Goal: Task Accomplishment & Management: Use online tool/utility

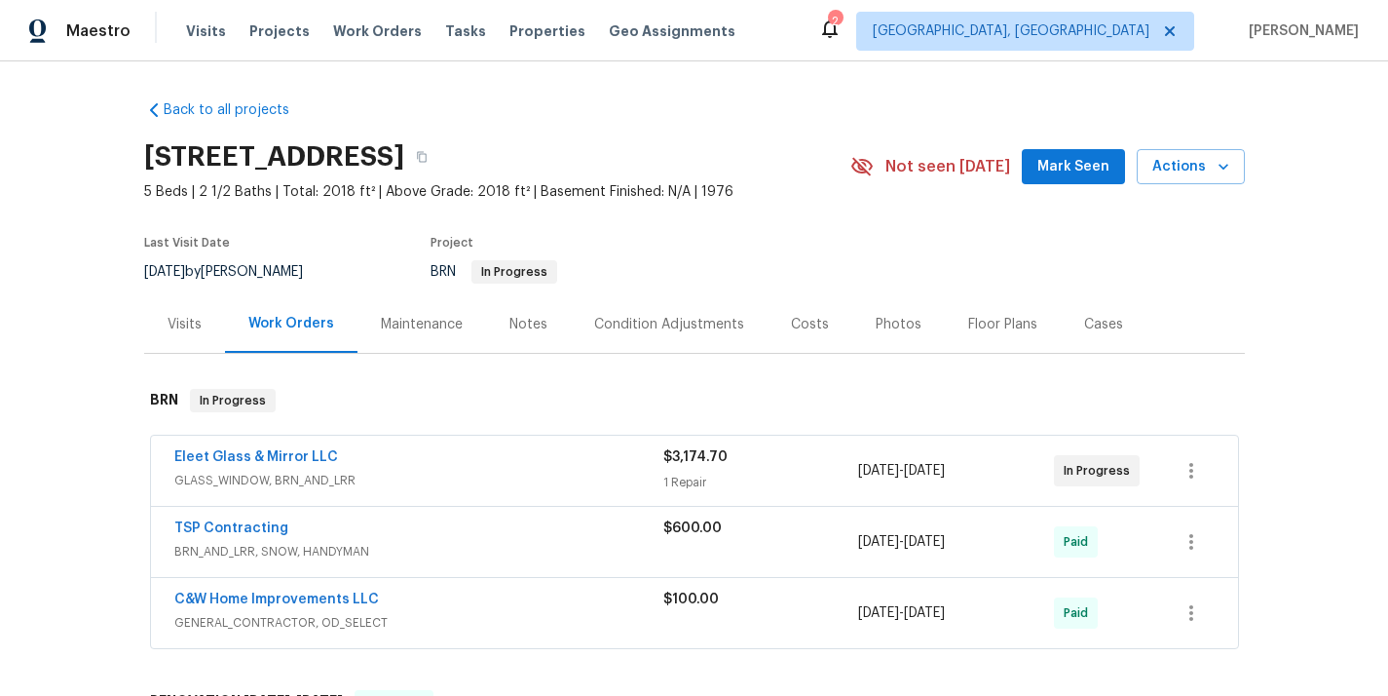
scroll to position [57, 0]
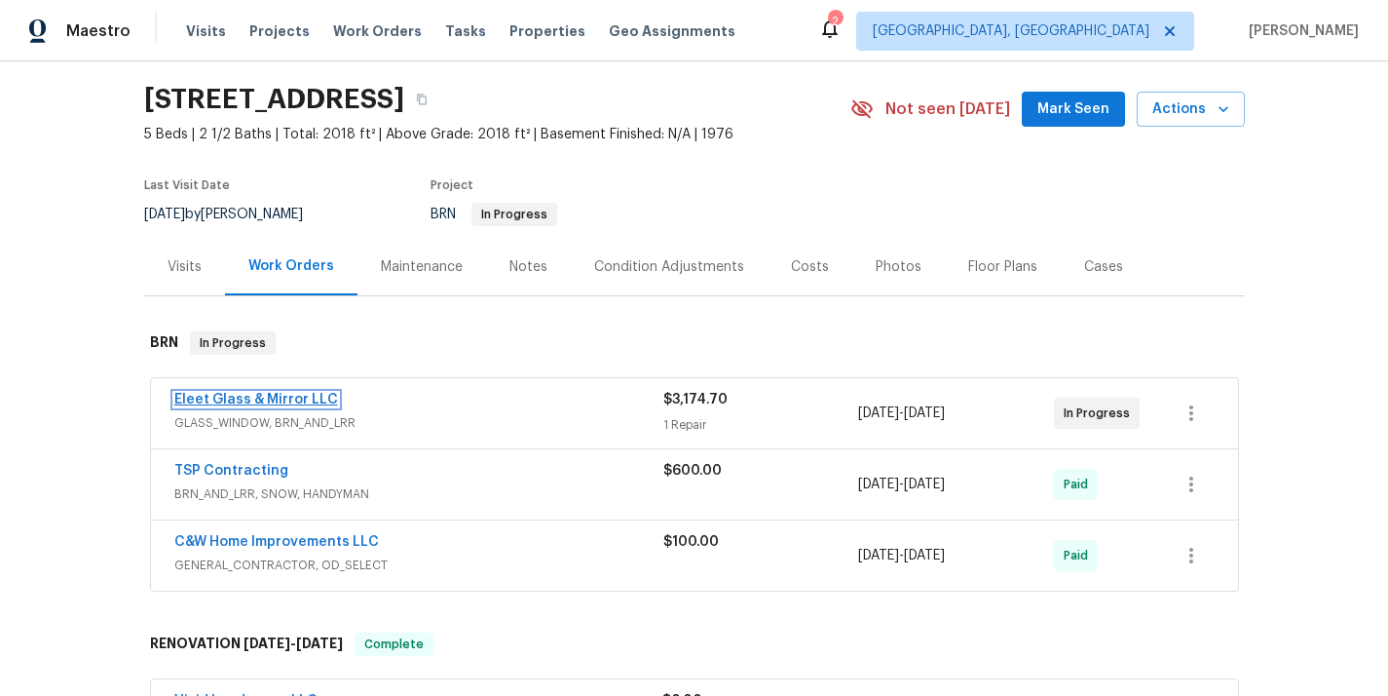
click at [280, 400] on link "Eleet Glass & Mirror LLC" at bounding box center [256, 400] width 164 height 14
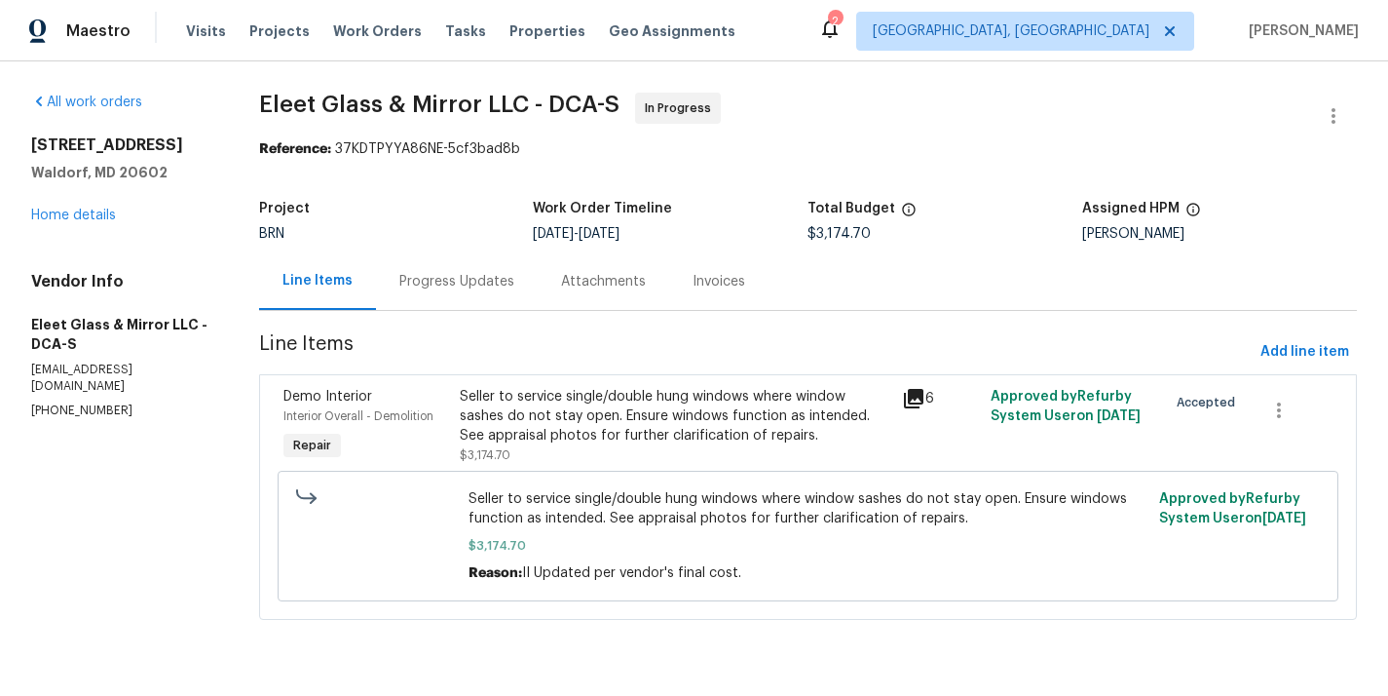
click at [436, 284] on div "Progress Updates" at bounding box center [456, 281] width 115 height 19
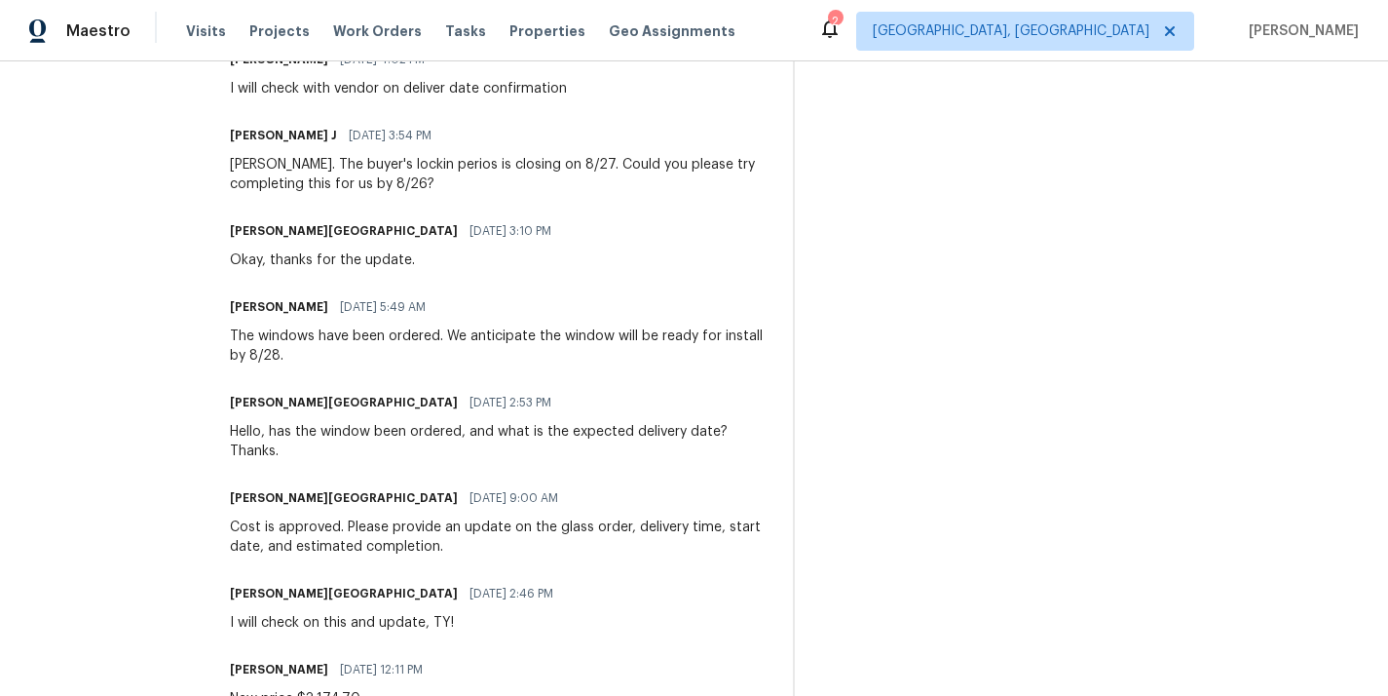
scroll to position [1403, 0]
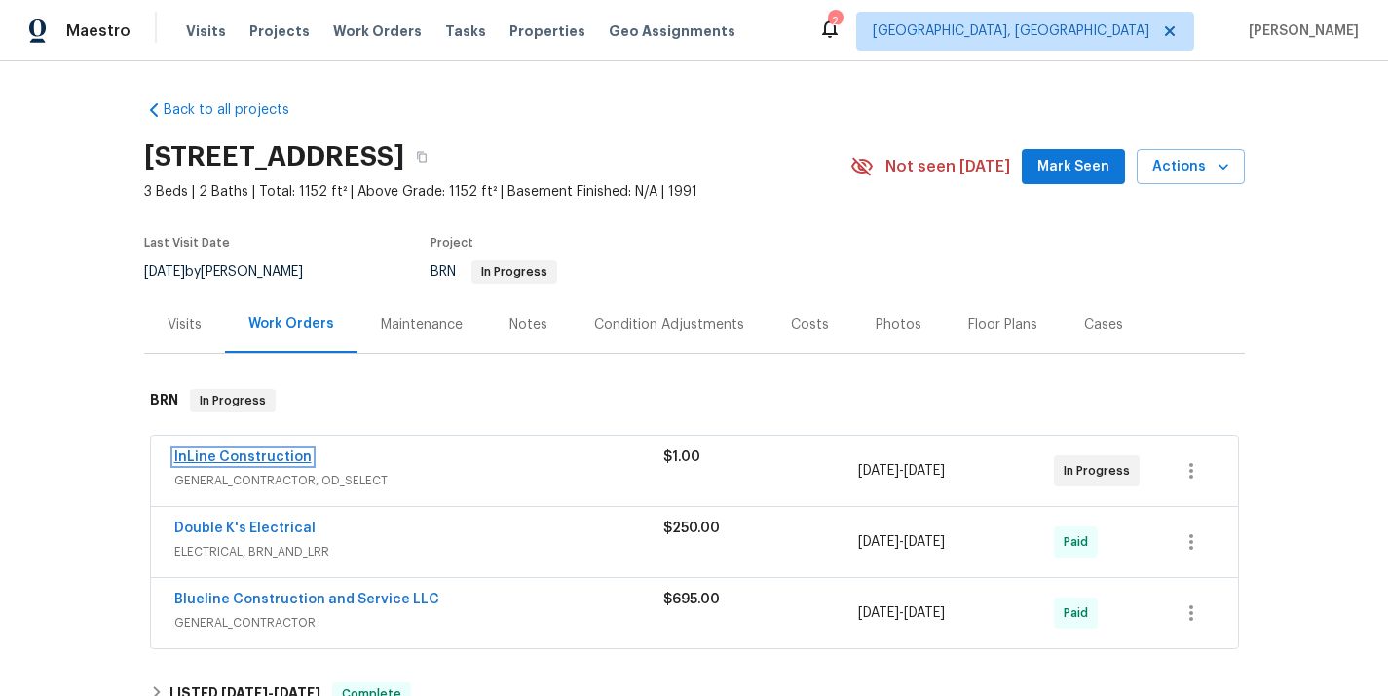
click at [269, 451] on link "InLine Construction" at bounding box center [242, 457] width 137 height 14
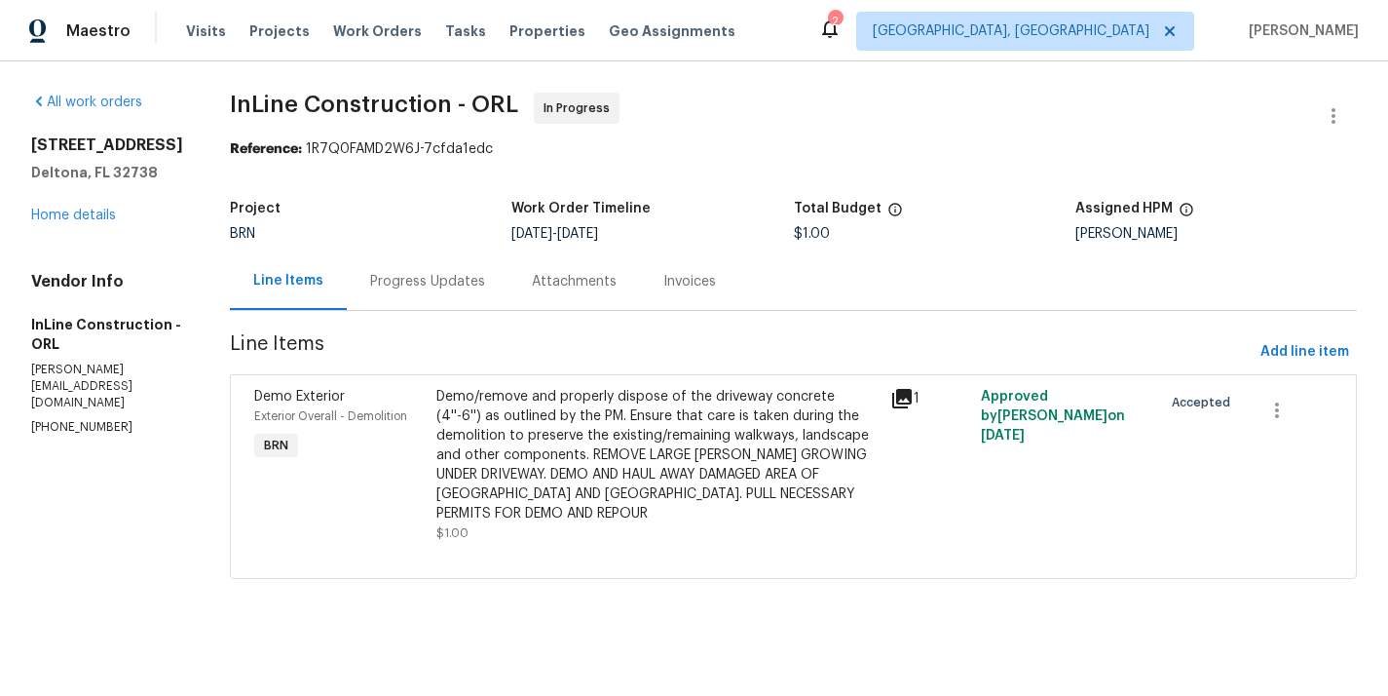
click at [462, 291] on div "Progress Updates" at bounding box center [427, 281] width 115 height 19
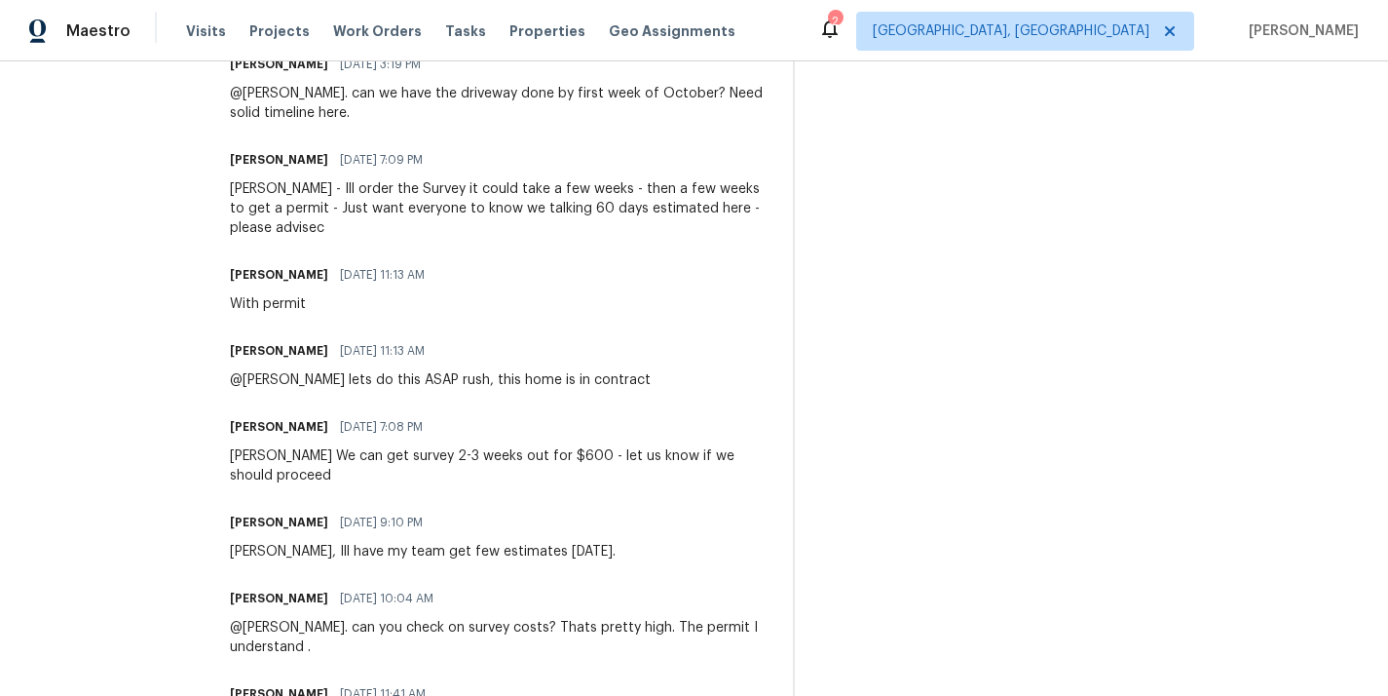
scroll to position [945, 0]
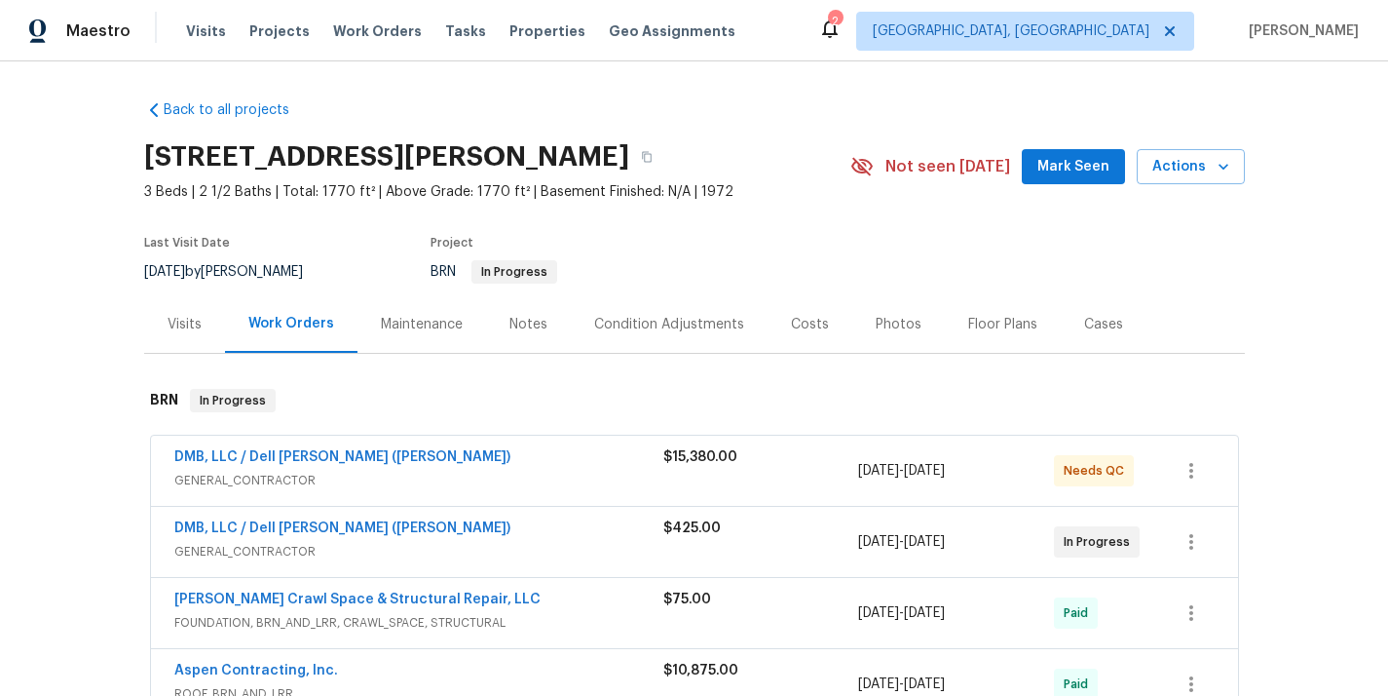
scroll to position [47, 0]
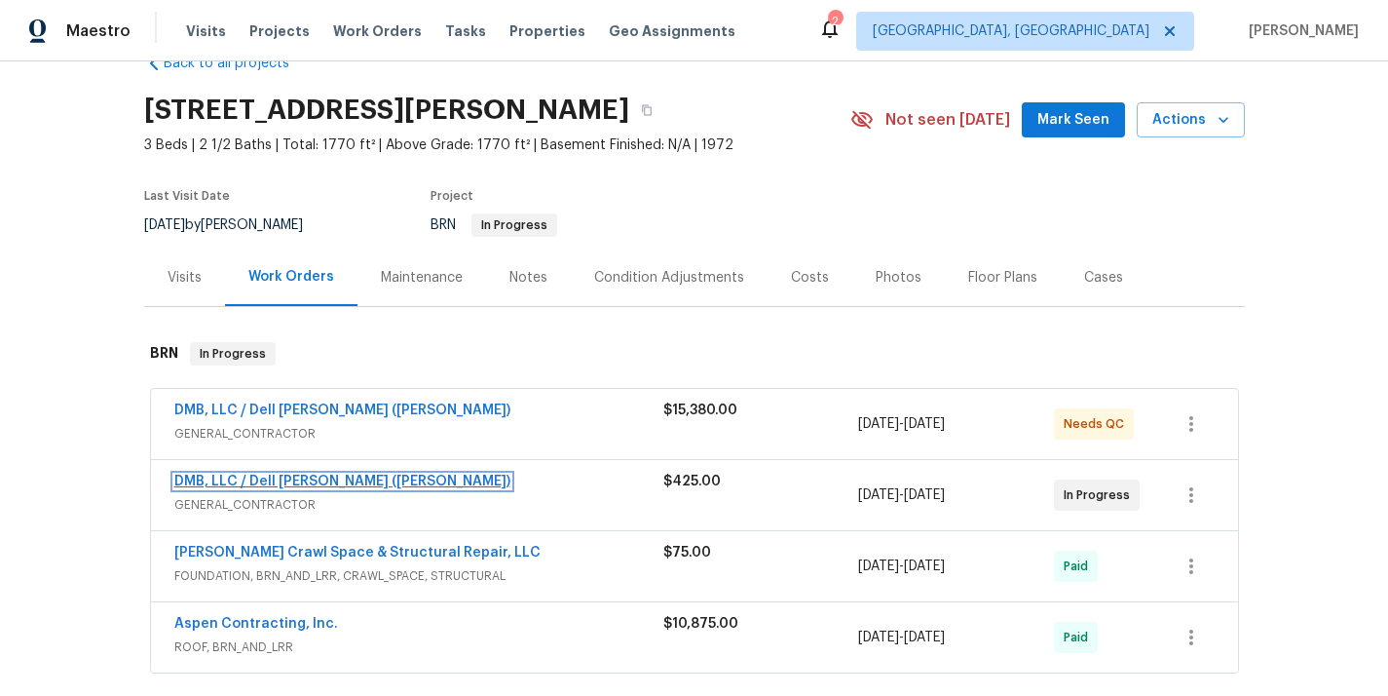
click at [262, 479] on link "DMB, LLC / Dell Bryson (Heise)" at bounding box center [342, 482] width 336 height 14
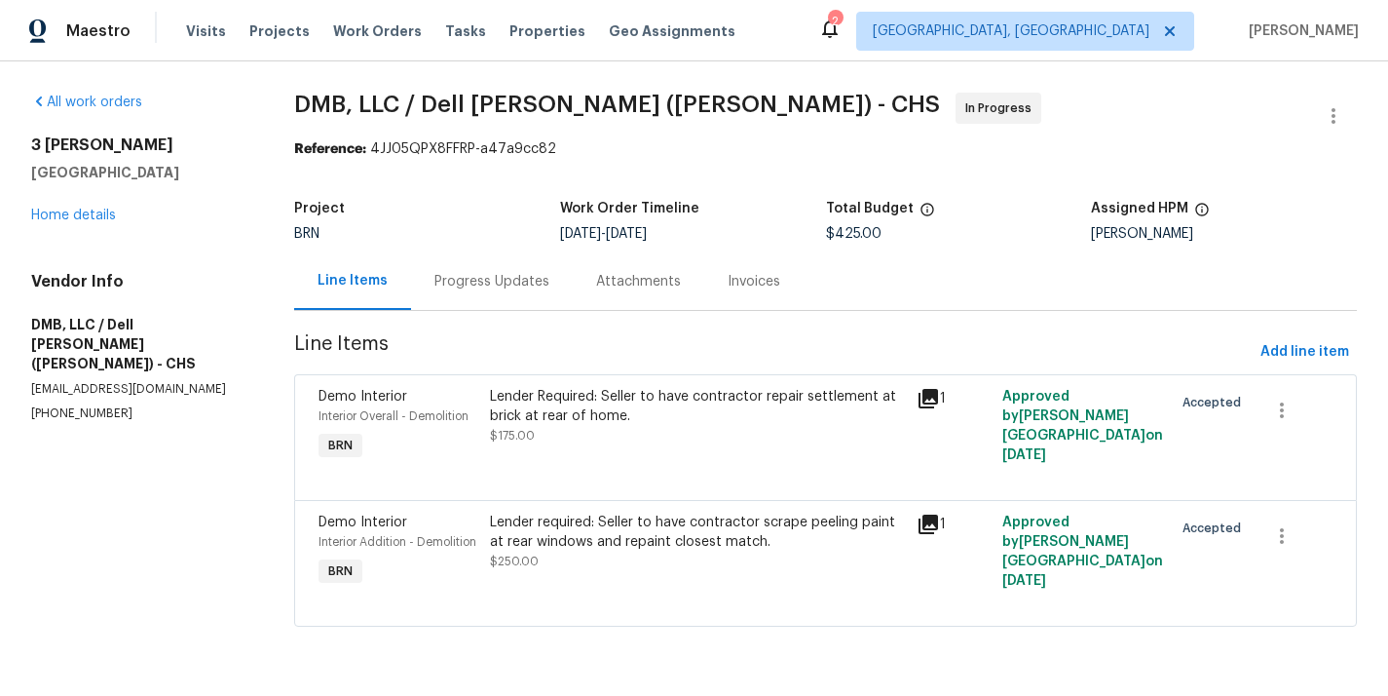
click at [524, 295] on div "Progress Updates" at bounding box center [492, 280] width 162 height 57
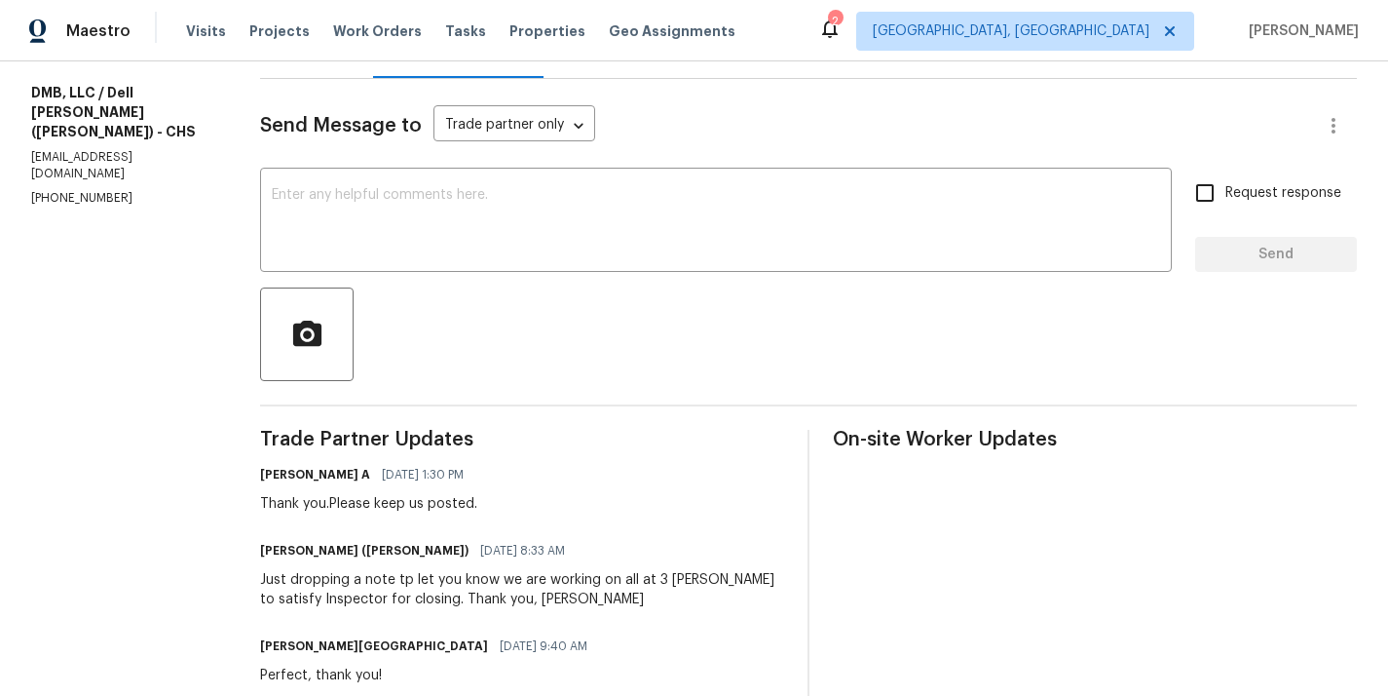
scroll to position [228, 0]
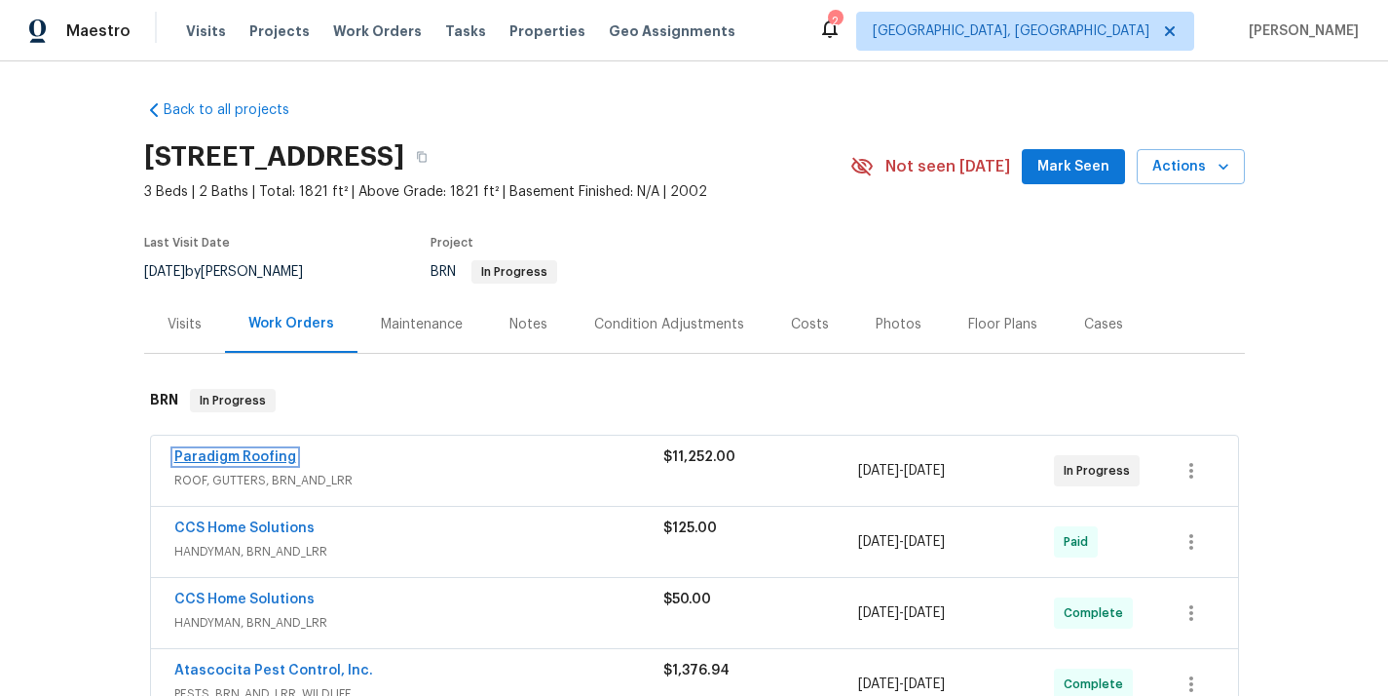
click at [223, 454] on link "Paradigm Roofing" at bounding box center [235, 457] width 122 height 14
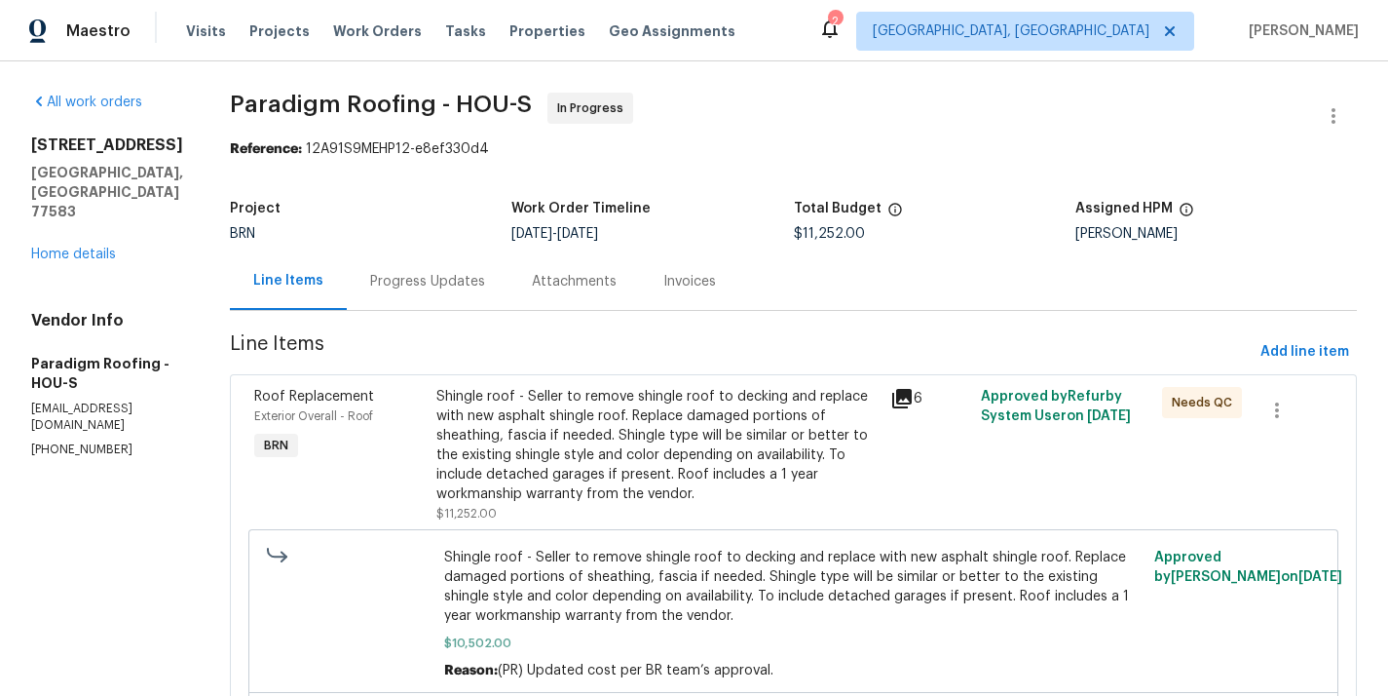
click at [463, 305] on div "Progress Updates" at bounding box center [428, 280] width 162 height 57
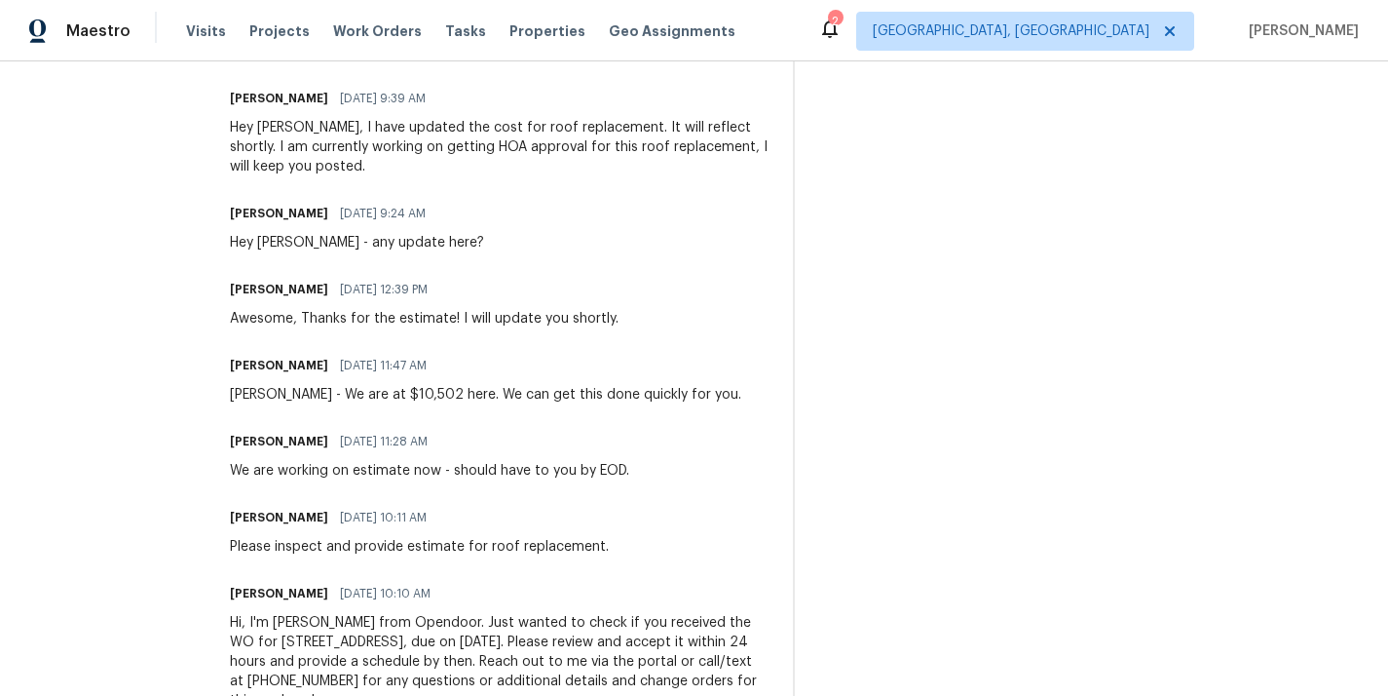
scroll to position [6633, 0]
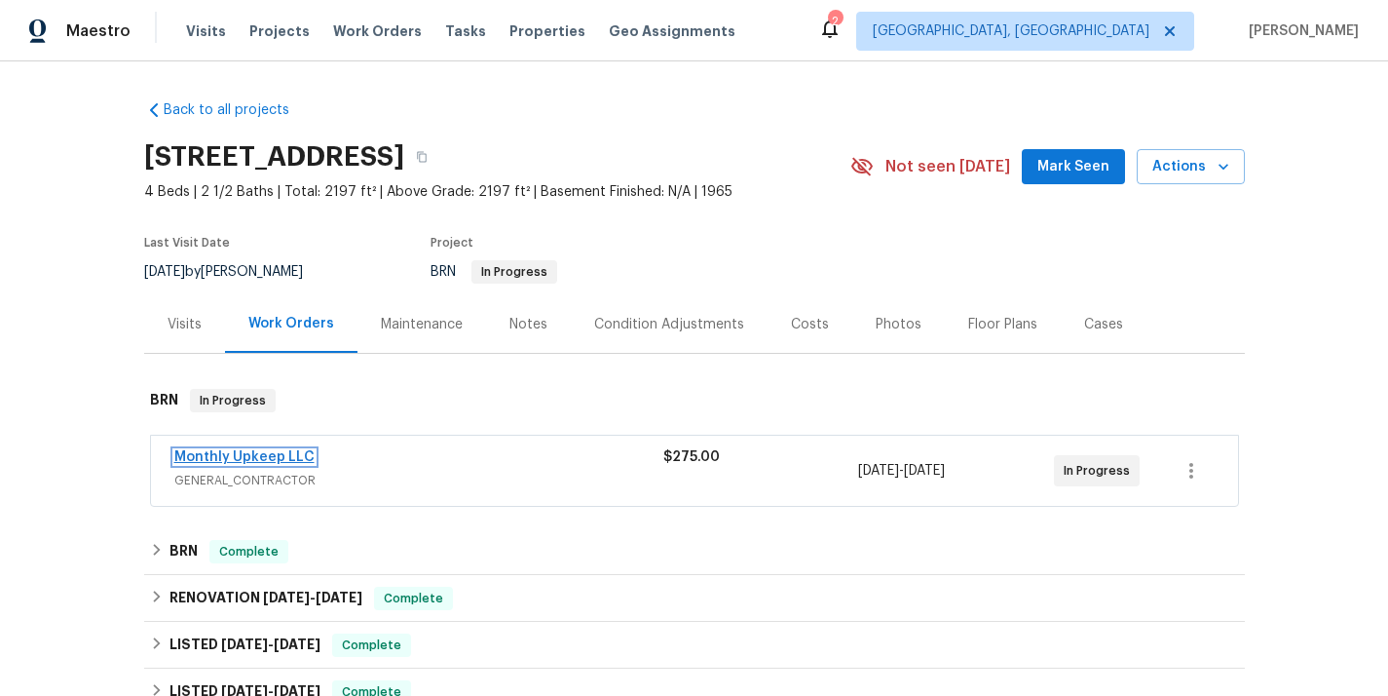
click at [230, 456] on link "Monthly Upkeep LLC" at bounding box center [244, 457] width 140 height 14
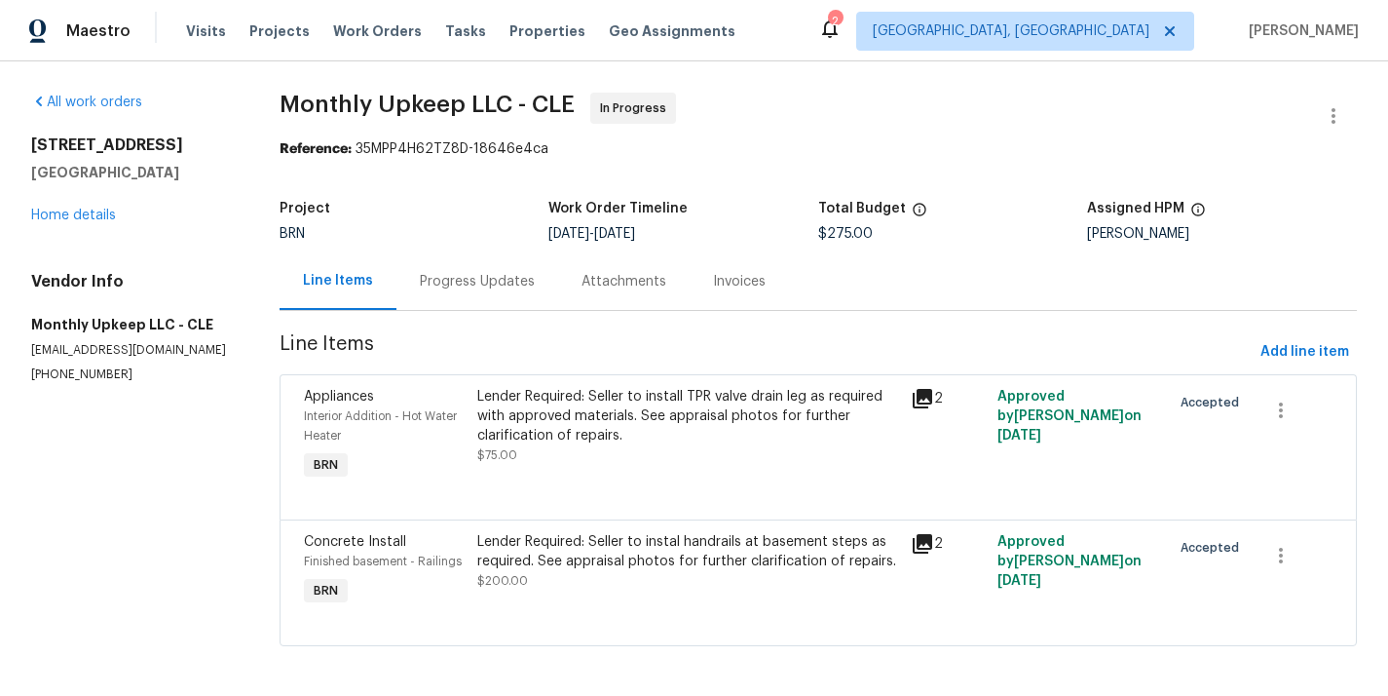
click at [460, 276] on div "Progress Updates" at bounding box center [477, 281] width 115 height 19
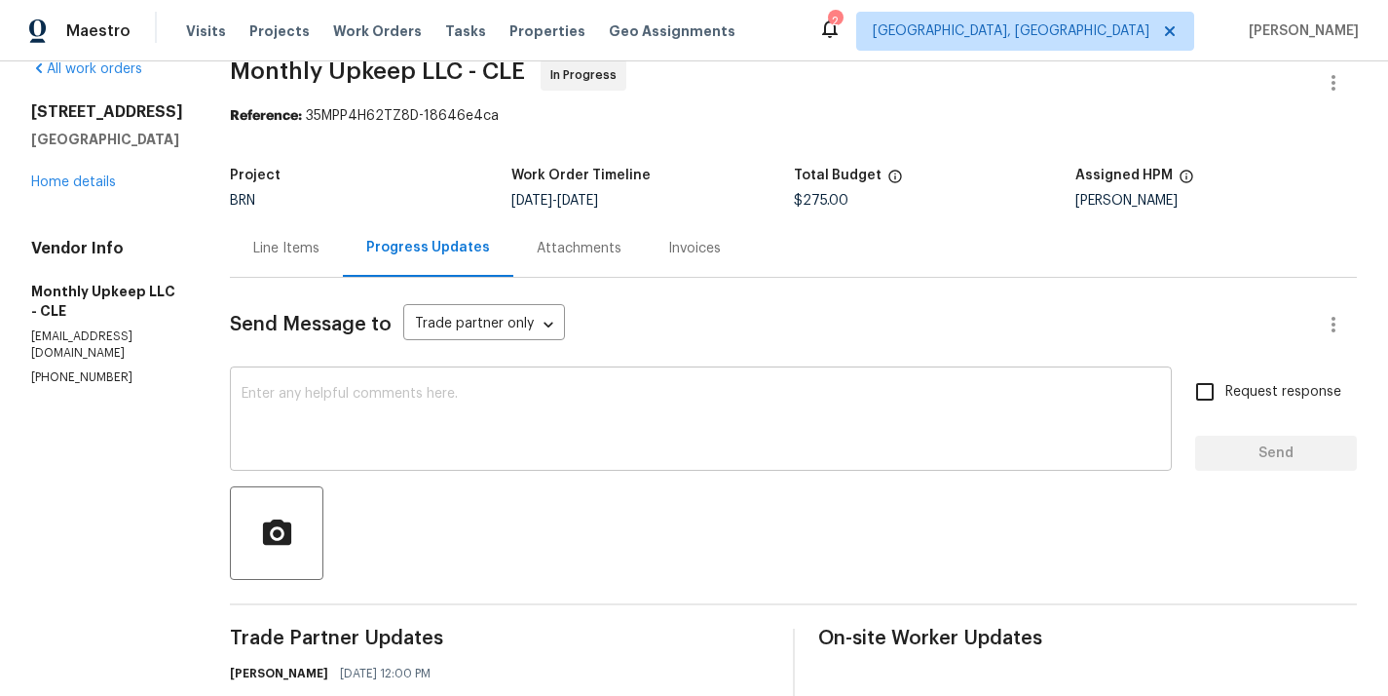
scroll to position [335, 0]
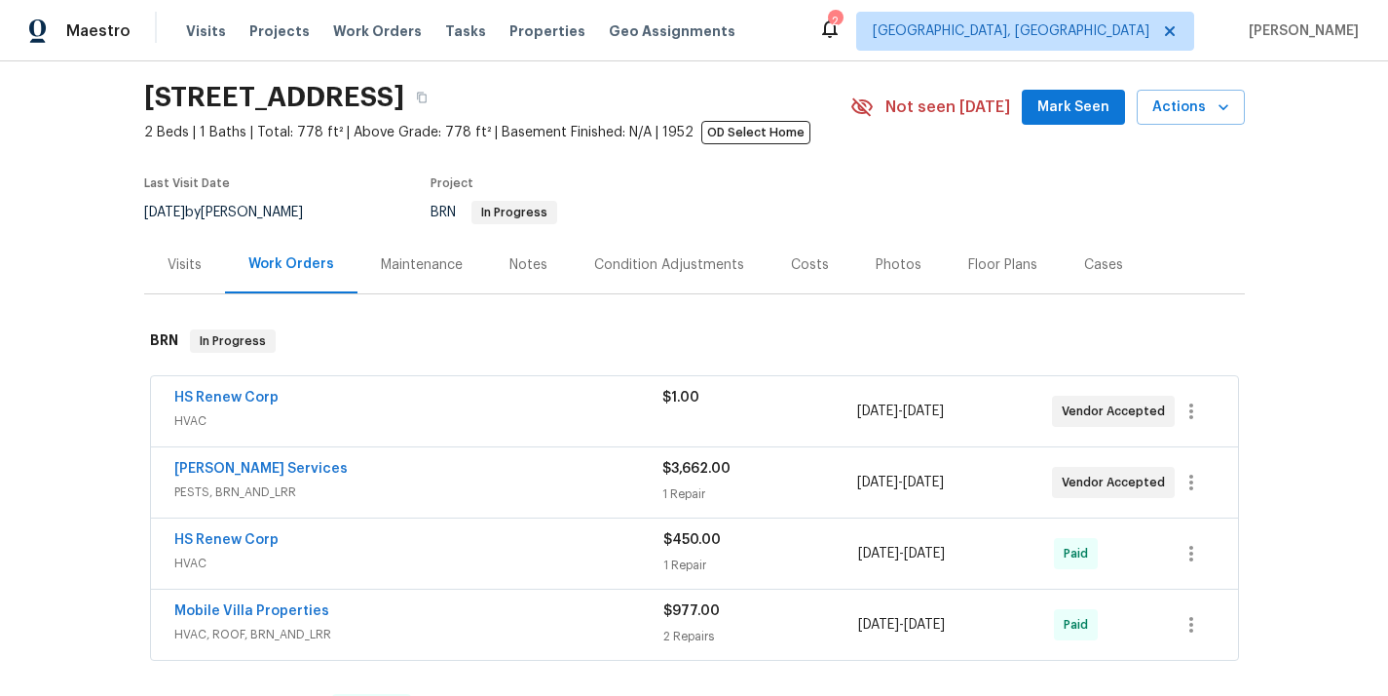
scroll to position [77, 0]
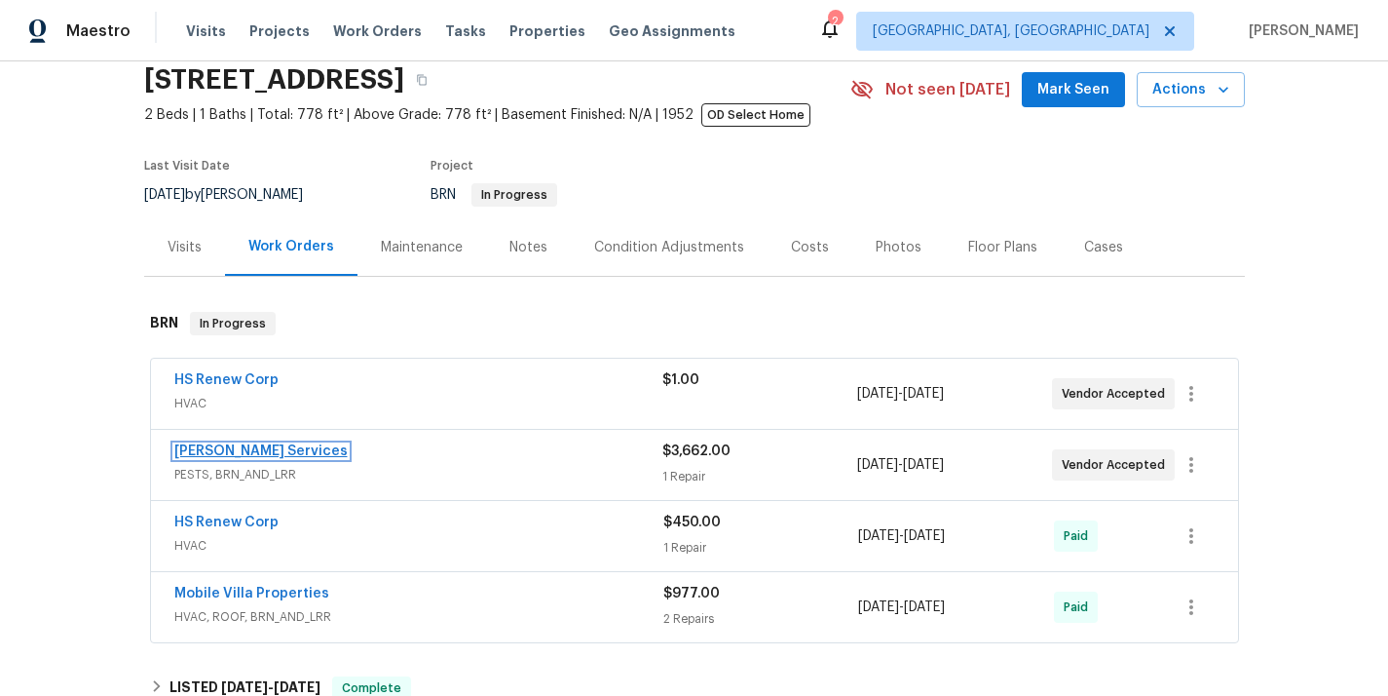
click at [204, 454] on link "Massey Services" at bounding box center [260, 451] width 173 height 14
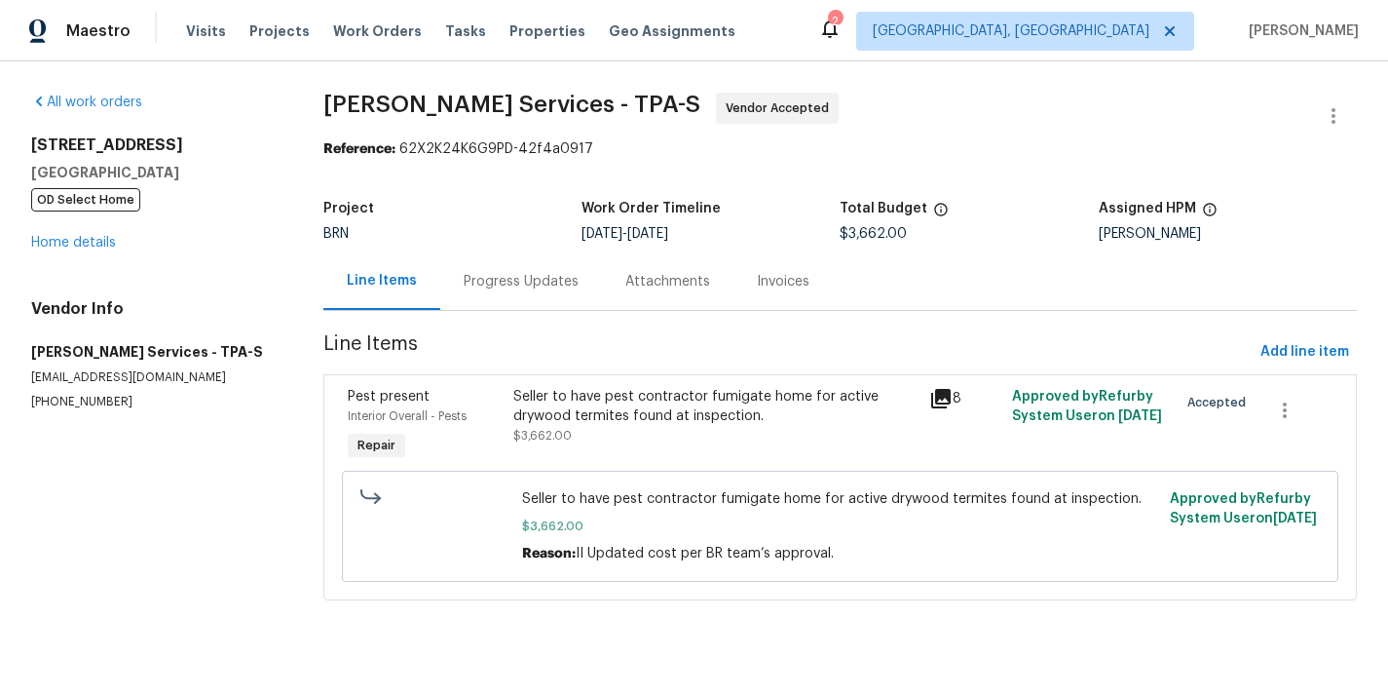
click at [516, 298] on div "Progress Updates" at bounding box center [521, 280] width 162 height 57
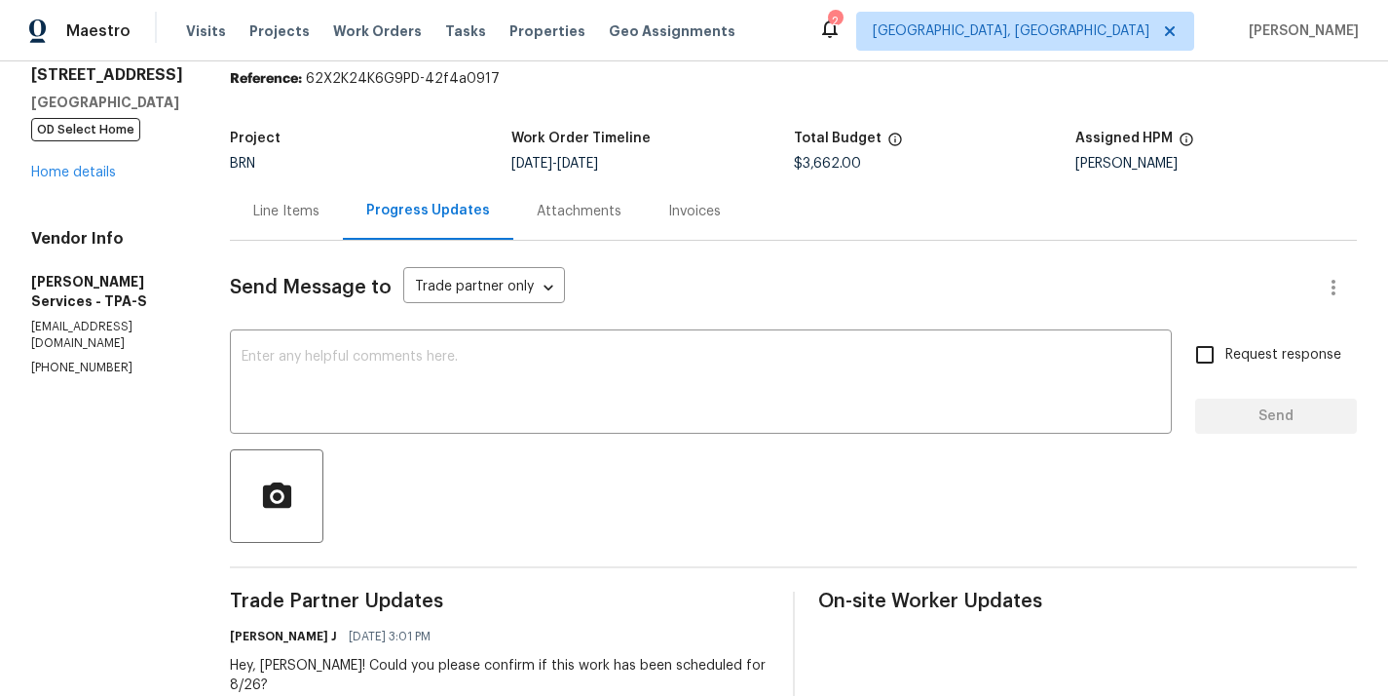
scroll to position [68, 0]
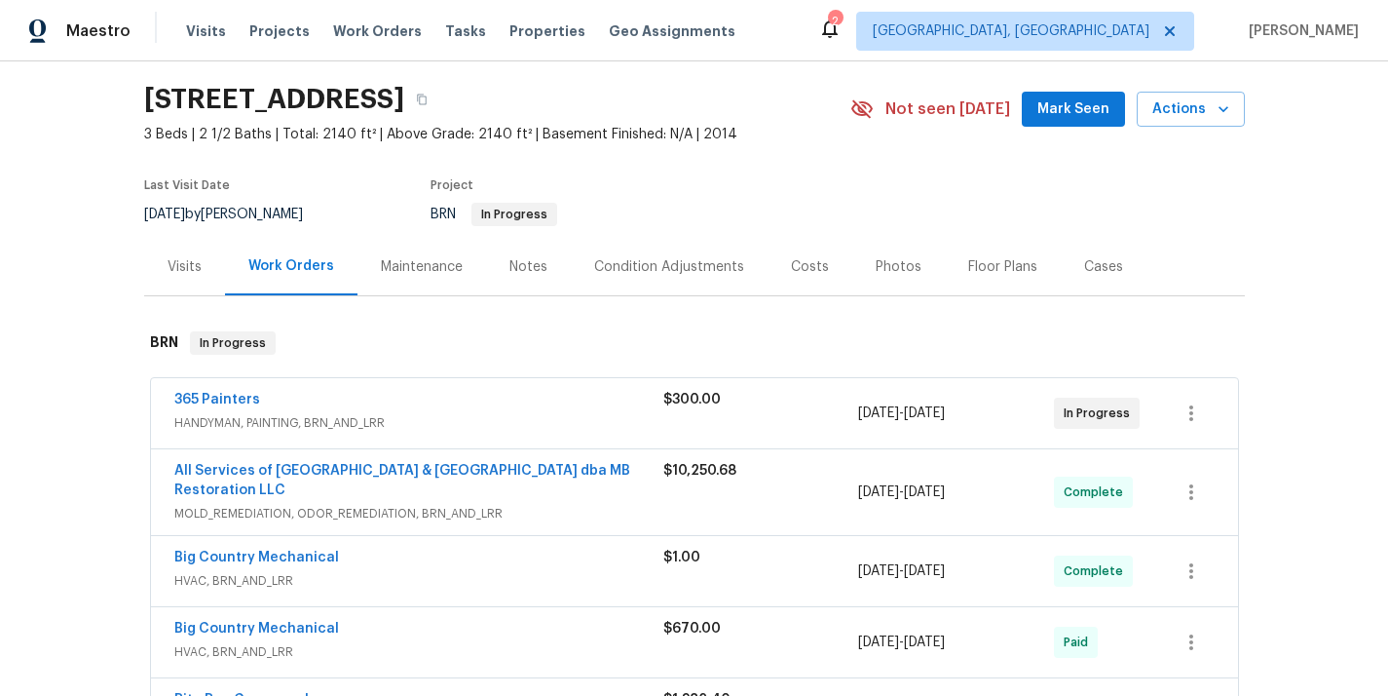
scroll to position [66, 0]
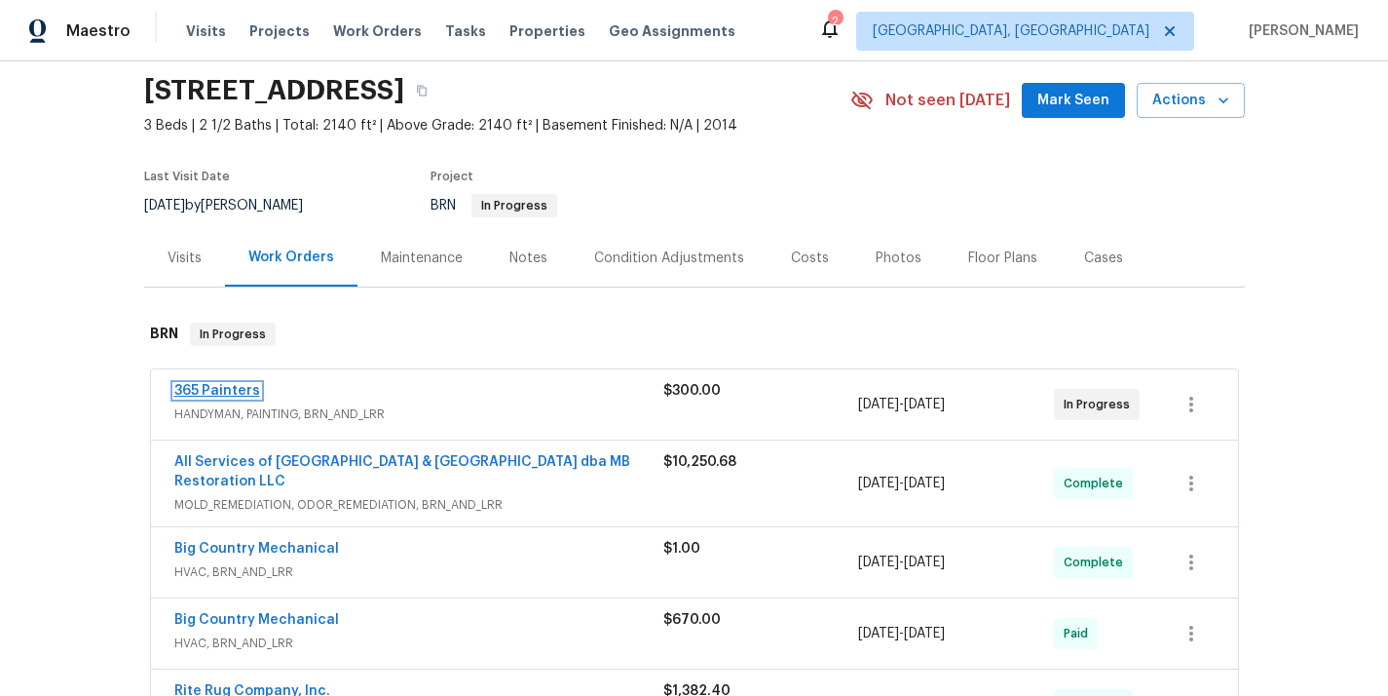
click at [213, 389] on link "365 Painters" at bounding box center [217, 391] width 86 height 14
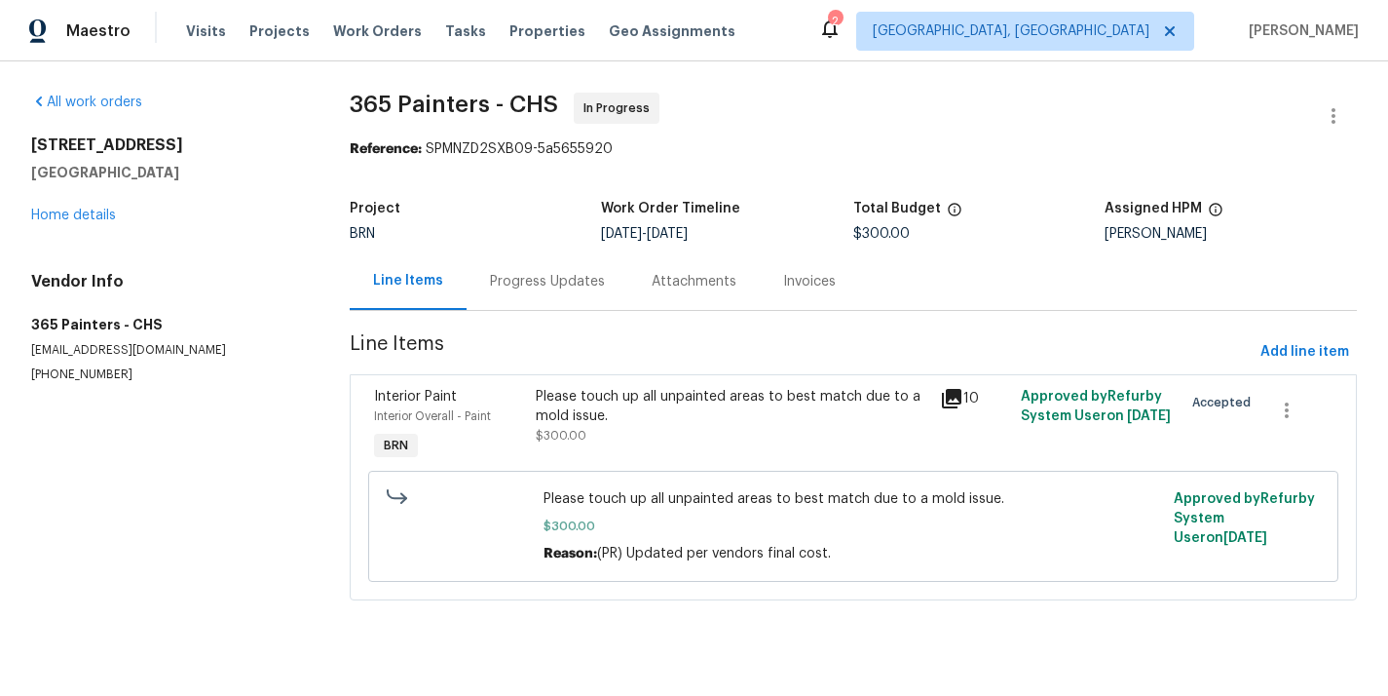
click at [549, 285] on div "Progress Updates" at bounding box center [547, 281] width 115 height 19
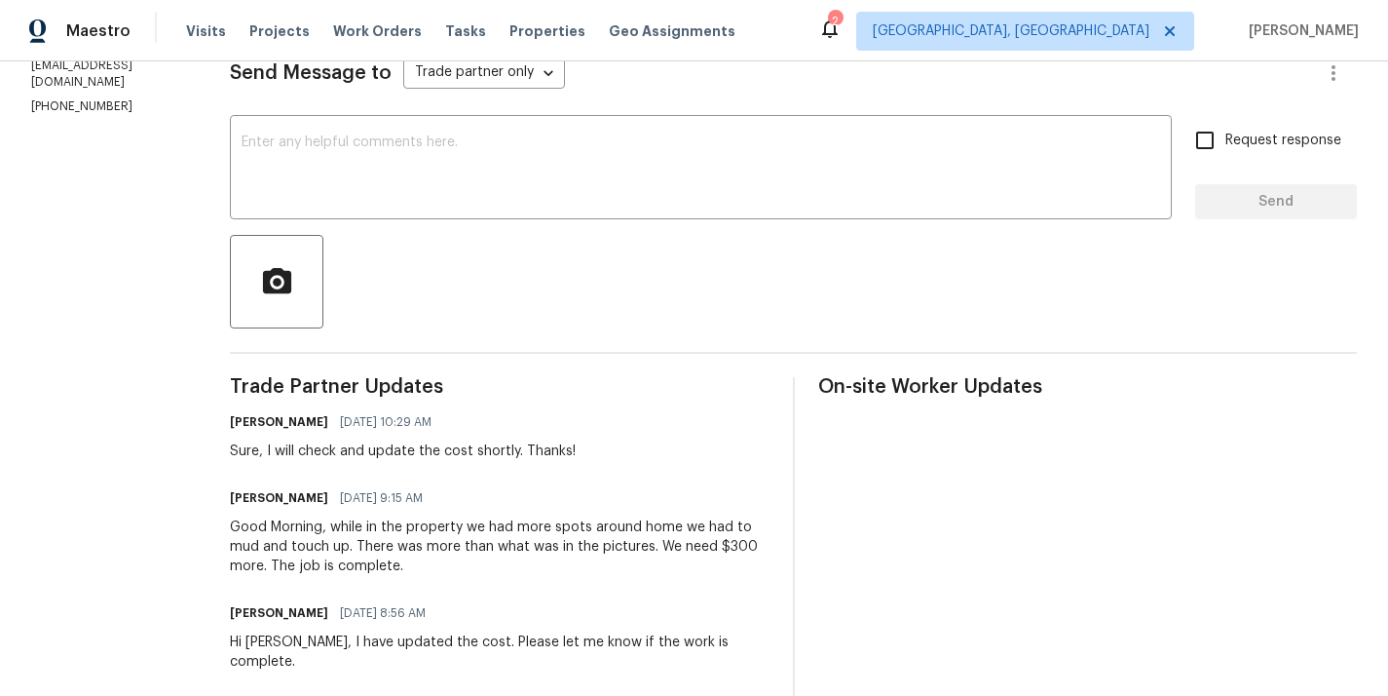
scroll to position [284, 0]
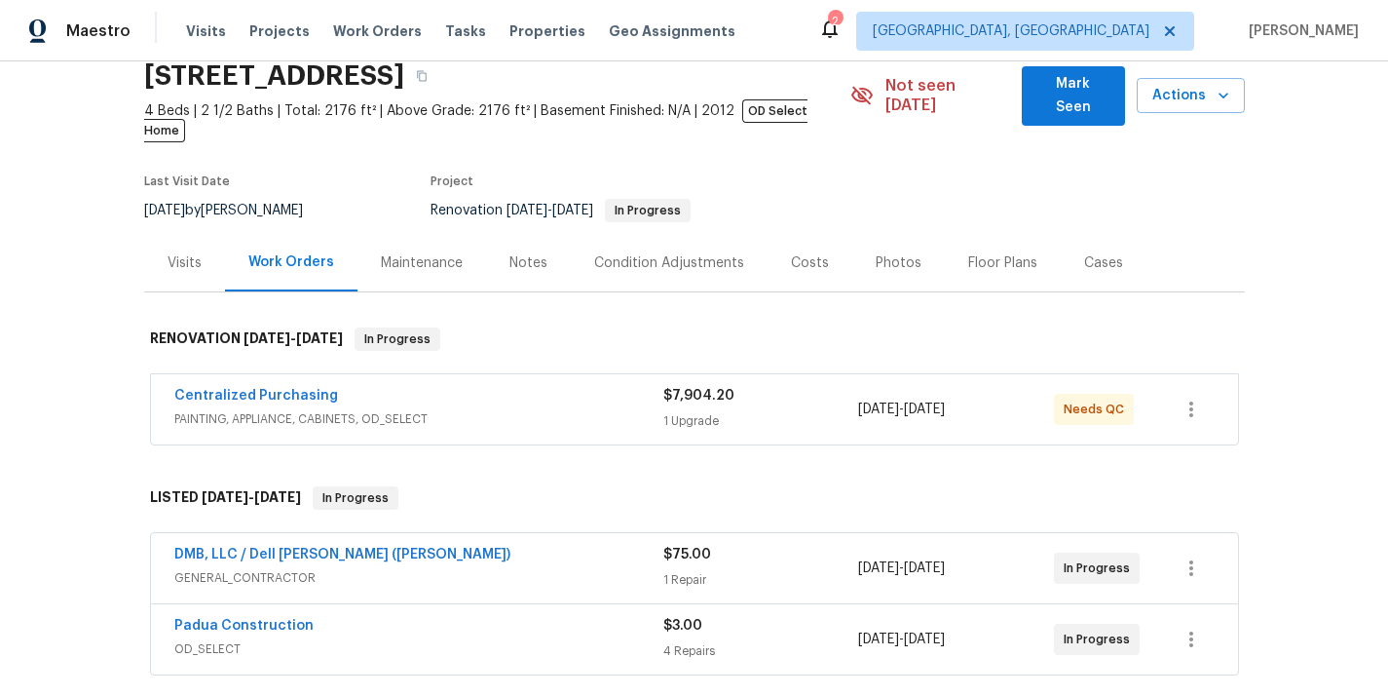
scroll to position [83, 0]
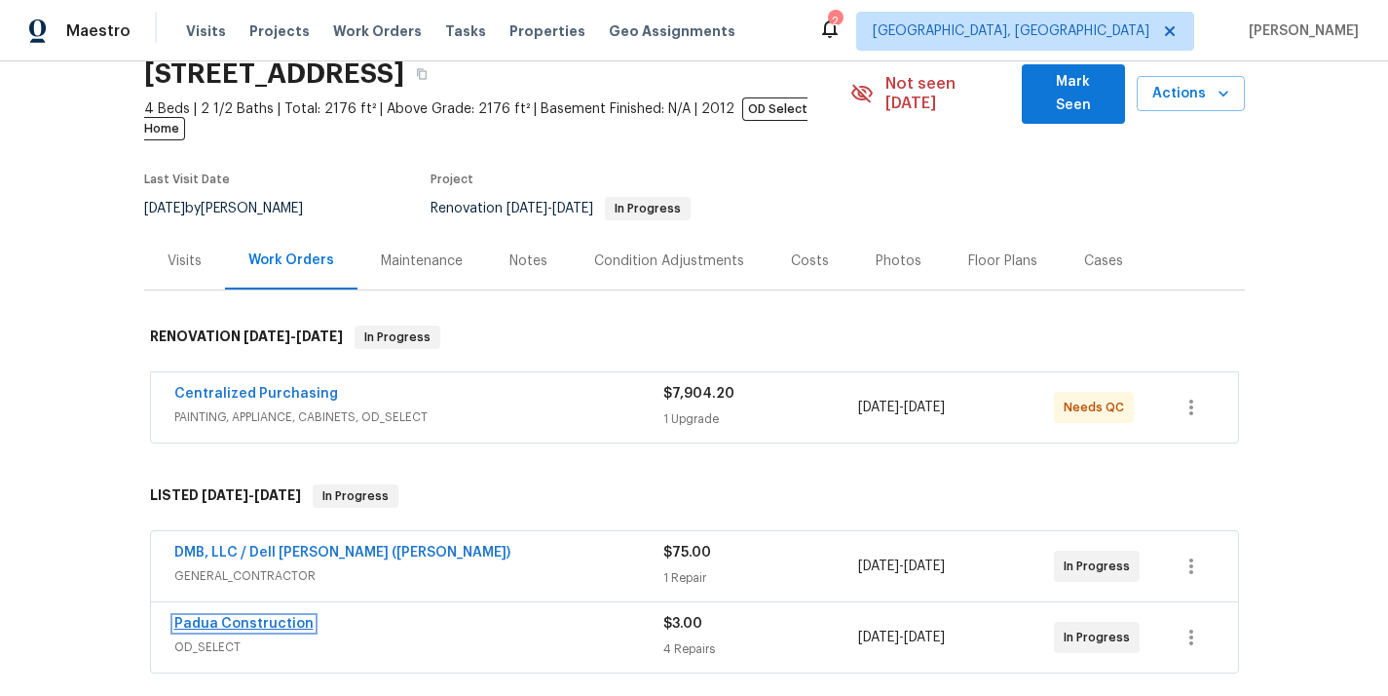
click at [242, 617] on link "Padua Construction" at bounding box center [243, 624] width 139 height 14
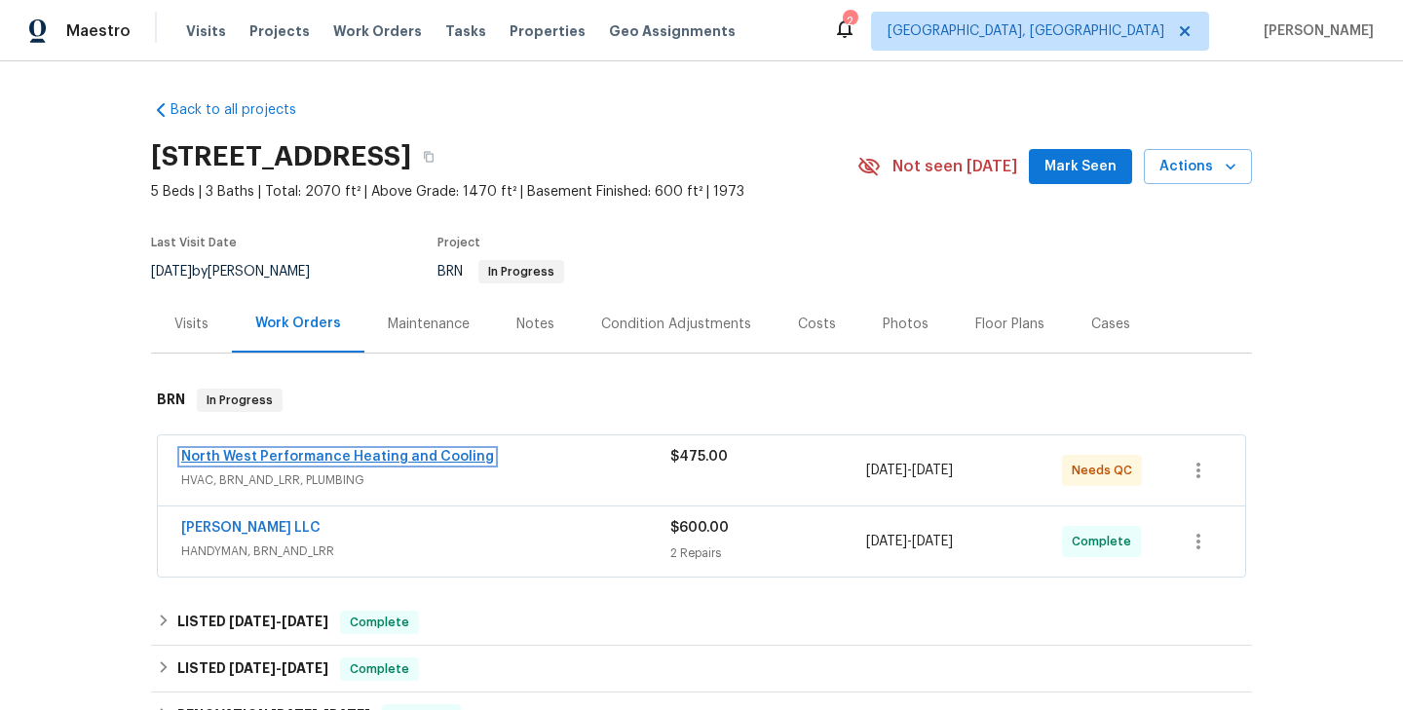
click at [351, 462] on link "North West Performance Heating and Cooling" at bounding box center [337, 457] width 313 height 14
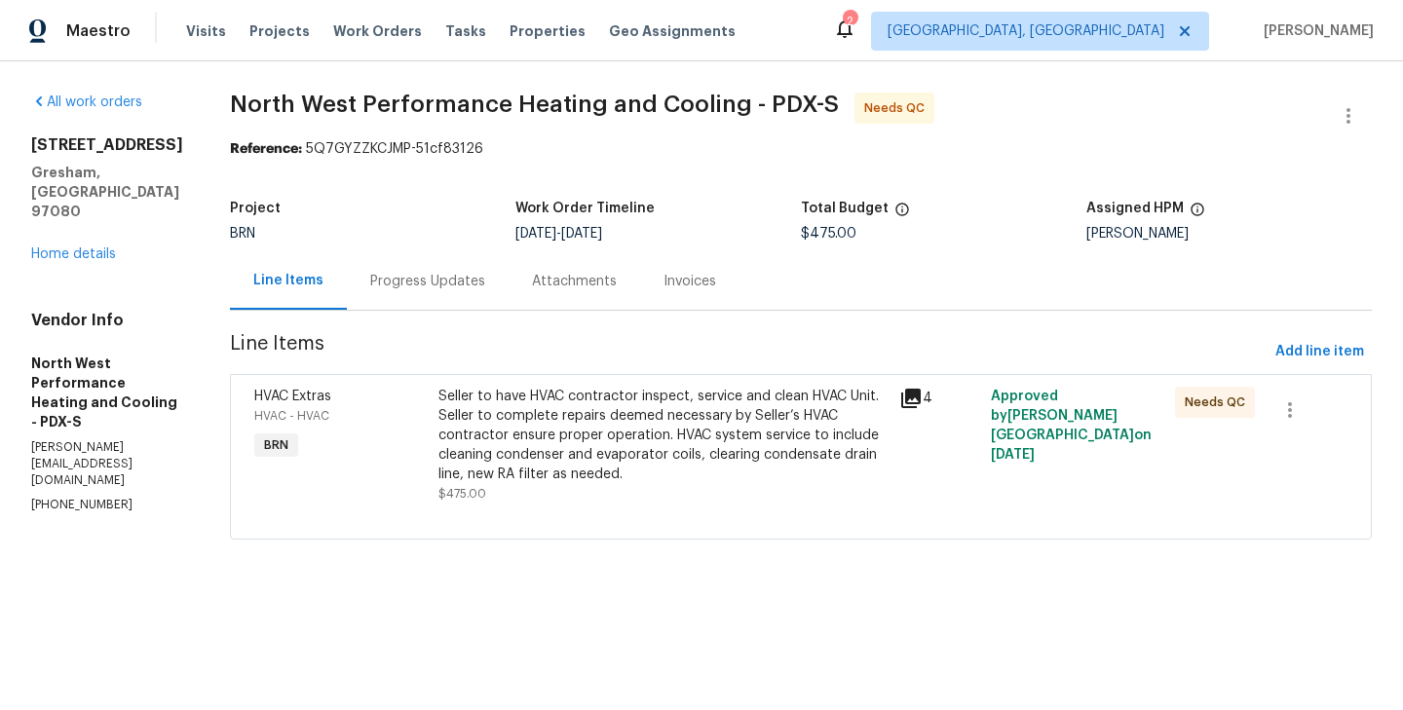
click at [433, 442] on div "HVAC Extras HVAC - HVAC BRN" at bounding box center [340, 445] width 184 height 129
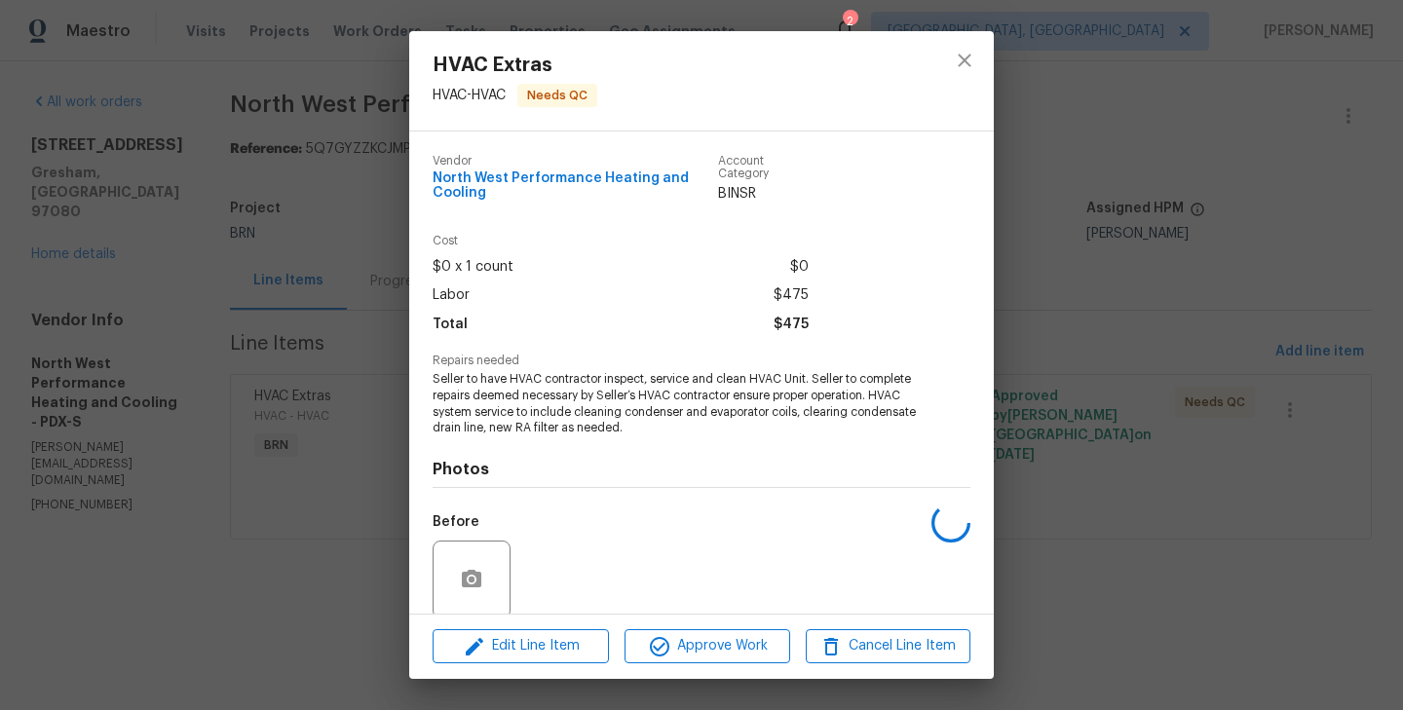
scroll to position [151, 0]
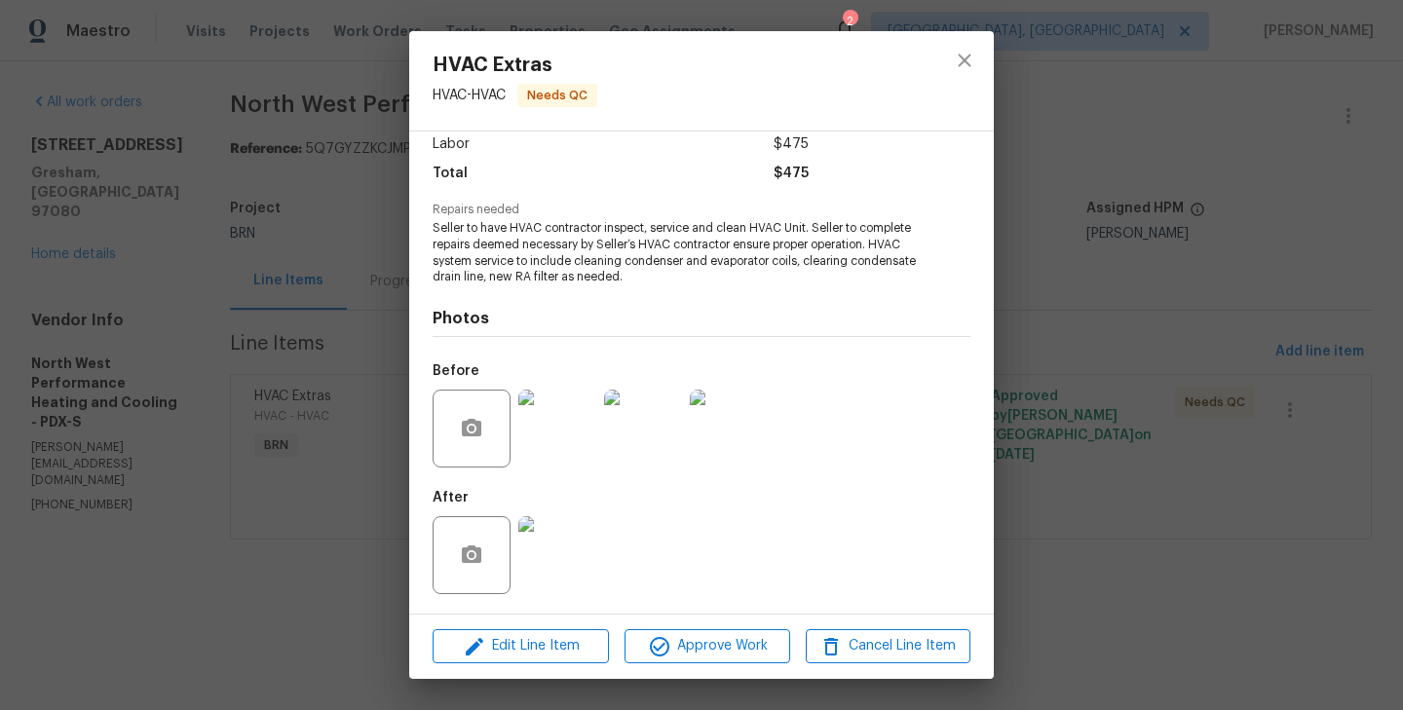
click at [557, 558] on img at bounding box center [557, 555] width 78 height 78
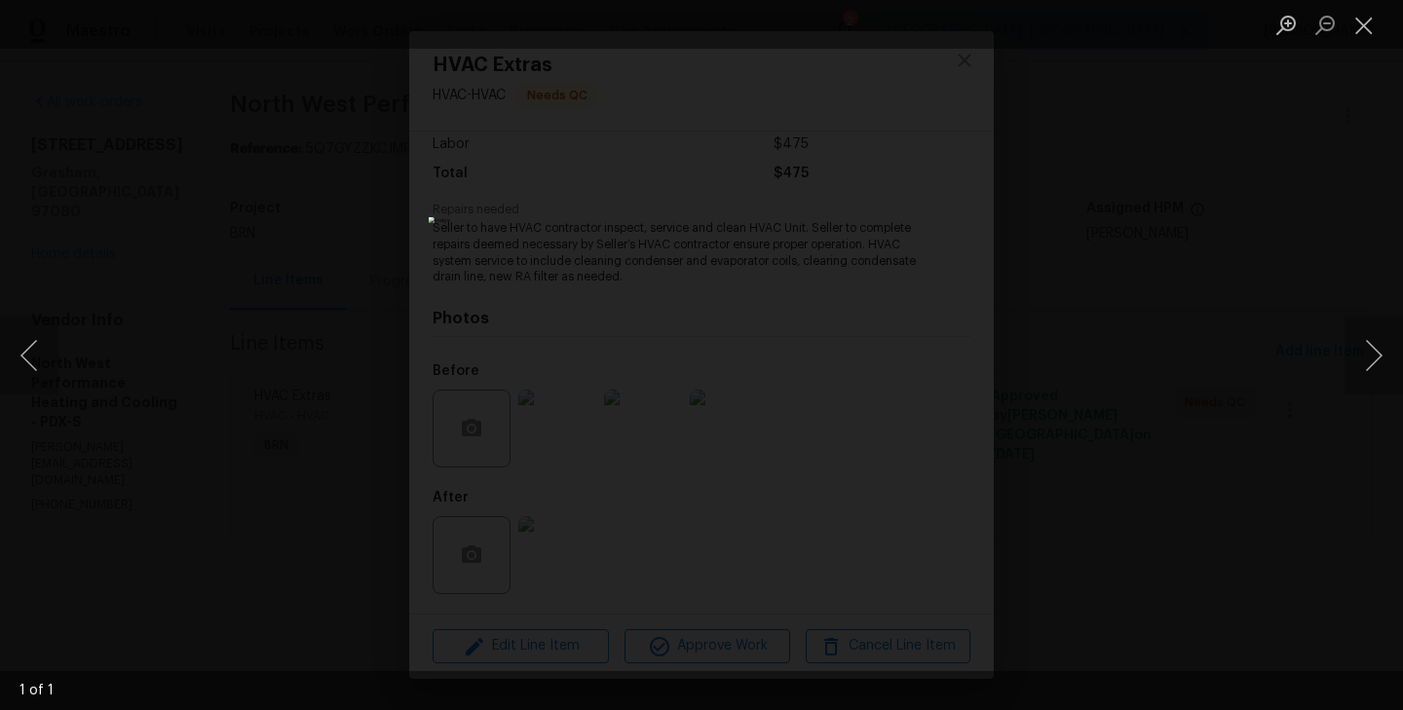
click at [389, 454] on div "Lightbox" at bounding box center [701, 355] width 1403 height 710
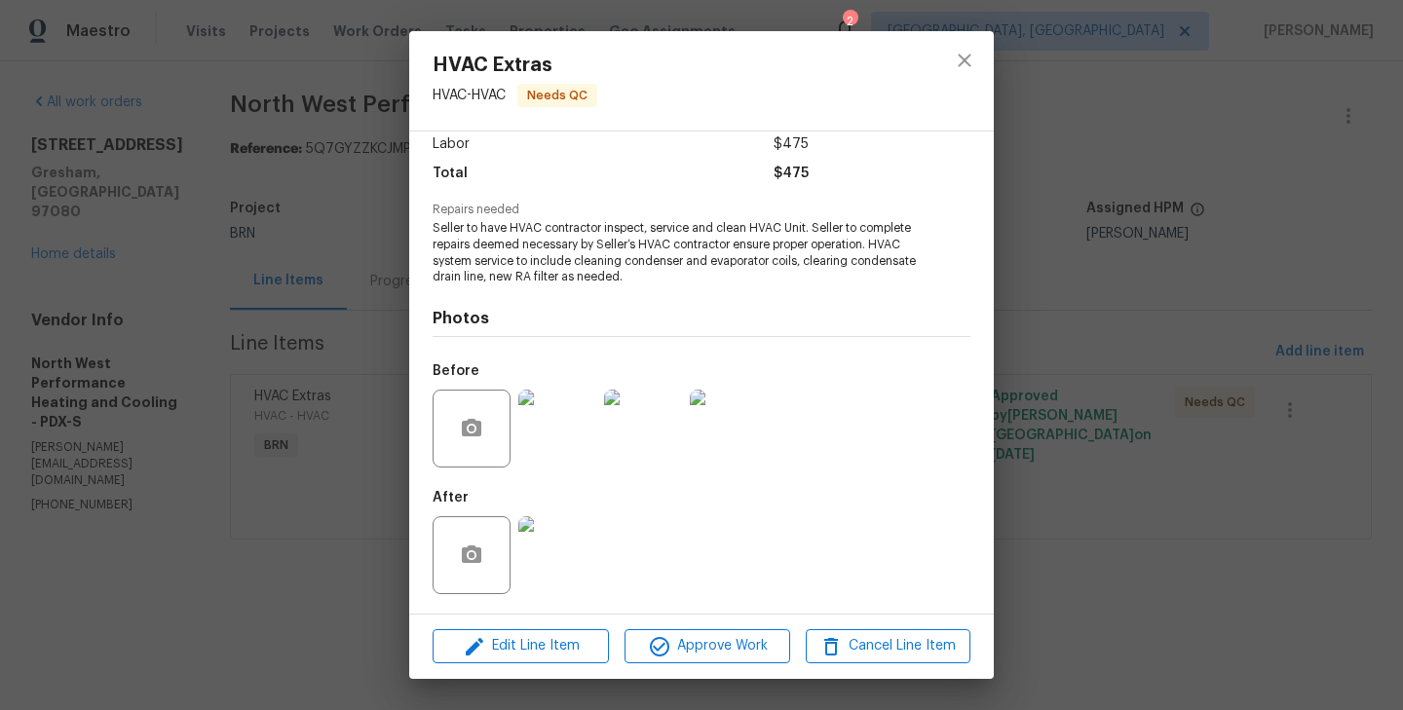
click at [555, 436] on img at bounding box center [557, 429] width 78 height 78
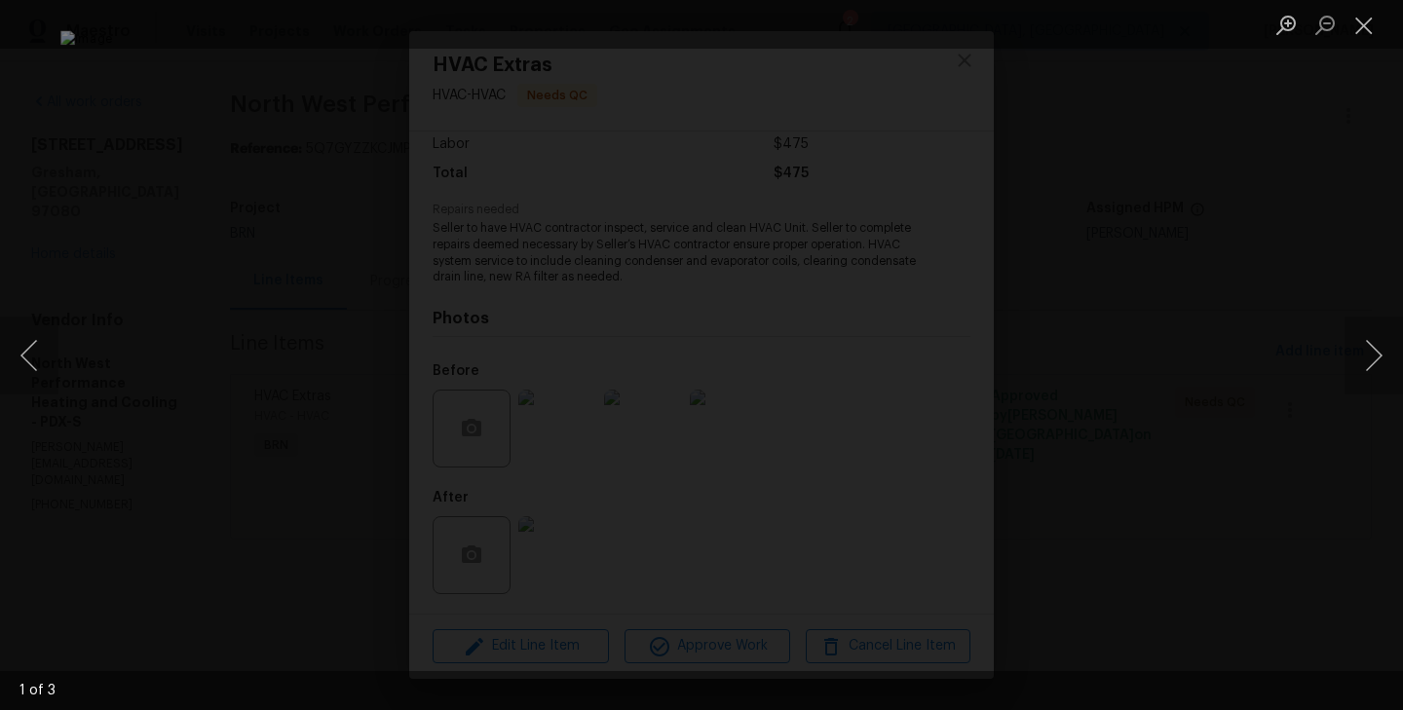
click at [217, 321] on div "Lightbox" at bounding box center [701, 355] width 1403 height 710
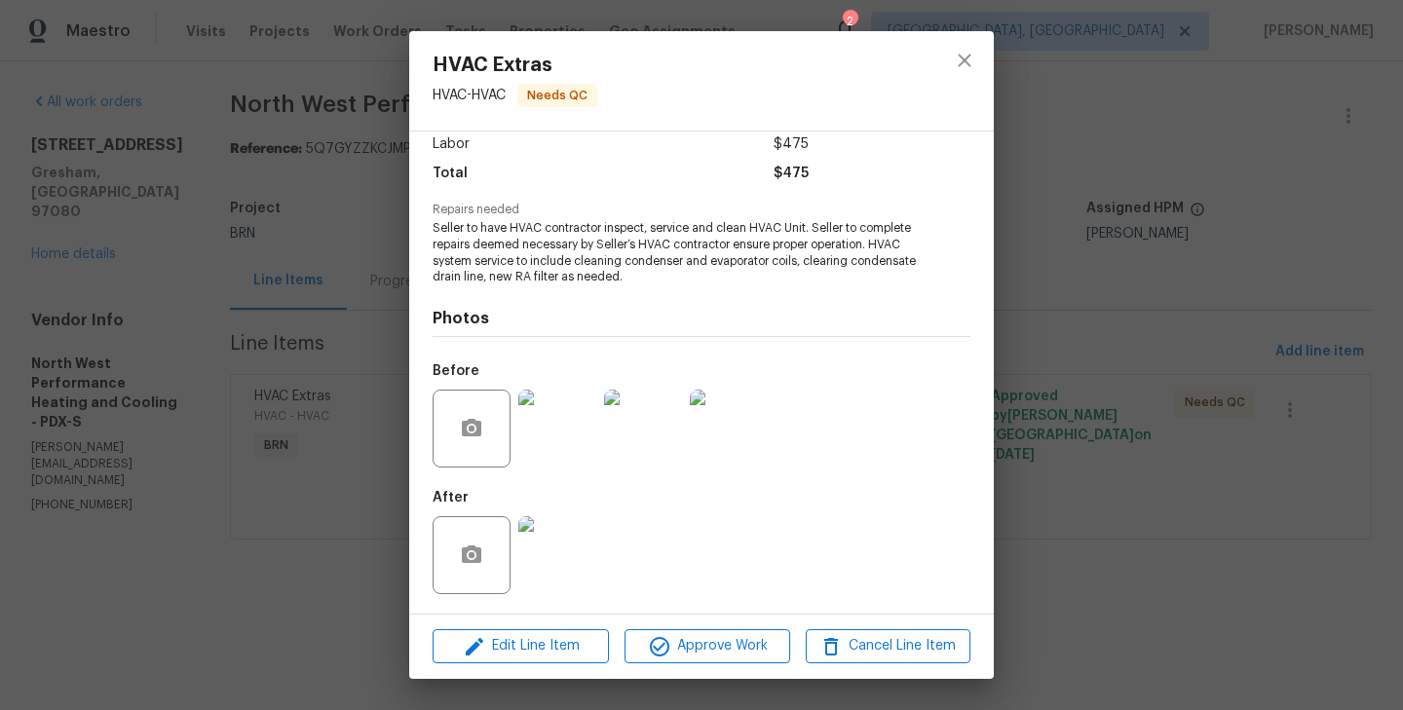
click at [260, 403] on div "HVAC Extras HVAC - HVAC Needs QC Vendor North West Performance Heating and Cool…" at bounding box center [701, 355] width 1403 height 710
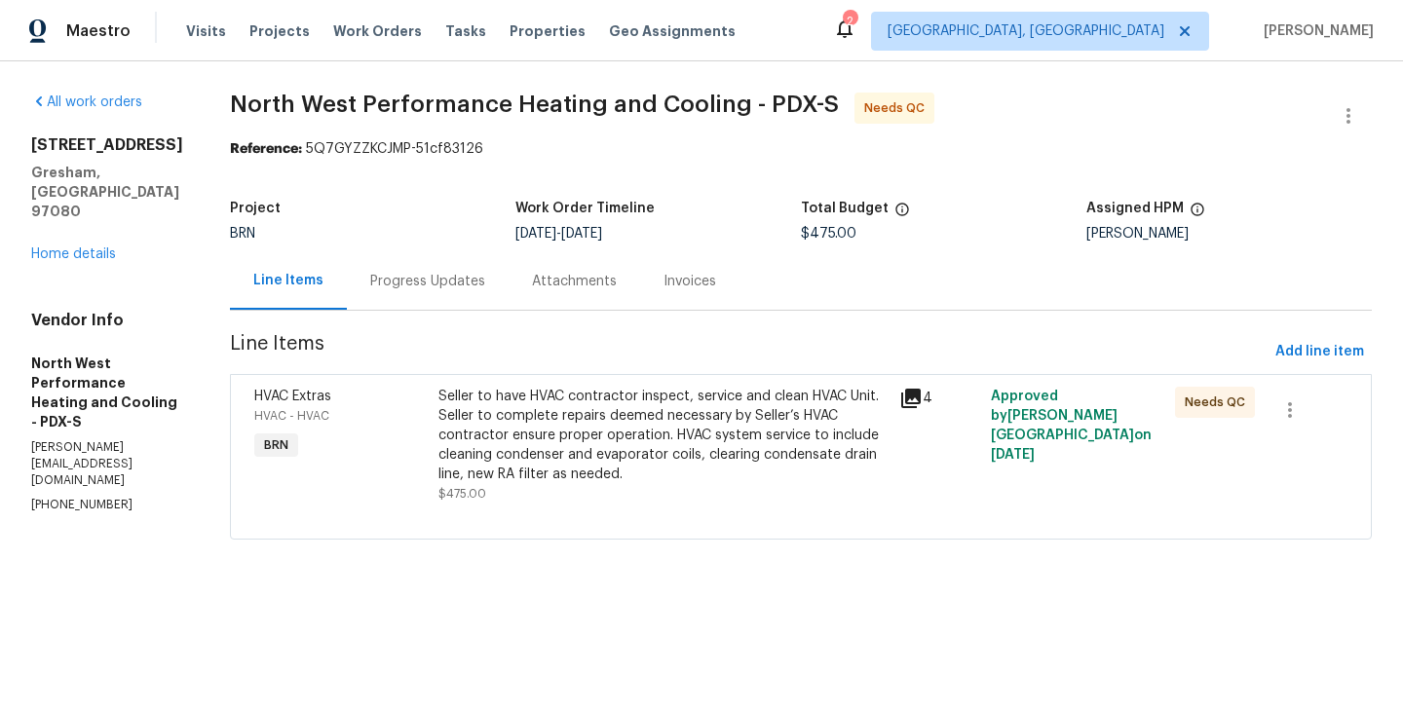
click at [476, 259] on div "Progress Updates" at bounding box center [428, 280] width 162 height 57
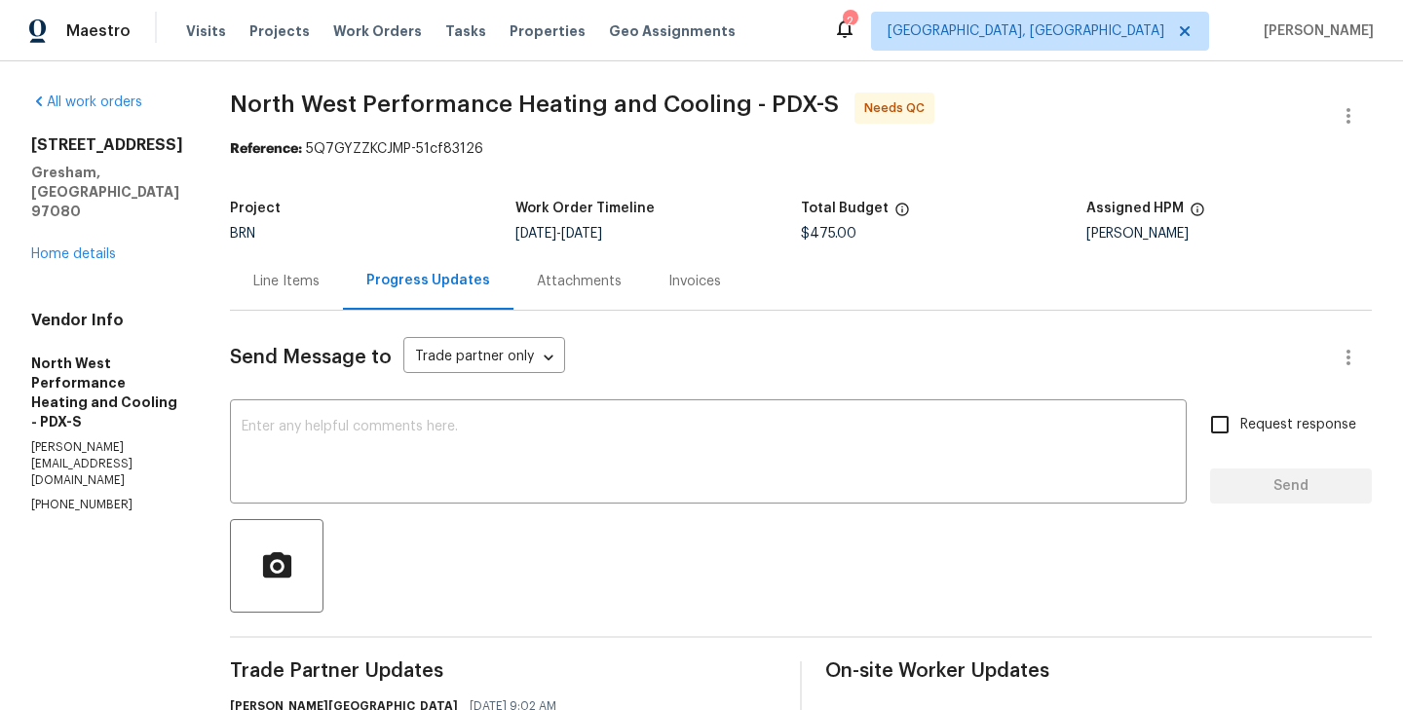
click at [320, 290] on div "Line Items" at bounding box center [286, 281] width 66 height 19
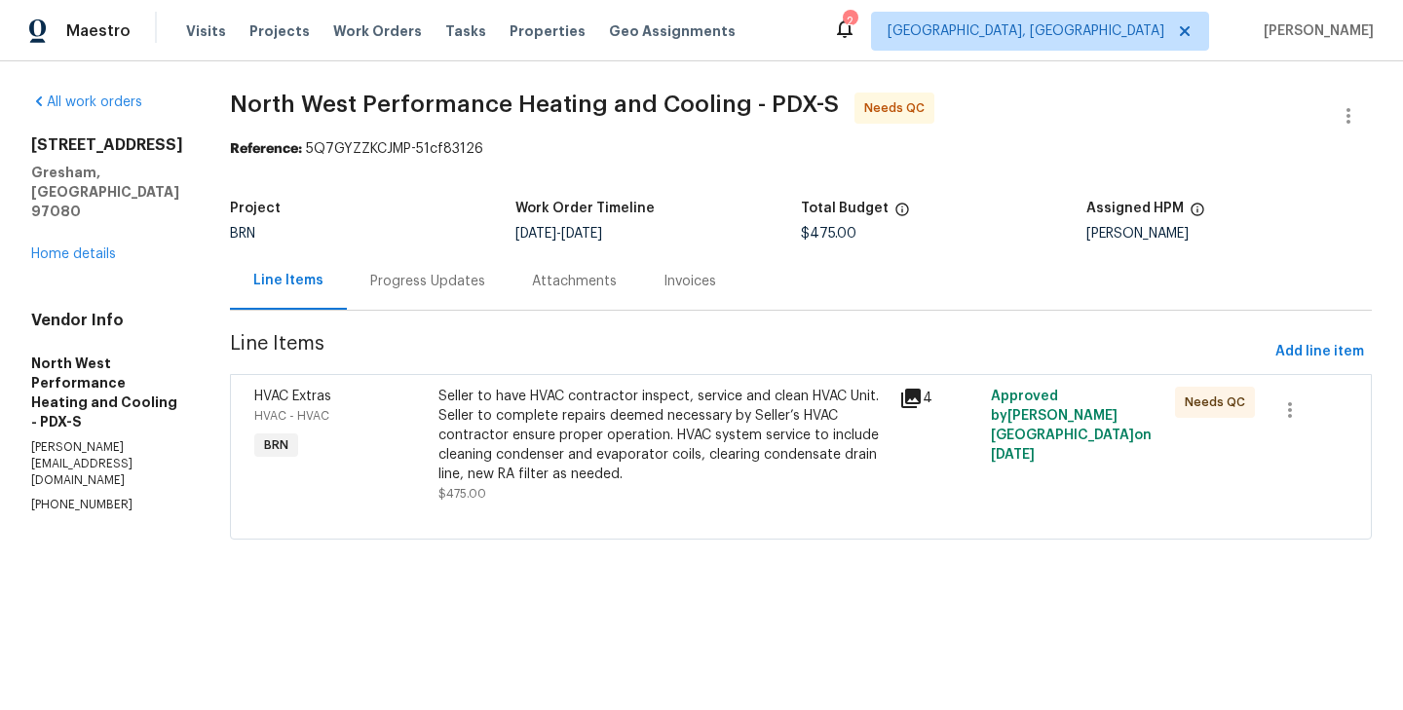
click at [504, 446] on div "Seller to have HVAC contractor inspect, service and clean HVAC Unit. Seller to …" at bounding box center [662, 435] width 449 height 97
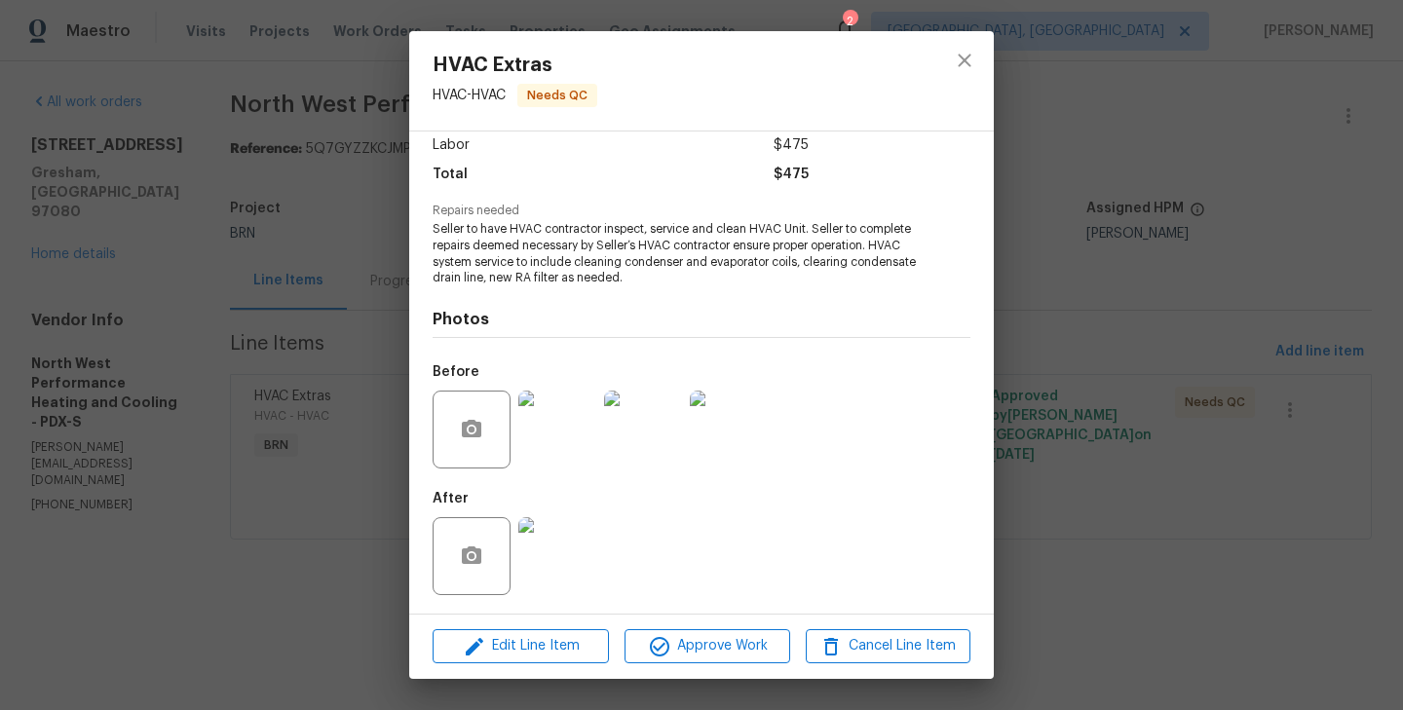
scroll to position [151, 0]
click at [601, 414] on div at bounding box center [643, 428] width 86 height 101
click at [562, 415] on img at bounding box center [557, 429] width 78 height 78
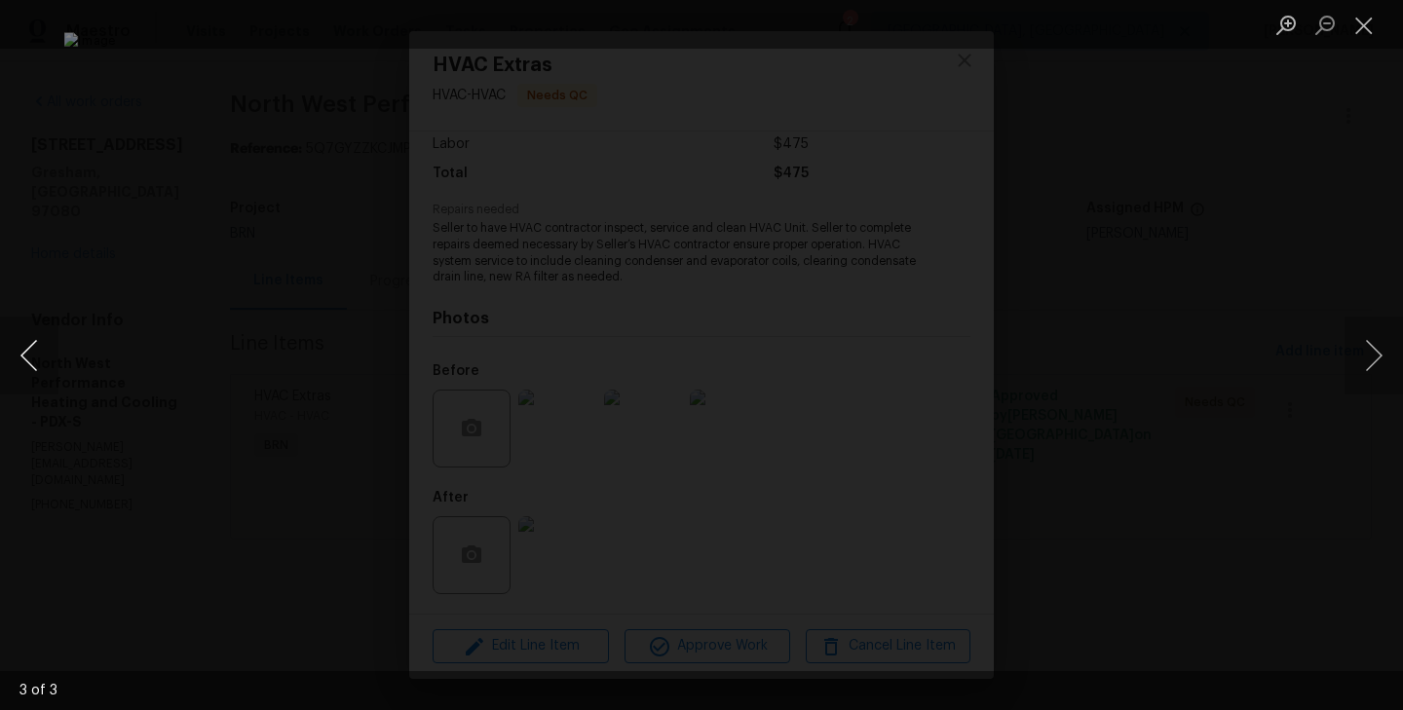
click at [43, 369] on button "Previous image" at bounding box center [29, 356] width 58 height 78
click at [203, 259] on div "Lightbox" at bounding box center [701, 355] width 1403 height 710
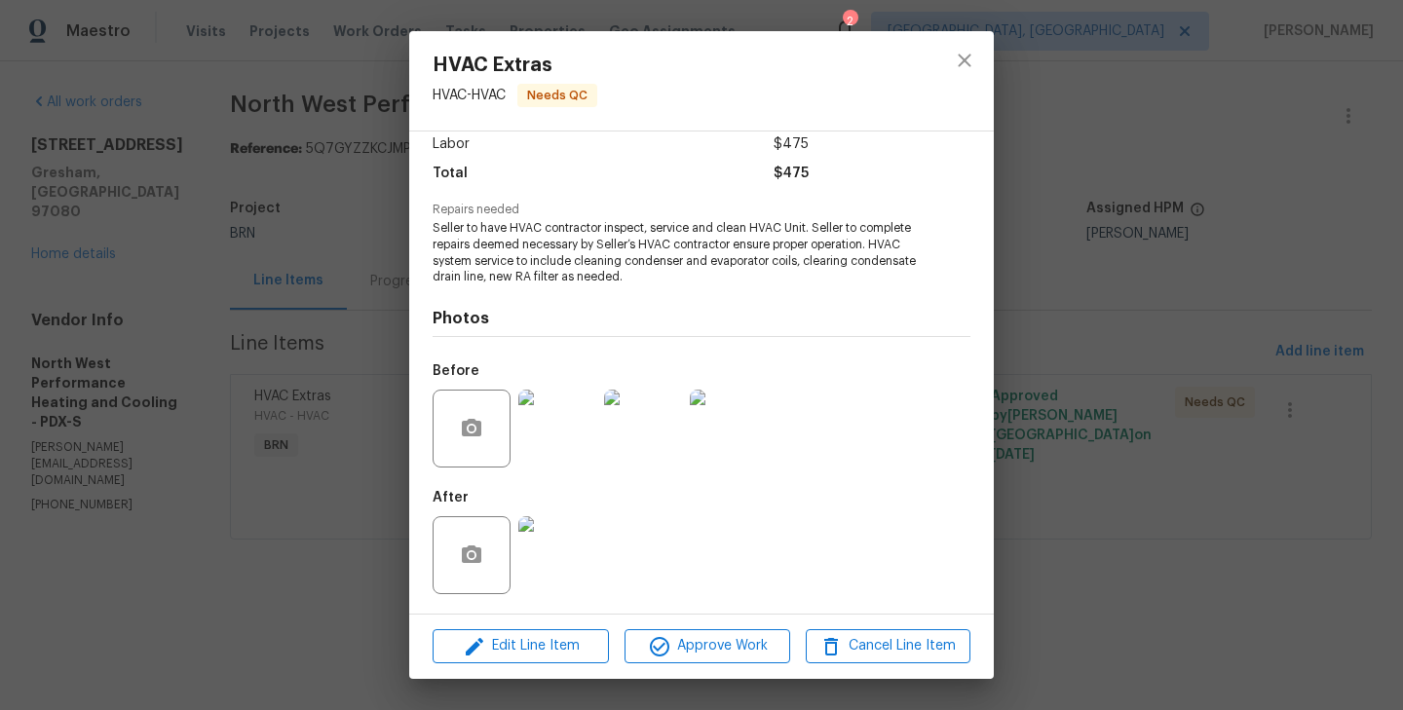
click at [200, 288] on div "HVAC Extras HVAC - HVAC Needs QC Vendor North West Performance Heating and Cool…" at bounding box center [701, 355] width 1403 height 710
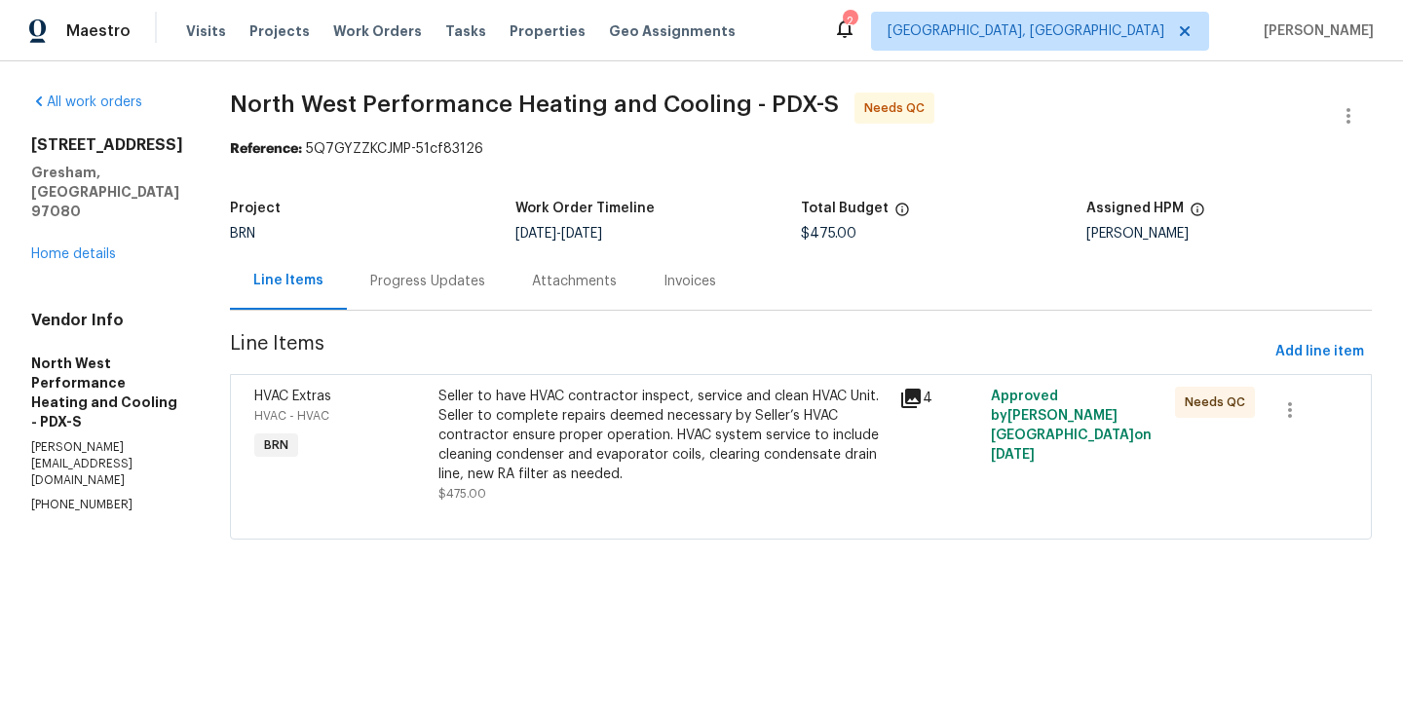
click at [485, 283] on div "Progress Updates" at bounding box center [427, 281] width 115 height 19
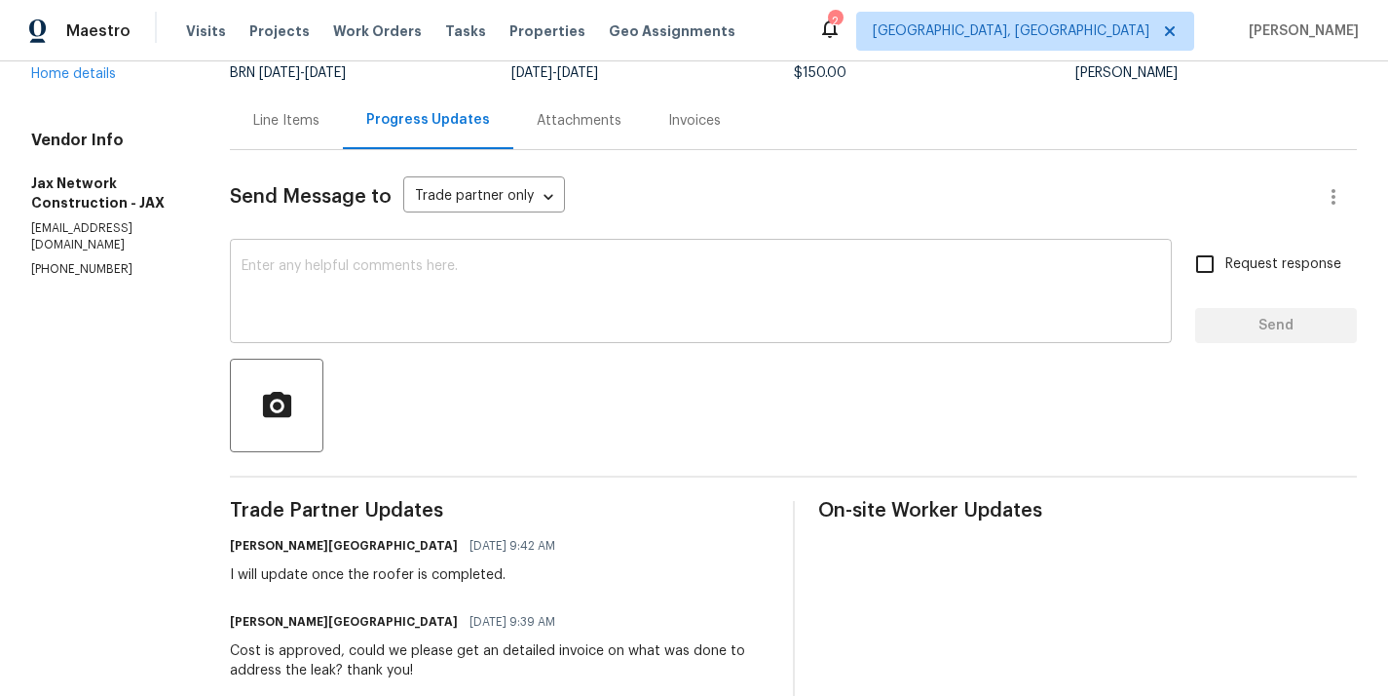
scroll to position [49, 0]
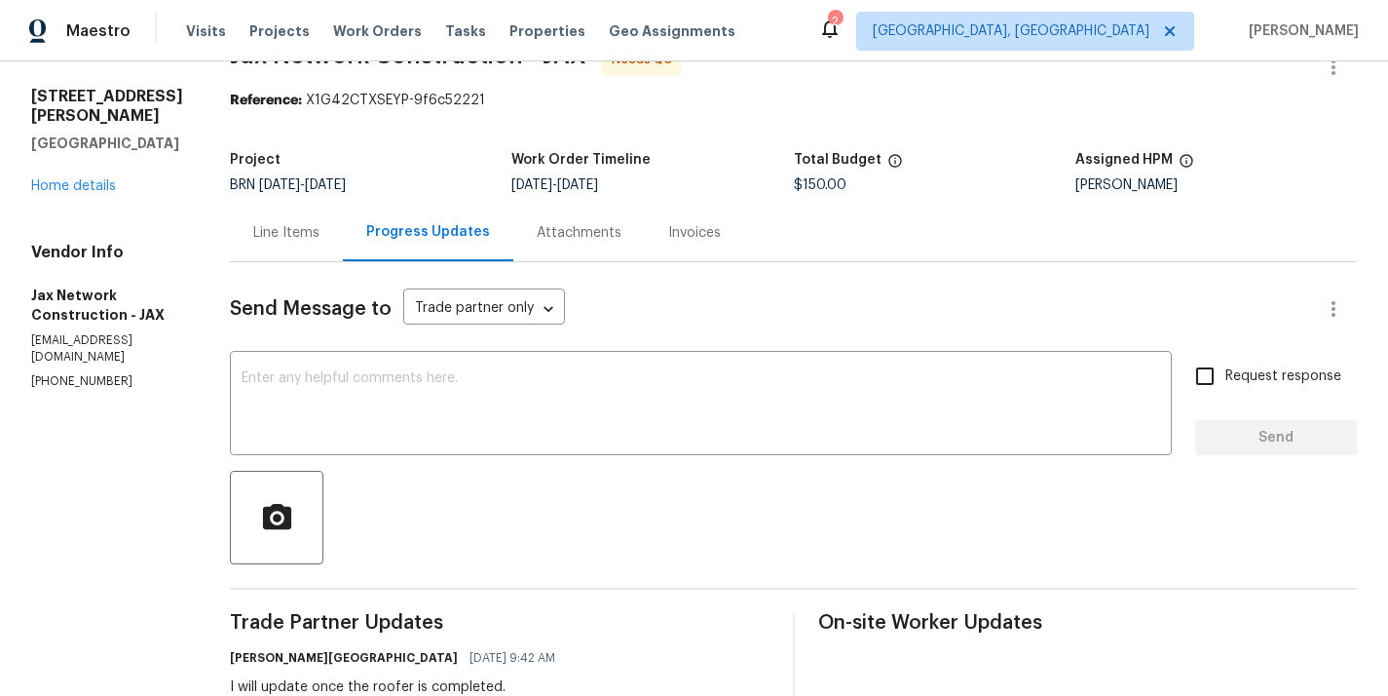
click at [267, 228] on div "Line Items" at bounding box center [286, 232] width 113 height 57
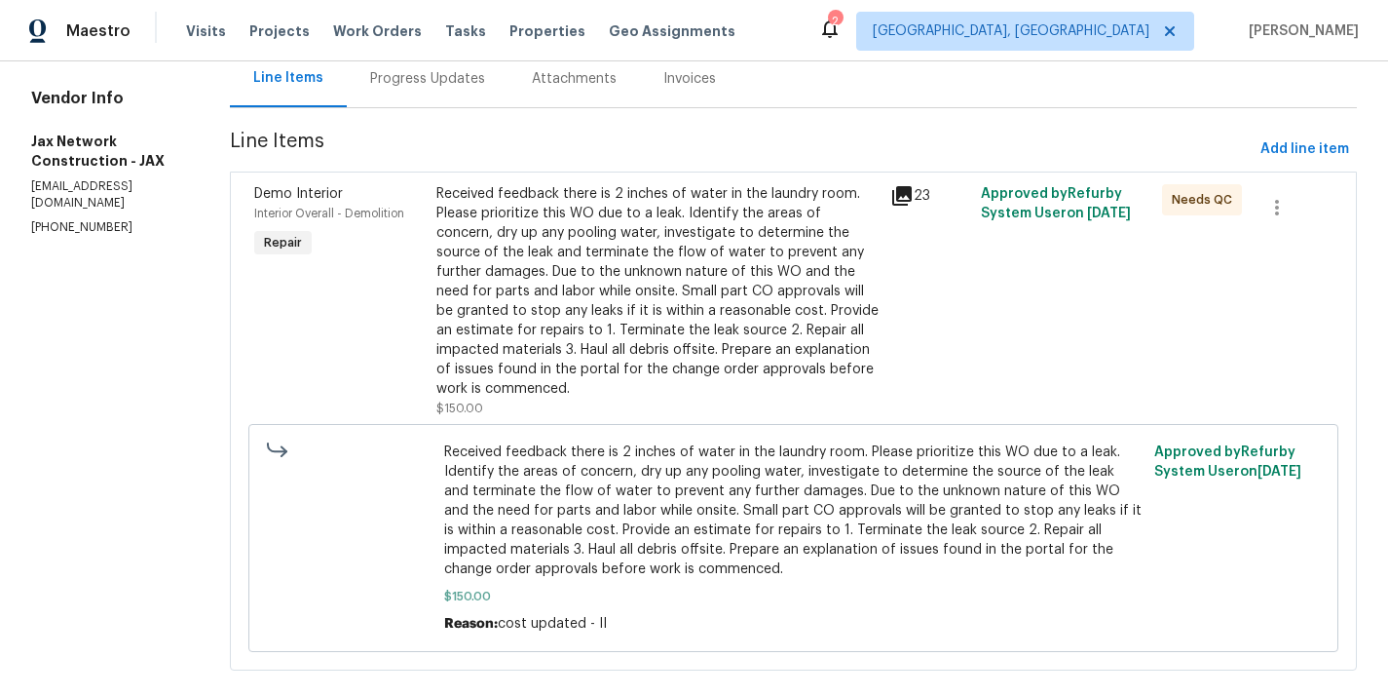
scroll to position [201, 0]
click at [429, 328] on div "Demo Interior Interior Overall - Demolition Repair" at bounding box center [339, 303] width 182 height 246
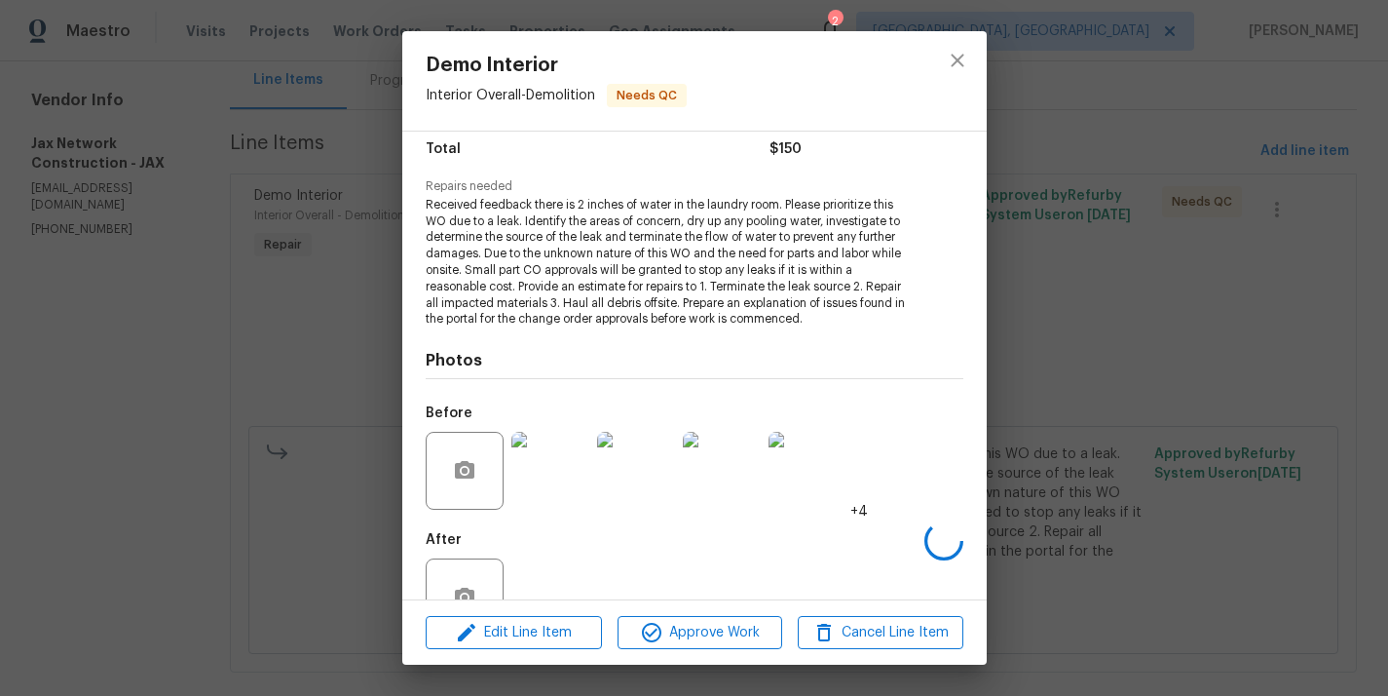
scroll to position [218, 0]
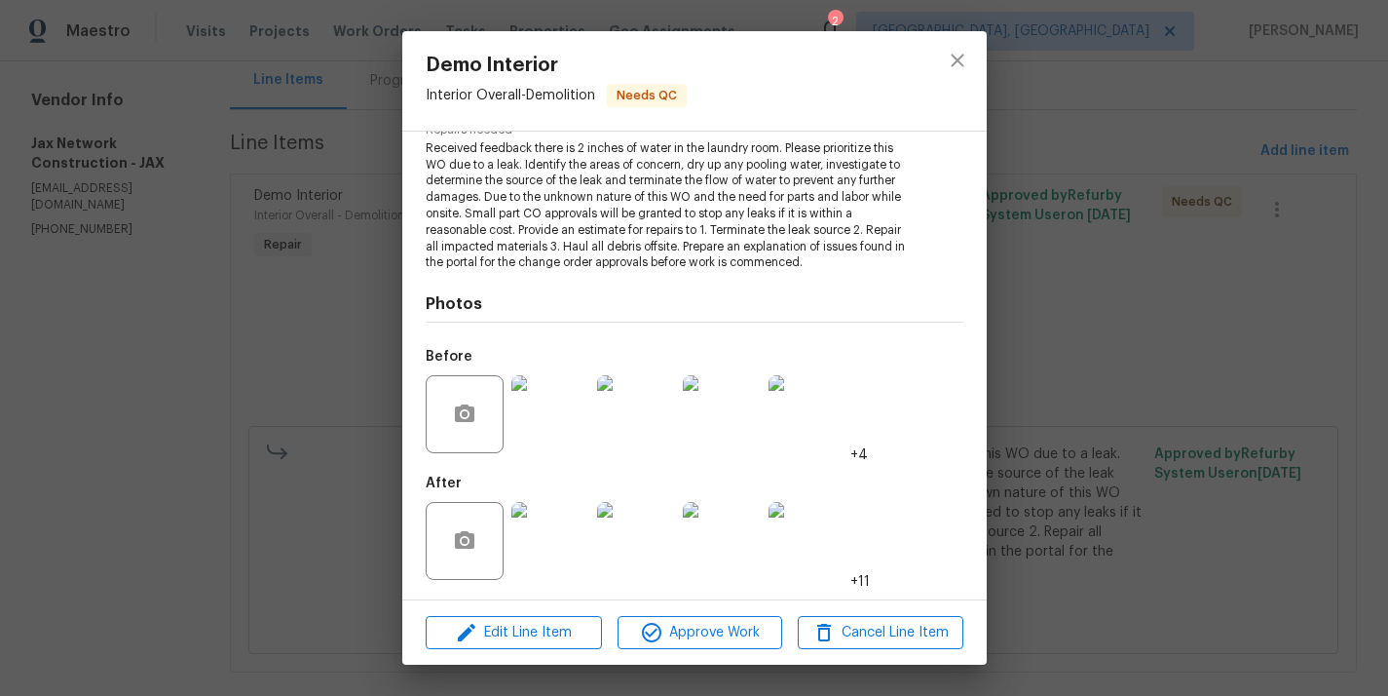
click at [547, 557] on img at bounding box center [551, 541] width 78 height 78
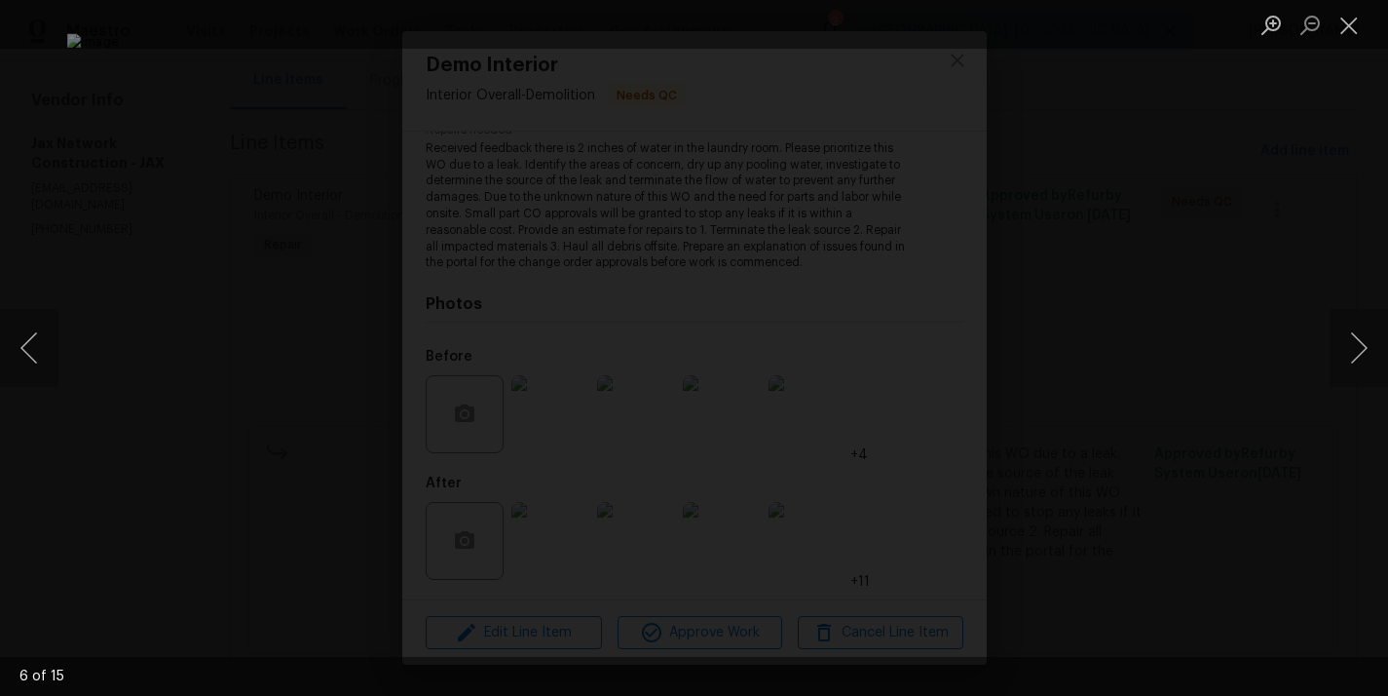
click at [145, 295] on div "Lightbox" at bounding box center [694, 348] width 1388 height 696
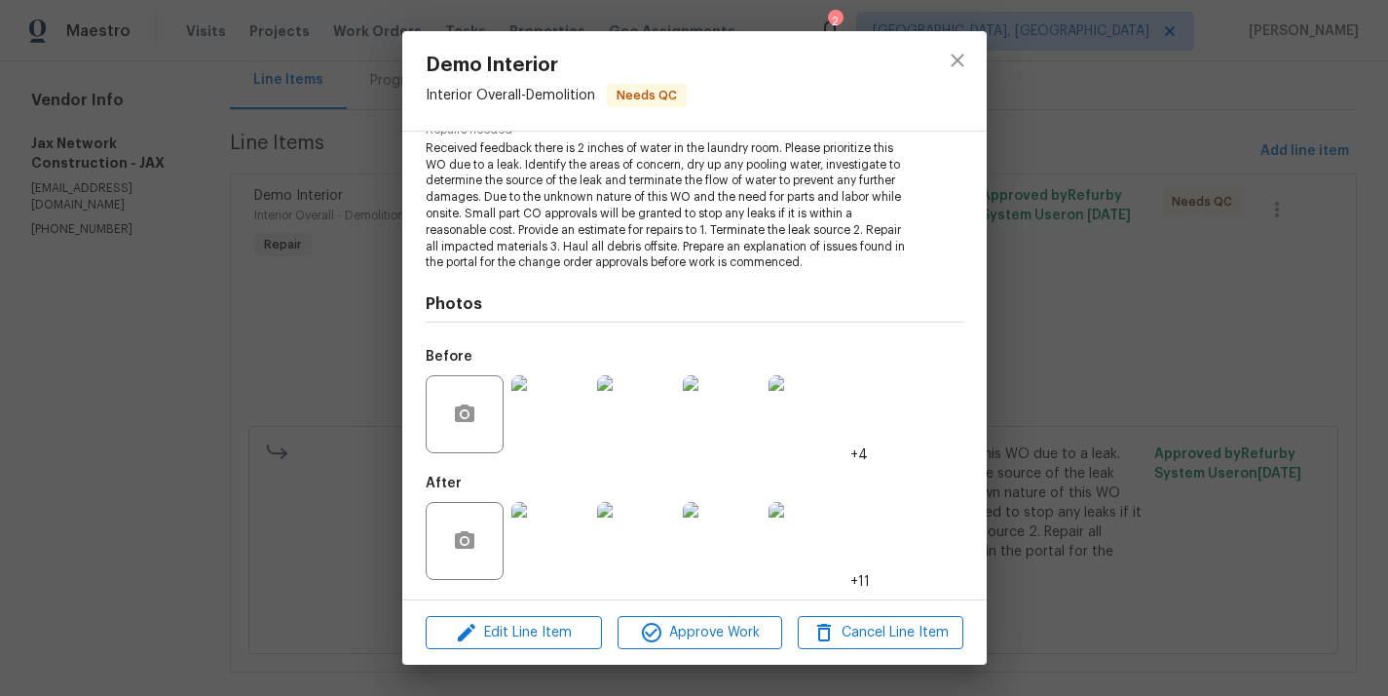
click at [160, 170] on div "Demo Interior Interior Overall - Demolition Needs QC Vendor Jax Network Constru…" at bounding box center [694, 348] width 1388 height 696
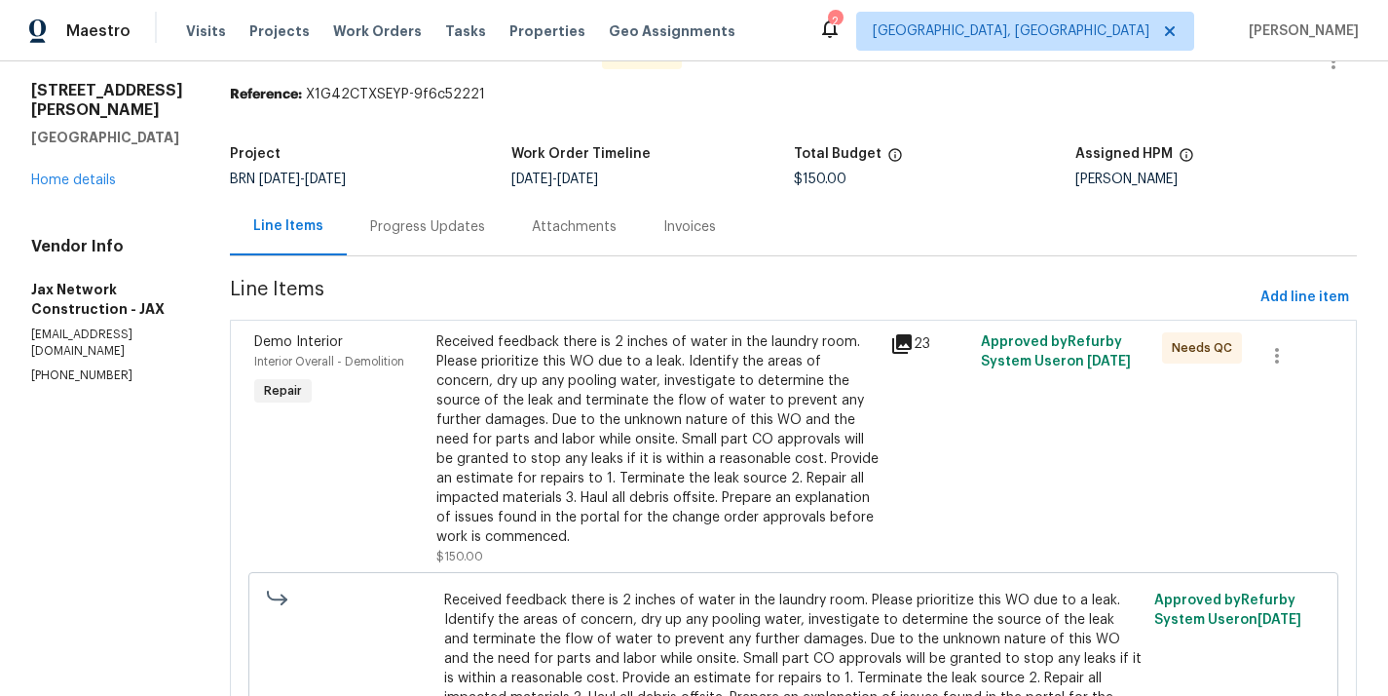
scroll to position [51, 0]
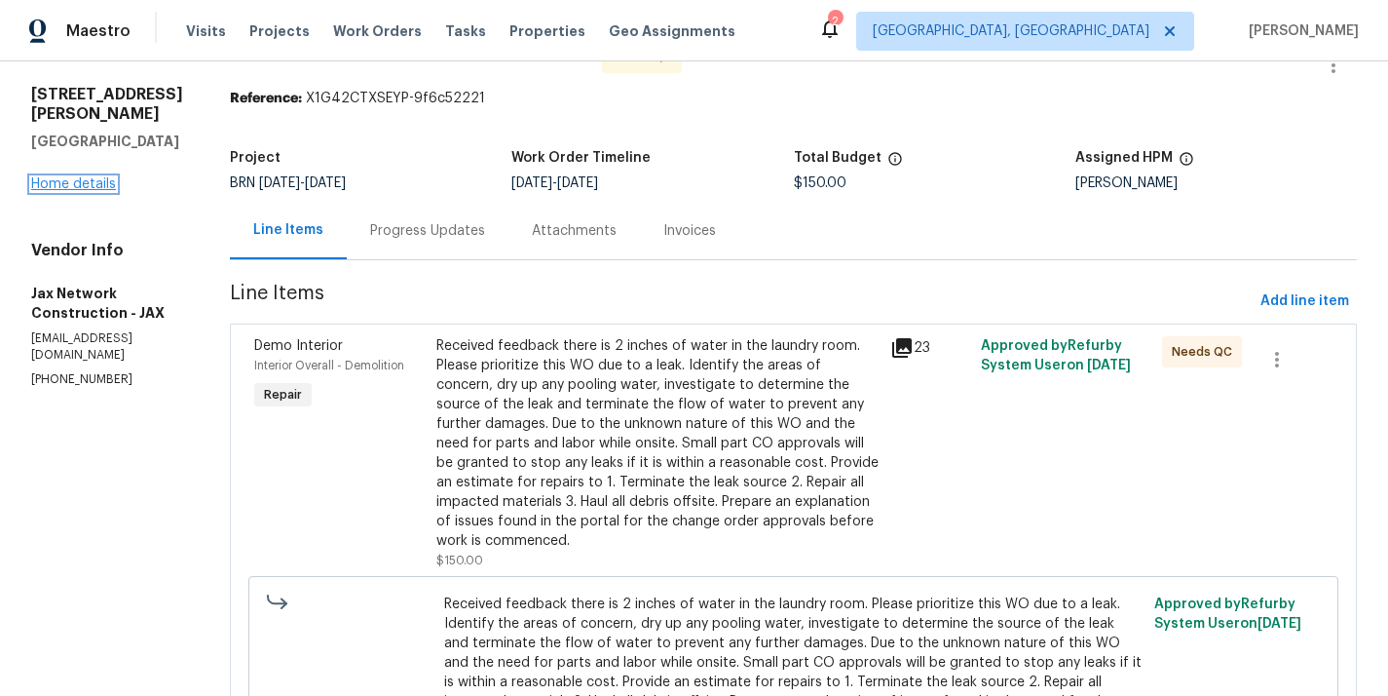
click at [73, 177] on link "Home details" at bounding box center [73, 184] width 85 height 14
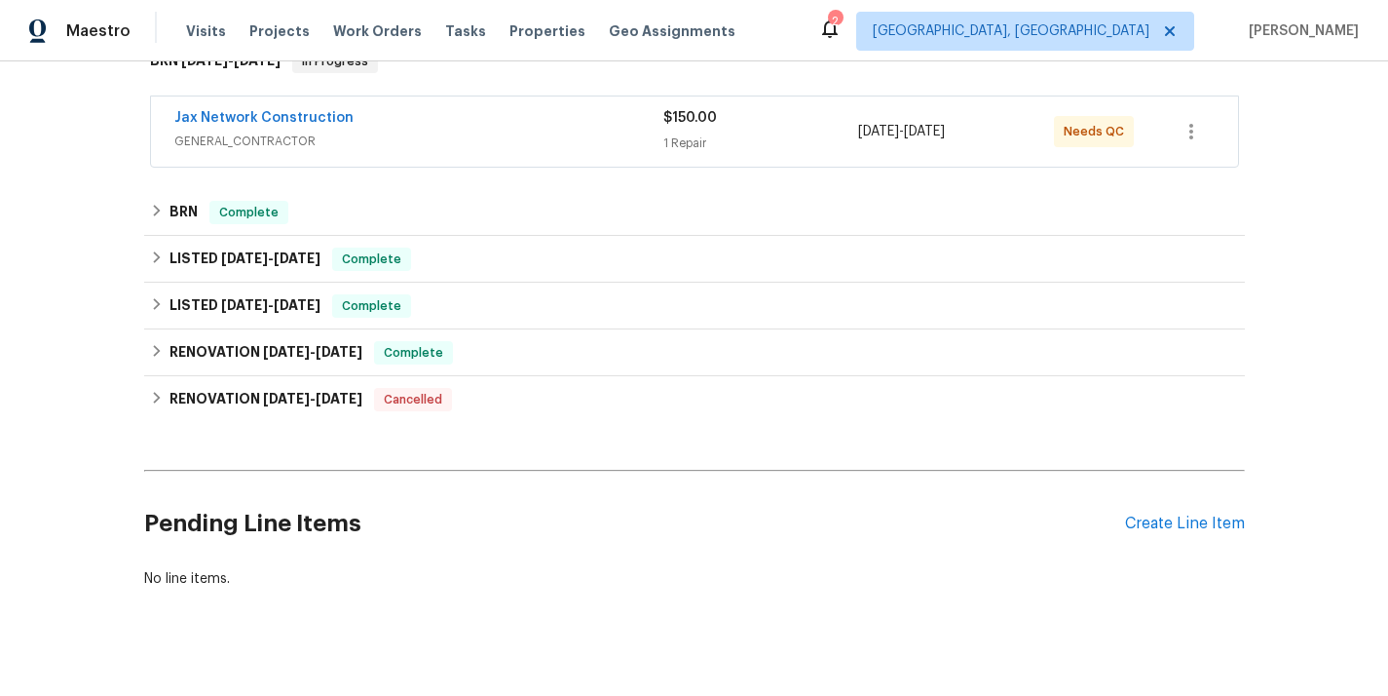
scroll to position [364, 0]
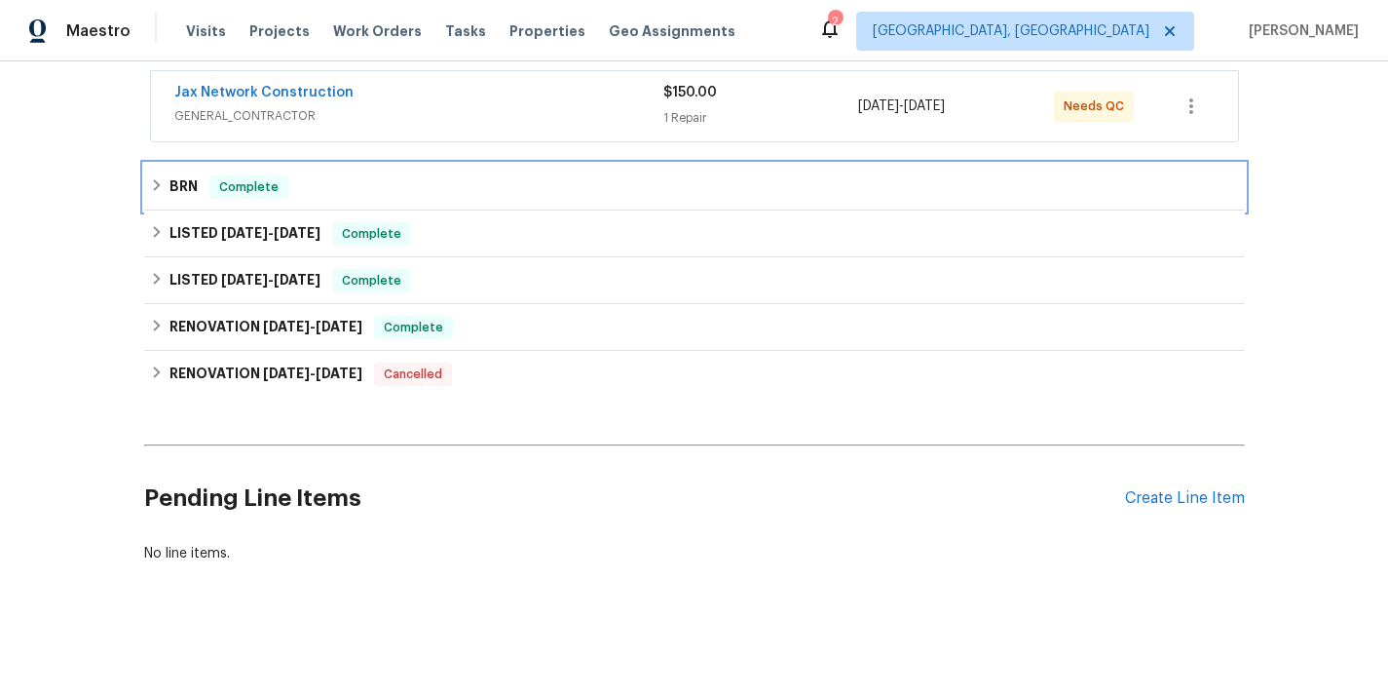
click at [367, 200] on div "BRN Complete" at bounding box center [694, 187] width 1101 height 47
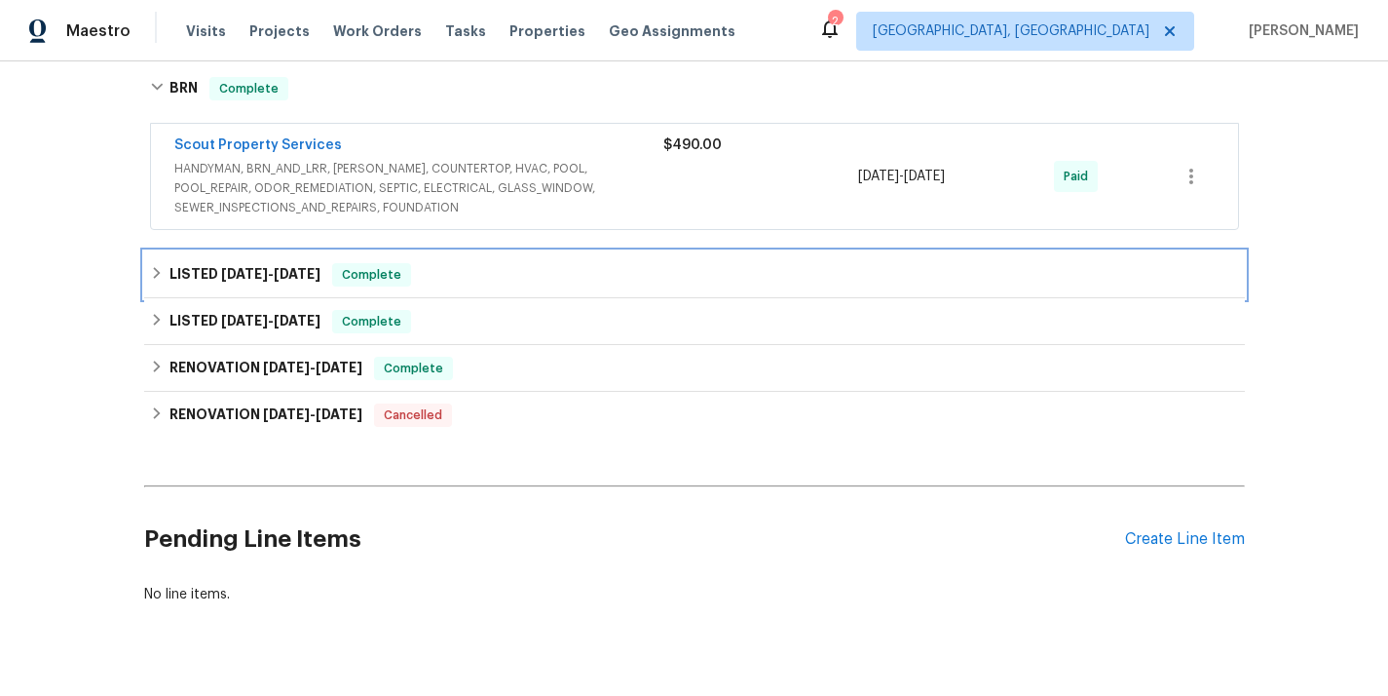
click at [449, 263] on div "LISTED 5/16/25 - 5/30/25 Complete" at bounding box center [694, 274] width 1089 height 23
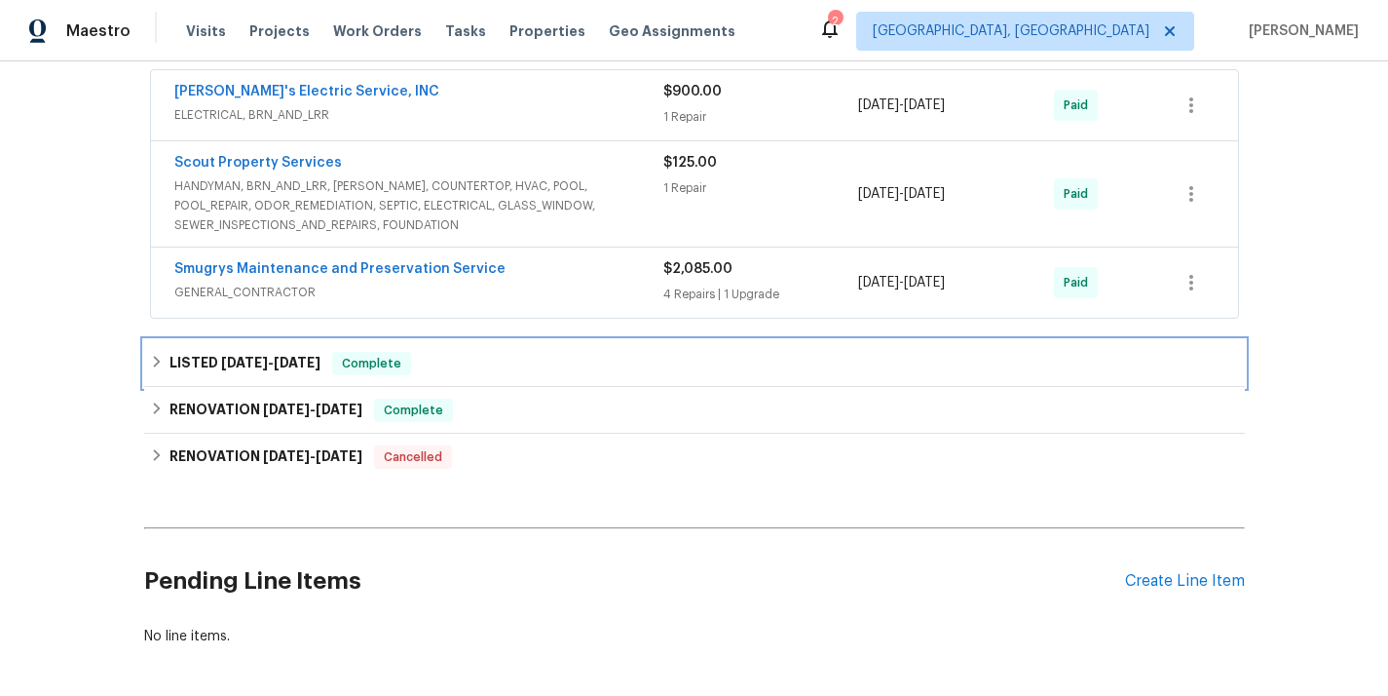
click at [481, 349] on div "LISTED 4/19/25 - 4/28/25 Complete" at bounding box center [694, 363] width 1101 height 47
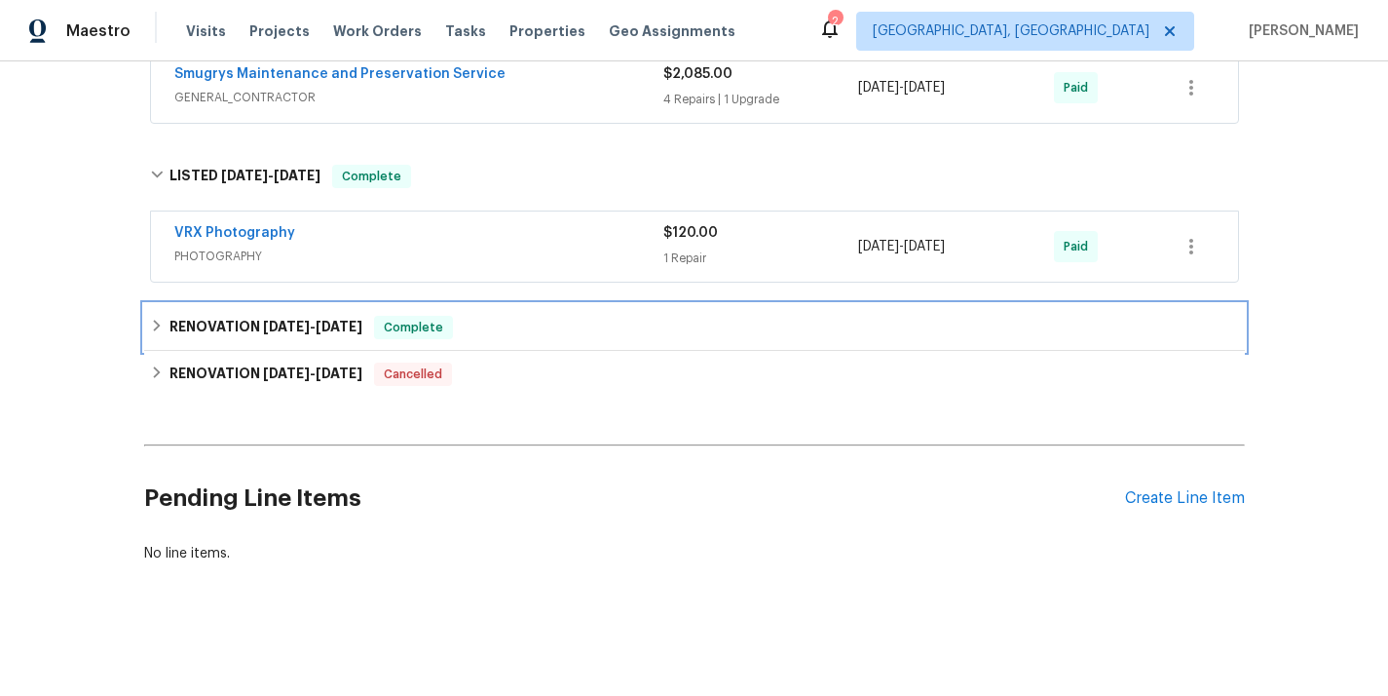
click at [496, 325] on div "RENOVATION 4/7/25 - 4/17/25 Complete" at bounding box center [694, 327] width 1089 height 23
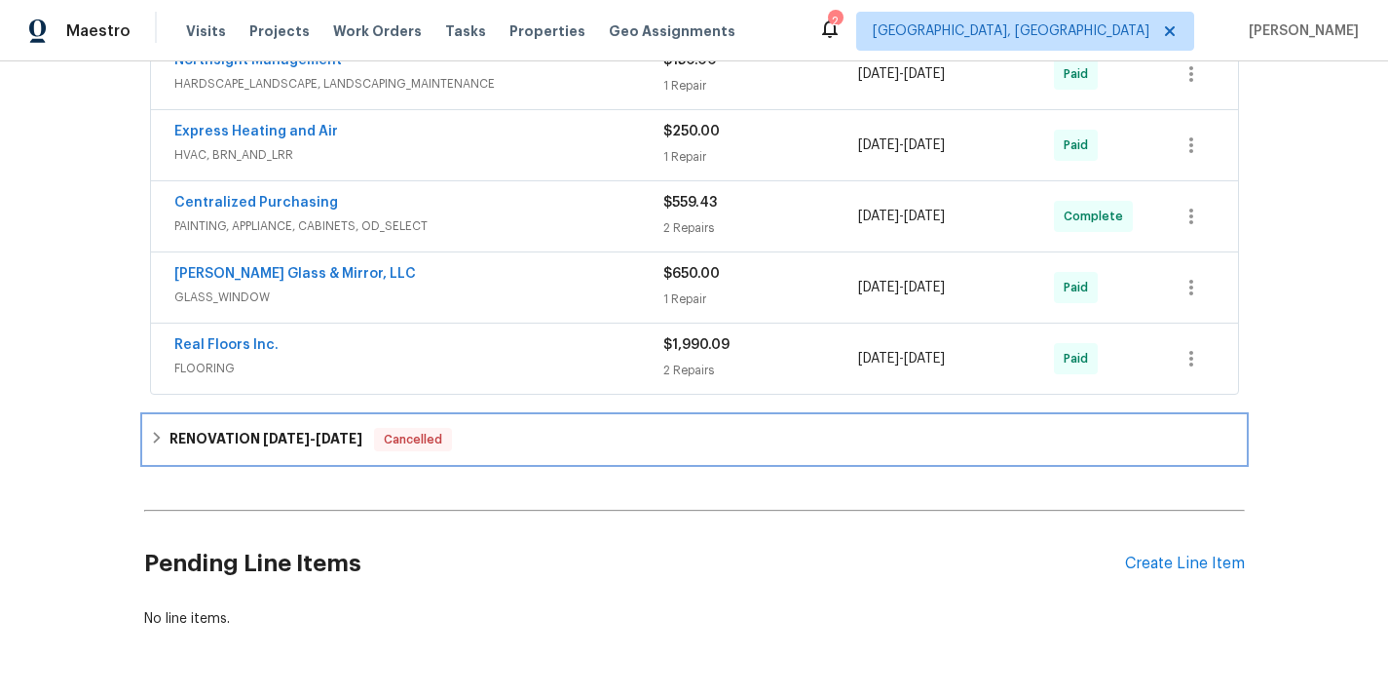
click at [538, 434] on div "RENOVATION 1/7/25 - 1/28/25 Cancelled" at bounding box center [694, 439] width 1089 height 23
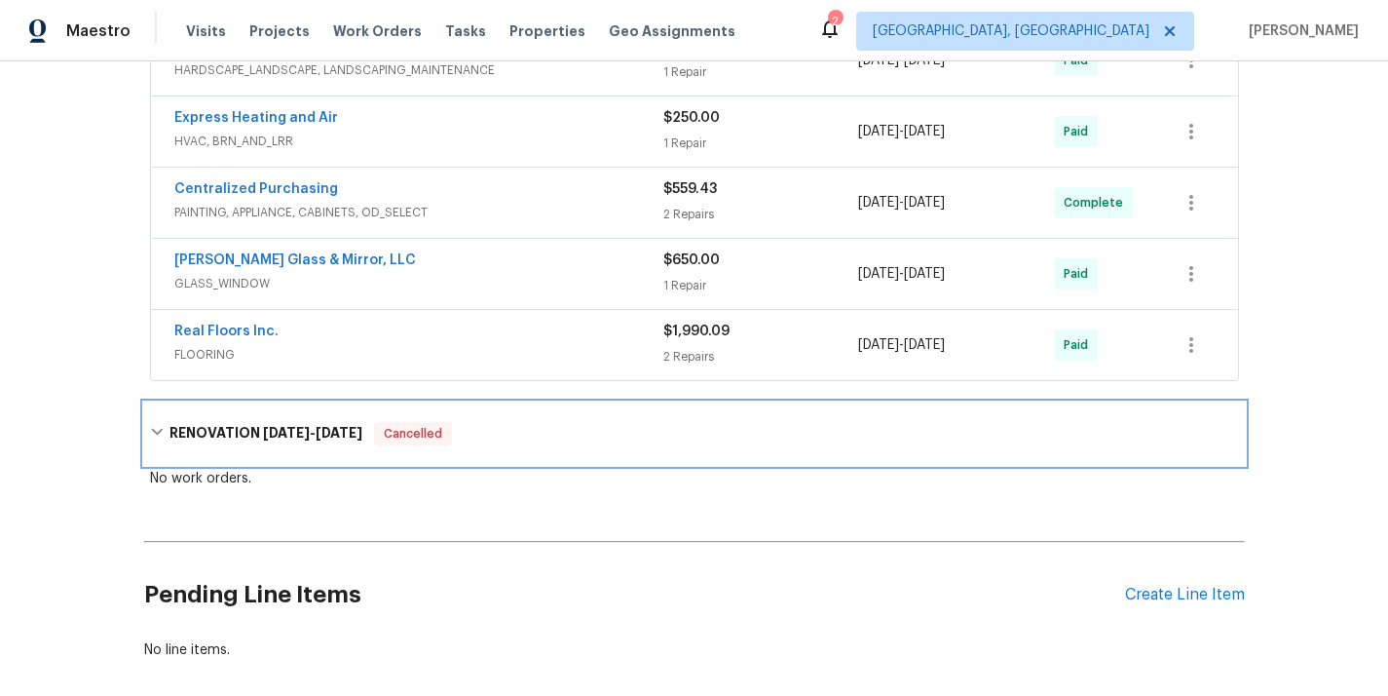
scroll to position [1579, 0]
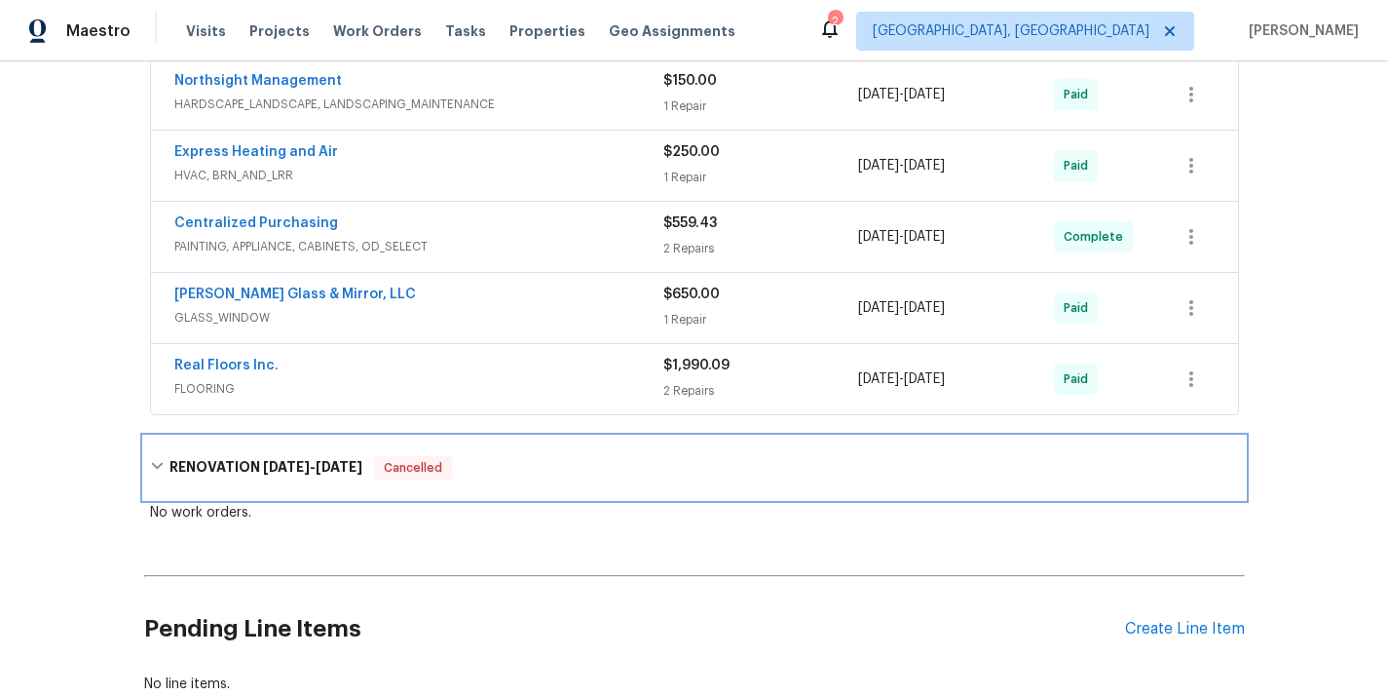
click at [545, 478] on div "RENOVATION 1/7/25 - 1/28/25 Cancelled" at bounding box center [694, 467] width 1089 height 23
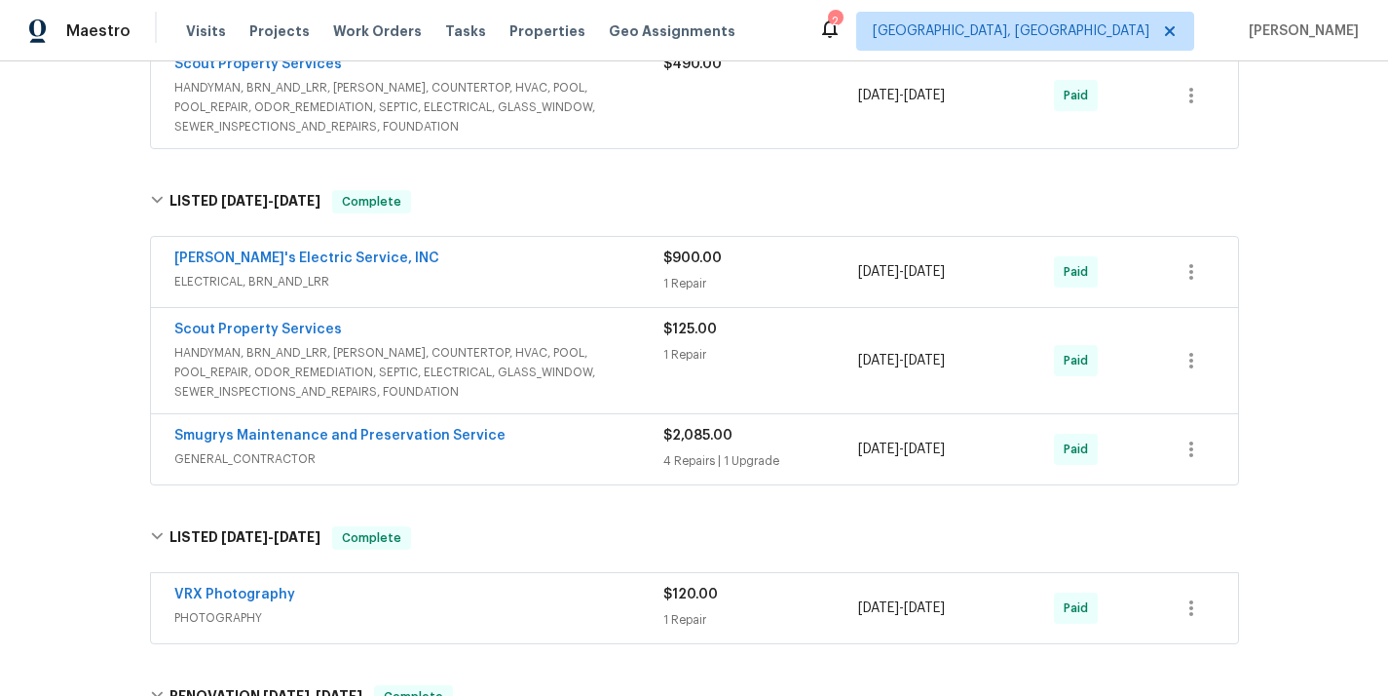
scroll to position [564, 0]
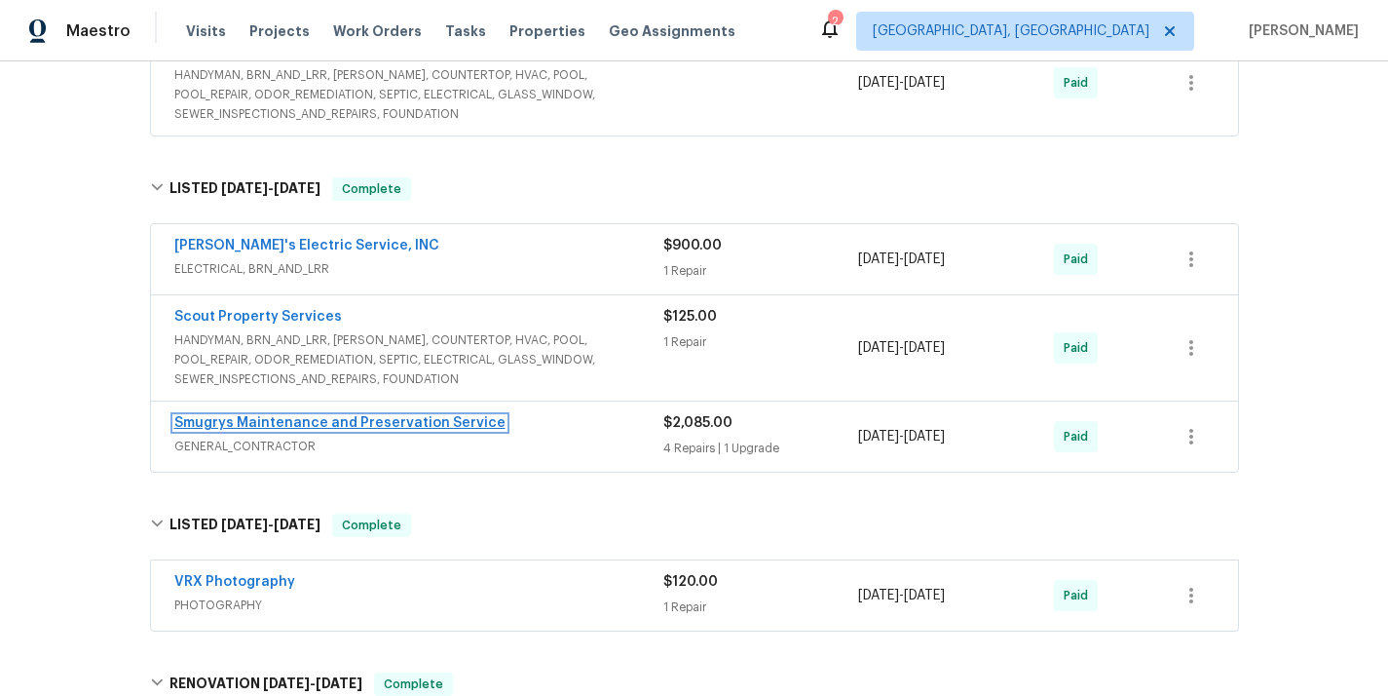
click at [336, 419] on link "Smugrys Maintenance and Preservation Service" at bounding box center [339, 423] width 331 height 14
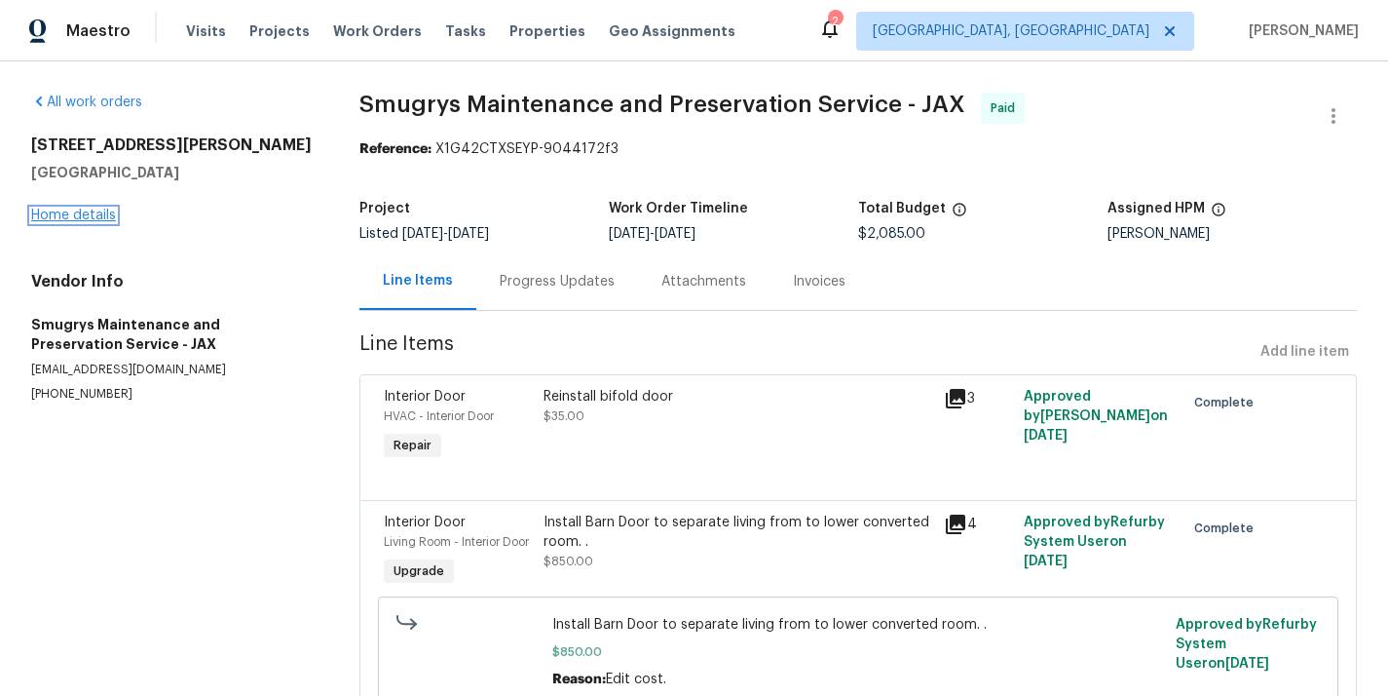
click at [93, 218] on link "Home details" at bounding box center [73, 216] width 85 height 14
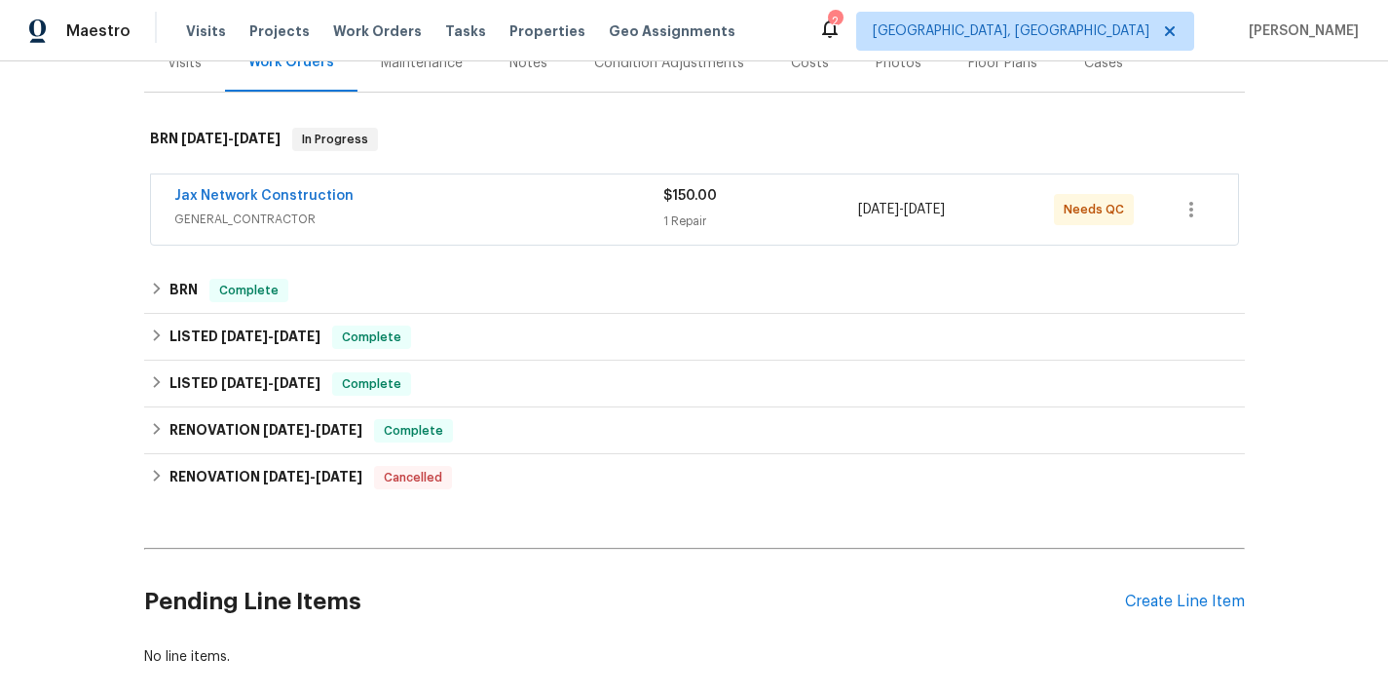
scroll to position [364, 0]
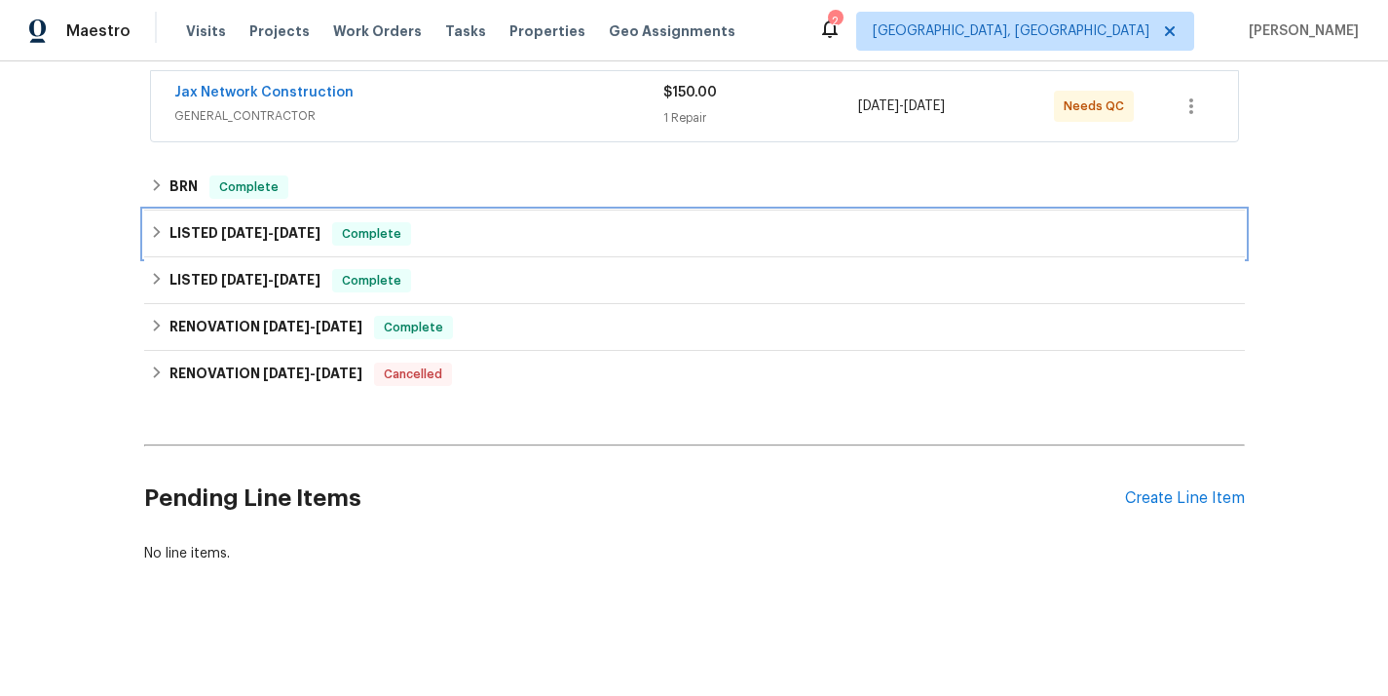
click at [474, 216] on div "LISTED 5/16/25 - 5/30/25 Complete" at bounding box center [694, 233] width 1101 height 47
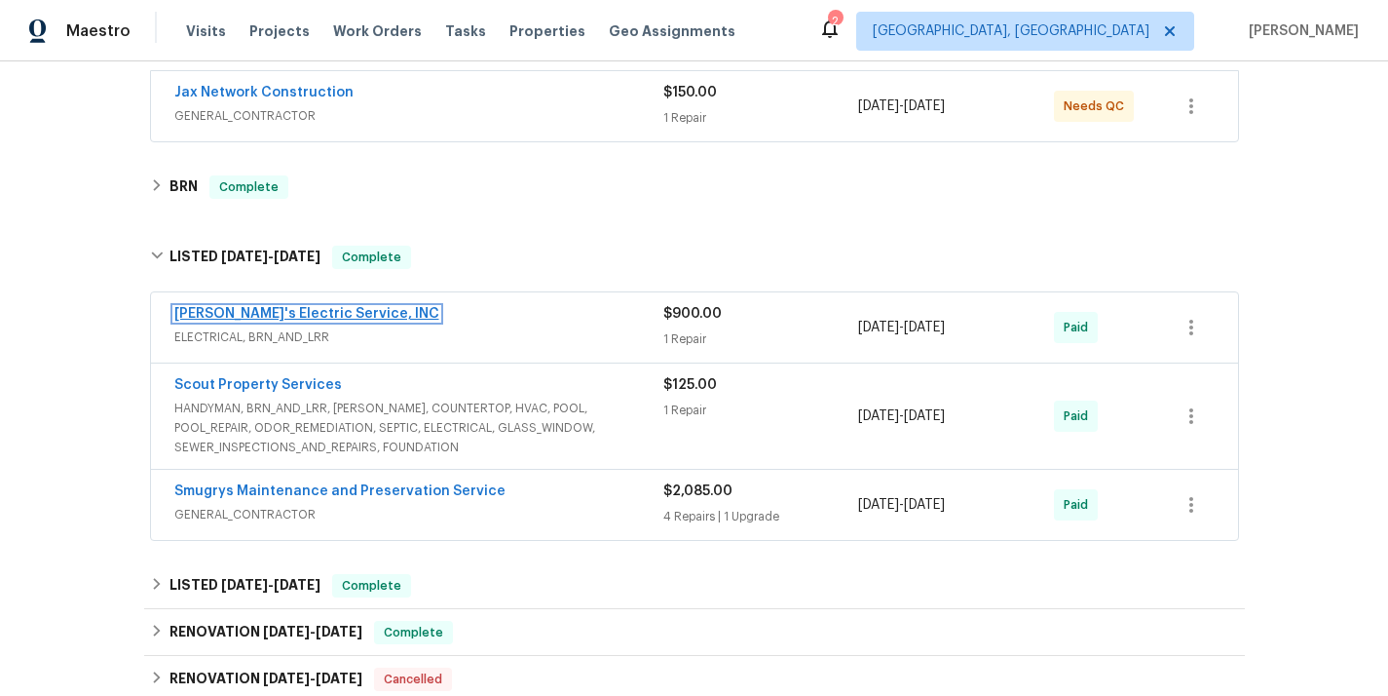
click at [266, 310] on link "Jack's Electric Service, INC" at bounding box center [306, 314] width 265 height 14
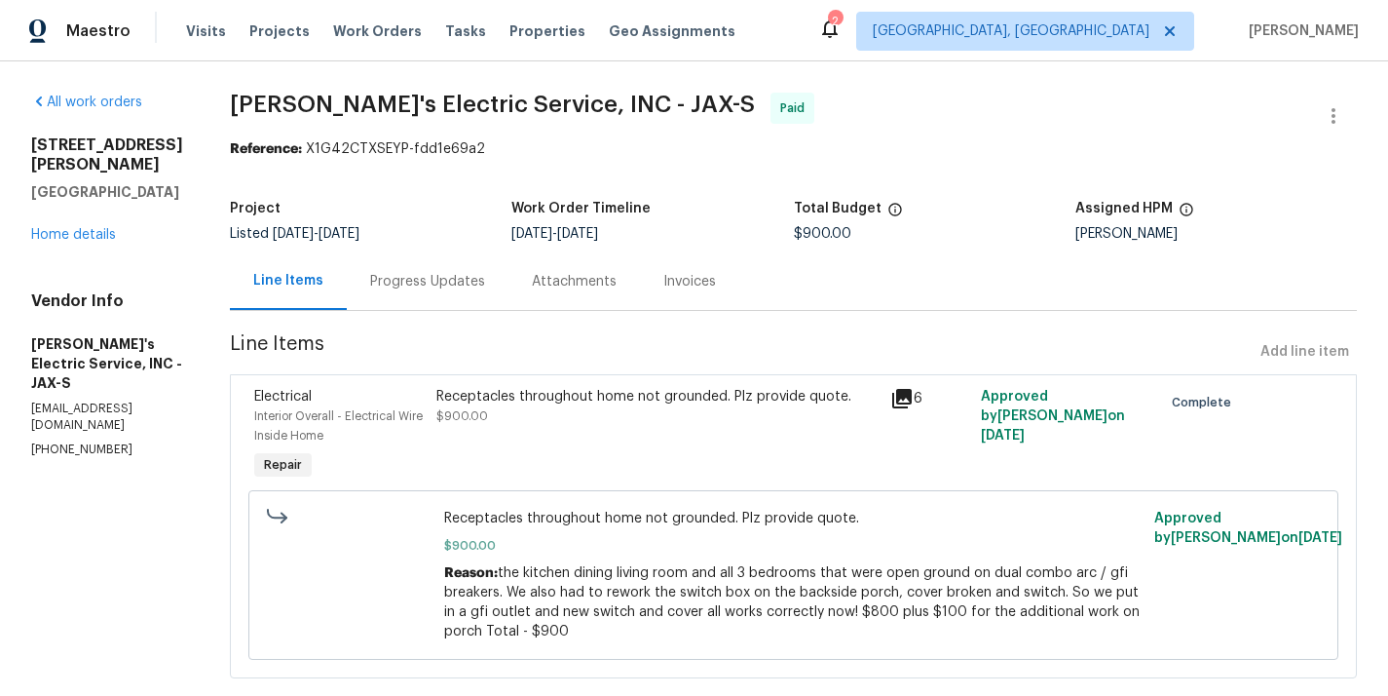
scroll to position [39, 0]
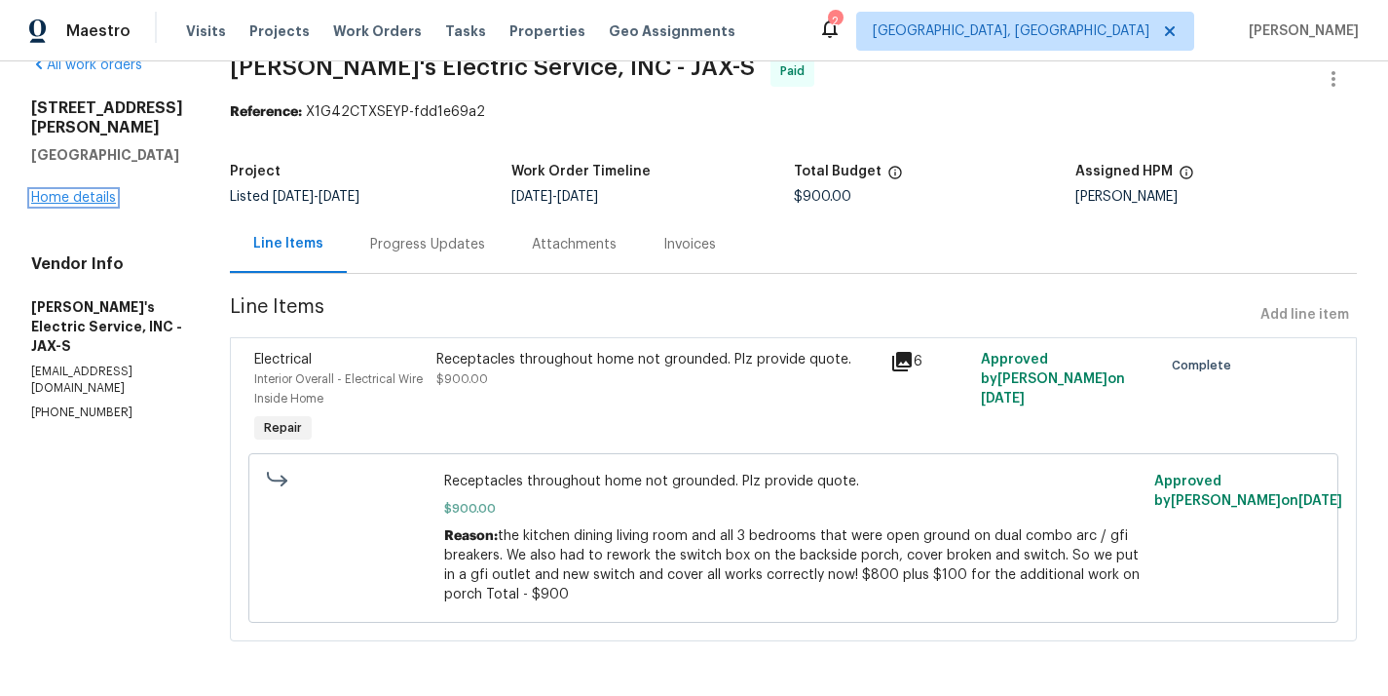
click at [90, 199] on link "Home details" at bounding box center [73, 198] width 85 height 14
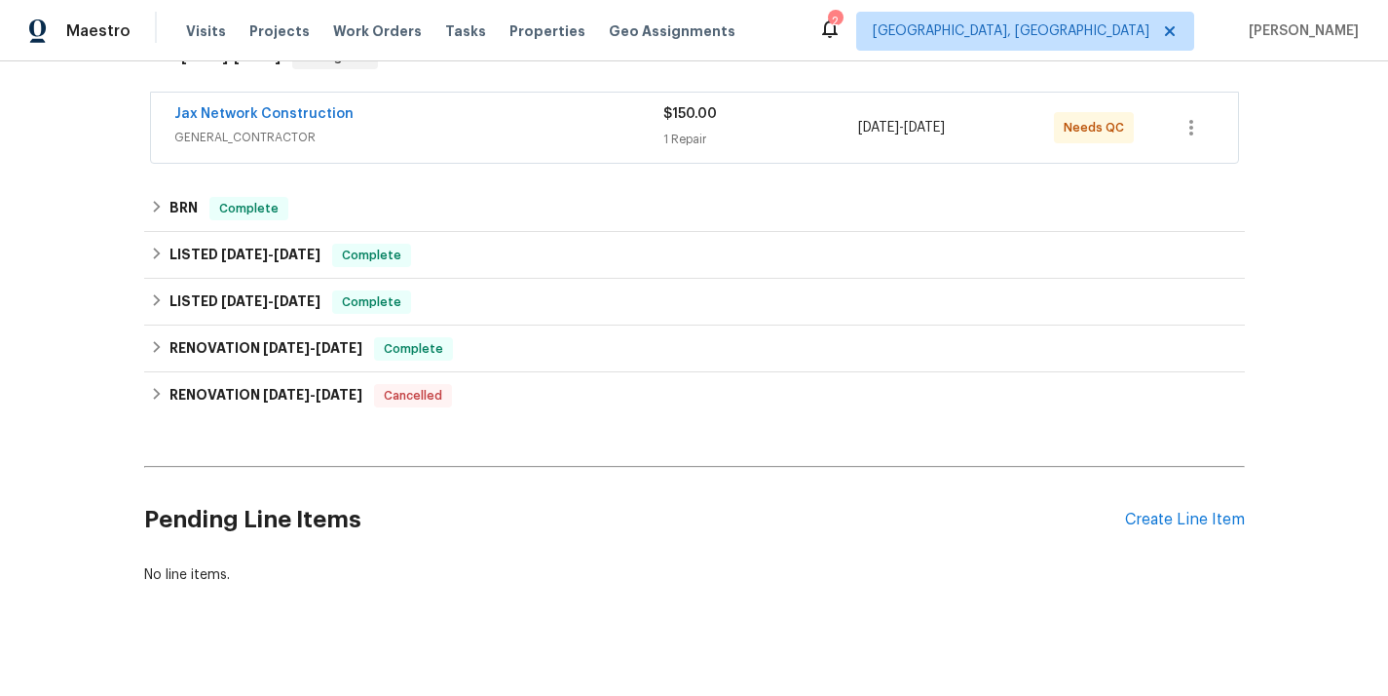
scroll to position [364, 0]
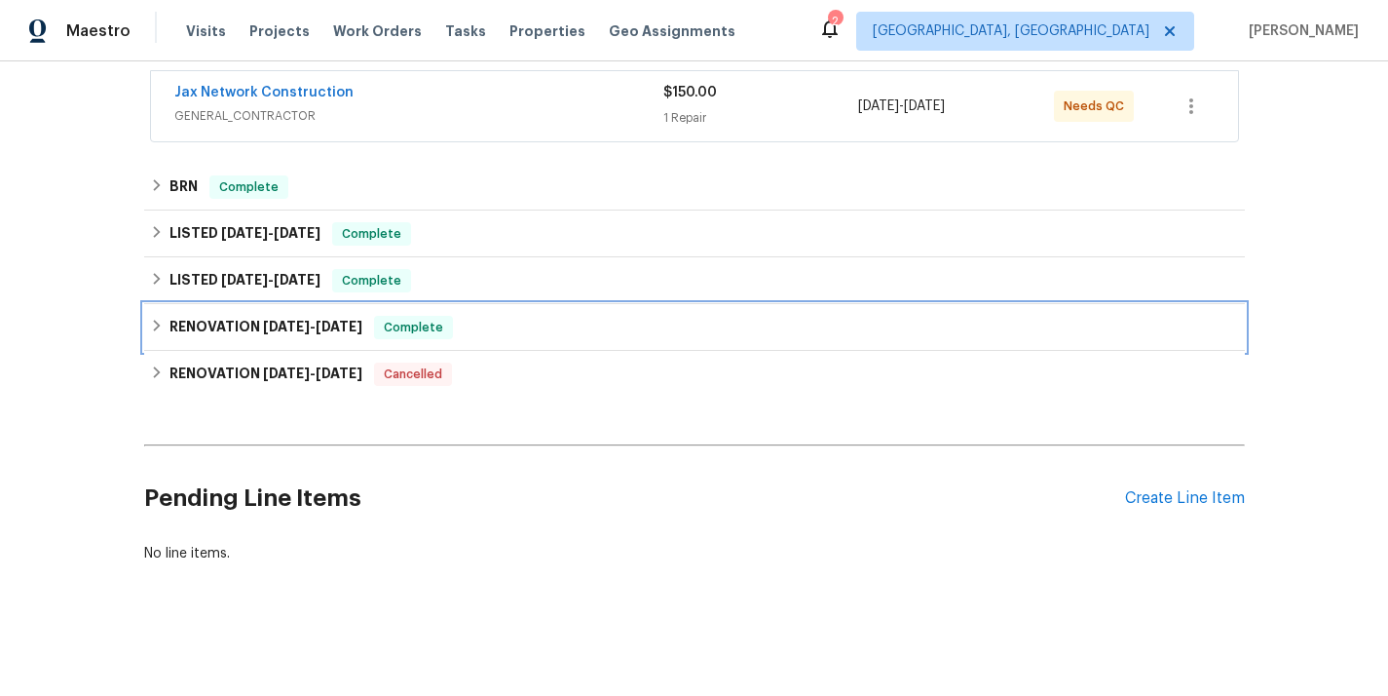
click at [504, 322] on div "RENOVATION 4/7/25 - 4/17/25 Complete" at bounding box center [694, 327] width 1089 height 23
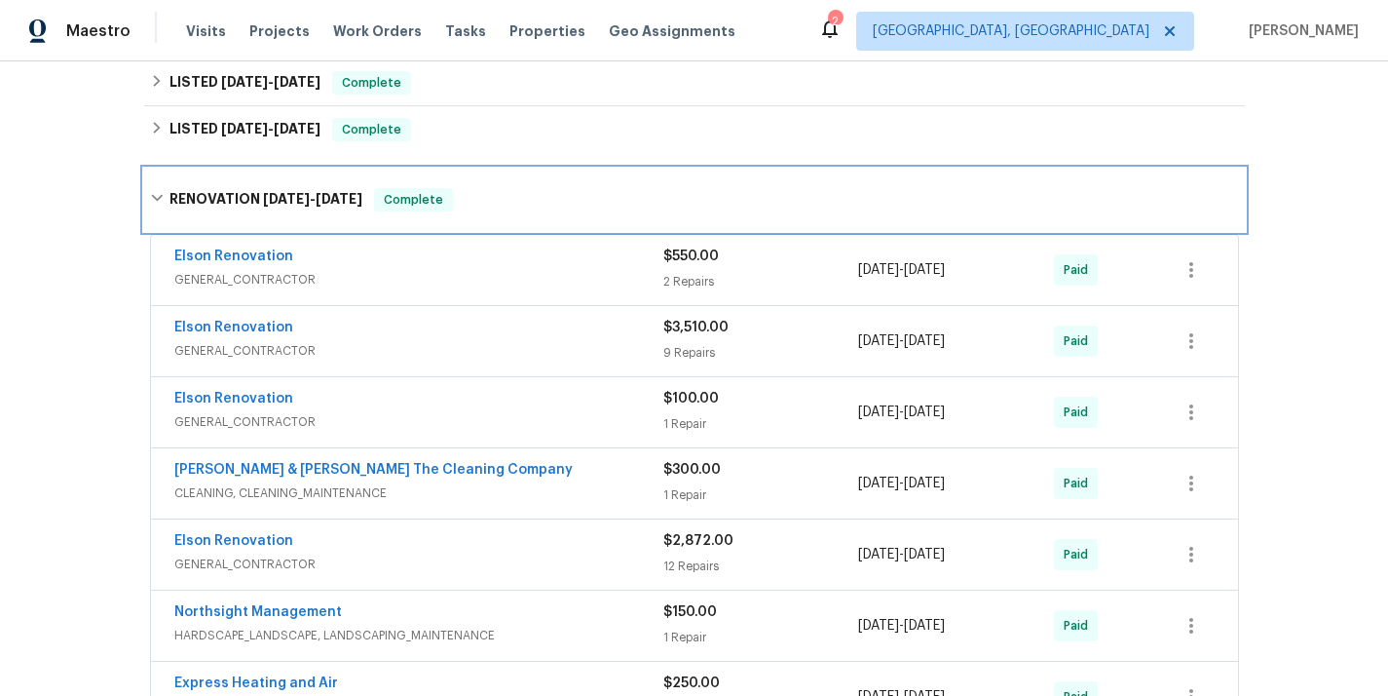
scroll to position [595, 0]
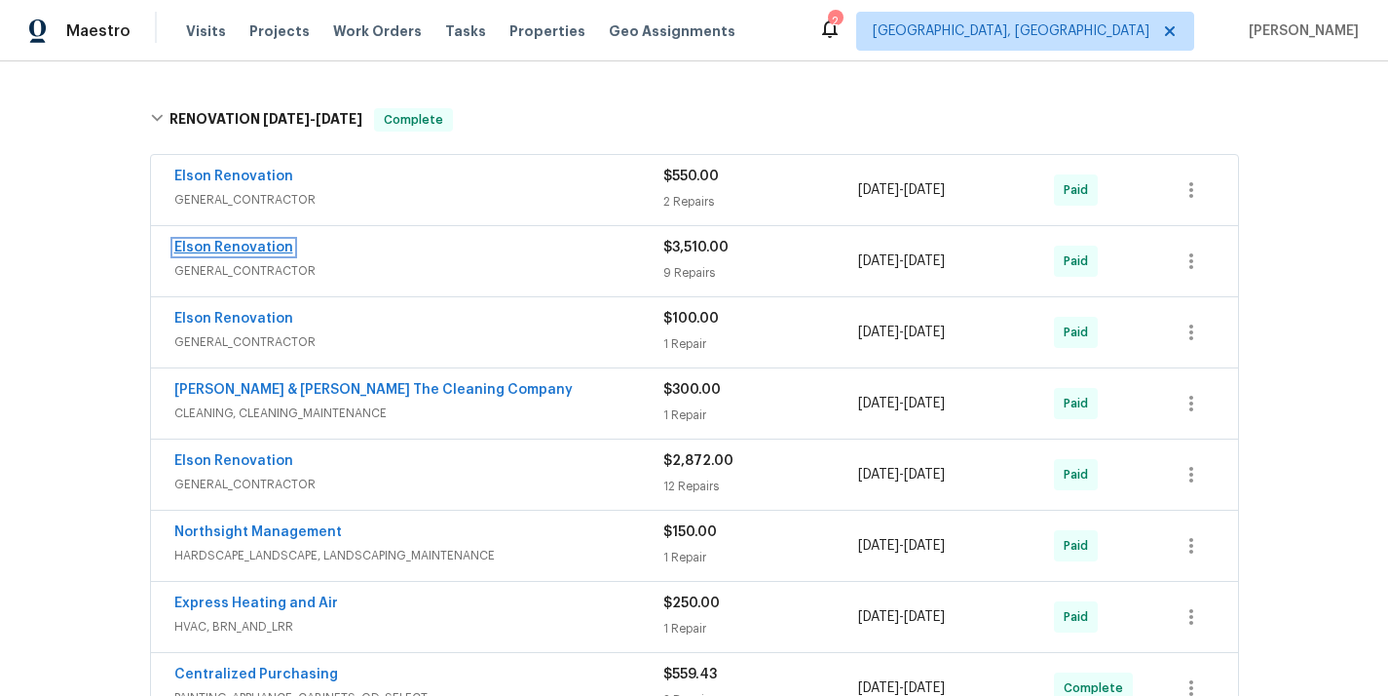
click at [264, 251] on link "Elson Renovation" at bounding box center [233, 248] width 119 height 14
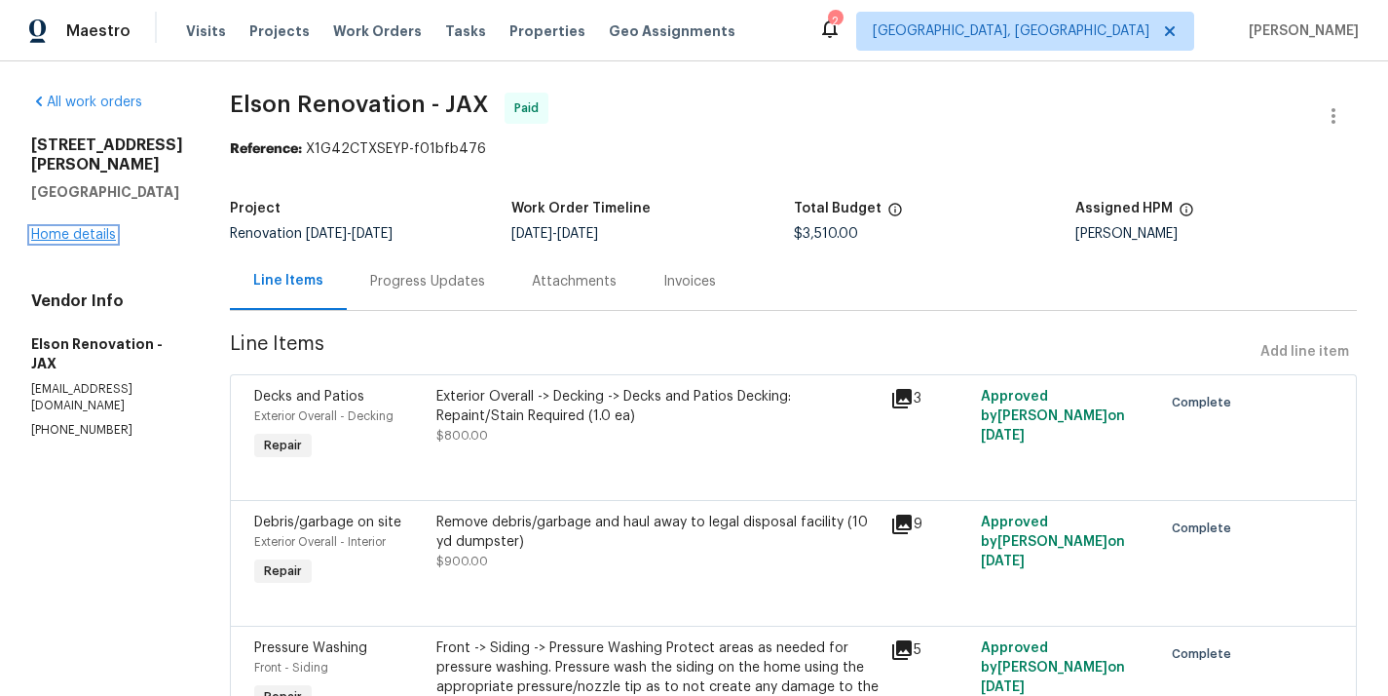
click at [89, 229] on link "Home details" at bounding box center [73, 235] width 85 height 14
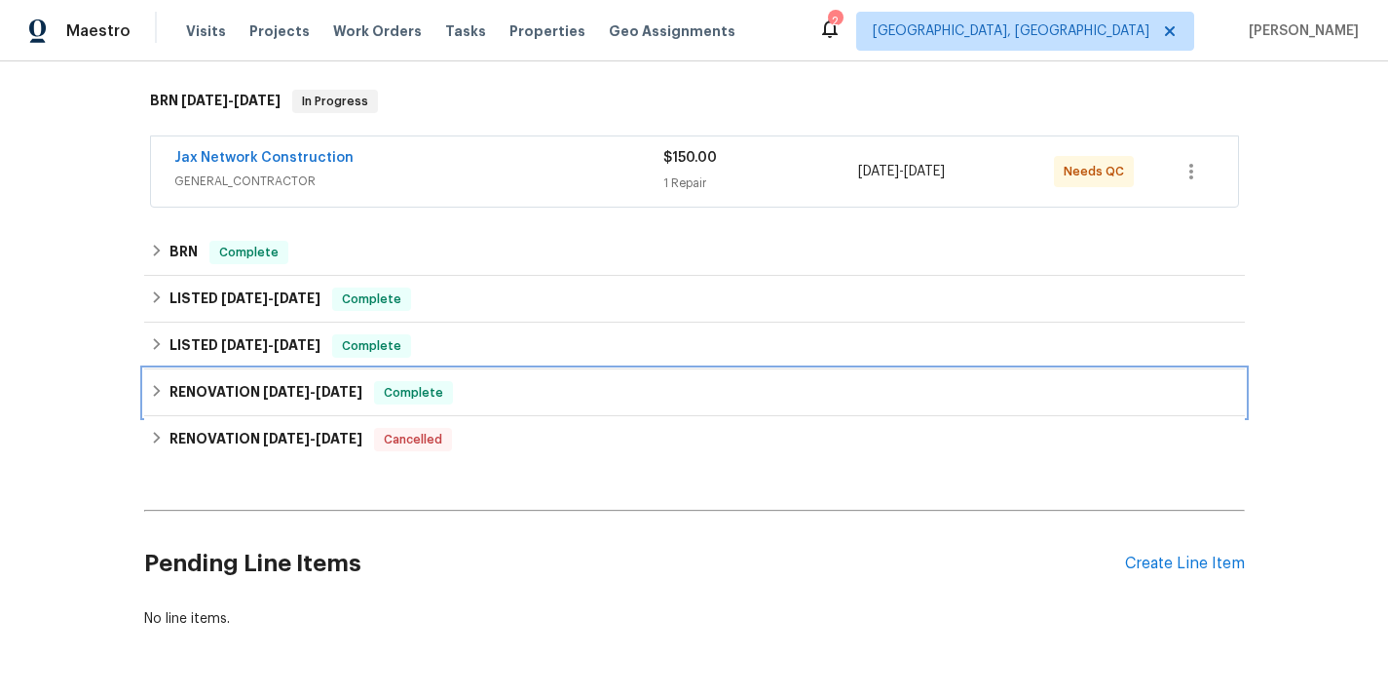
click at [438, 396] on span "Complete" at bounding box center [413, 392] width 75 height 19
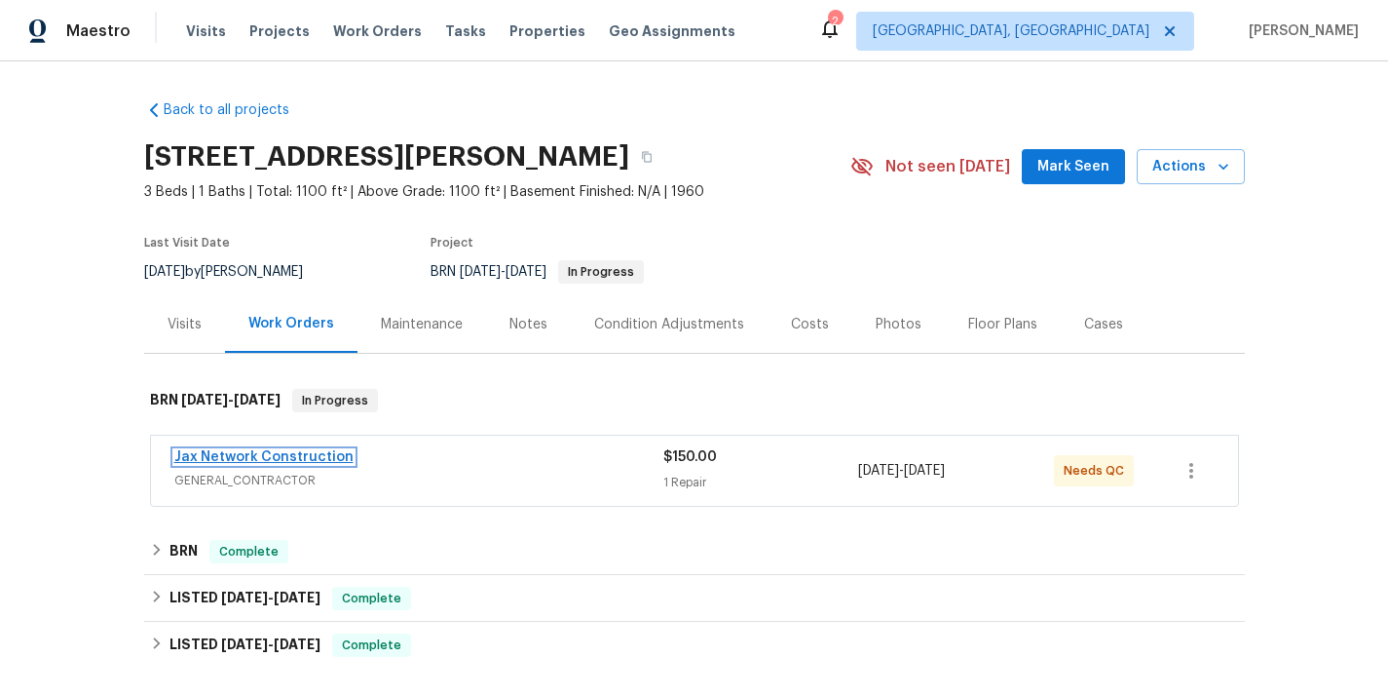
click at [250, 456] on link "Jax Network Construction" at bounding box center [263, 457] width 179 height 14
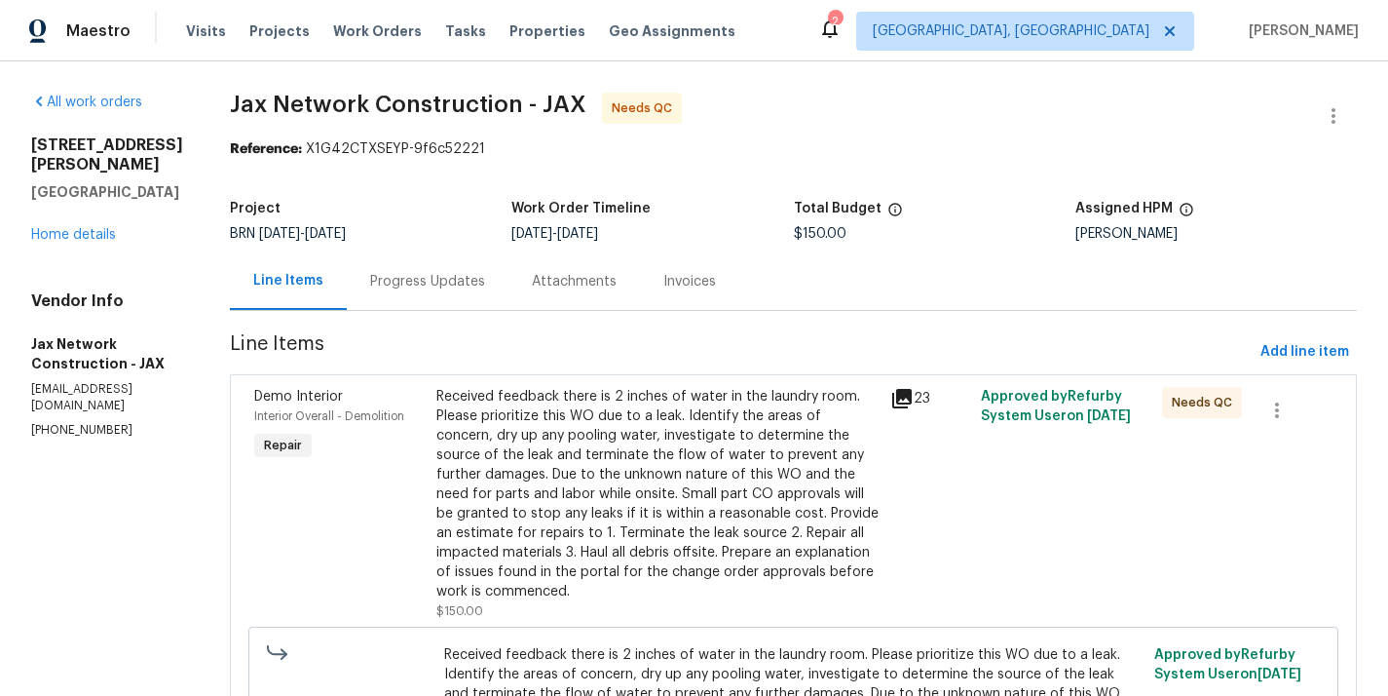
click at [452, 285] on div "Progress Updates" at bounding box center [427, 281] width 115 height 19
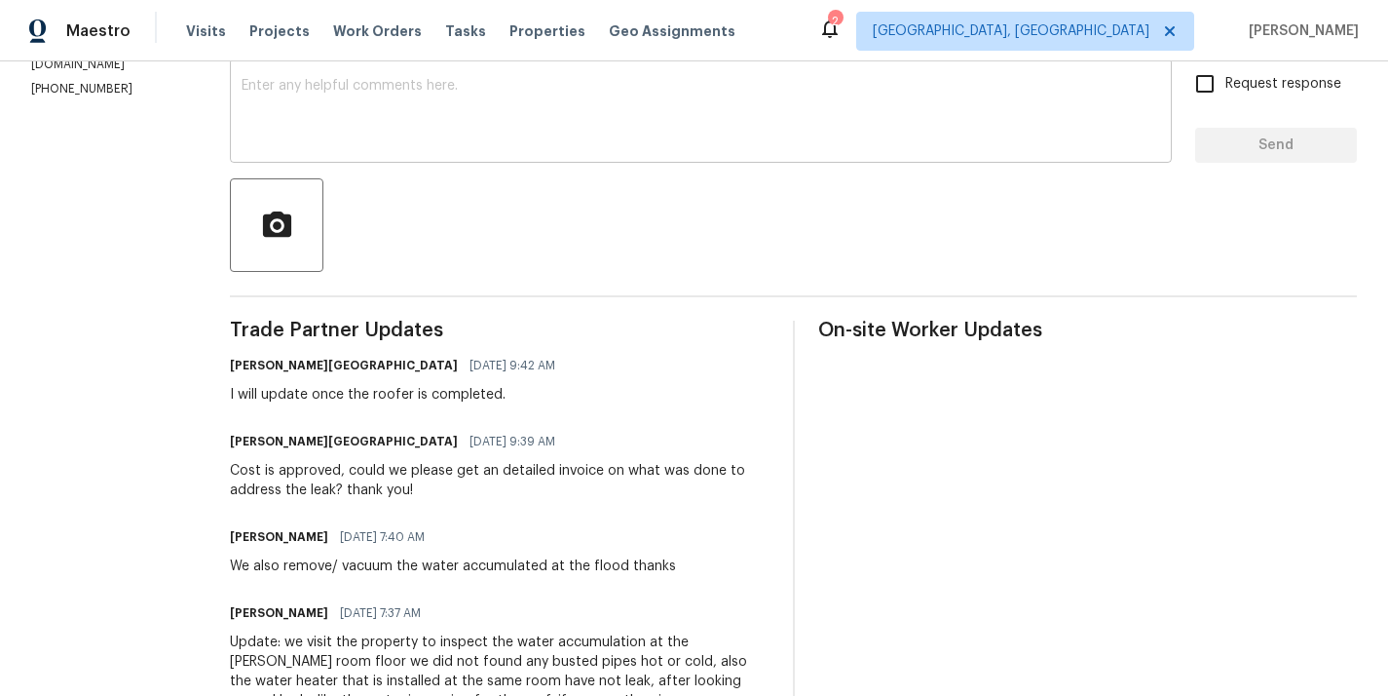
scroll to position [349, 0]
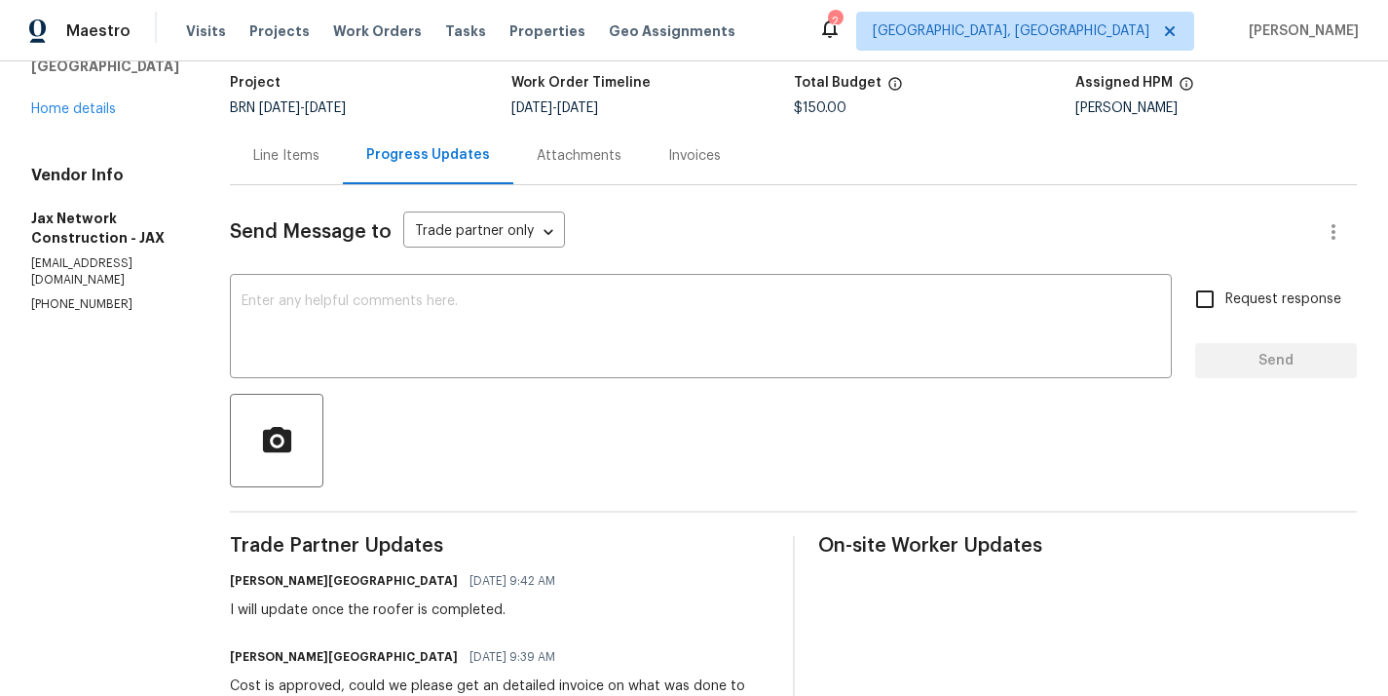
click at [339, 151] on div "Line Items" at bounding box center [286, 155] width 113 height 57
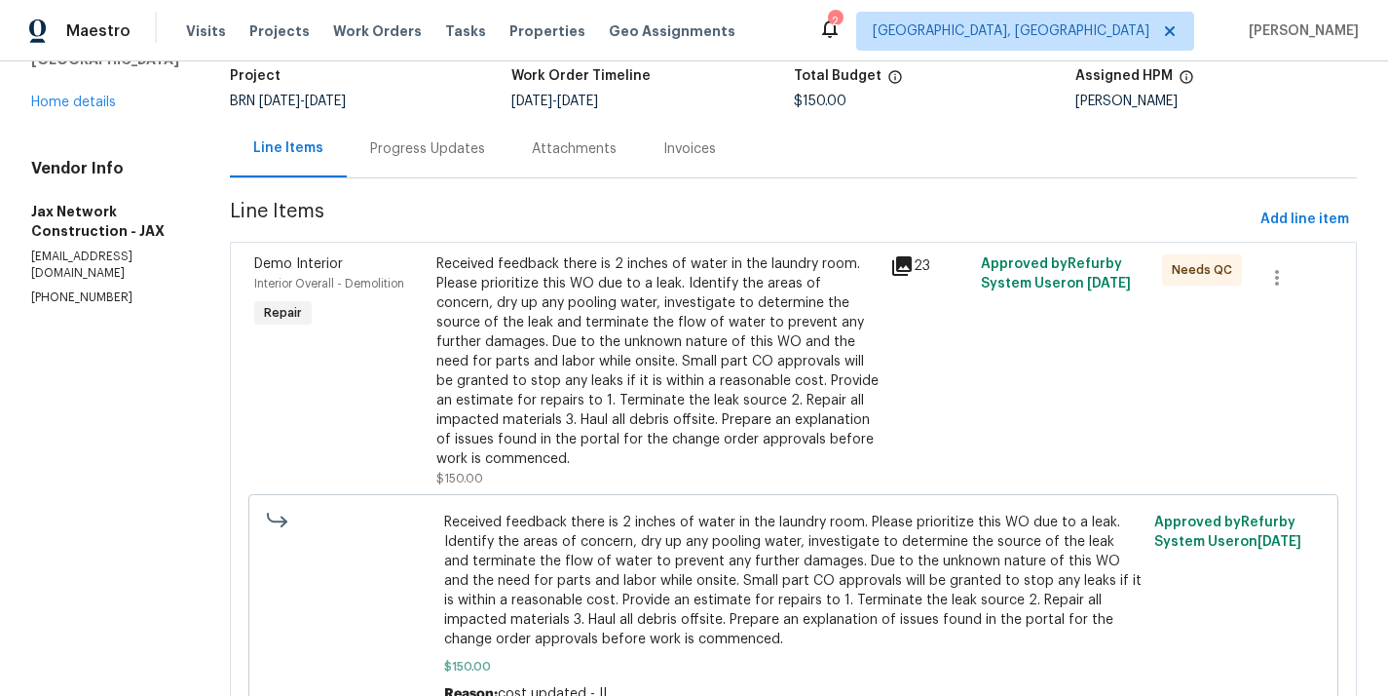
scroll to position [122, 0]
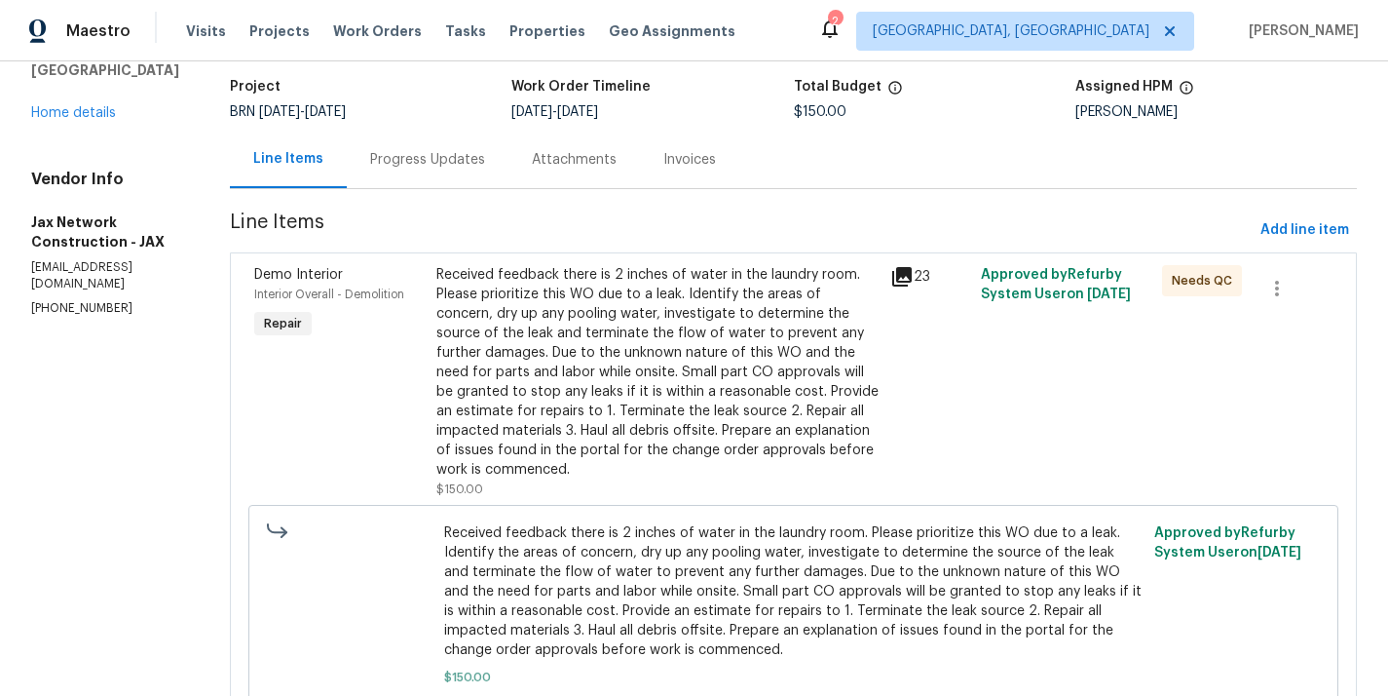
click at [183, 421] on section "All work orders 3460 Rogero Rd Jacksonville, FL 32277 Home details Vendor Info …" at bounding box center [107, 373] width 152 height 804
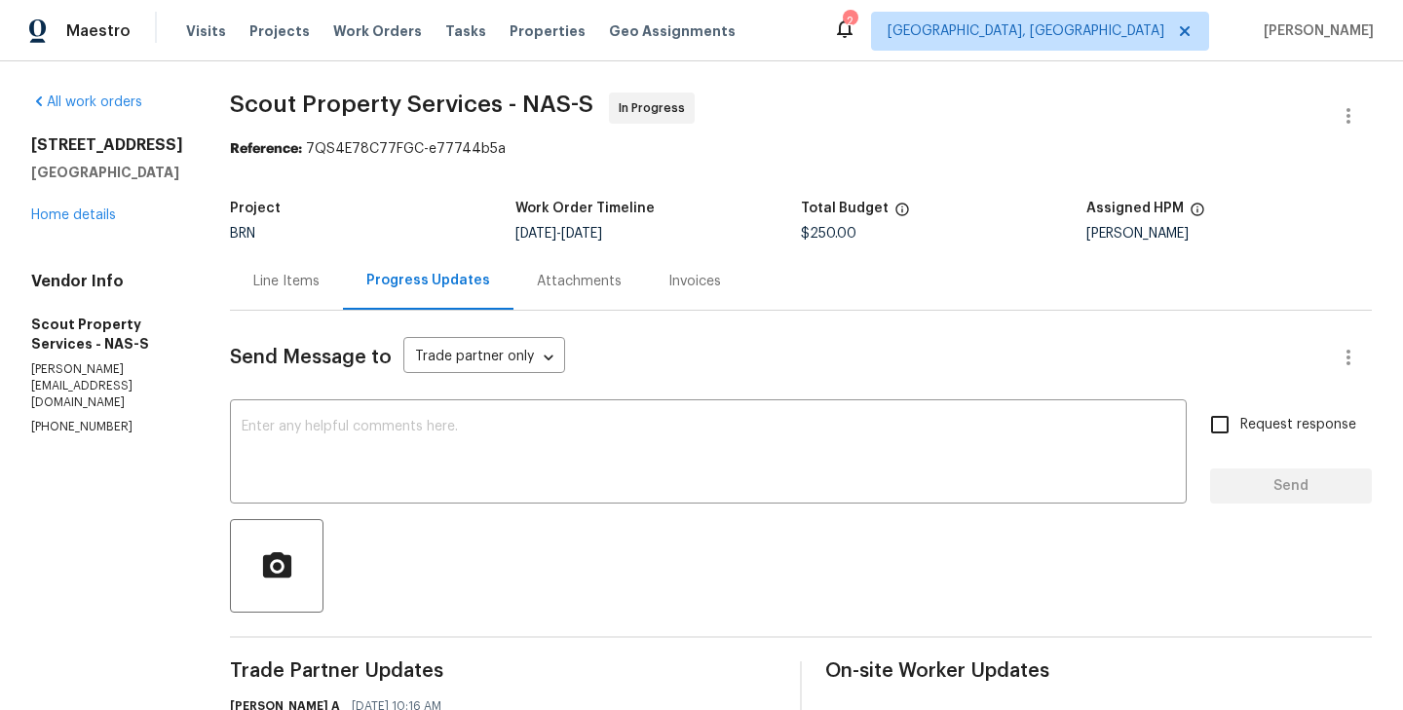
click at [290, 294] on div "Line Items" at bounding box center [286, 280] width 113 height 57
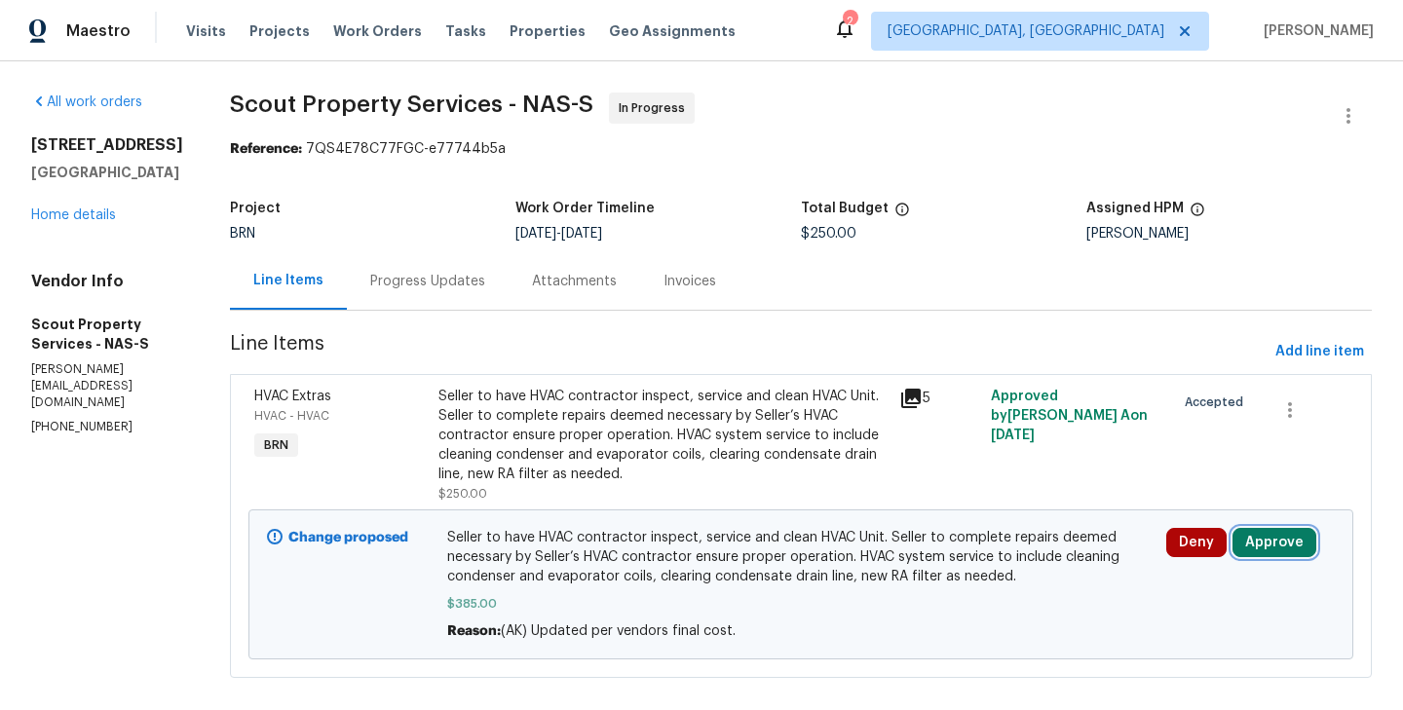
click at [1252, 546] on button "Approve" at bounding box center [1275, 542] width 84 height 29
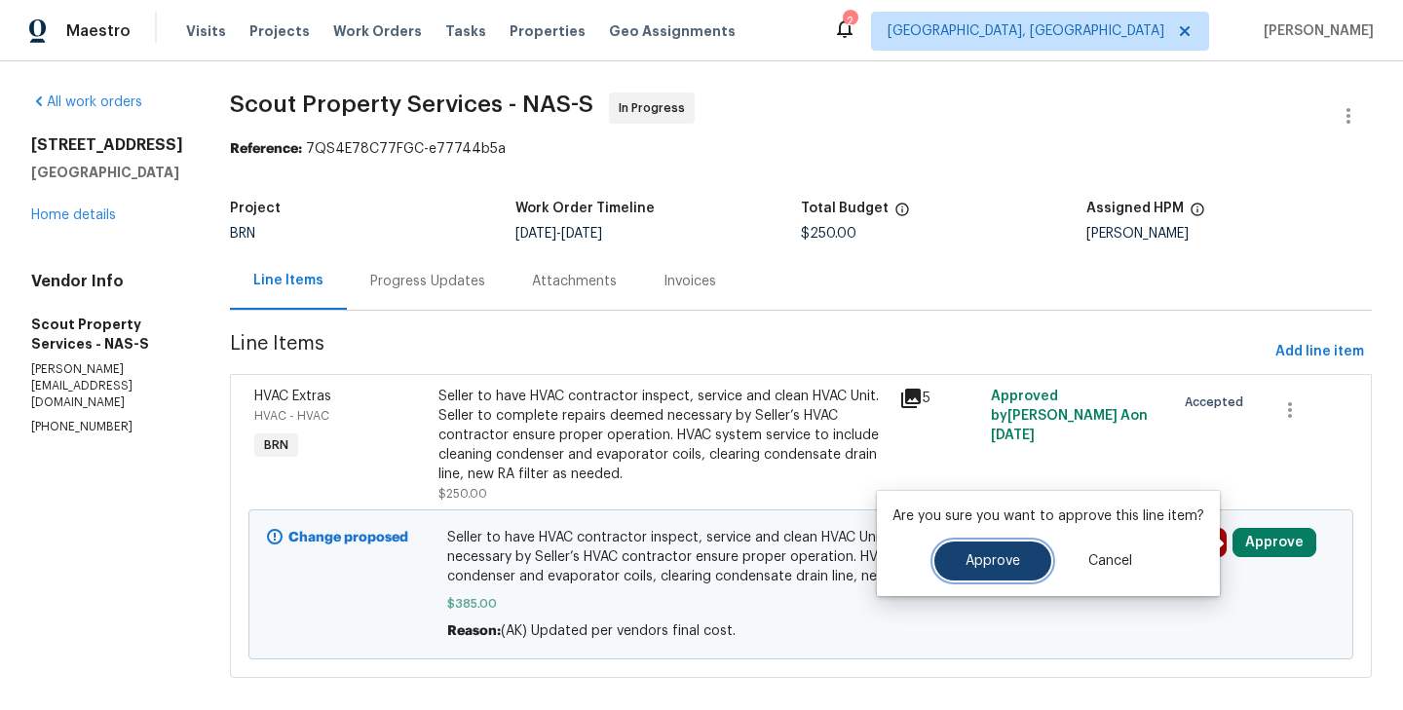
click at [972, 558] on span "Approve" at bounding box center [993, 561] width 55 height 15
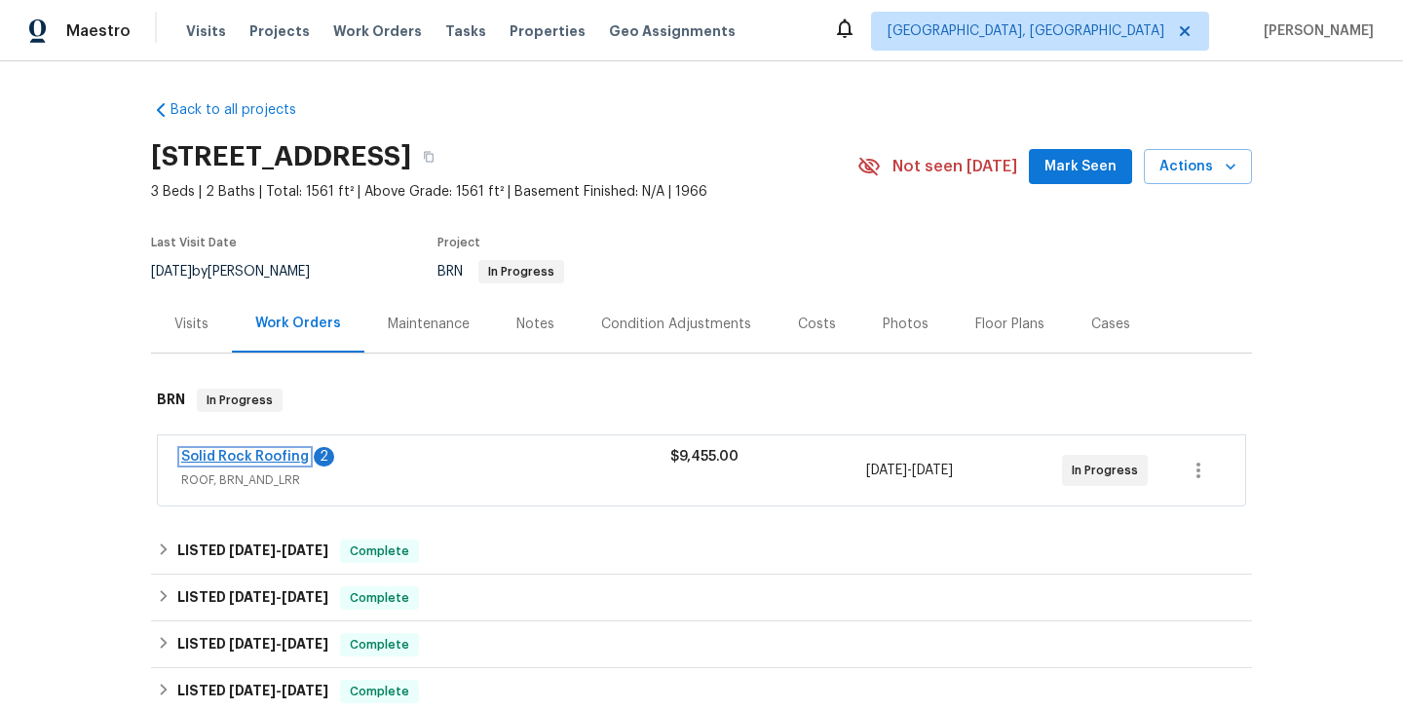
click at [267, 462] on link "Solid Rock Roofing" at bounding box center [245, 457] width 128 height 14
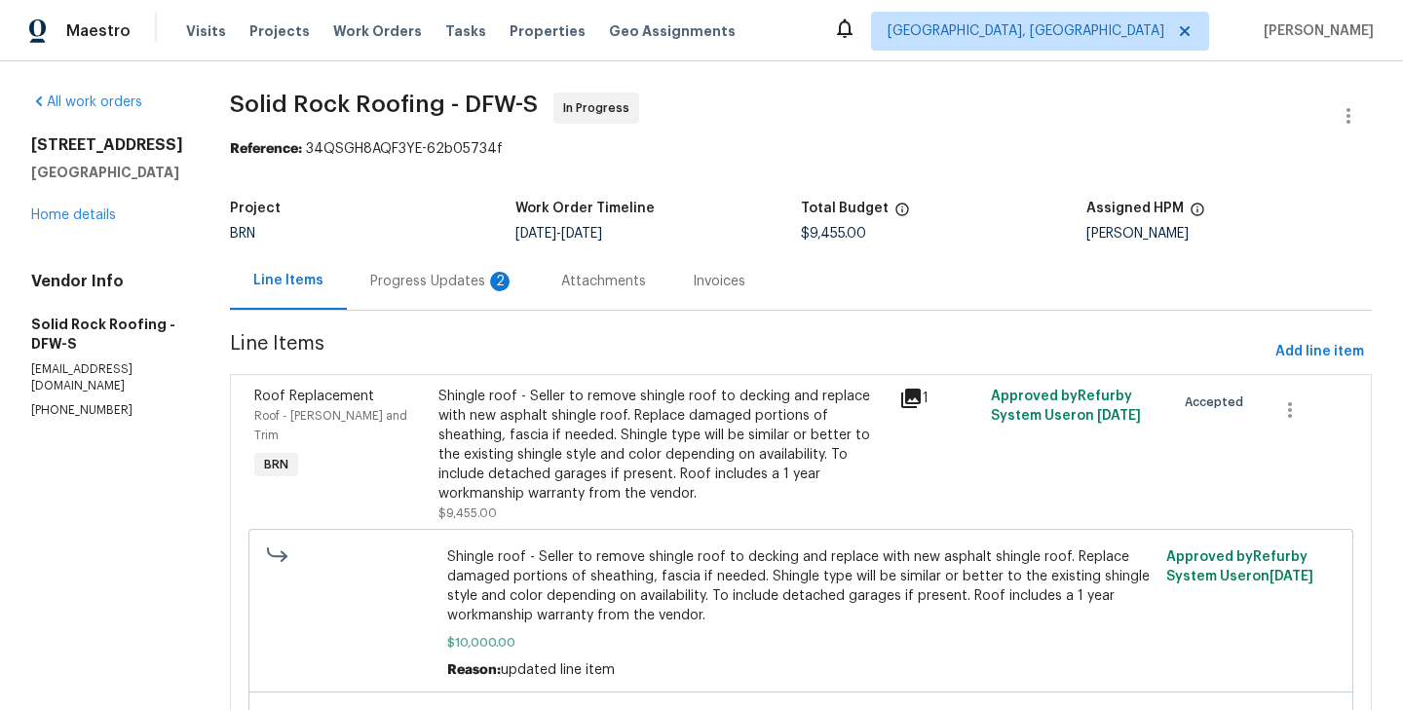
click at [451, 291] on div "Progress Updates 2" at bounding box center [442, 280] width 191 height 57
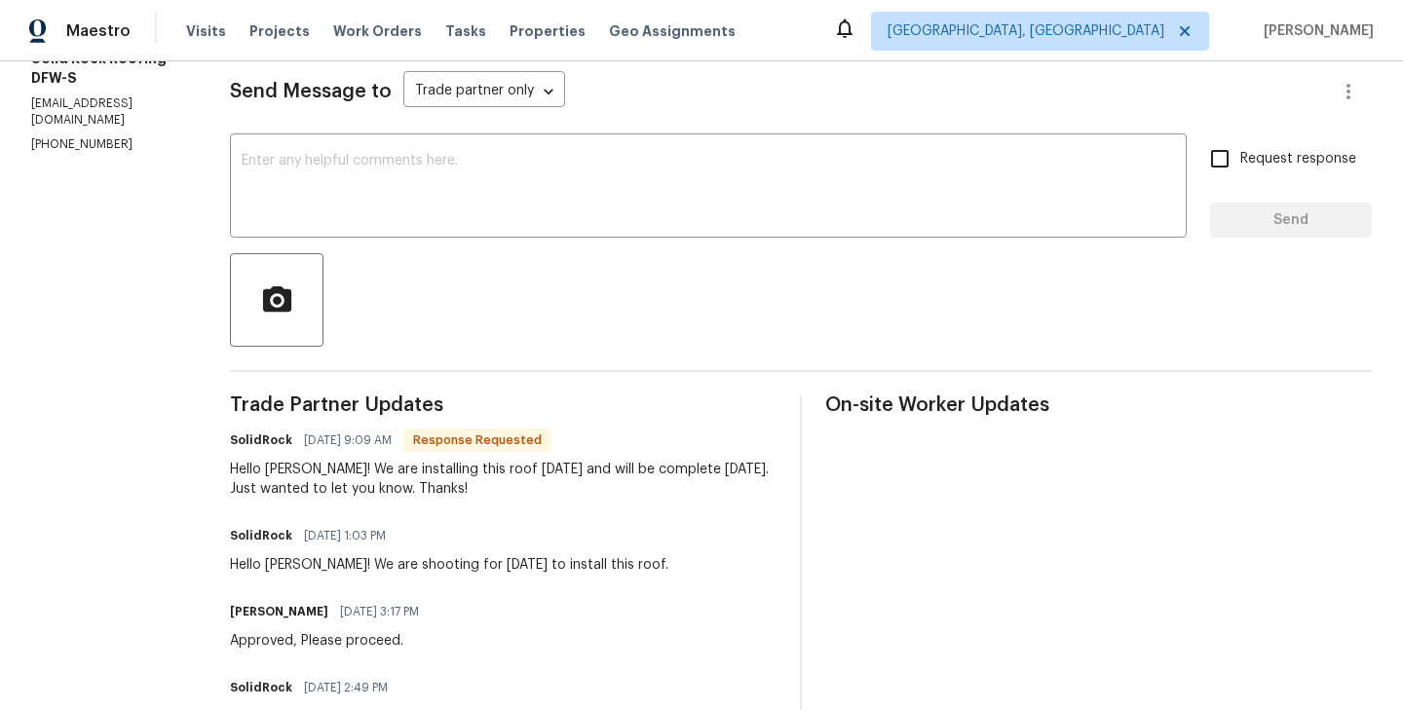
scroll to position [254, 0]
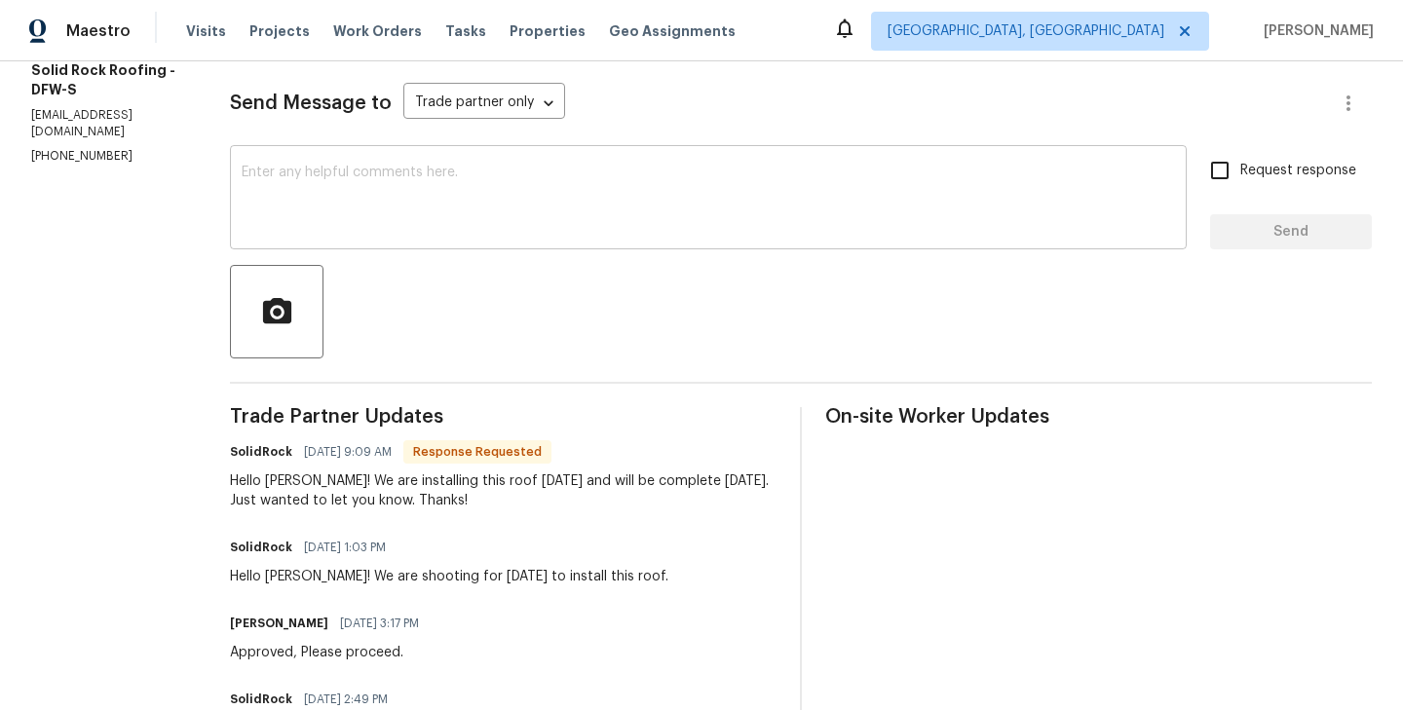
click at [323, 216] on textarea at bounding box center [708, 200] width 933 height 68
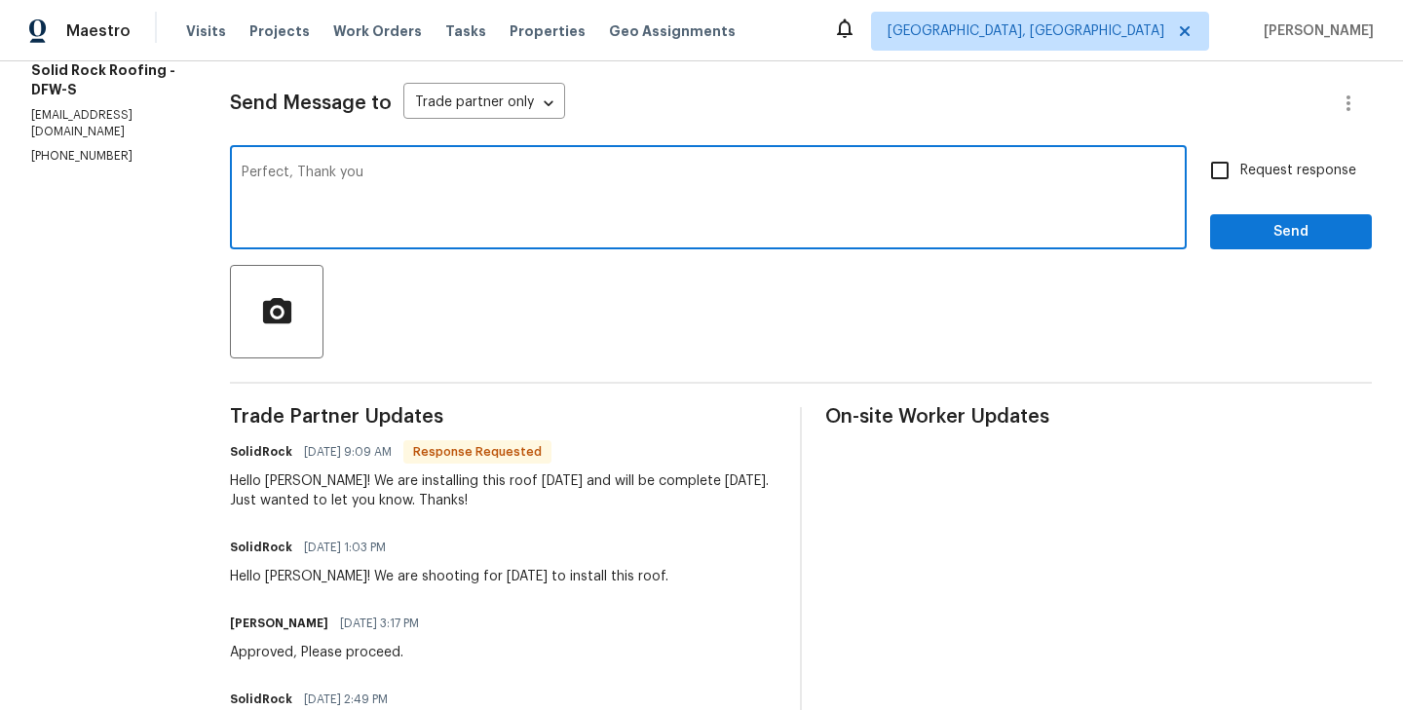
type textarea "Perfect, Thank you"
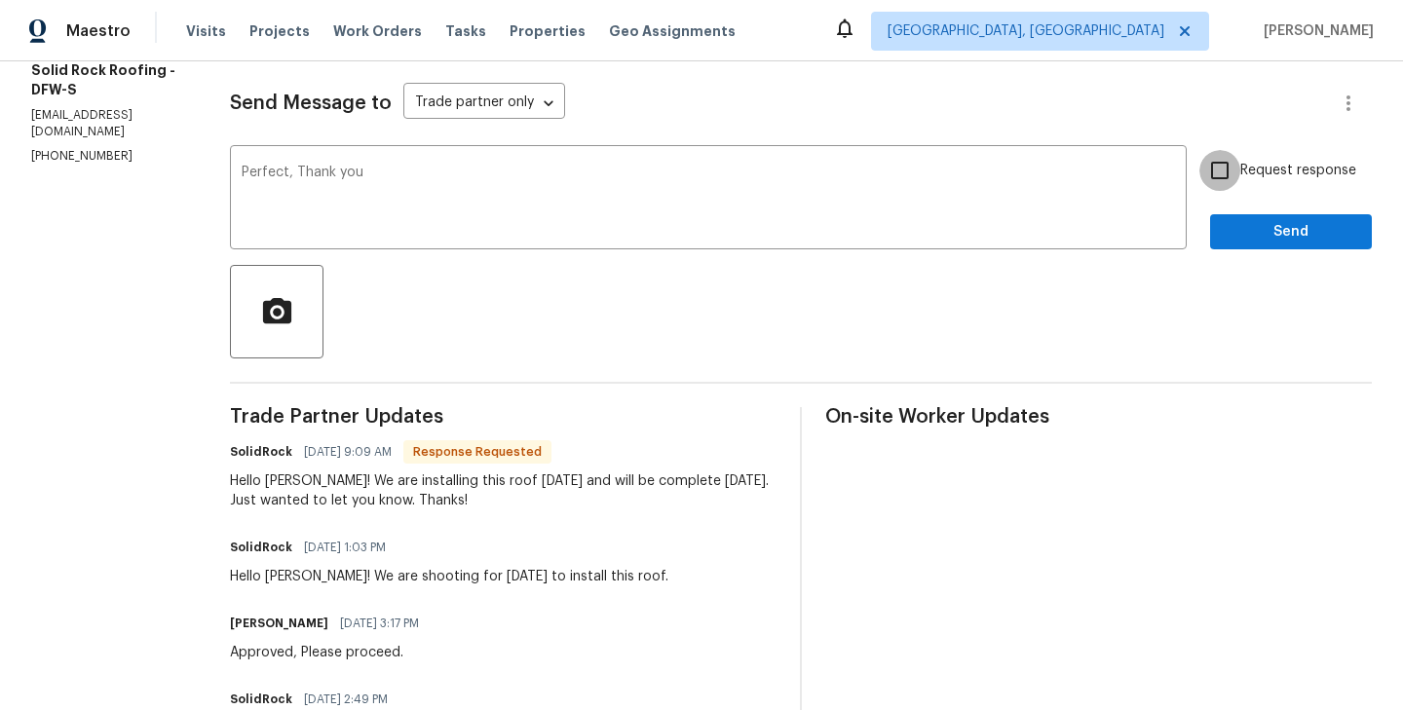
click at [1226, 184] on input "Request response" at bounding box center [1219, 170] width 41 height 41
checkbox input "true"
click at [1271, 224] on span "Send" at bounding box center [1291, 232] width 131 height 24
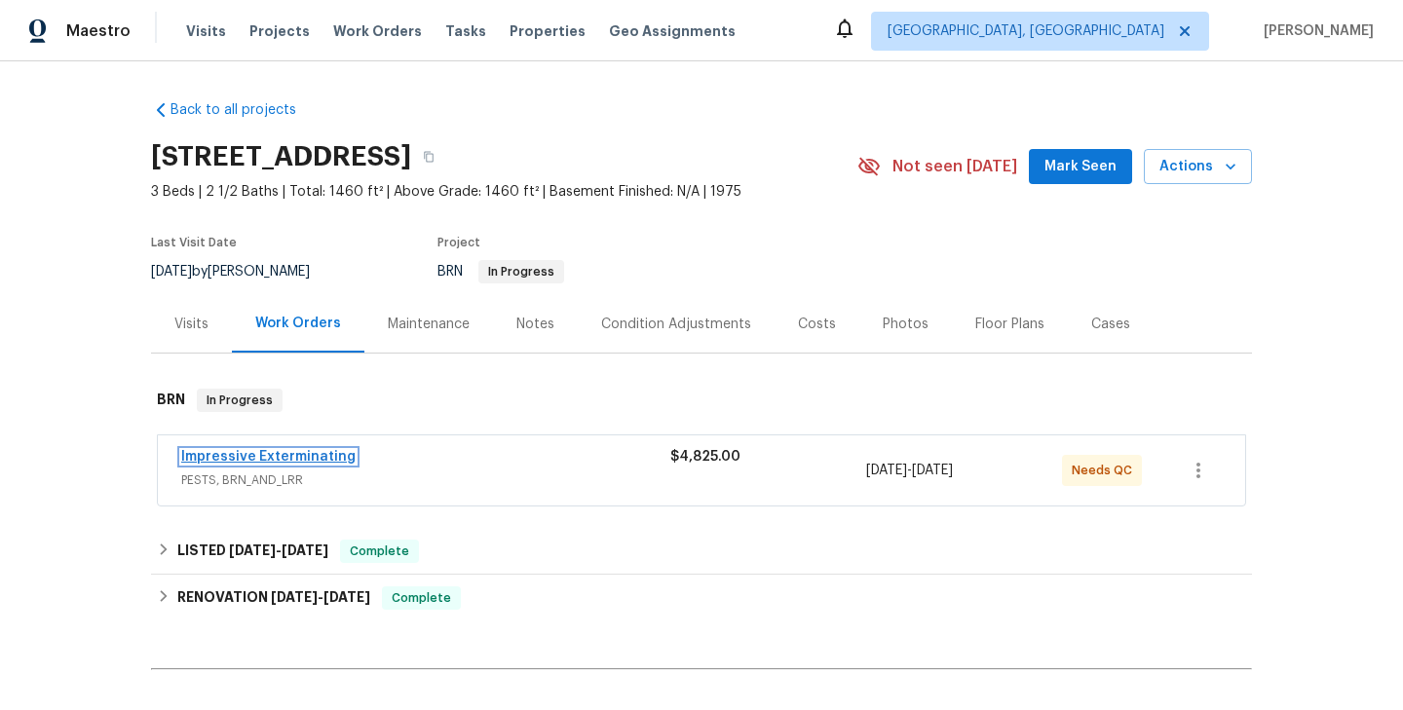
click at [288, 462] on link "Impressive Exterminating" at bounding box center [268, 457] width 174 height 14
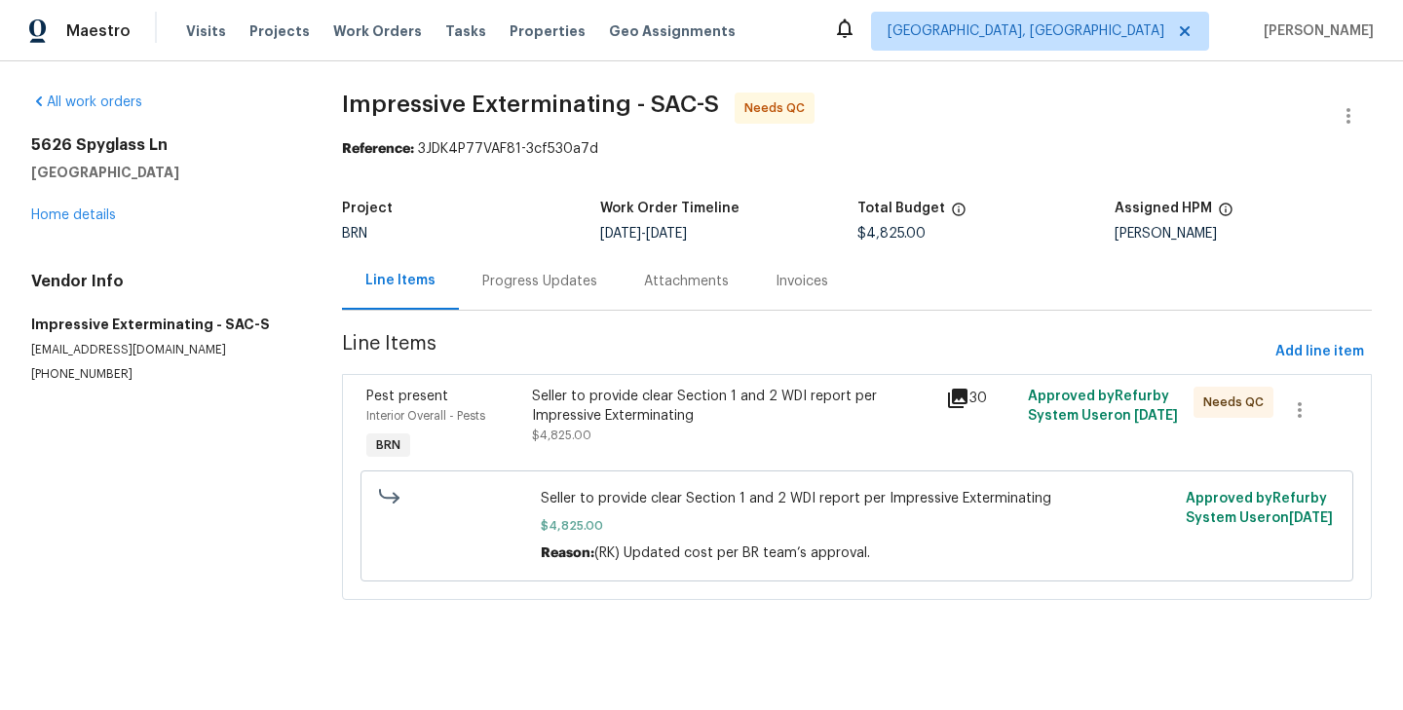
click at [525, 280] on div "Progress Updates" at bounding box center [539, 281] width 115 height 19
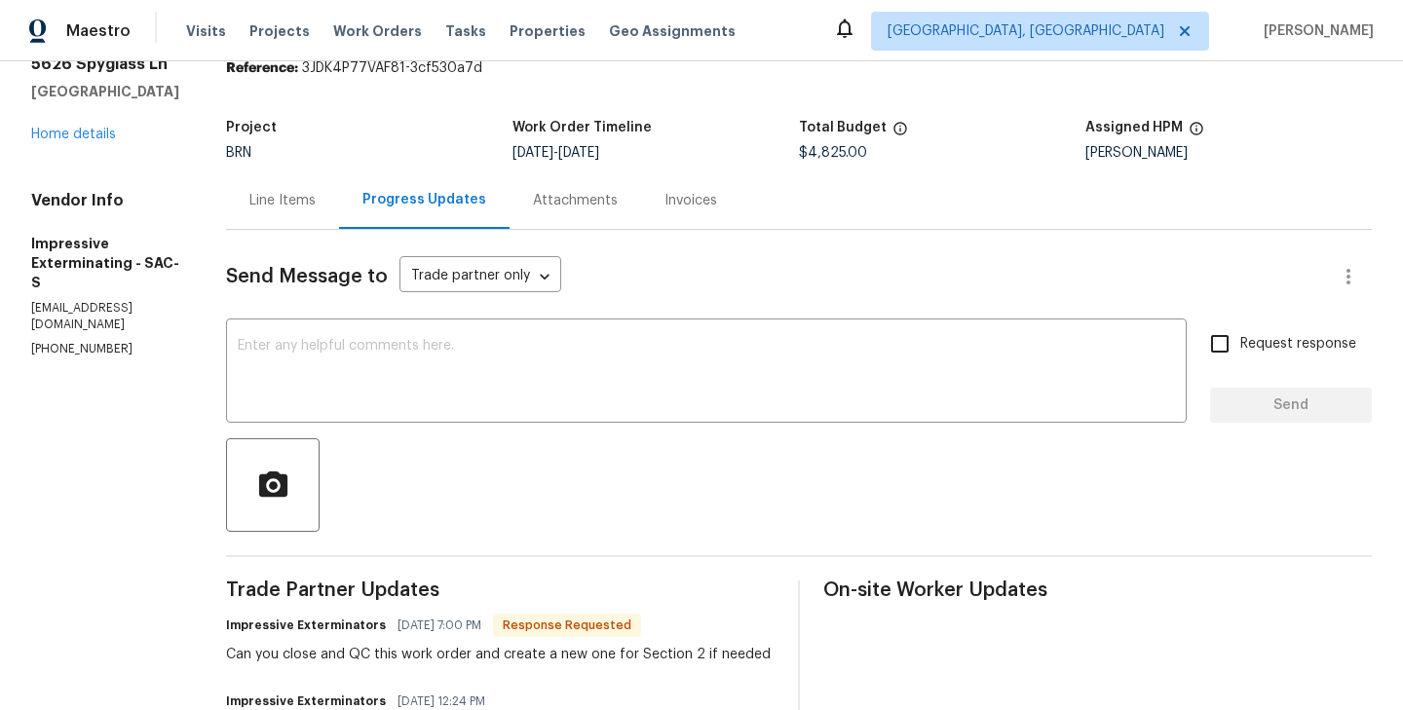
scroll to position [75, 0]
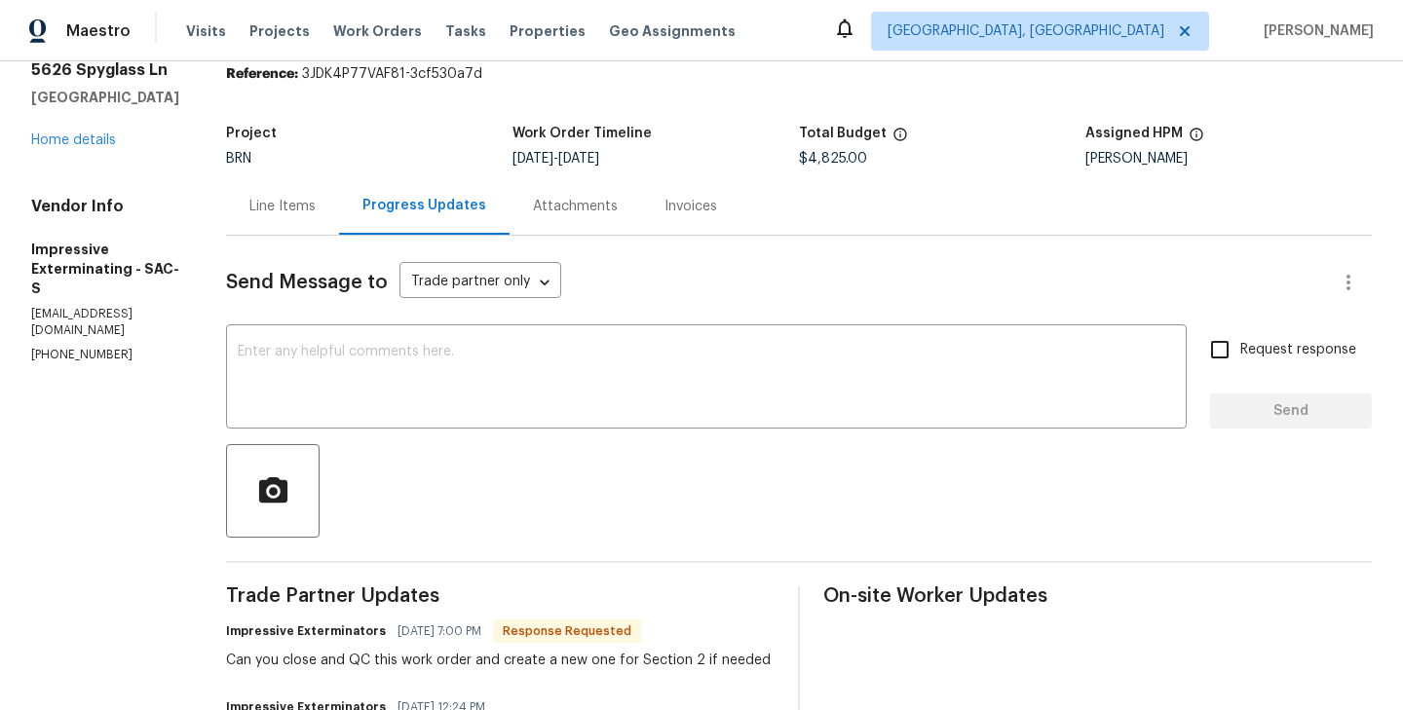
click at [316, 204] on div "Line Items" at bounding box center [282, 206] width 66 height 19
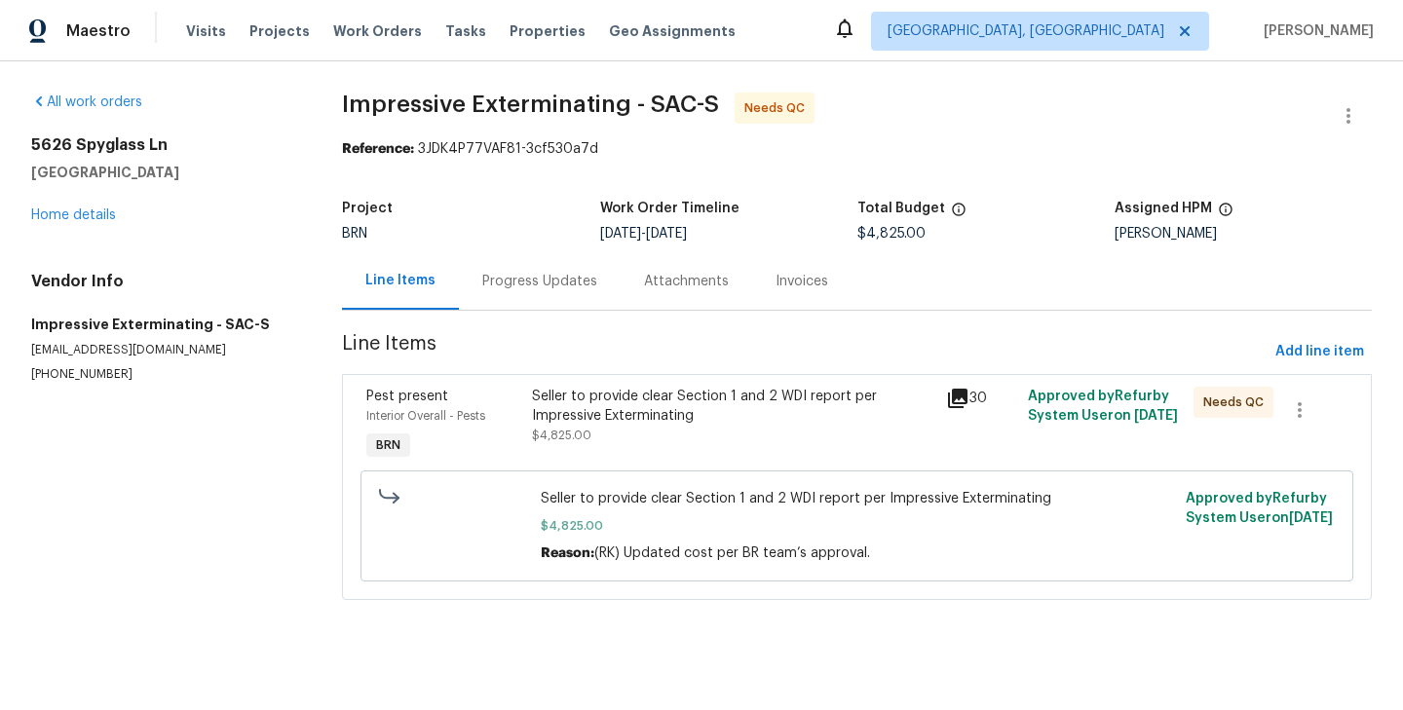
click at [531, 299] on div "Progress Updates" at bounding box center [540, 280] width 162 height 57
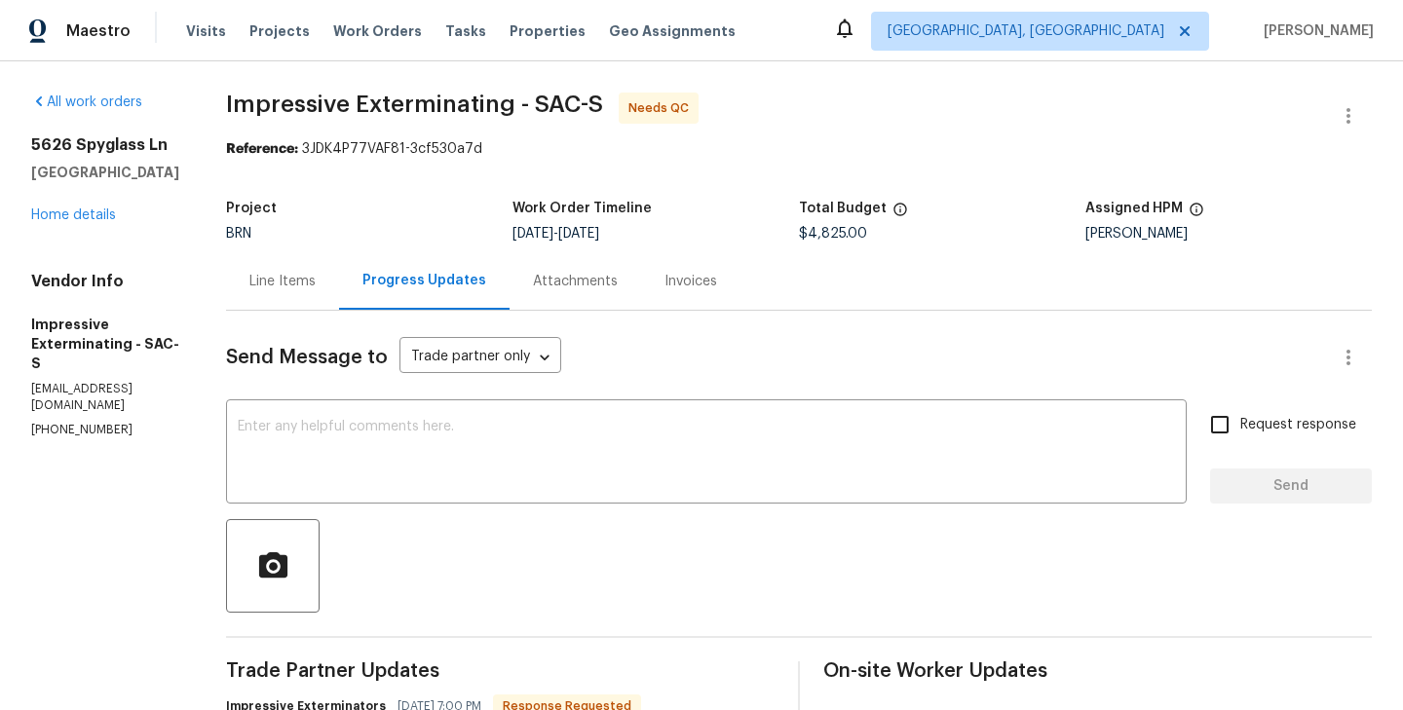
click at [302, 272] on div "Line Items" at bounding box center [282, 281] width 66 height 19
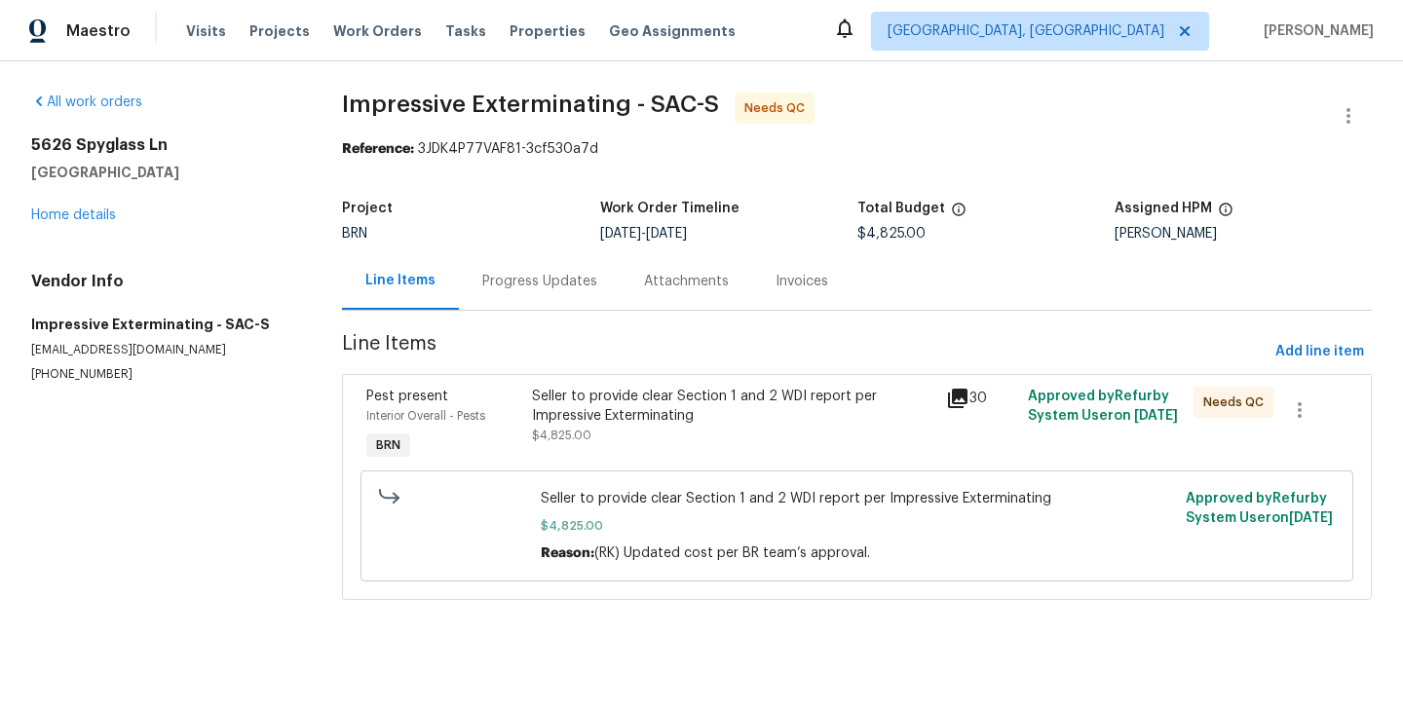
click at [492, 414] on div "Interior Overall - Pests" at bounding box center [443, 415] width 154 height 19
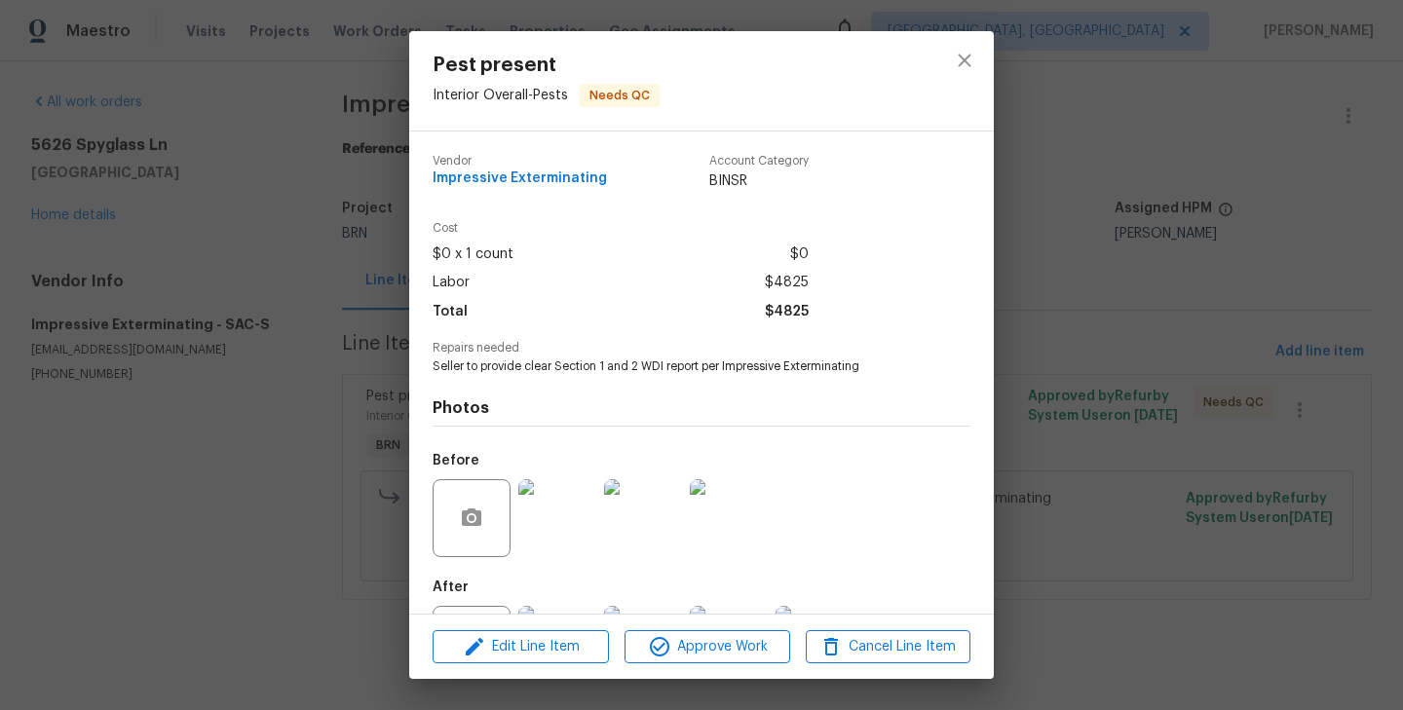
click at [570, 367] on span "Seller to provide clear Section 1 and 2 WDI report per Impressive Exterminating" at bounding box center [675, 367] width 484 height 17
copy span "Seller to provide clear Section 1 and 2 WDI report per Impressive Exterminating"
click at [319, 361] on div "Pest present Interior Overall - Pests Needs QC Vendor Impressive Exterminating …" at bounding box center [701, 355] width 1403 height 710
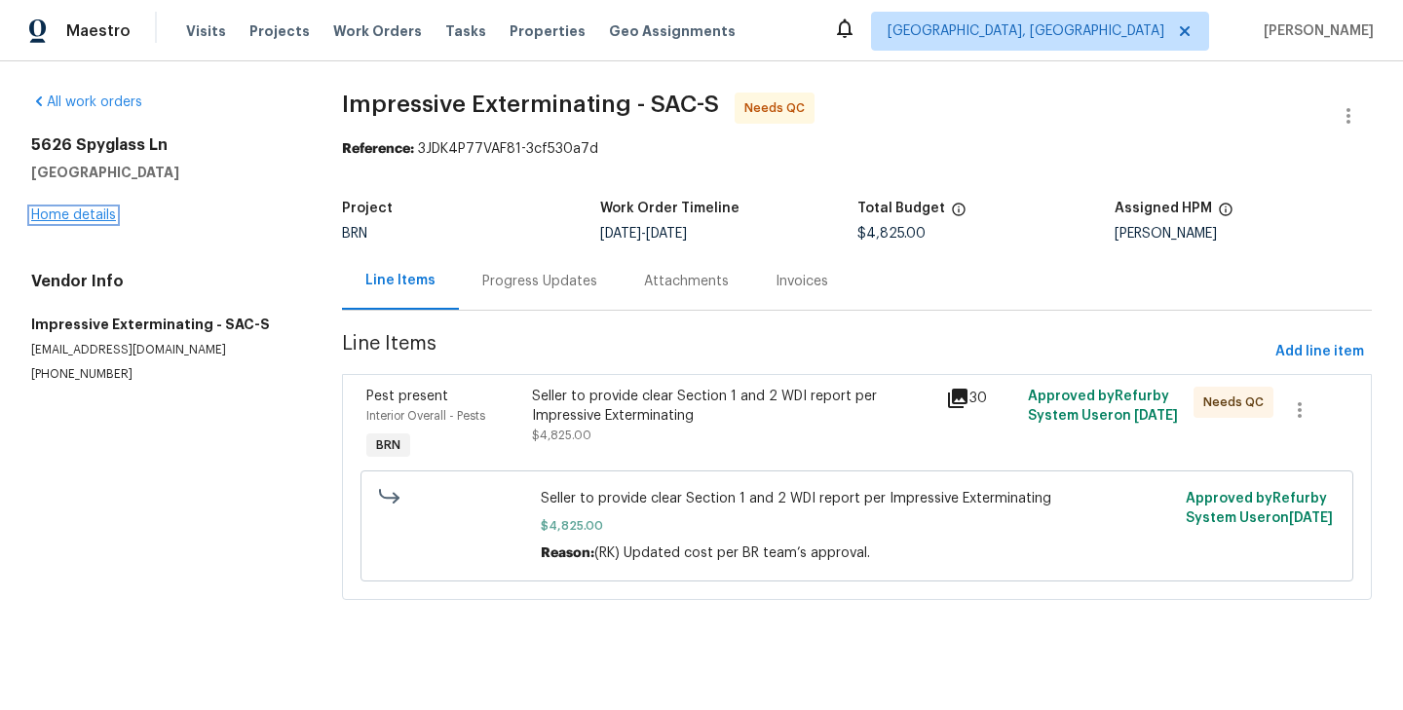
click at [78, 220] on link "Home details" at bounding box center [73, 216] width 85 height 14
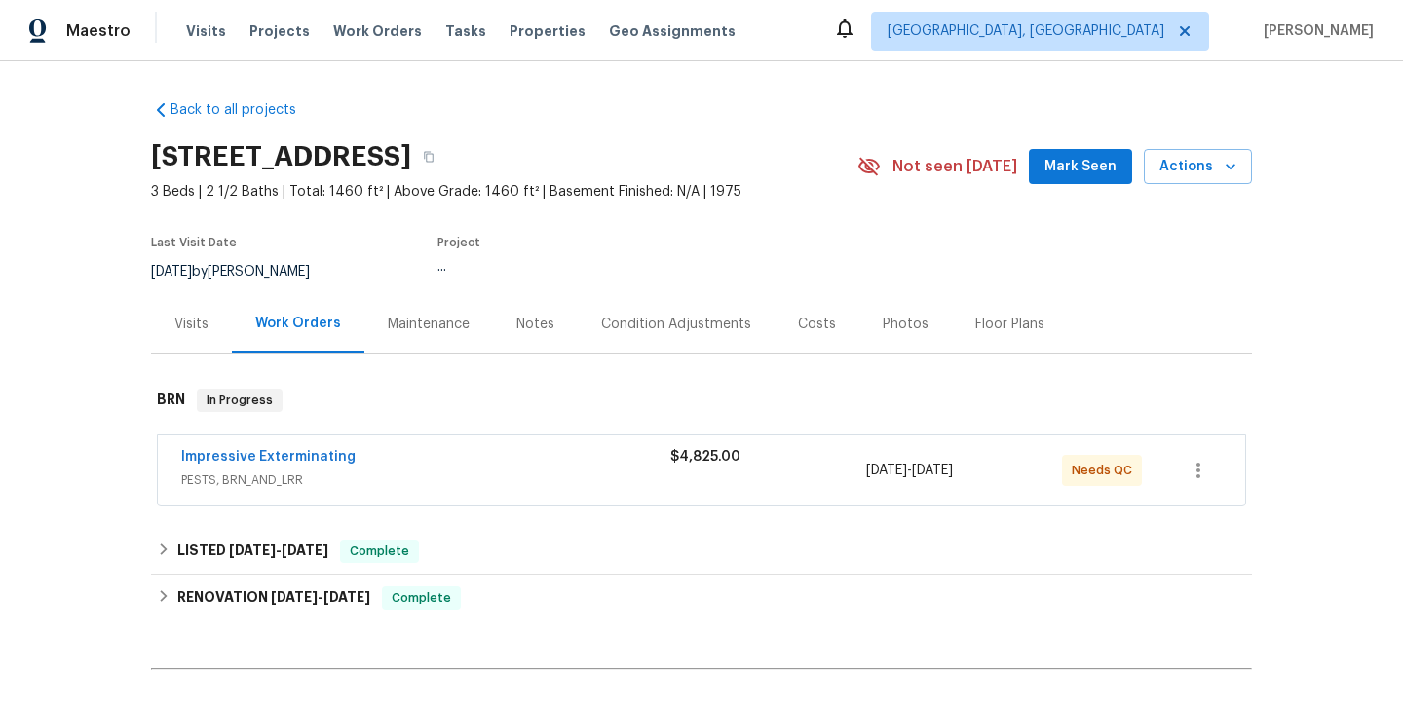
scroll to position [209, 0]
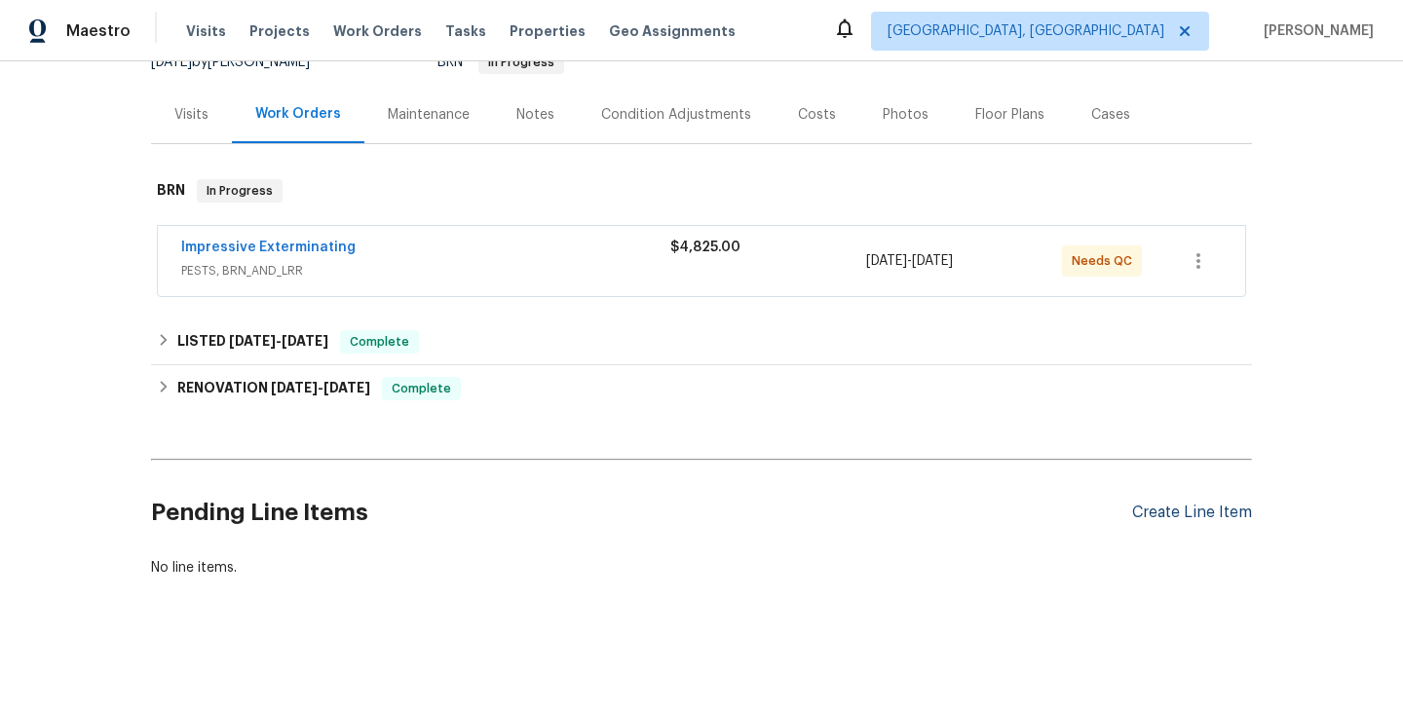
click at [1197, 509] on div "Create Line Item" at bounding box center [1192, 513] width 120 height 19
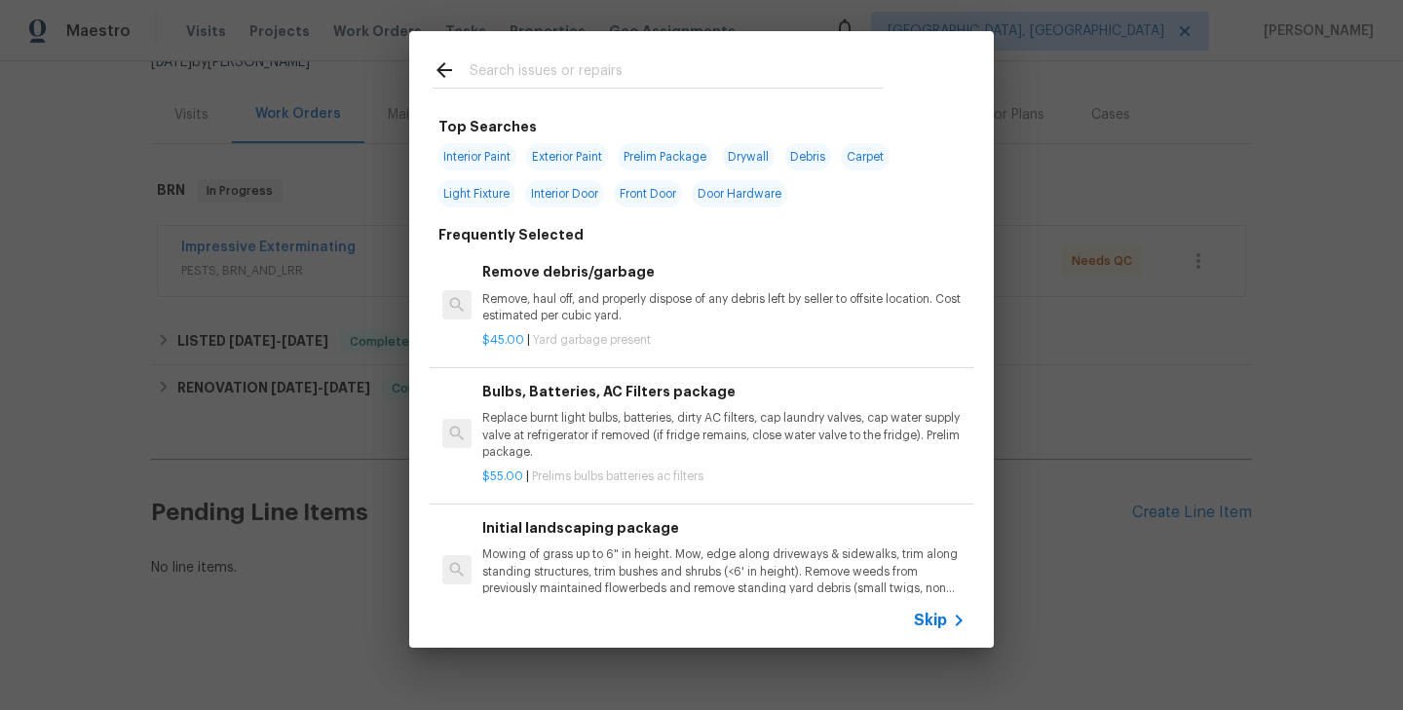
click at [937, 618] on span "Skip" at bounding box center [930, 620] width 33 height 19
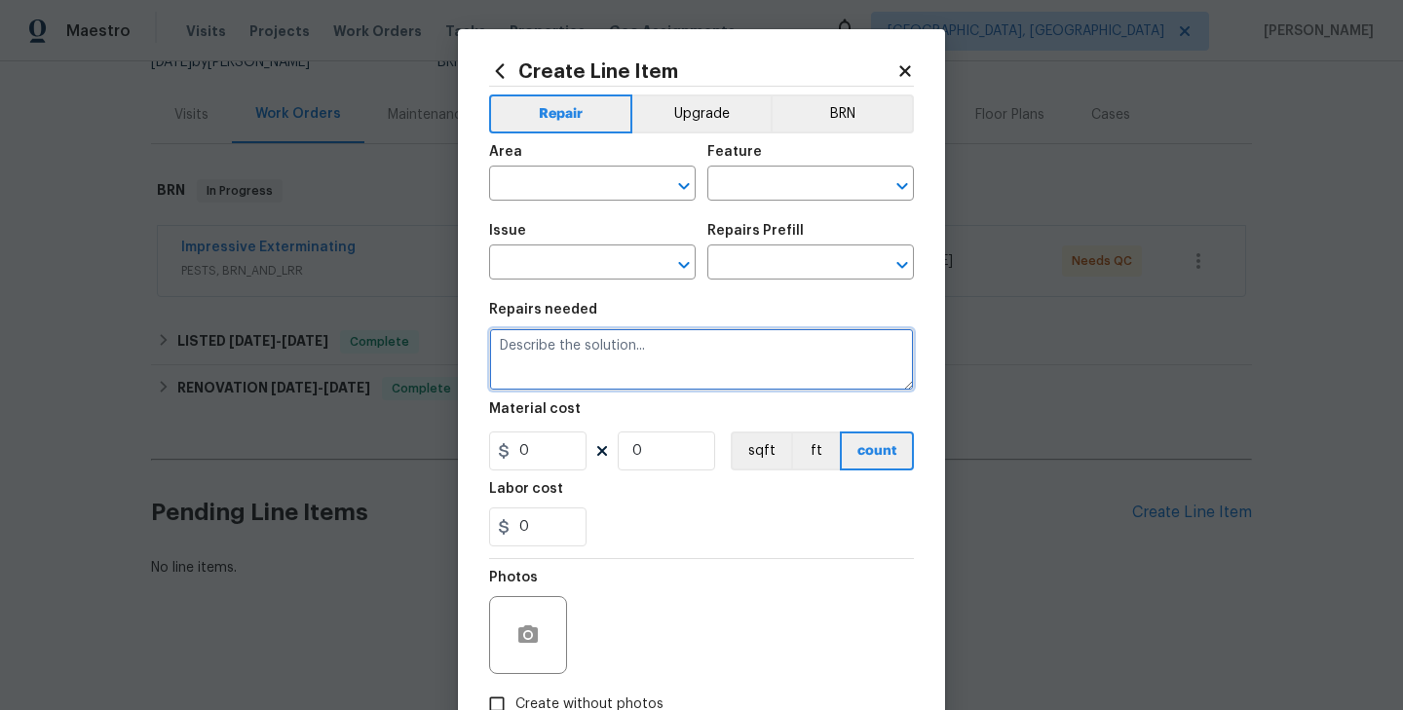
click at [629, 387] on textarea at bounding box center [701, 359] width 425 height 62
paste textarea "Seller to provide clear Section 1 and 2 WDI report per Impressive Exterminating"
type textarea "Seller to provide clear Section 1 and 2 WDI report per Impressive Exterminating"
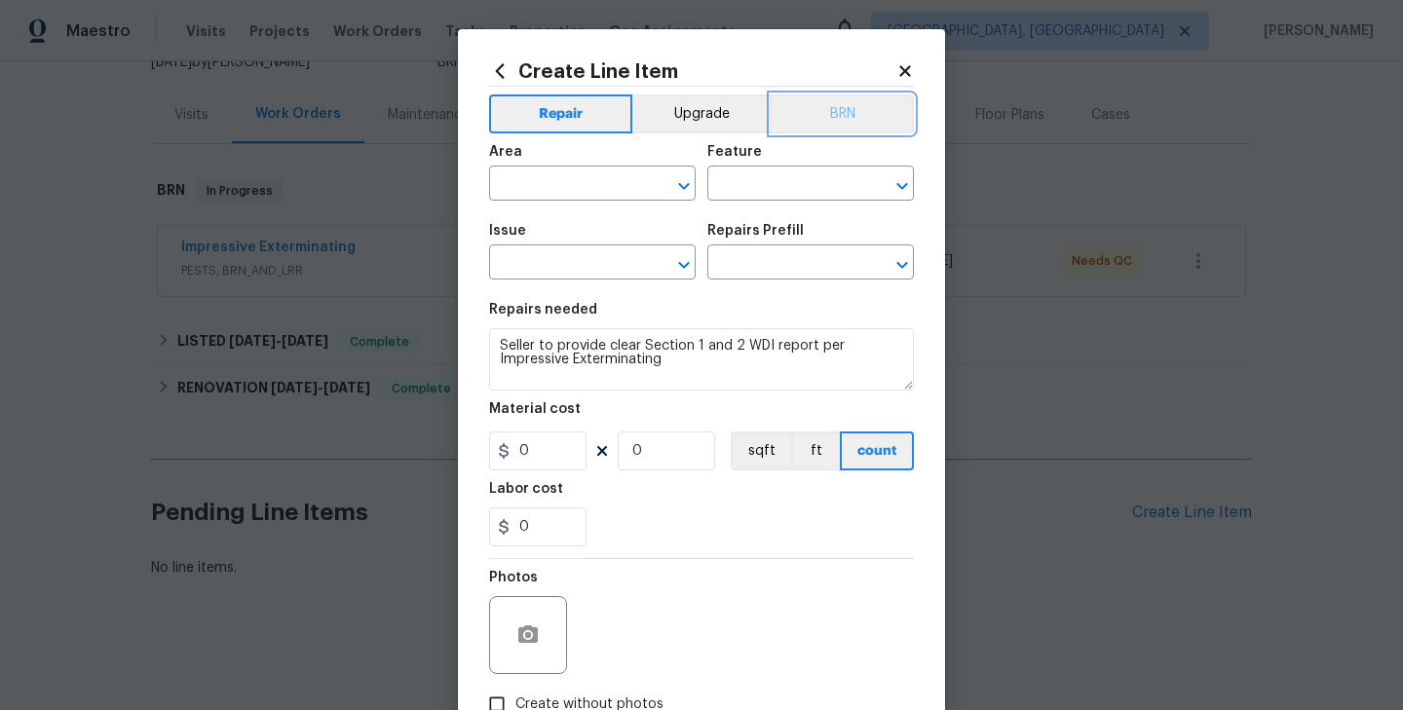
click at [844, 107] on button "BRN" at bounding box center [842, 114] width 143 height 39
click at [584, 173] on input "text" at bounding box center [565, 186] width 152 height 30
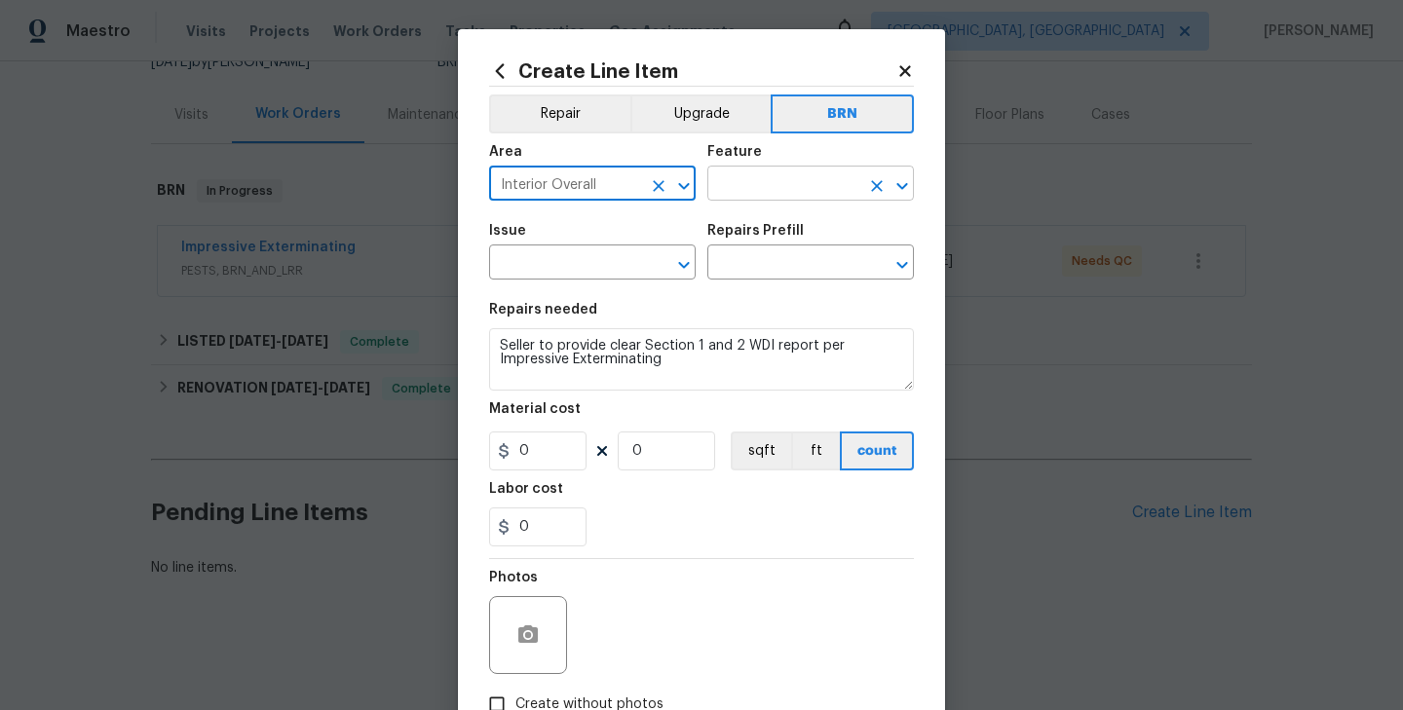
type input "Interior Overall"
click at [741, 185] on input "text" at bounding box center [783, 186] width 152 height 30
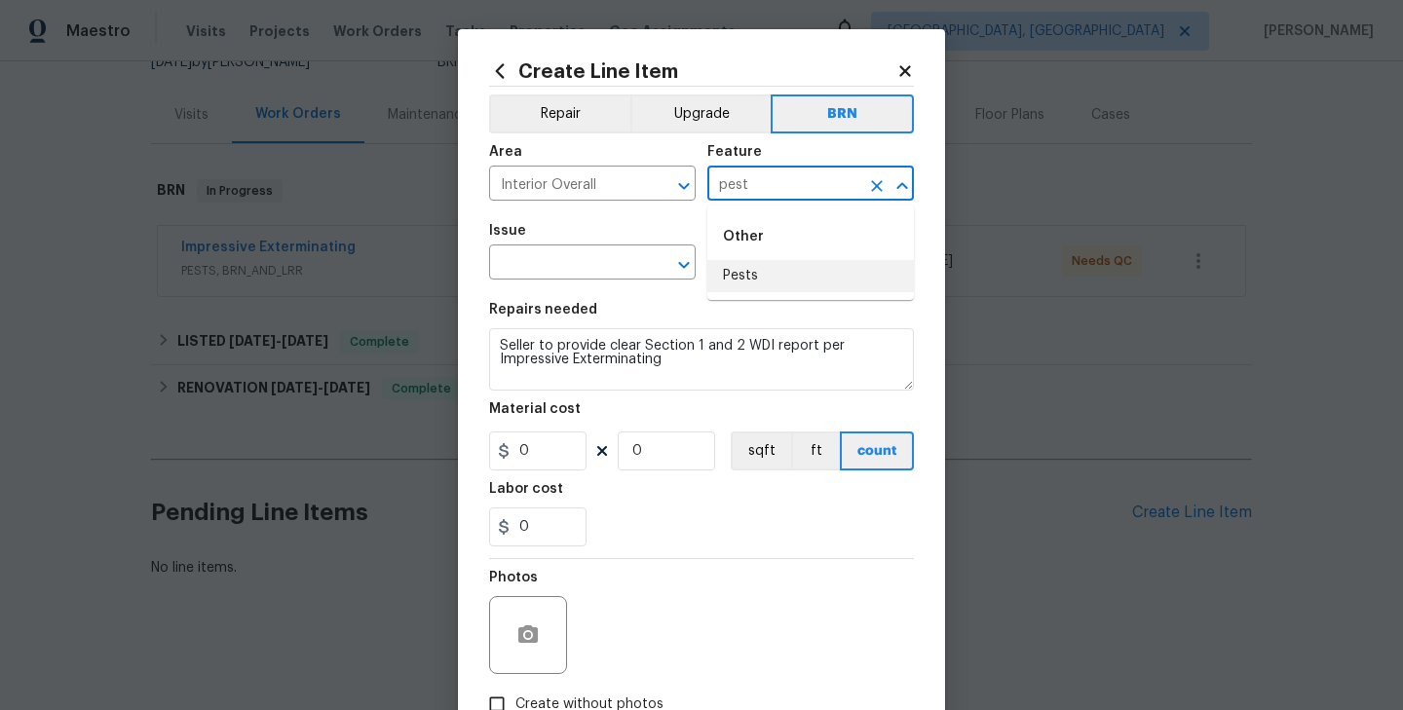
click at [737, 267] on li "Pests" at bounding box center [810, 276] width 207 height 32
type input "Pests"
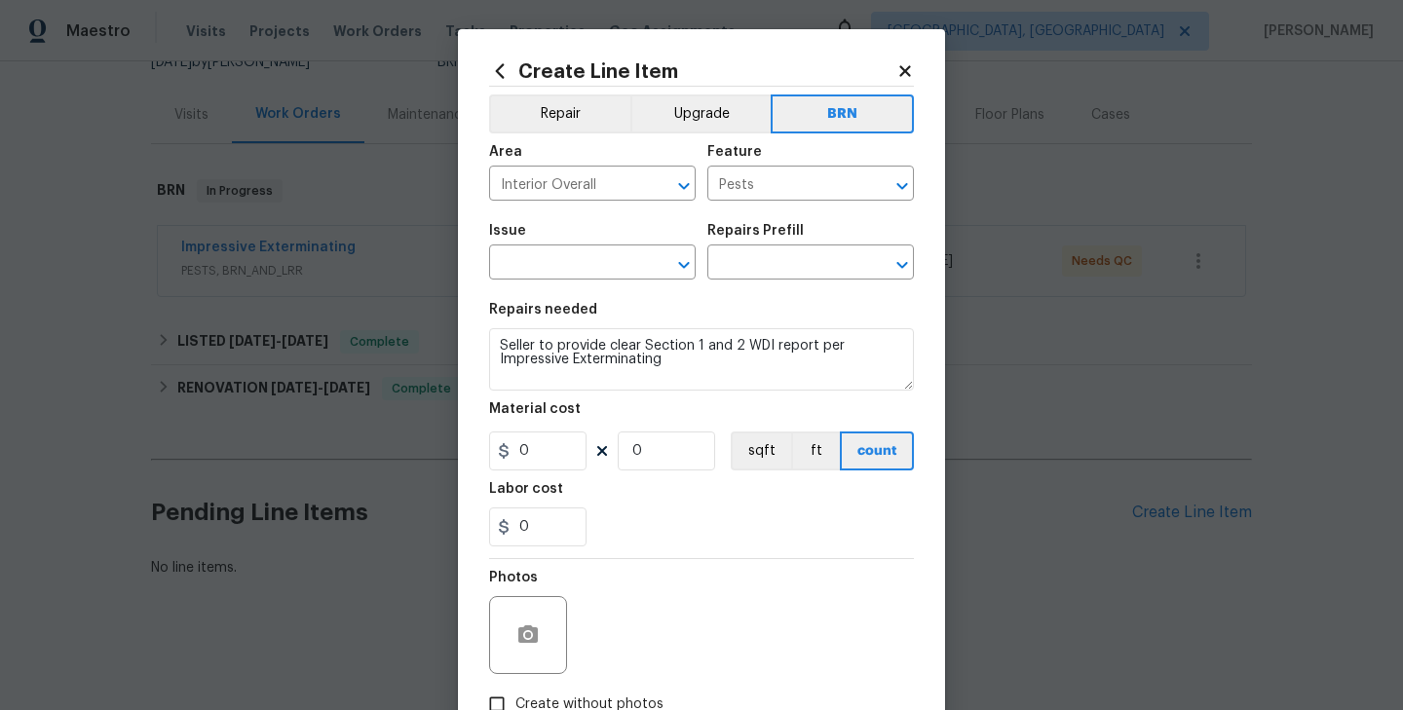
click at [585, 228] on div "Issue" at bounding box center [592, 236] width 207 height 25
click at [578, 253] on input "text" at bounding box center [565, 264] width 152 height 30
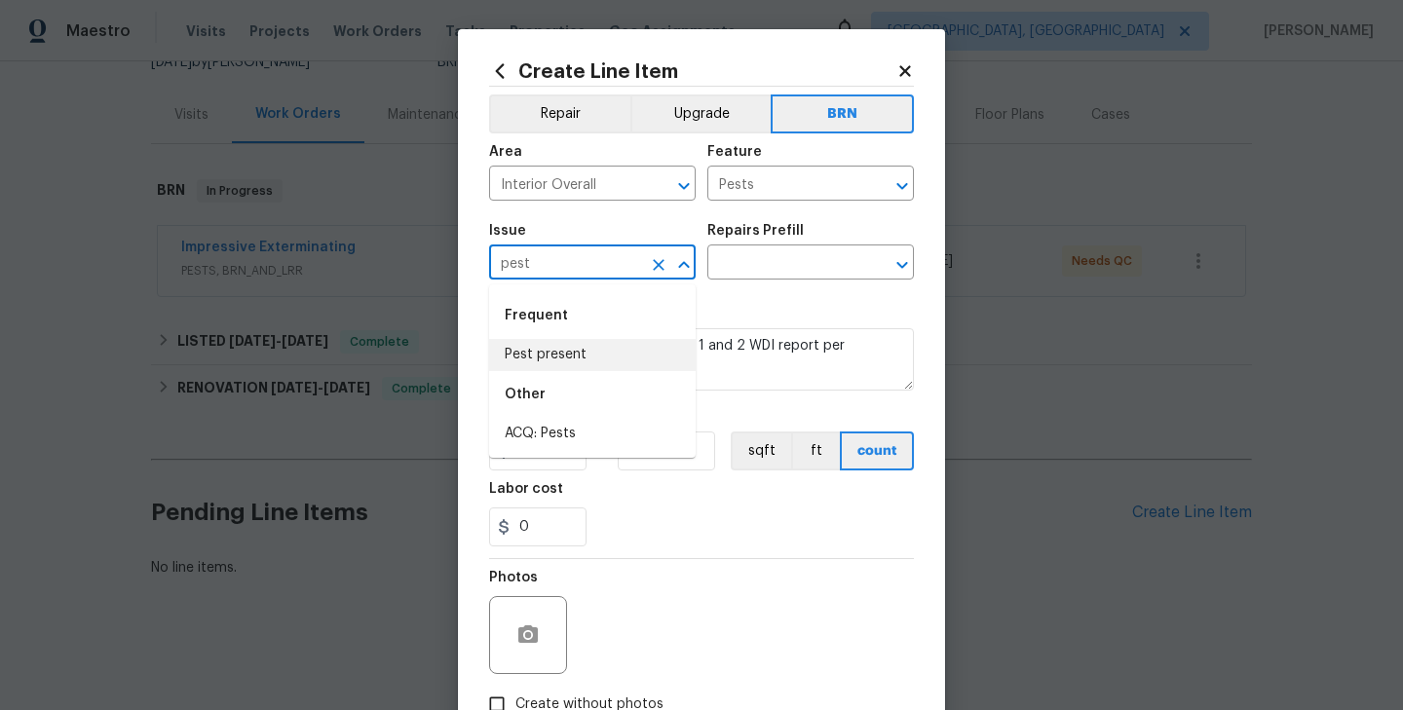
click at [559, 355] on li "Pest present" at bounding box center [592, 355] width 207 height 32
type input "Pest present"
click at [794, 263] on input "text" at bounding box center [783, 264] width 152 height 30
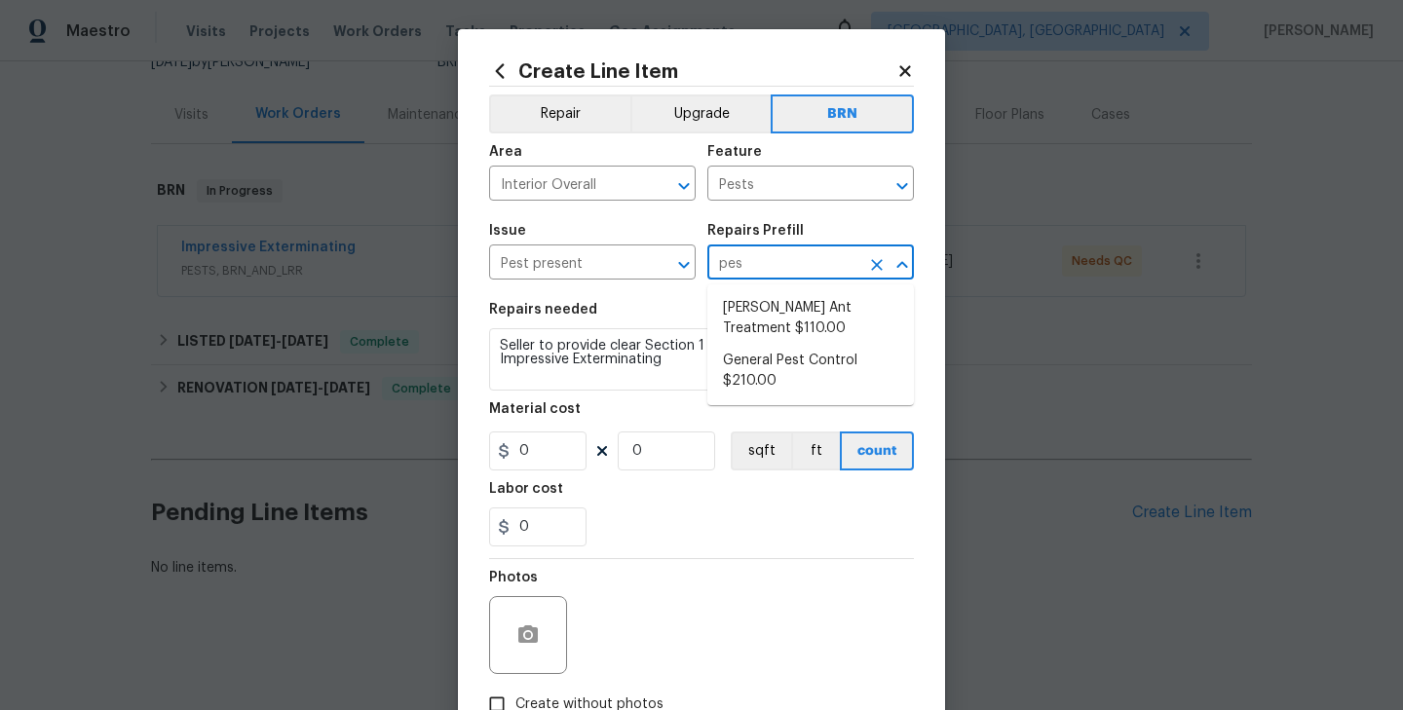
type input "pest"
click at [811, 327] on li "General Pest Control $210.00" at bounding box center [810, 318] width 207 height 53
type input "General Pest Control $210.00"
type textarea "General pest treatment for active pest/insect infestation - non termite"
type input "210"
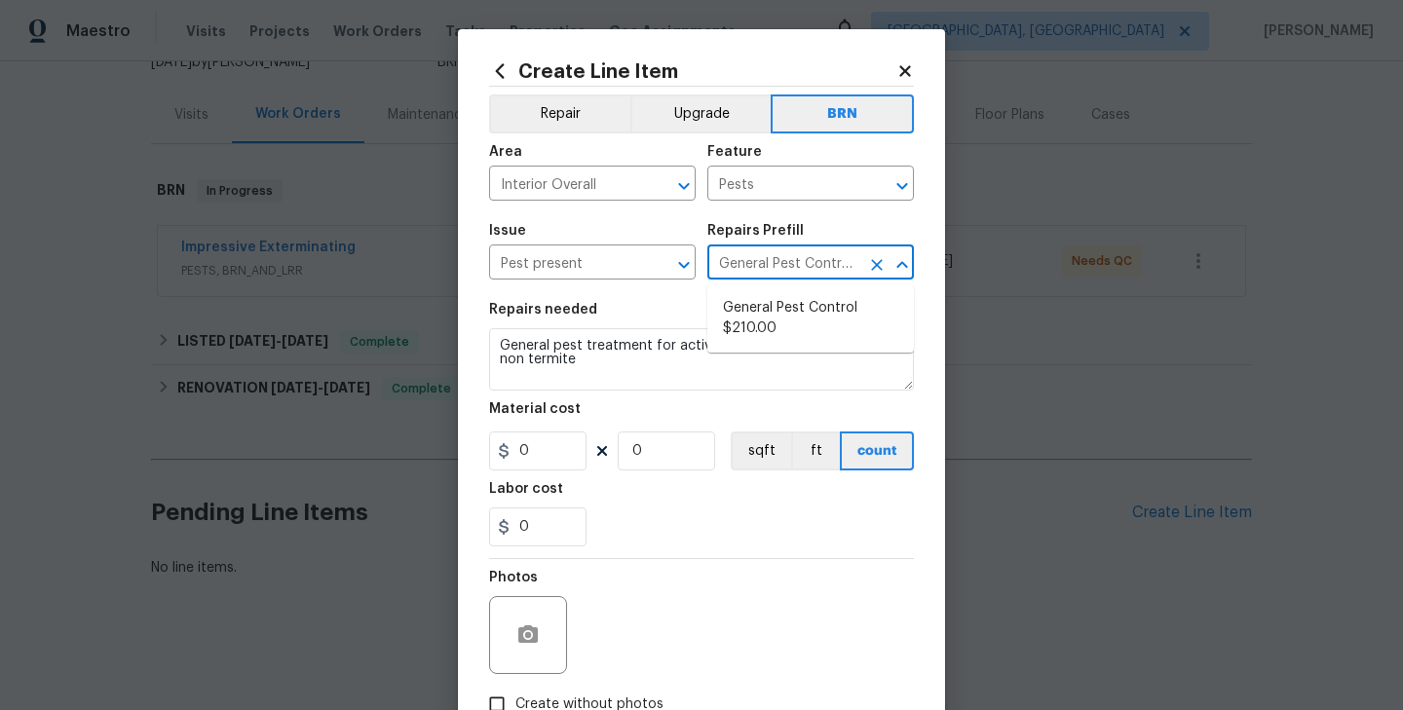
type input "1"
type input "General Pest Control $210.00"
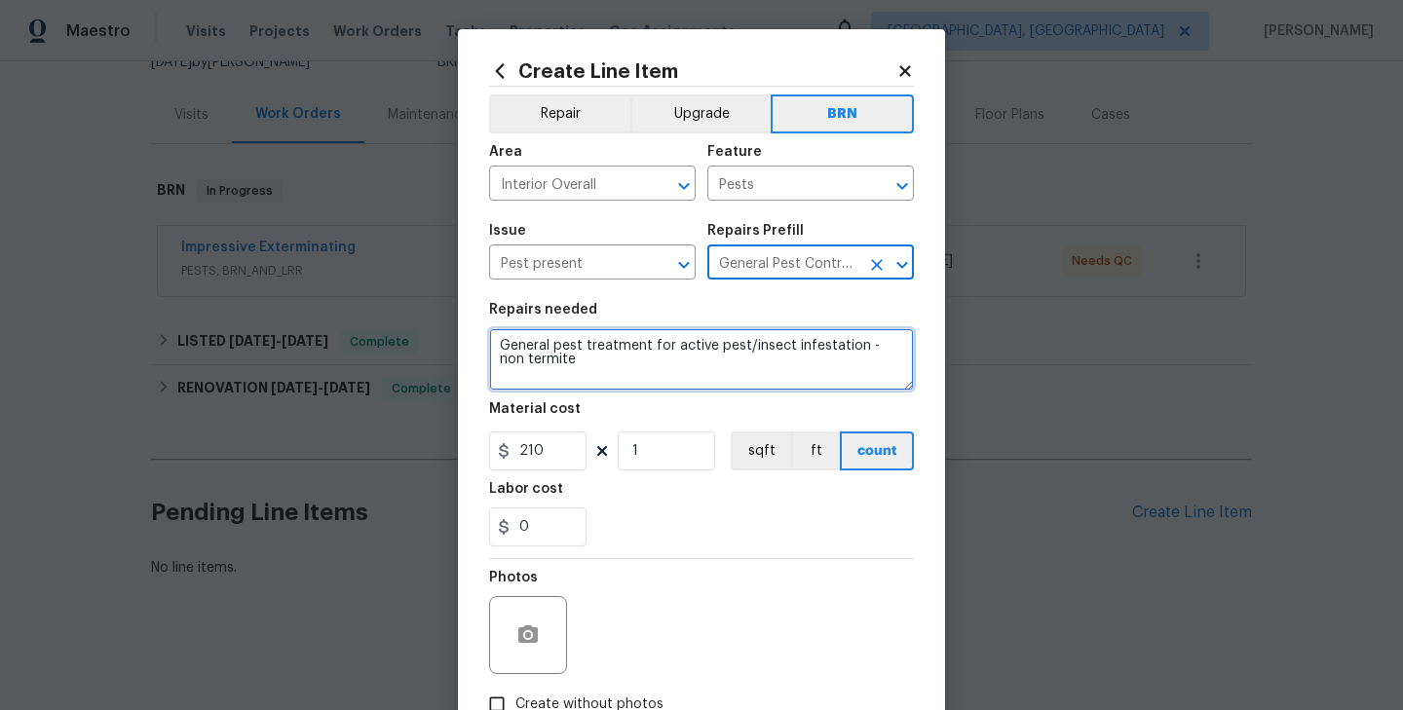
click at [658, 360] on textarea "General pest treatment for active pest/insect infestation - non termite" at bounding box center [701, 359] width 425 height 62
paste textarea "Seller to provide clear Section 1 and 2 WDI report per Impressive Exterminating"
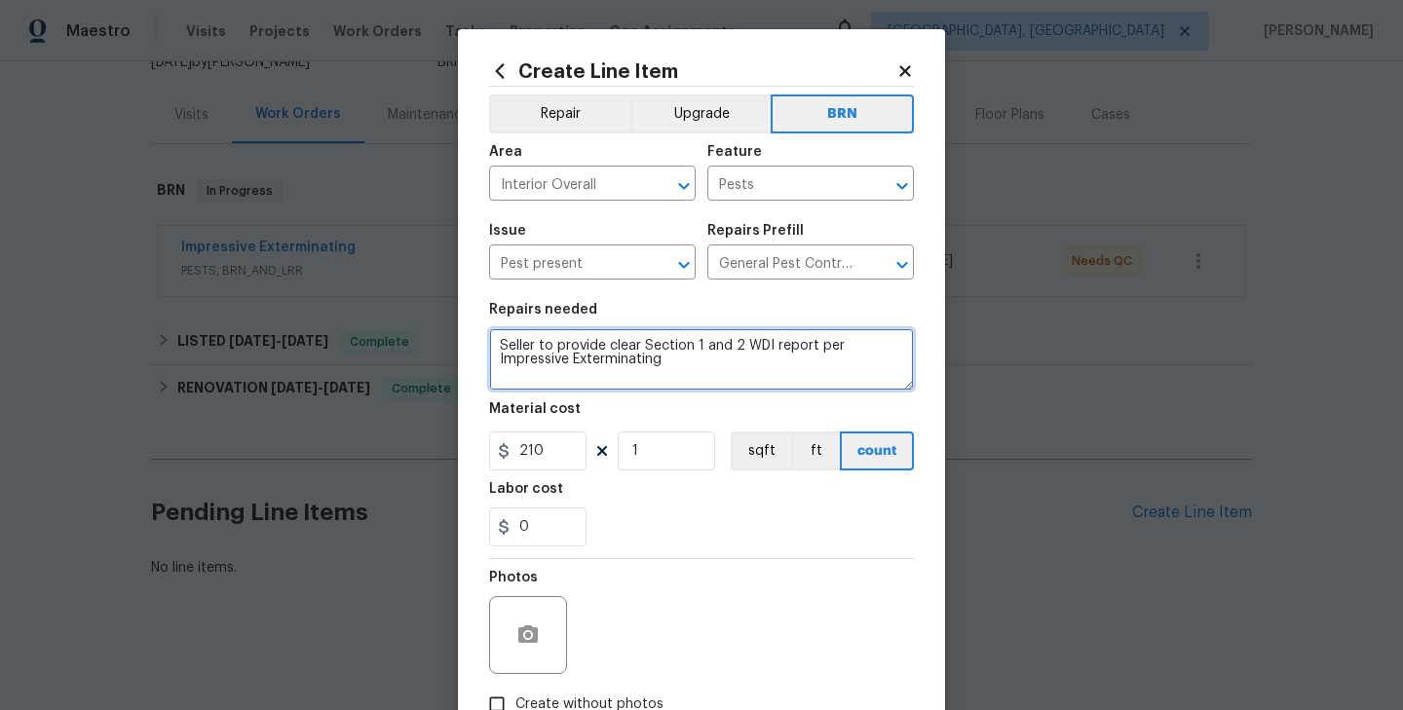
type textarea "Seller to provide clear Section 1 and 2 WDI report per Impressive Exterminating"
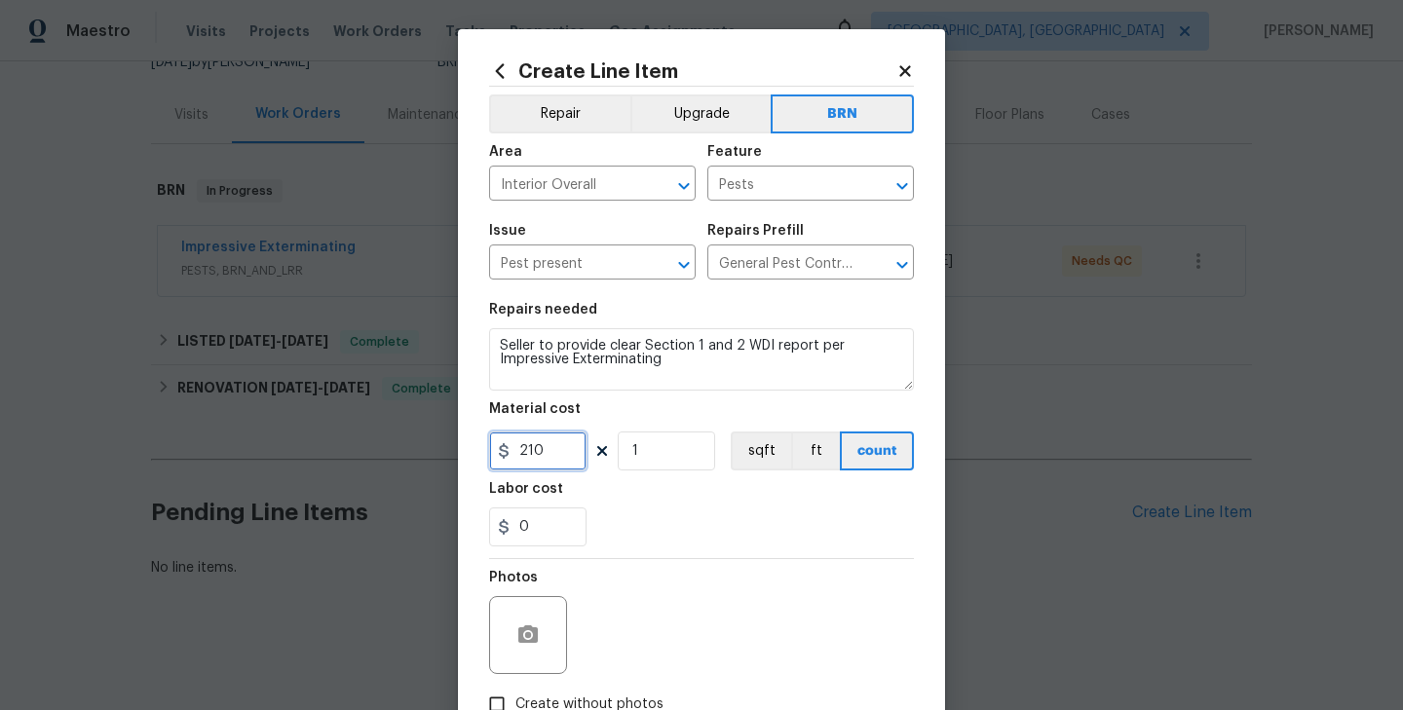
click at [563, 442] on input "210" at bounding box center [537, 451] width 97 height 39
type input "0"
click at [546, 524] on input "0" at bounding box center [537, 527] width 97 height 39
type input "1"
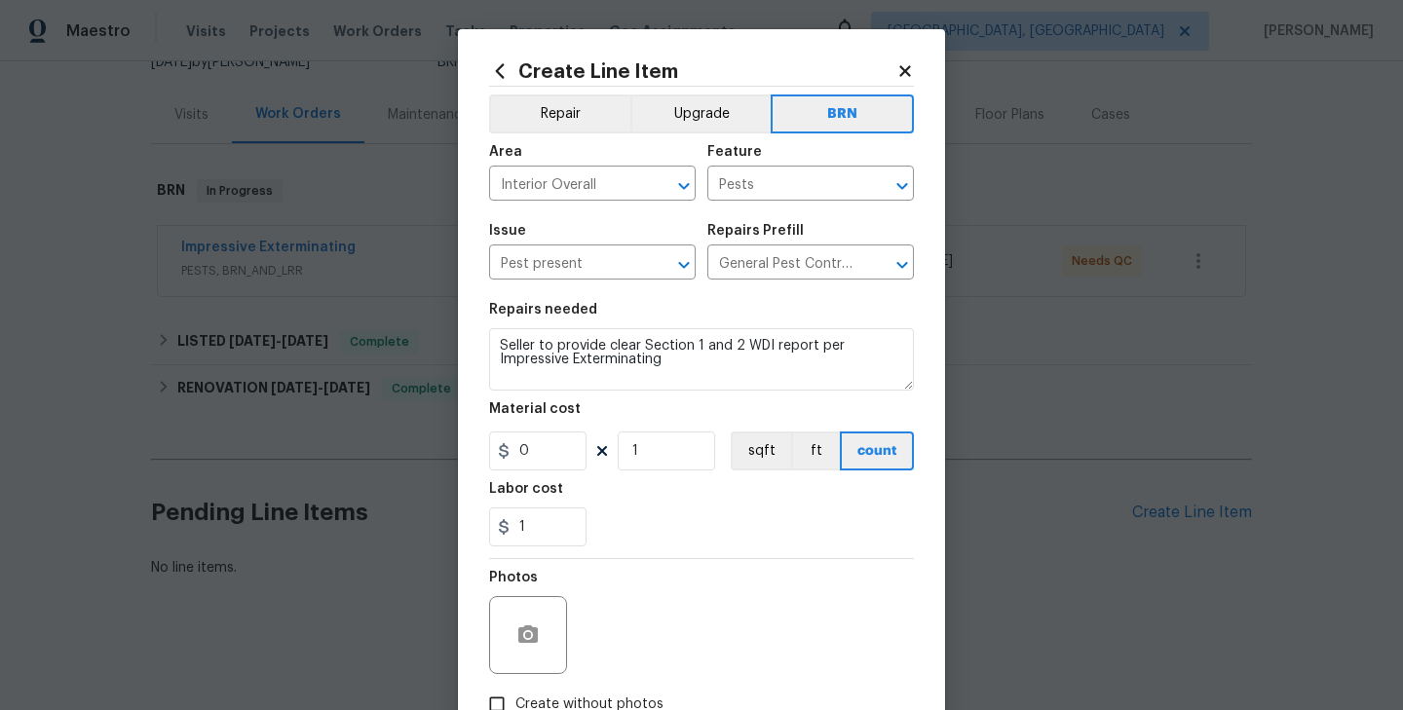
click at [660, 519] on div "1" at bounding box center [701, 527] width 425 height 39
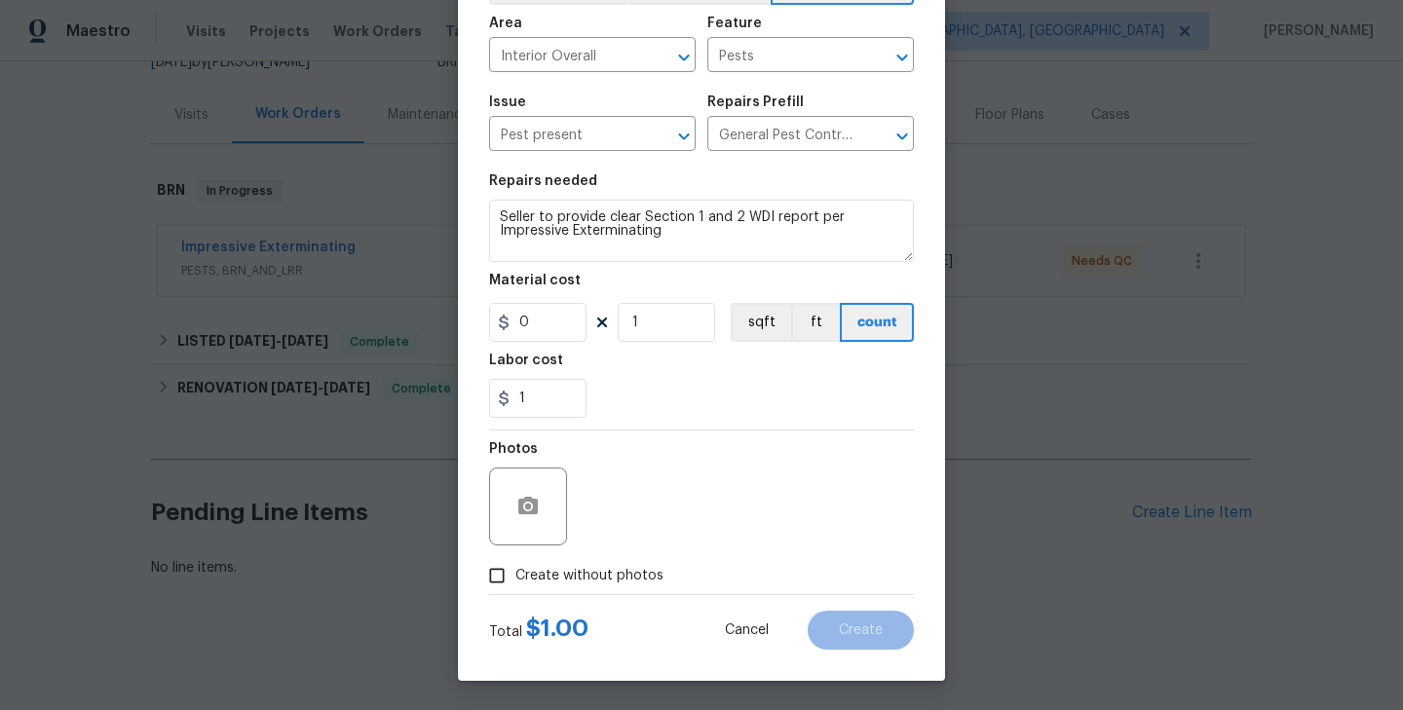
click at [606, 589] on label "Create without photos" at bounding box center [570, 575] width 185 height 37
click at [515, 589] on input "Create without photos" at bounding box center [496, 575] width 37 height 37
checkbox input "true"
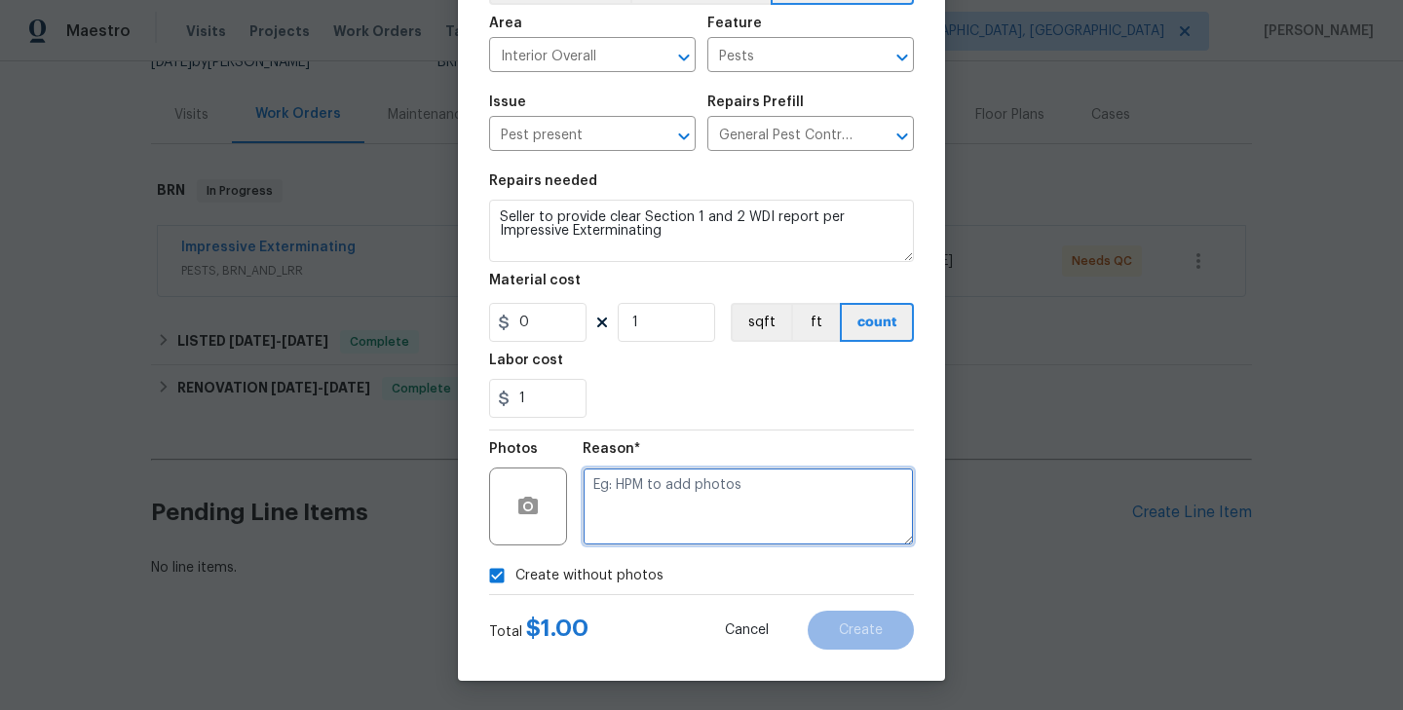
click at [736, 486] on textarea at bounding box center [748, 507] width 331 height 78
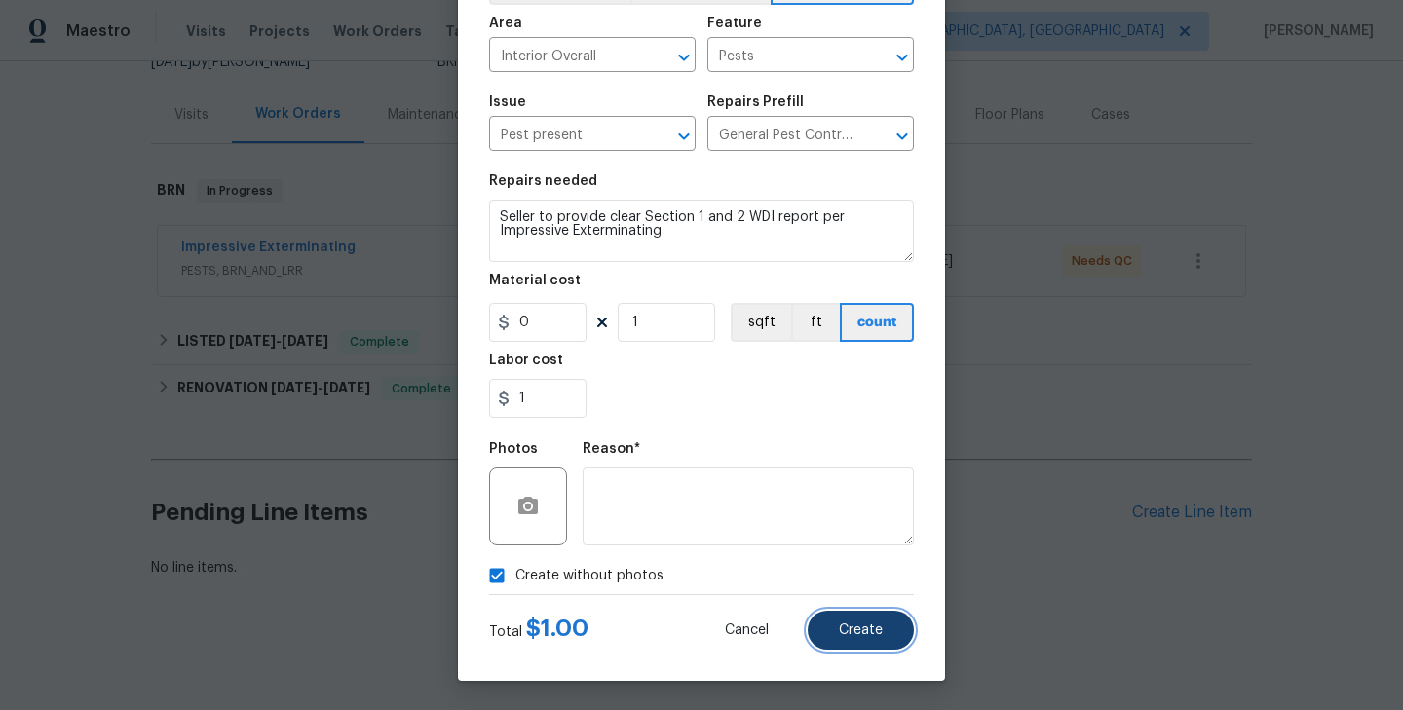
click at [876, 639] on button "Create" at bounding box center [861, 630] width 106 height 39
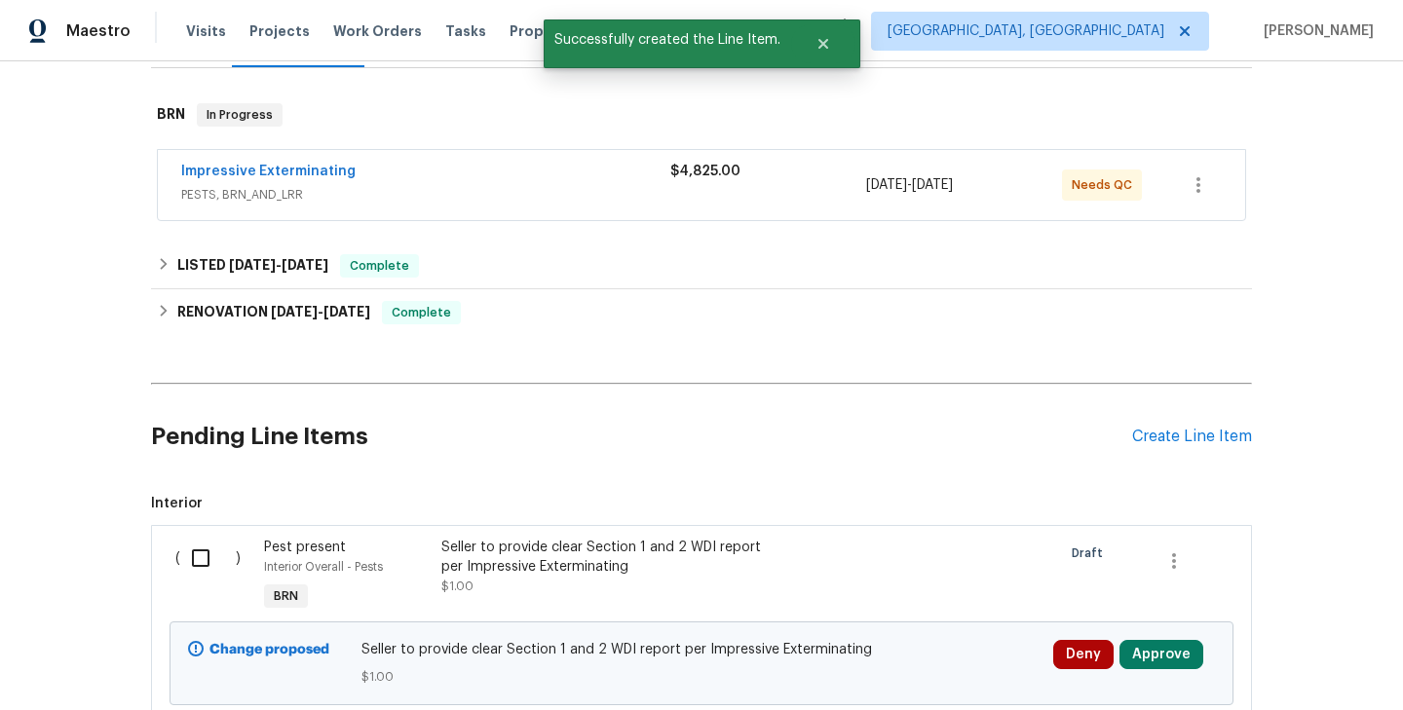
scroll to position [428, 0]
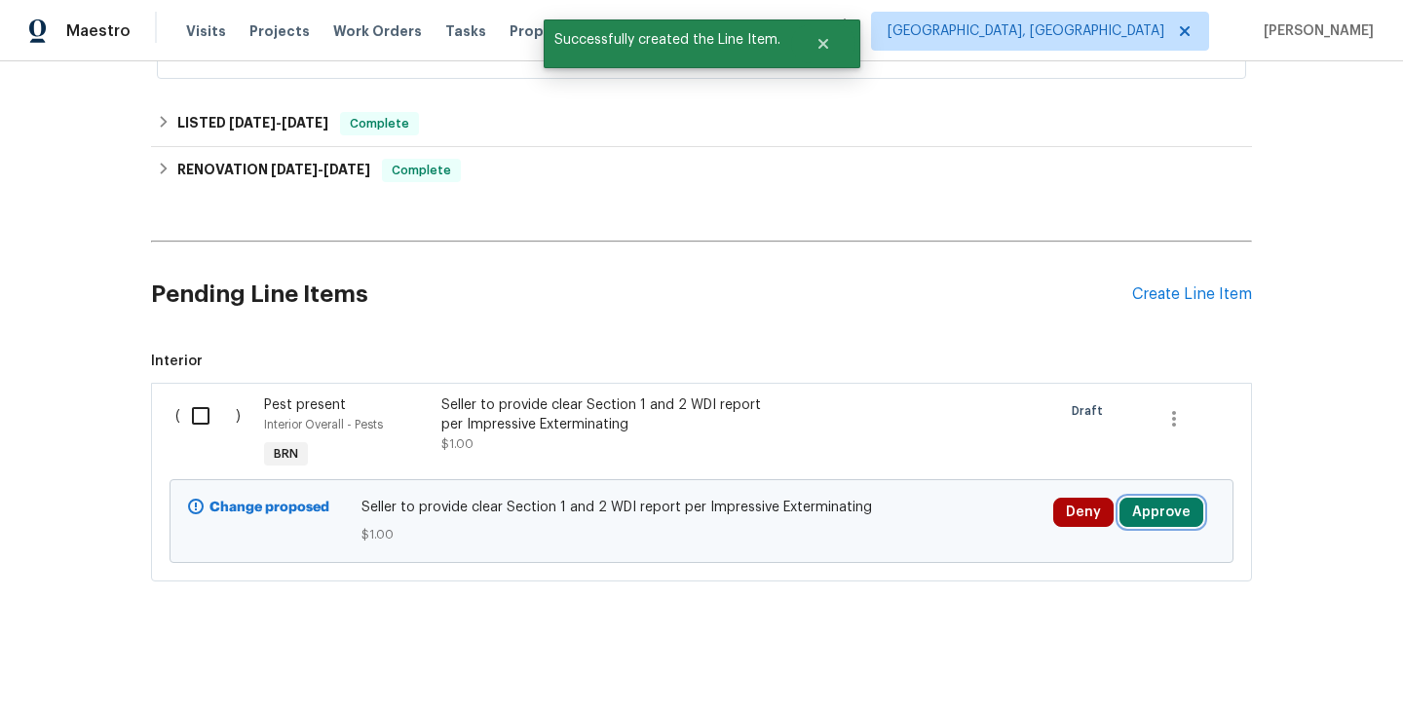
click at [1159, 512] on button "Approve" at bounding box center [1162, 512] width 84 height 29
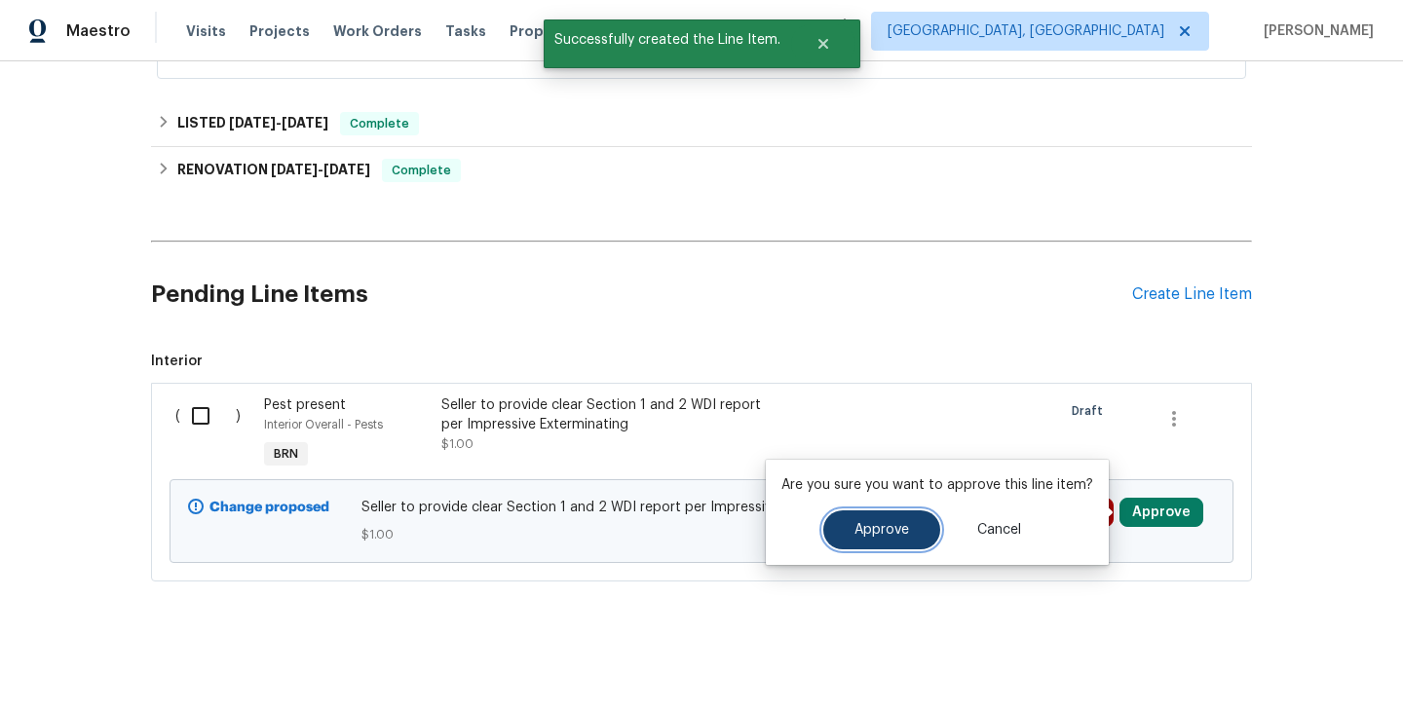
click at [888, 523] on span "Approve" at bounding box center [882, 530] width 55 height 15
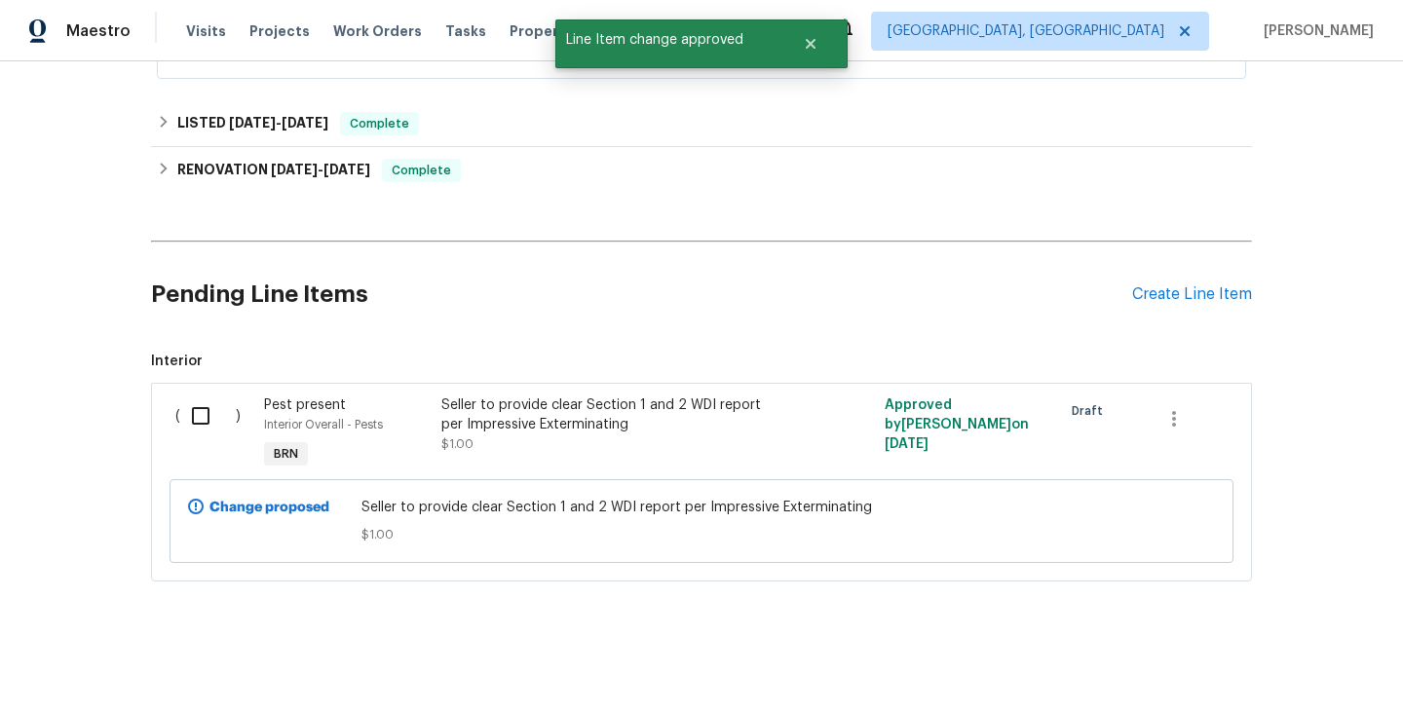
click at [428, 421] on div "Interior Overall - Pests" at bounding box center [347, 424] width 166 height 19
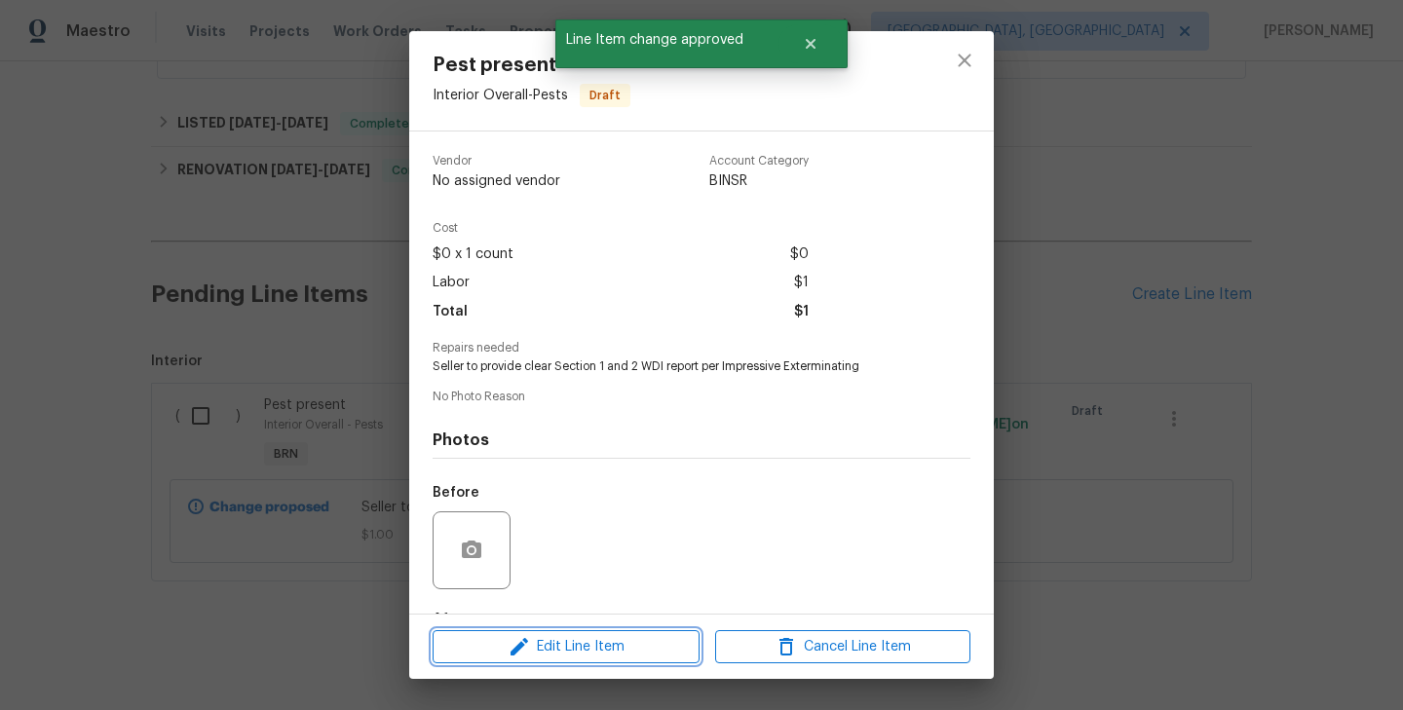
click at [549, 639] on span "Edit Line Item" at bounding box center [565, 647] width 255 height 24
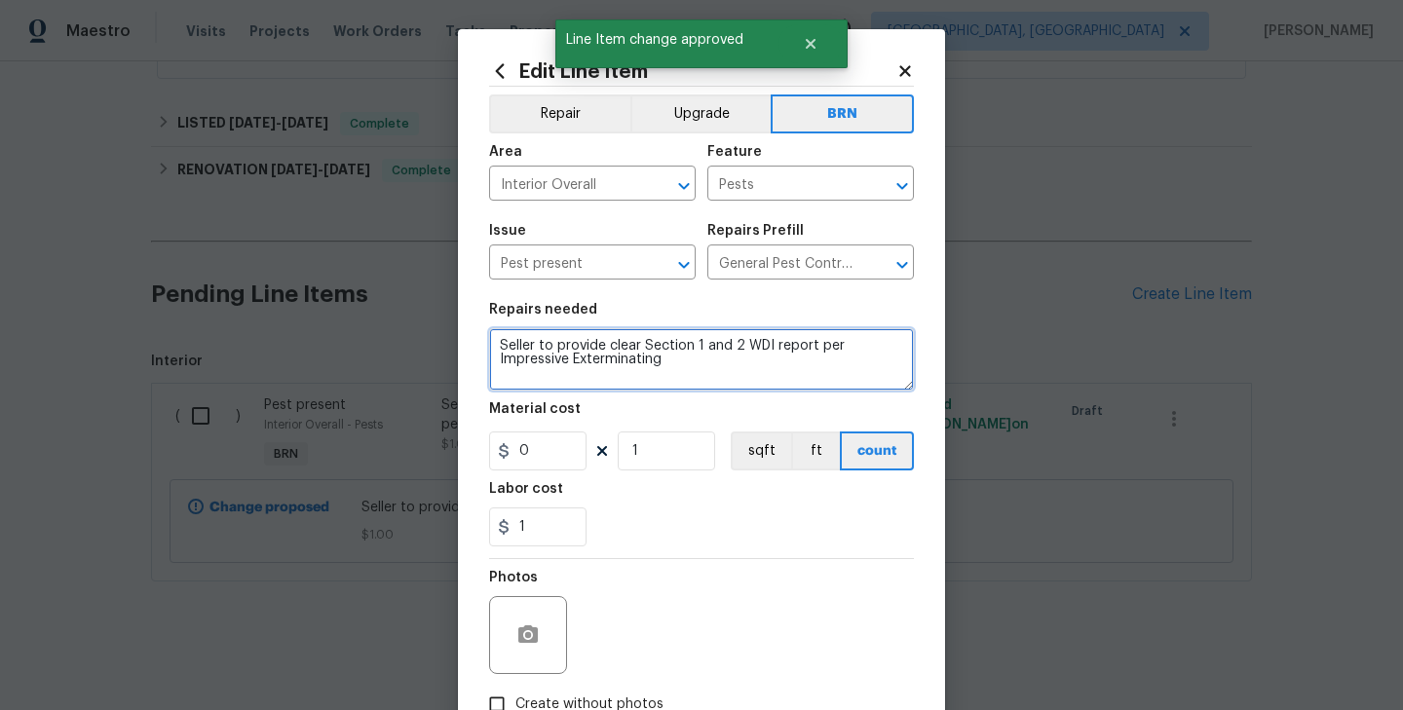
click at [502, 347] on textarea "Seller to provide clear Section 1 and 2 WDI report per Impressive Exterminating" at bounding box center [701, 359] width 425 height 62
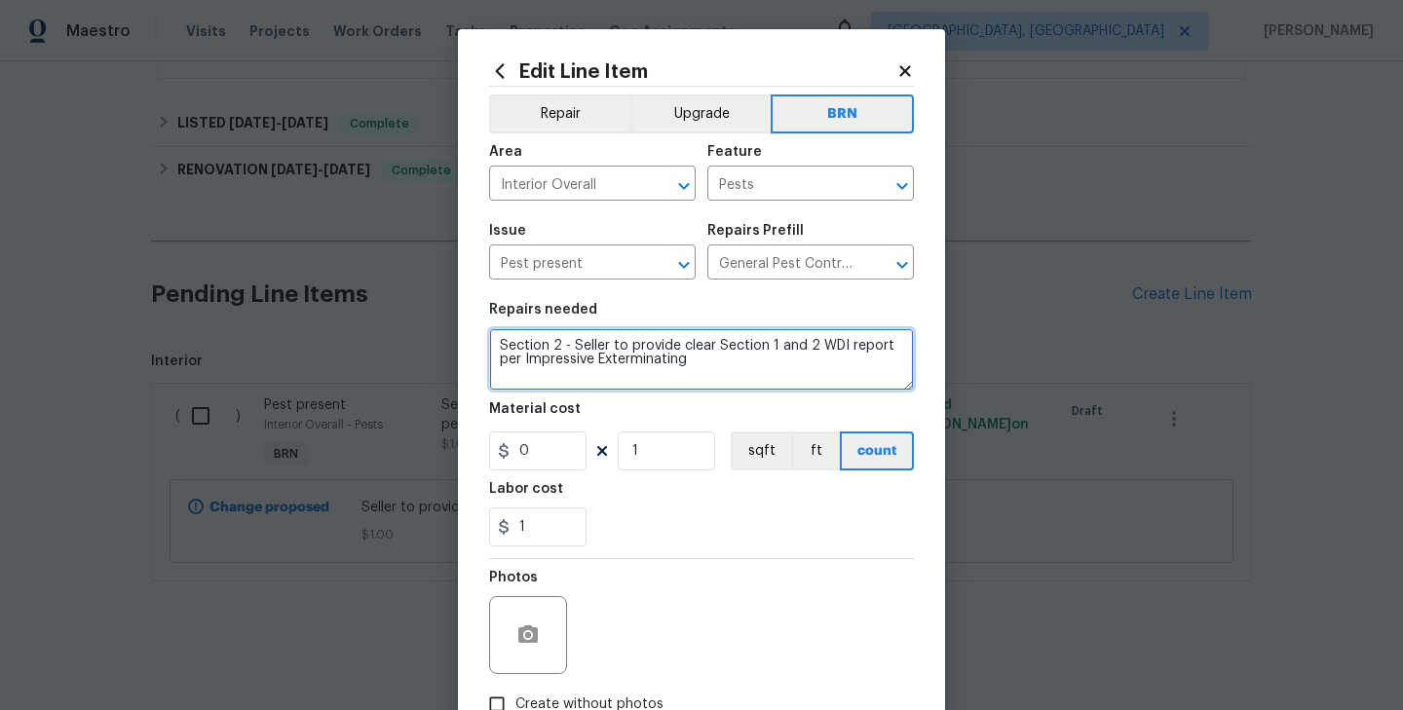
type textarea "Section 2 - Seller to provide clear Section 1 and 2 WDI report per Impressive E…"
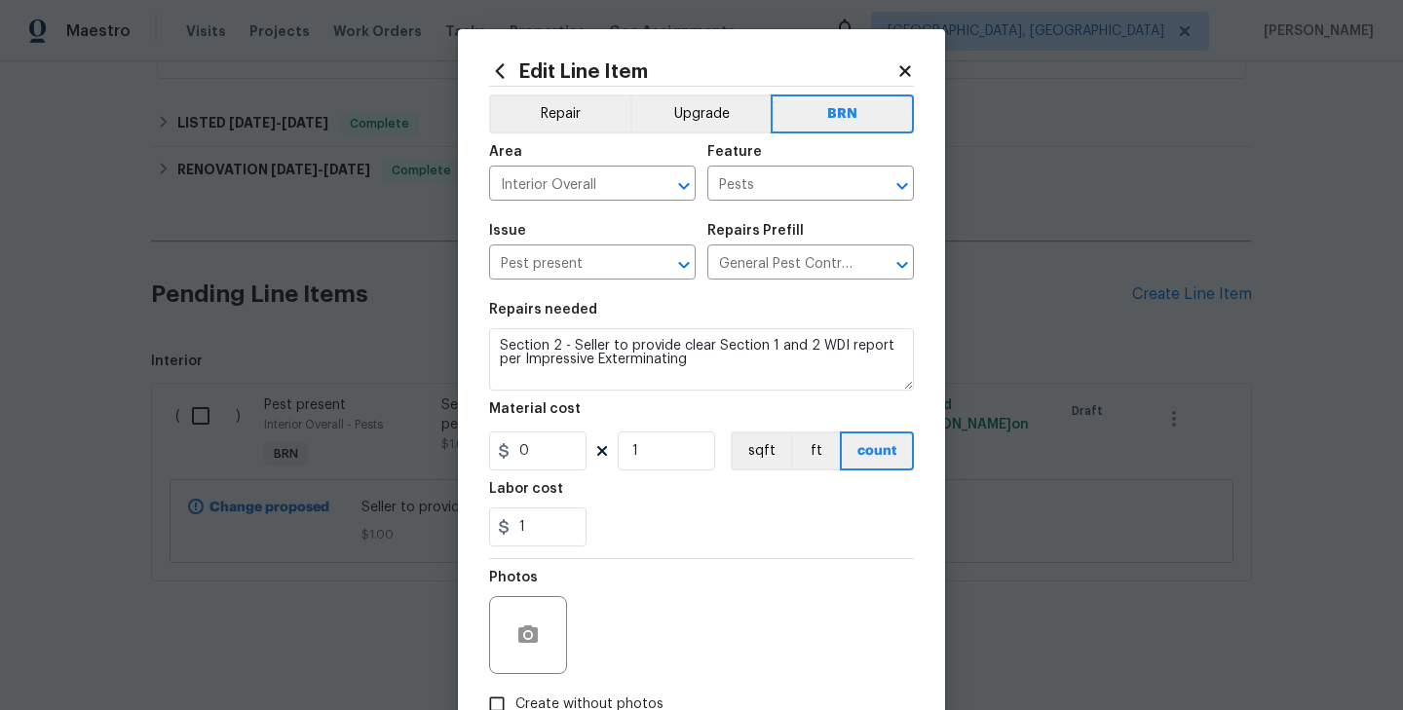
click at [730, 540] on div "1" at bounding box center [701, 527] width 425 height 39
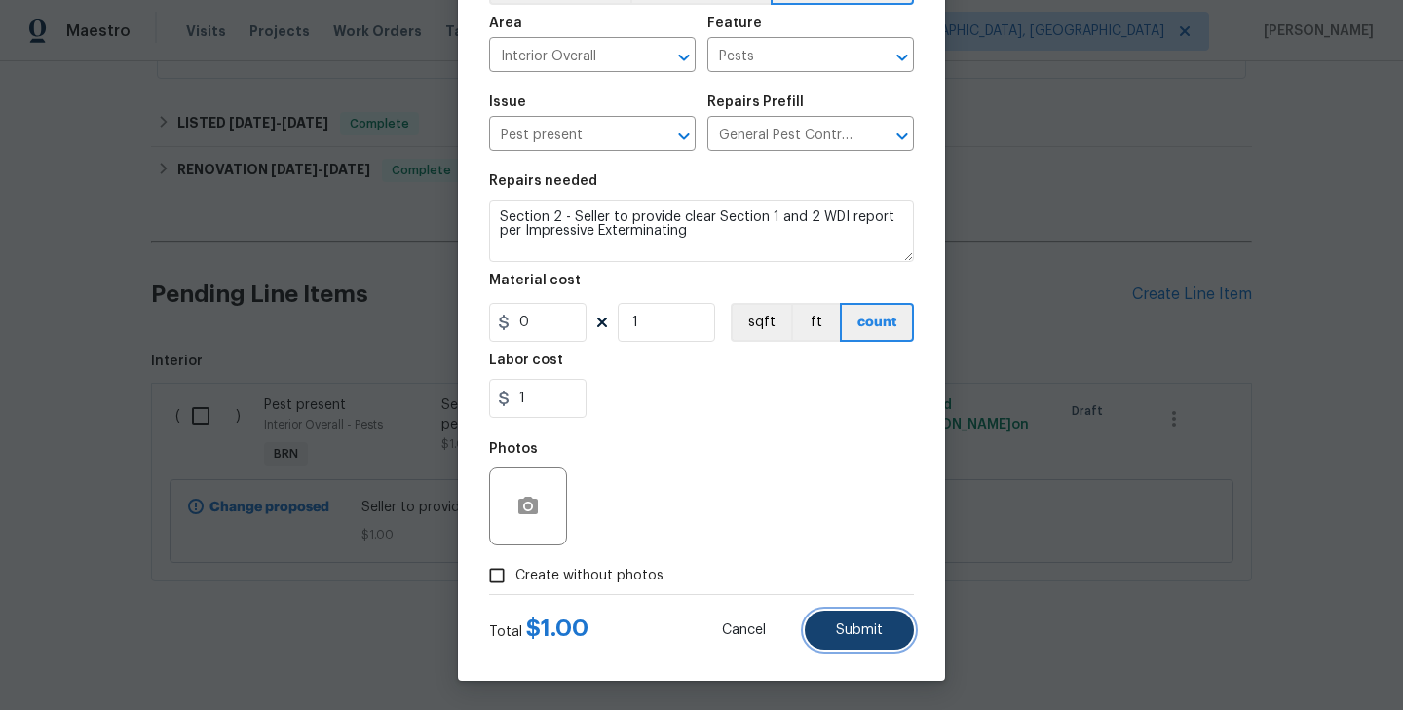
click at [893, 611] on button "Submit" at bounding box center [859, 630] width 109 height 39
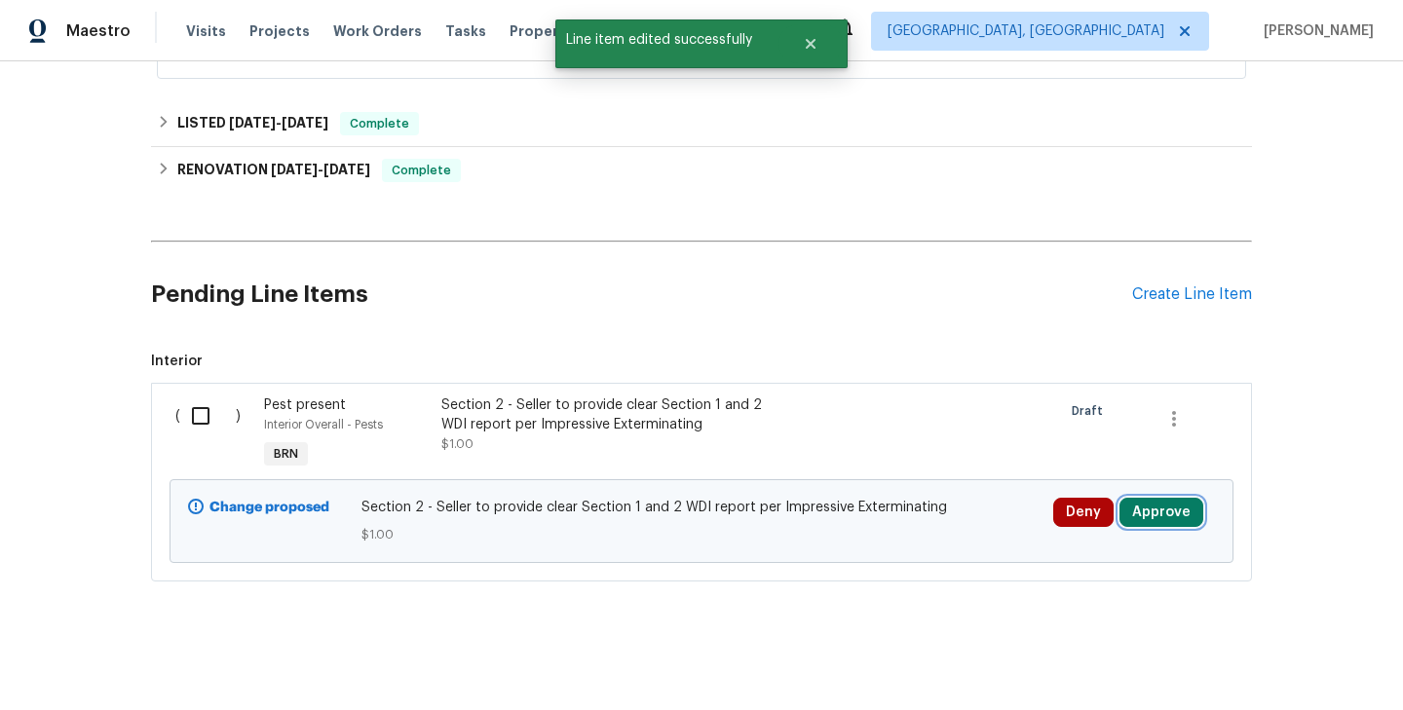
click at [1159, 518] on button "Approve" at bounding box center [1162, 512] width 84 height 29
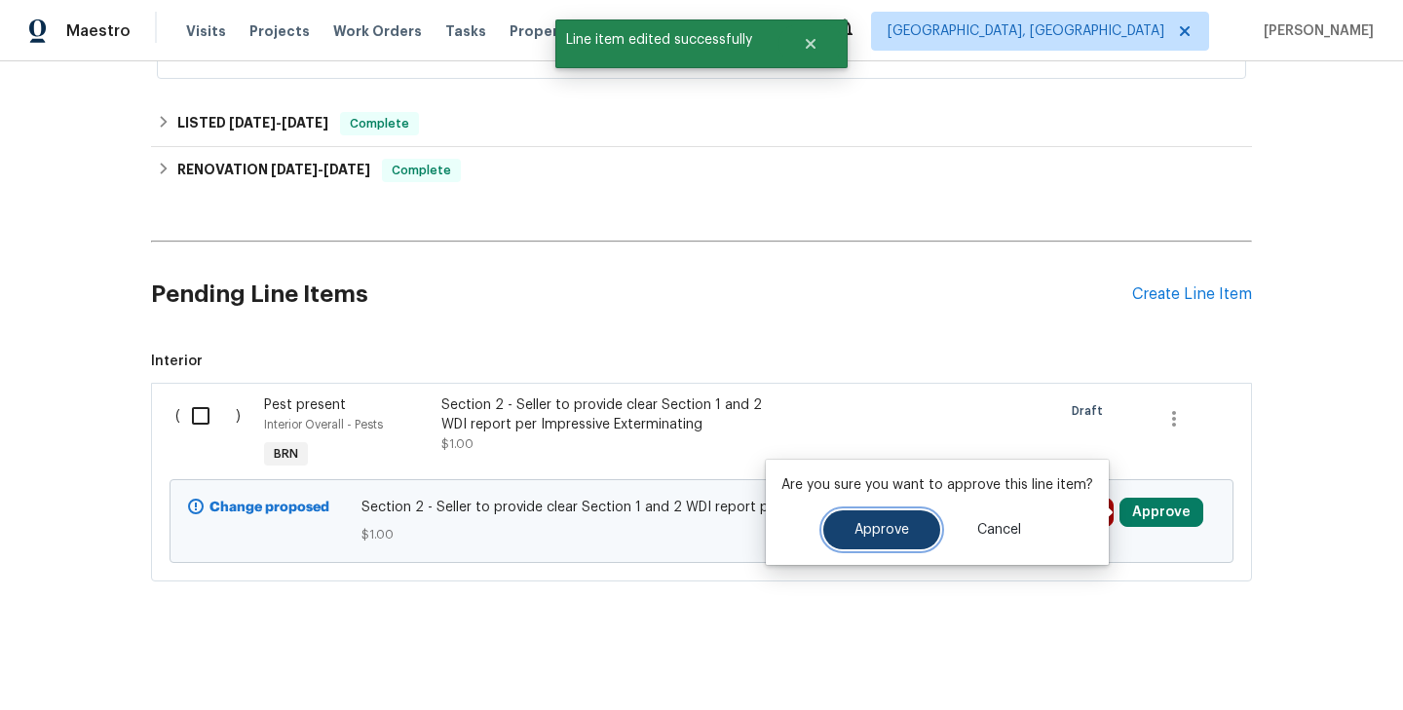
click at [925, 530] on button "Approve" at bounding box center [881, 530] width 117 height 39
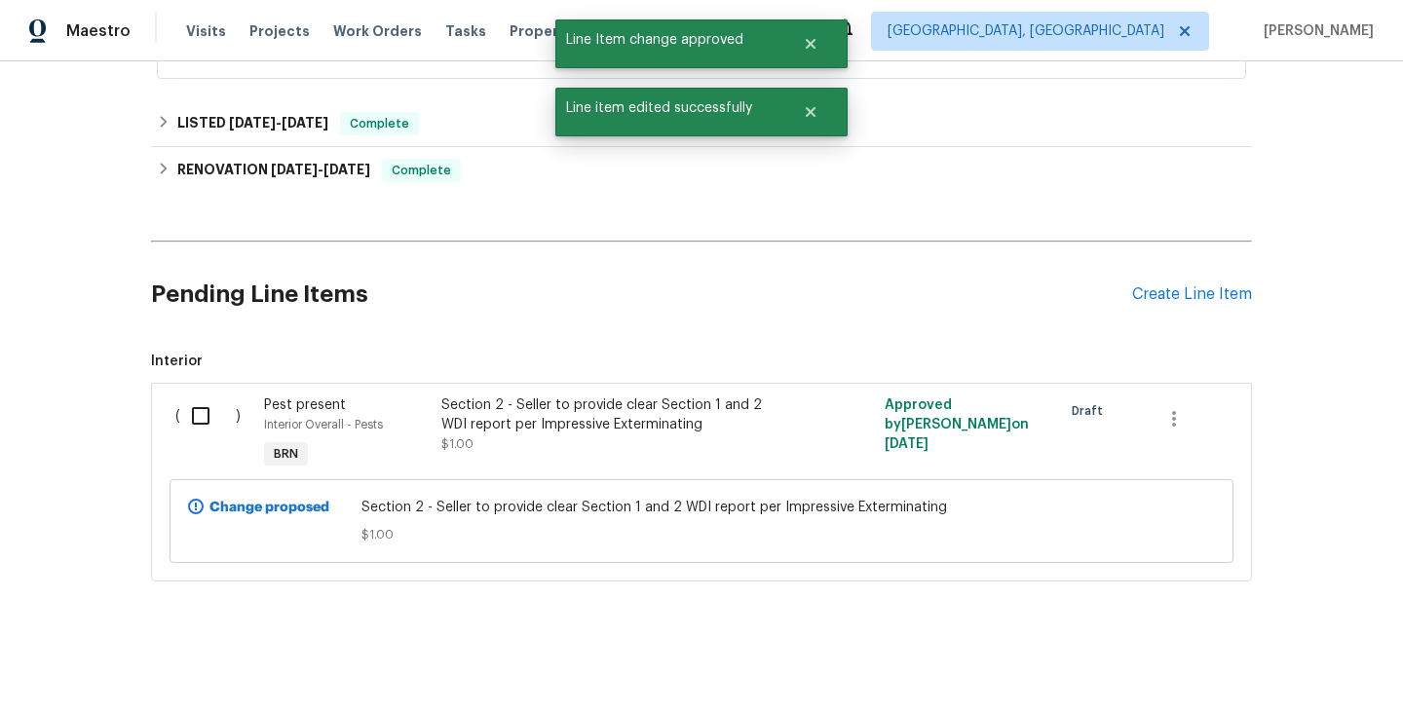
click at [206, 403] on input "checkbox" at bounding box center [208, 416] width 56 height 41
checkbox input "true"
click at [1298, 658] on span "Create Work Order" at bounding box center [1292, 662] width 130 height 24
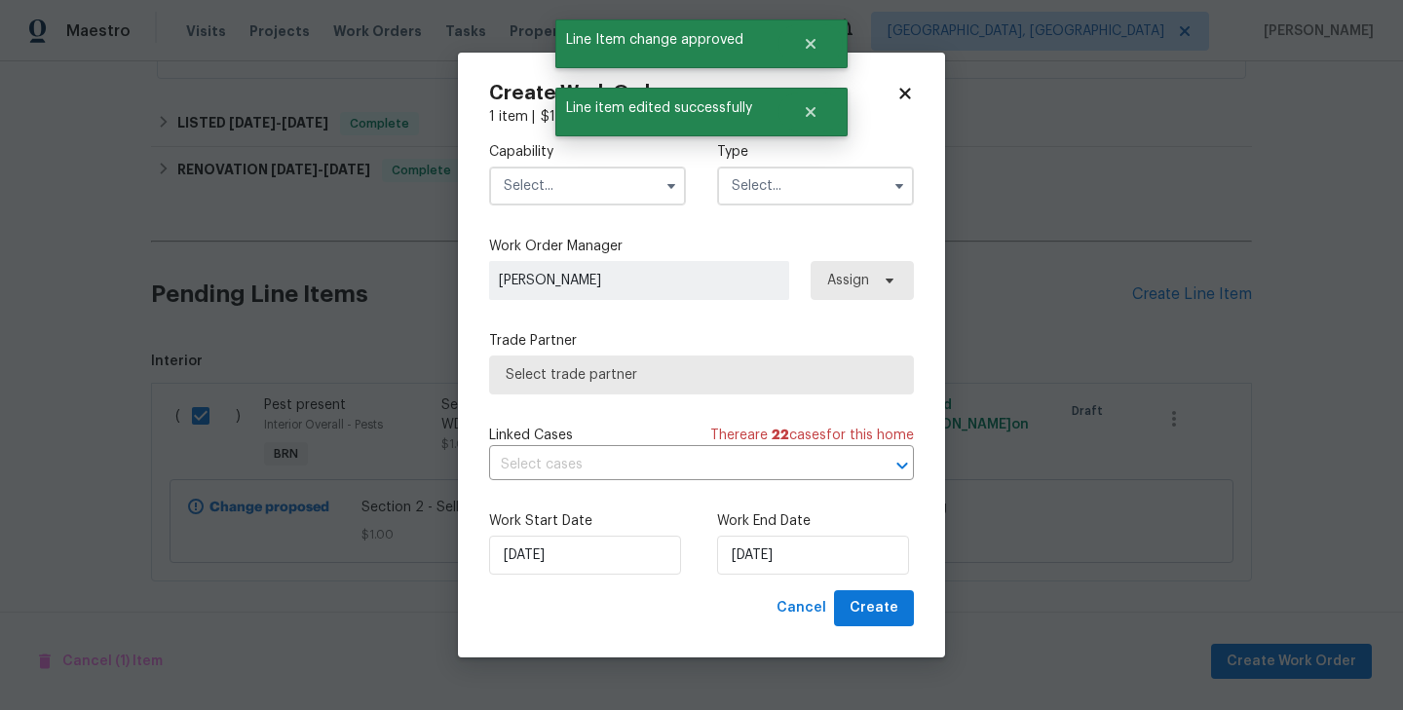
click at [811, 178] on input "text" at bounding box center [815, 186] width 197 height 39
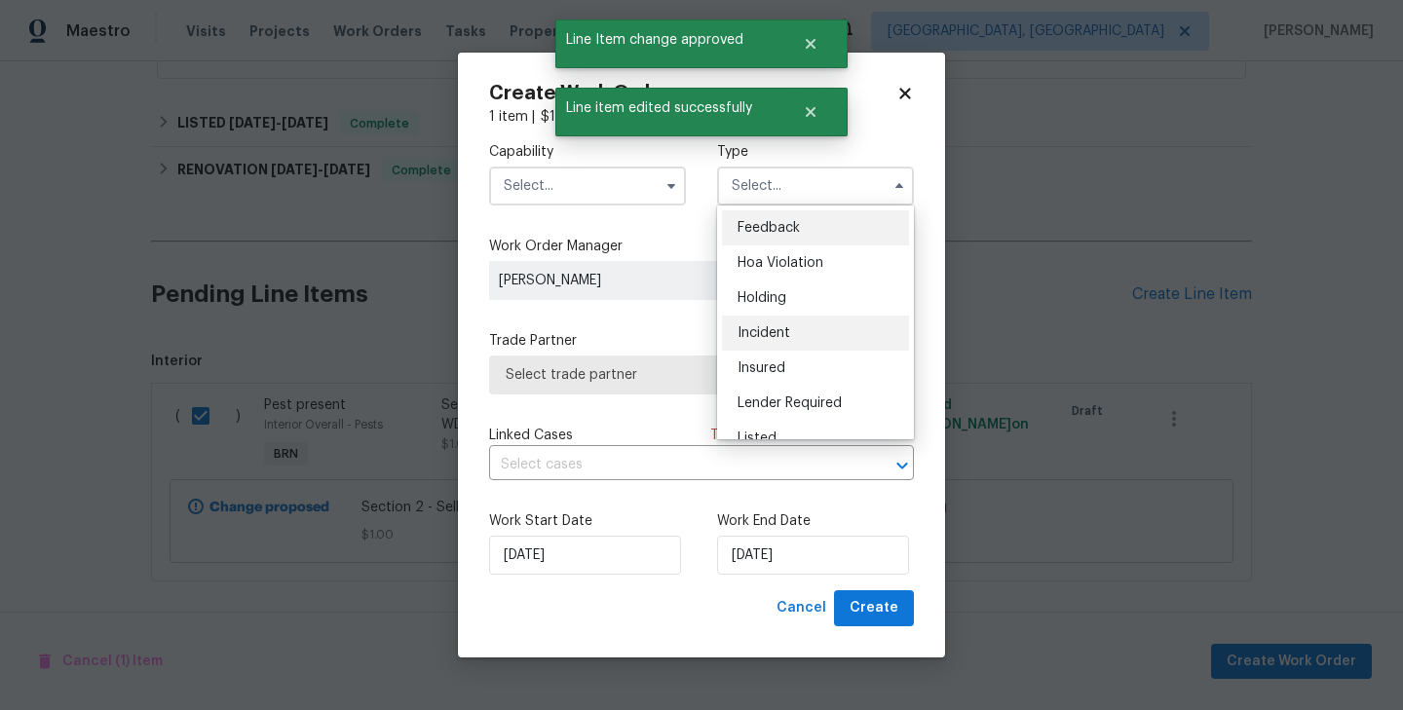
scroll to position [442, 0]
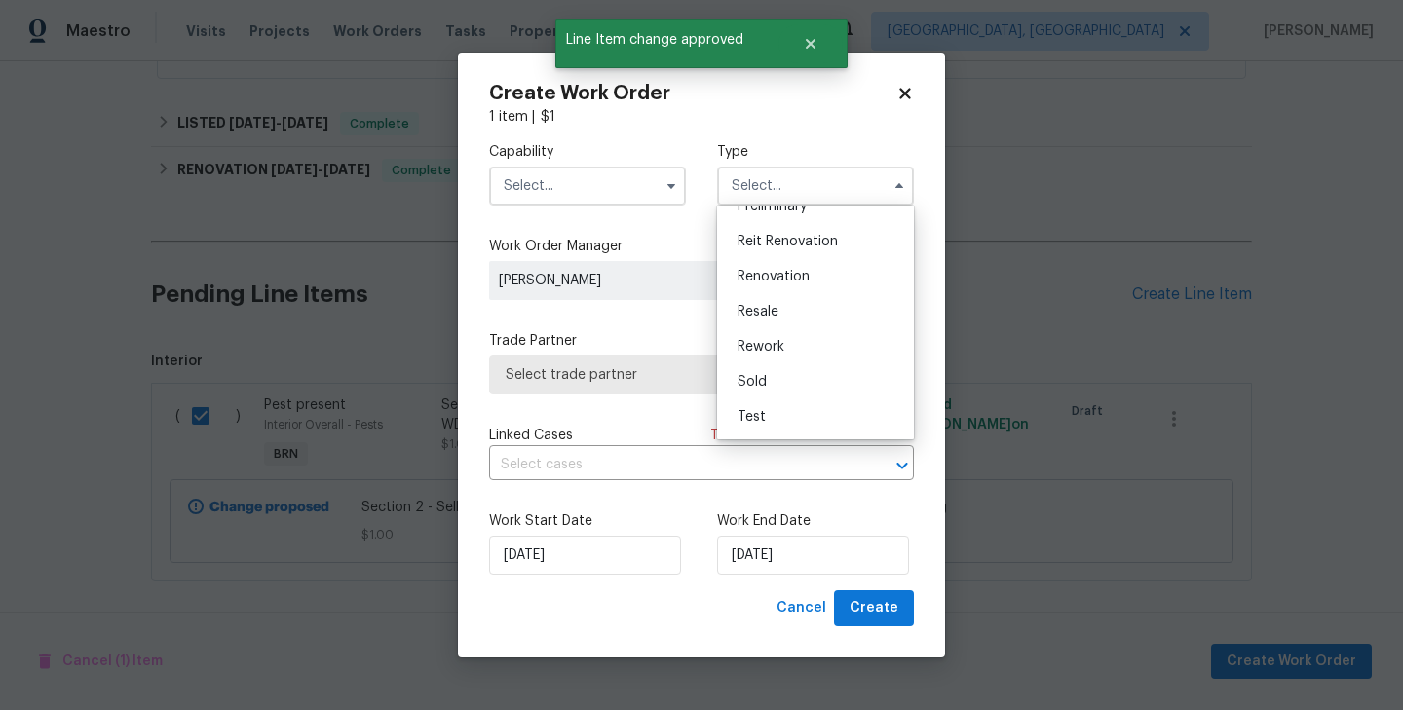
click at [772, 319] on div "Resale" at bounding box center [815, 311] width 187 height 35
type input "Resale"
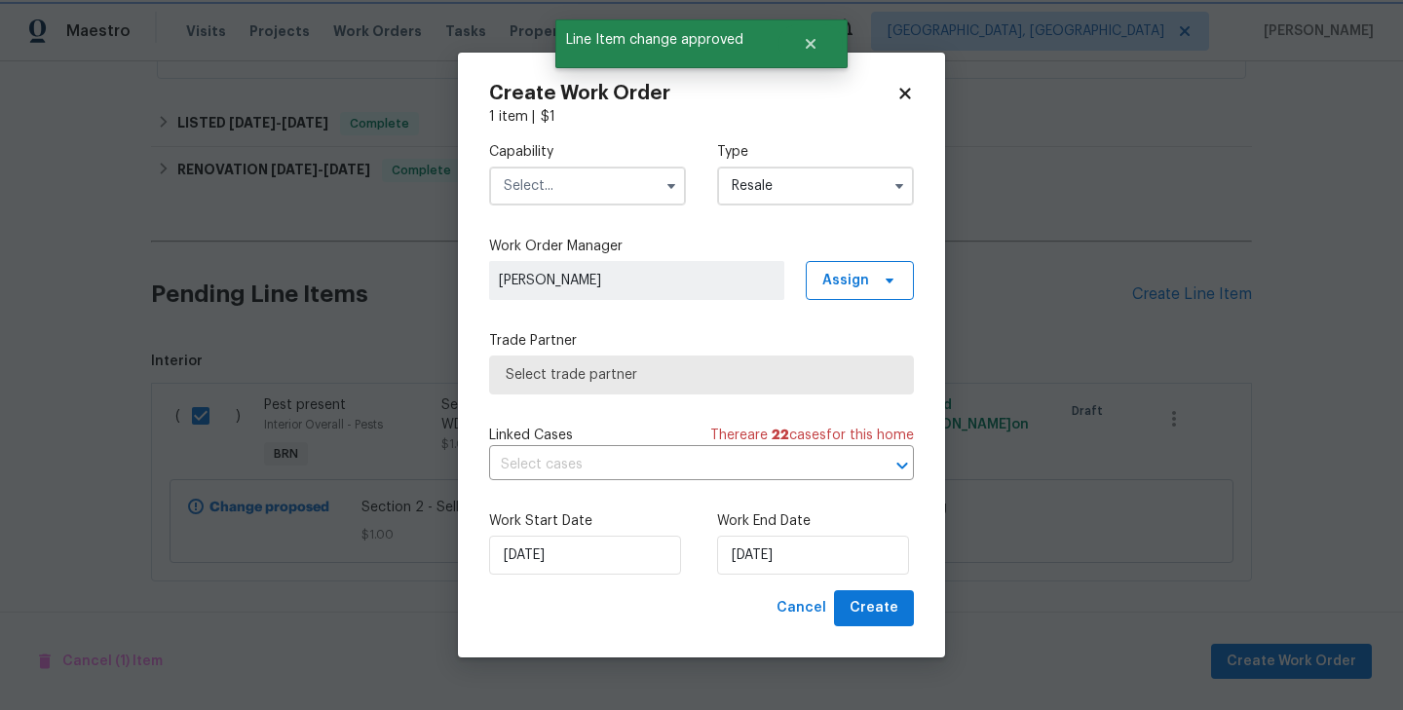
scroll to position [0, 0]
click at [599, 185] on input "text" at bounding box center [587, 186] width 197 height 39
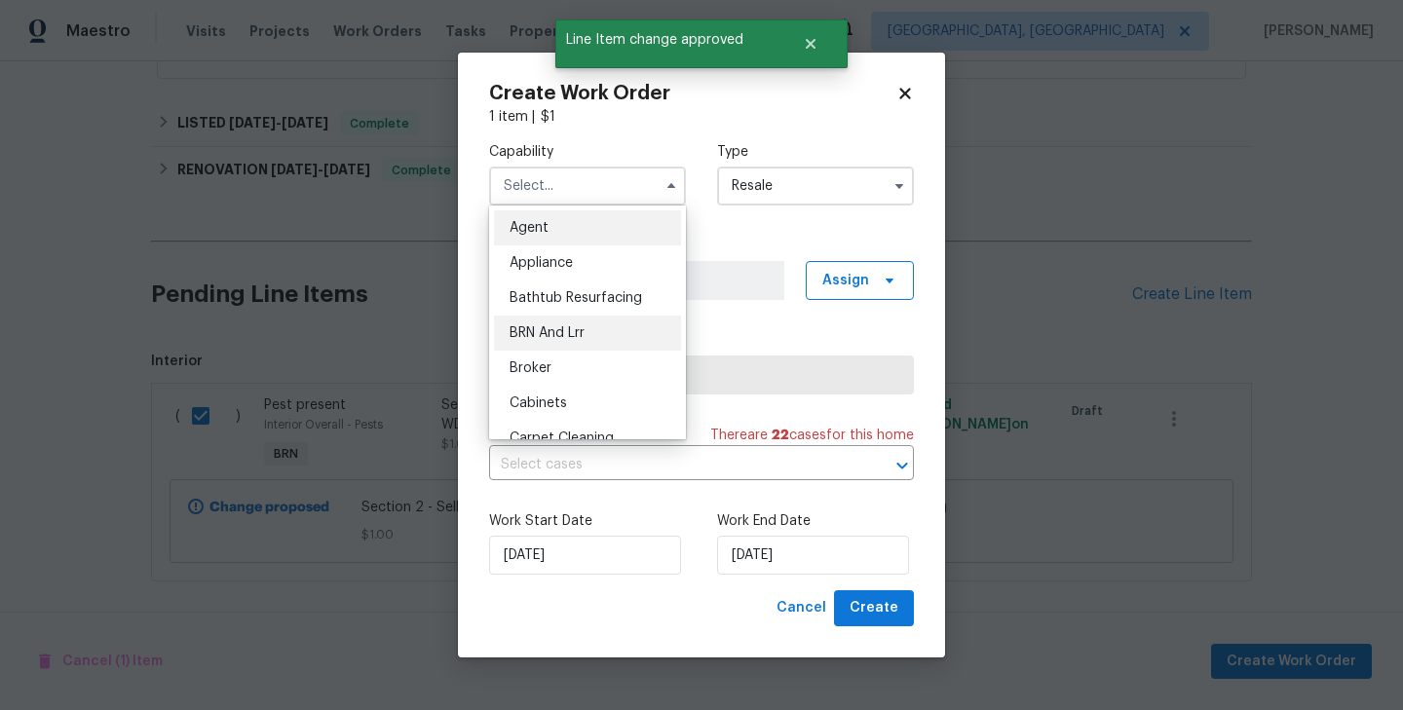
click at [594, 335] on div "BRN And Lrr" at bounding box center [587, 333] width 187 height 35
type input "BRN And Lrr"
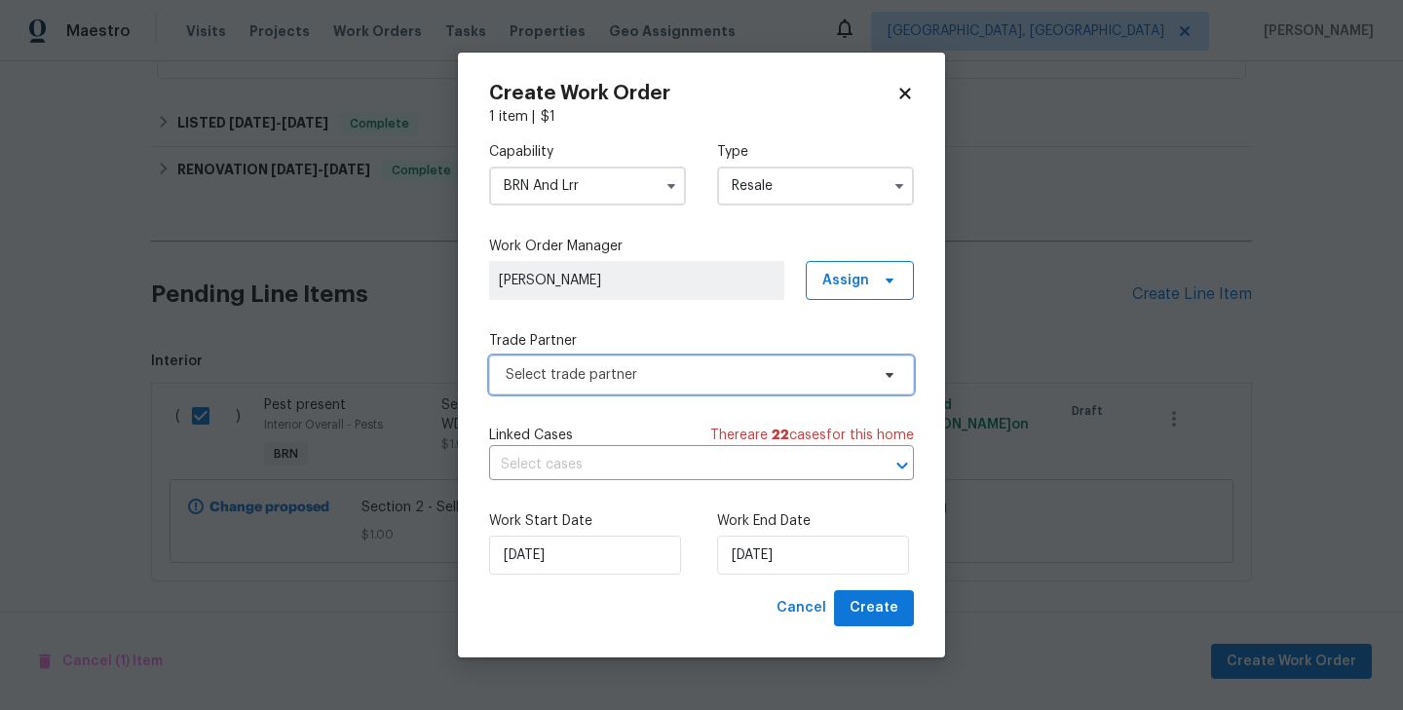
click at [659, 376] on span "Select trade partner" at bounding box center [687, 374] width 363 height 19
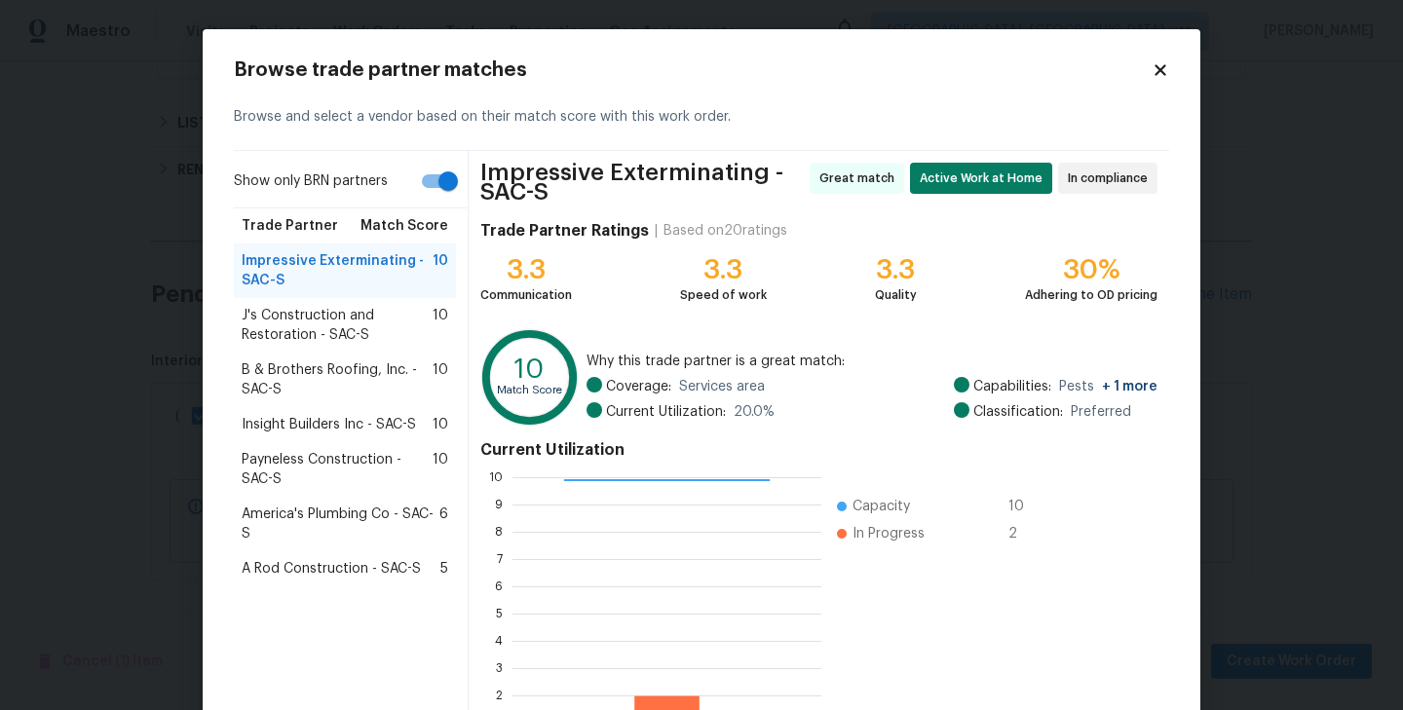
scroll to position [157, 0]
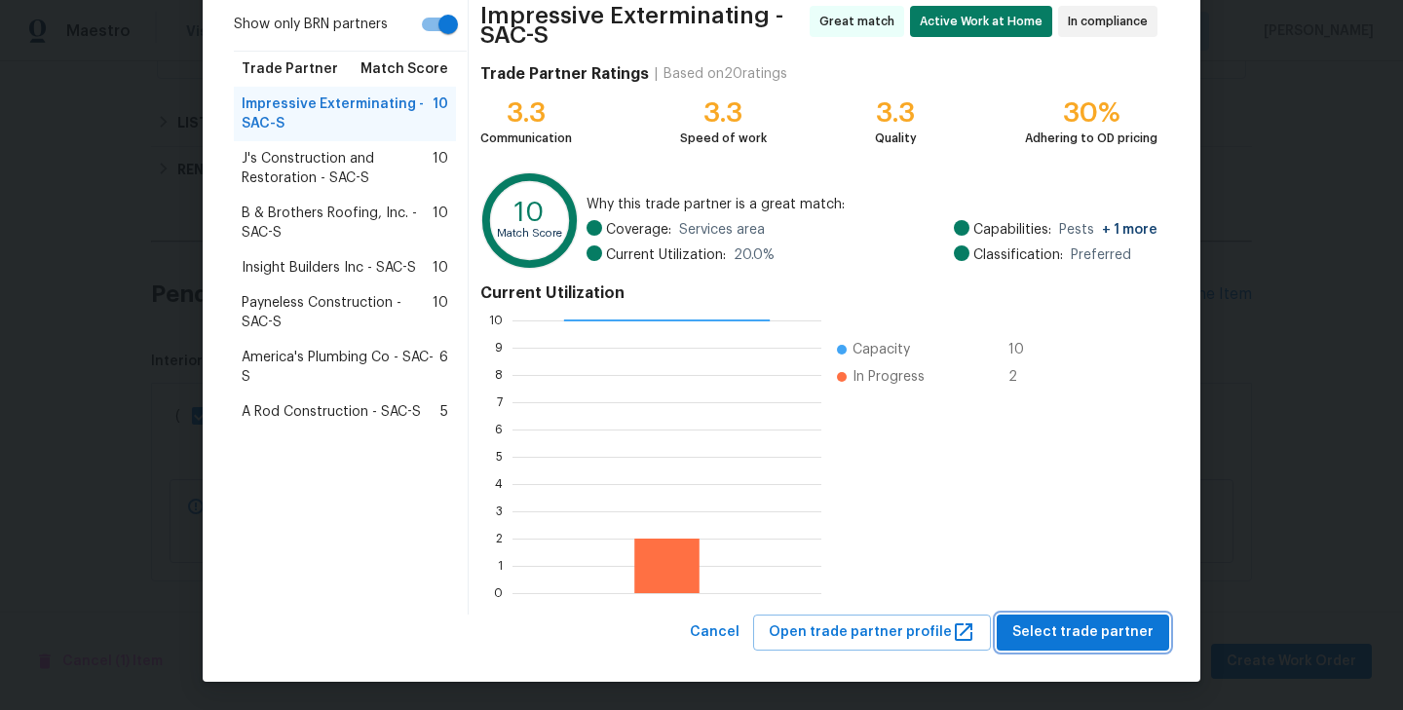
click at [1089, 618] on button "Select trade partner" at bounding box center [1083, 633] width 172 height 36
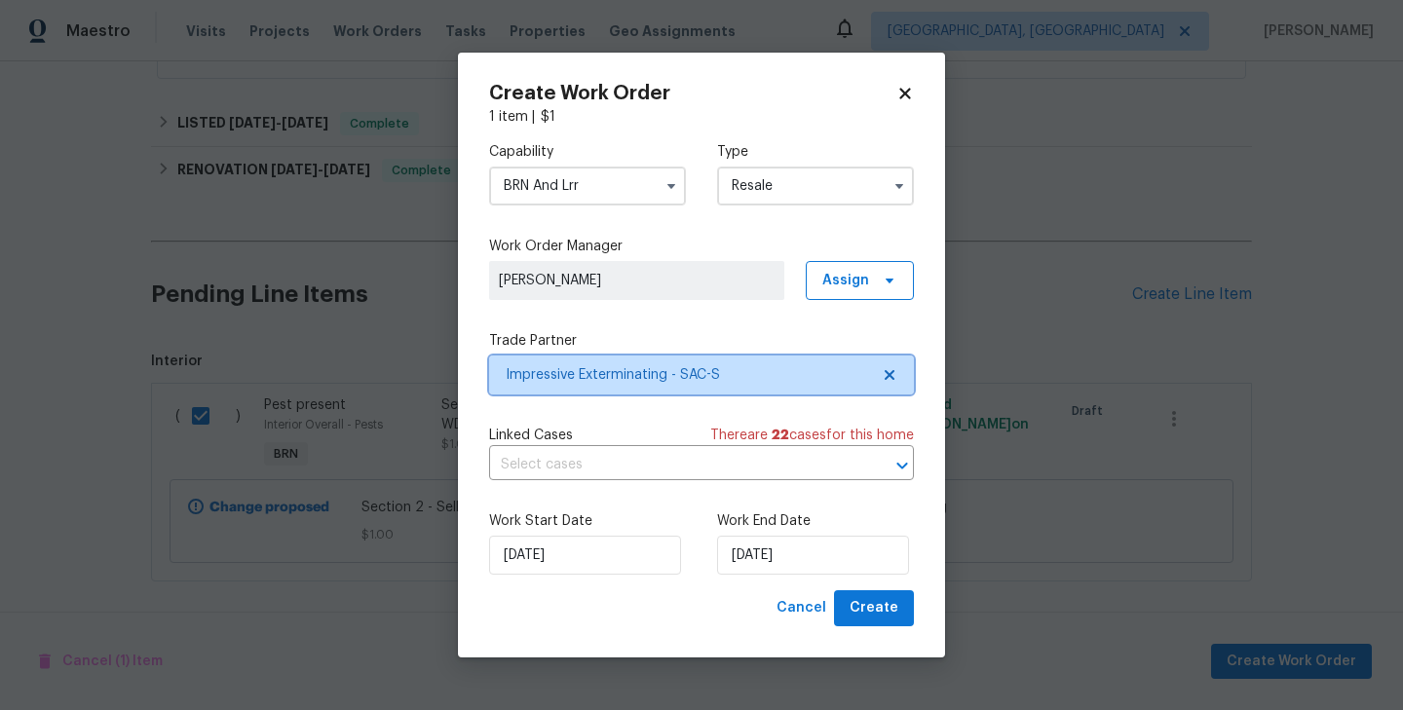
scroll to position [0, 0]
click at [639, 458] on input "text" at bounding box center [674, 465] width 370 height 30
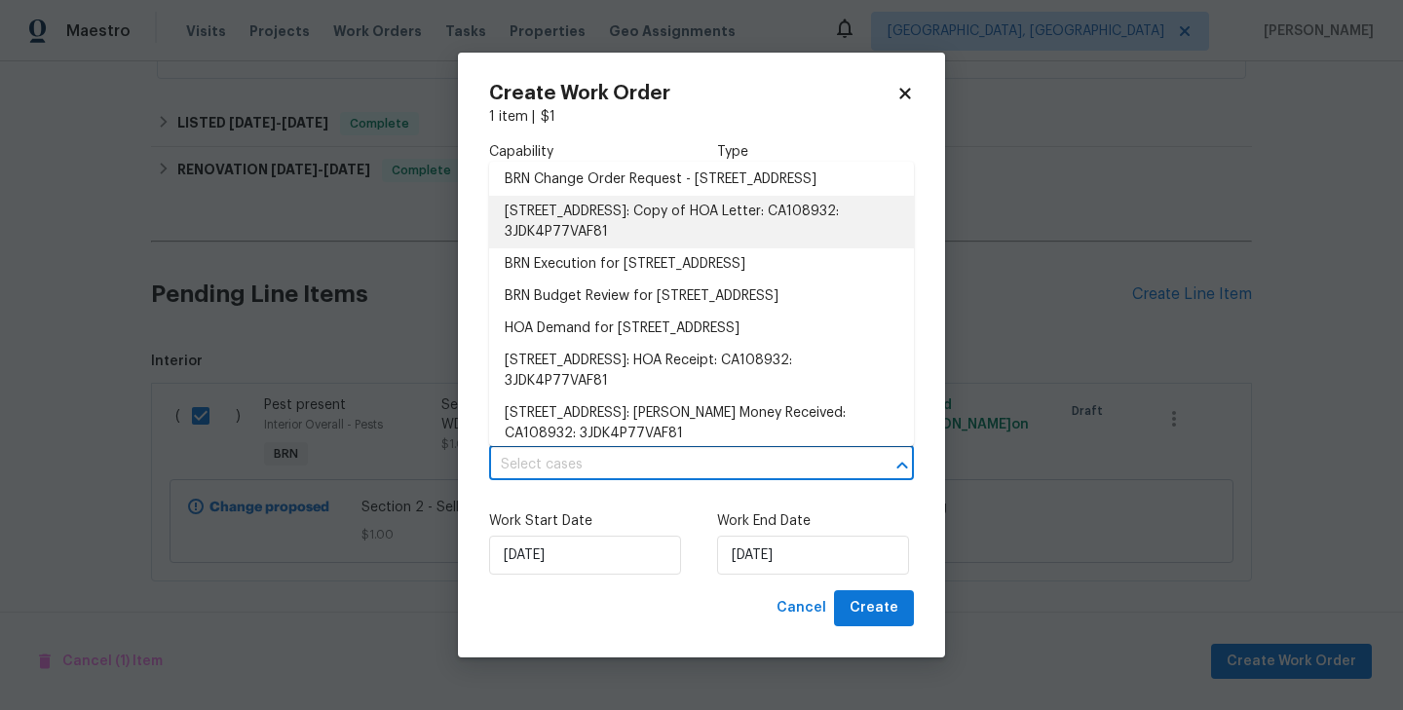
scroll to position [77, 0]
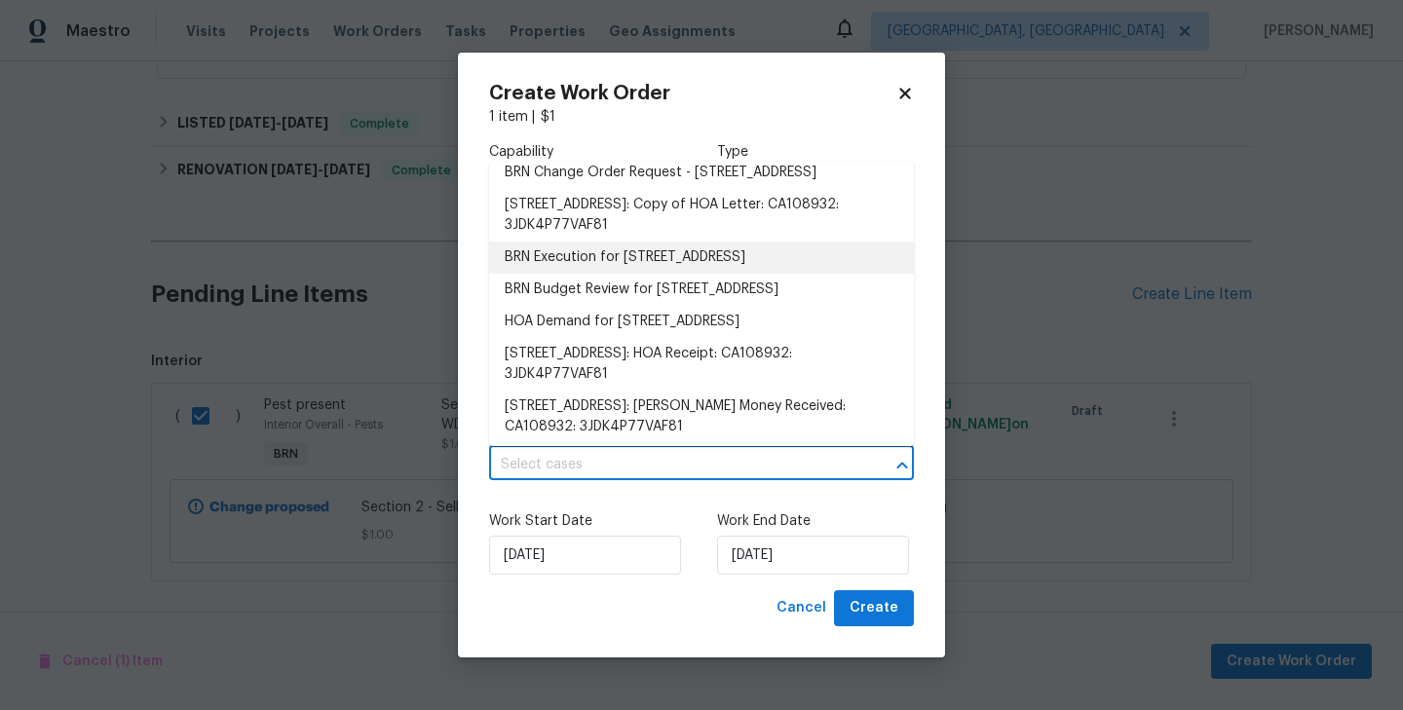
click at [590, 274] on li "BRN Execution for 5626 Spyglass Ln, Citrus Heights, CA 95610" at bounding box center [701, 258] width 425 height 32
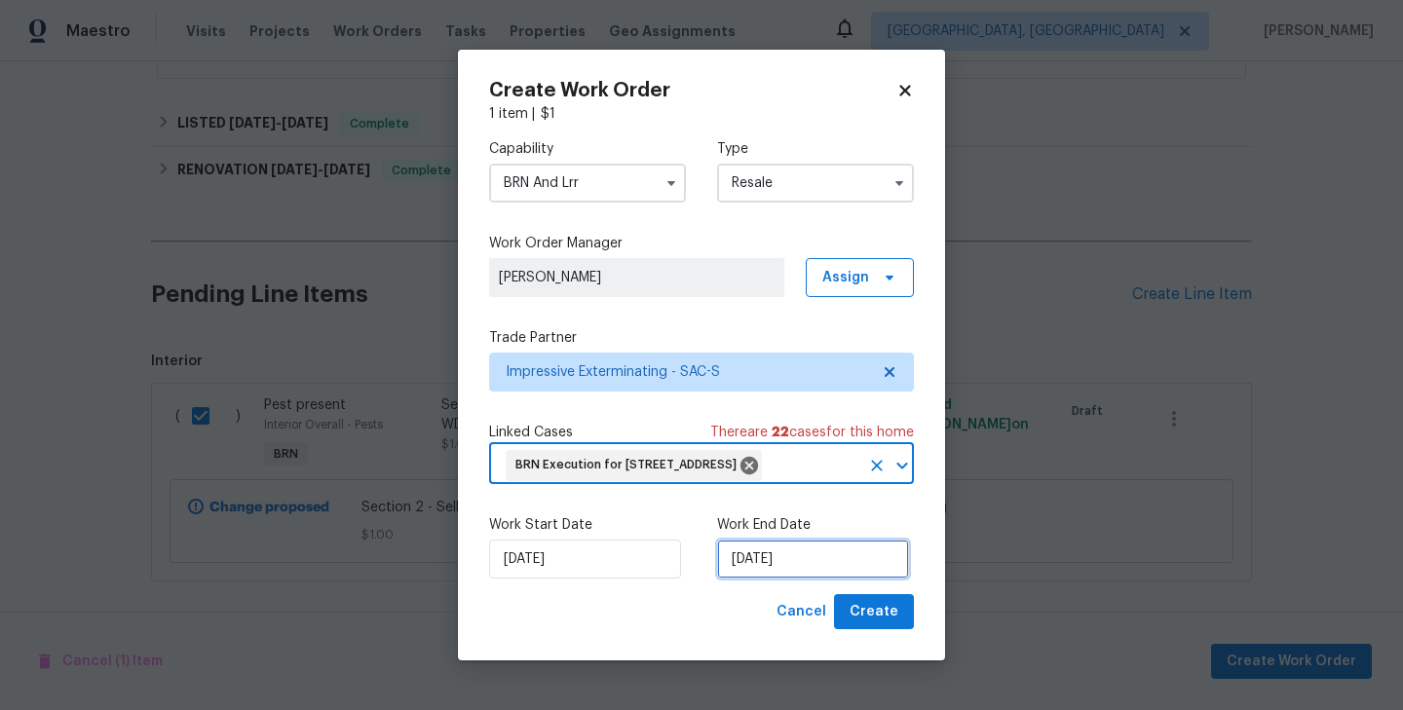
click at [755, 579] on input "[DATE]" at bounding box center [813, 559] width 192 height 39
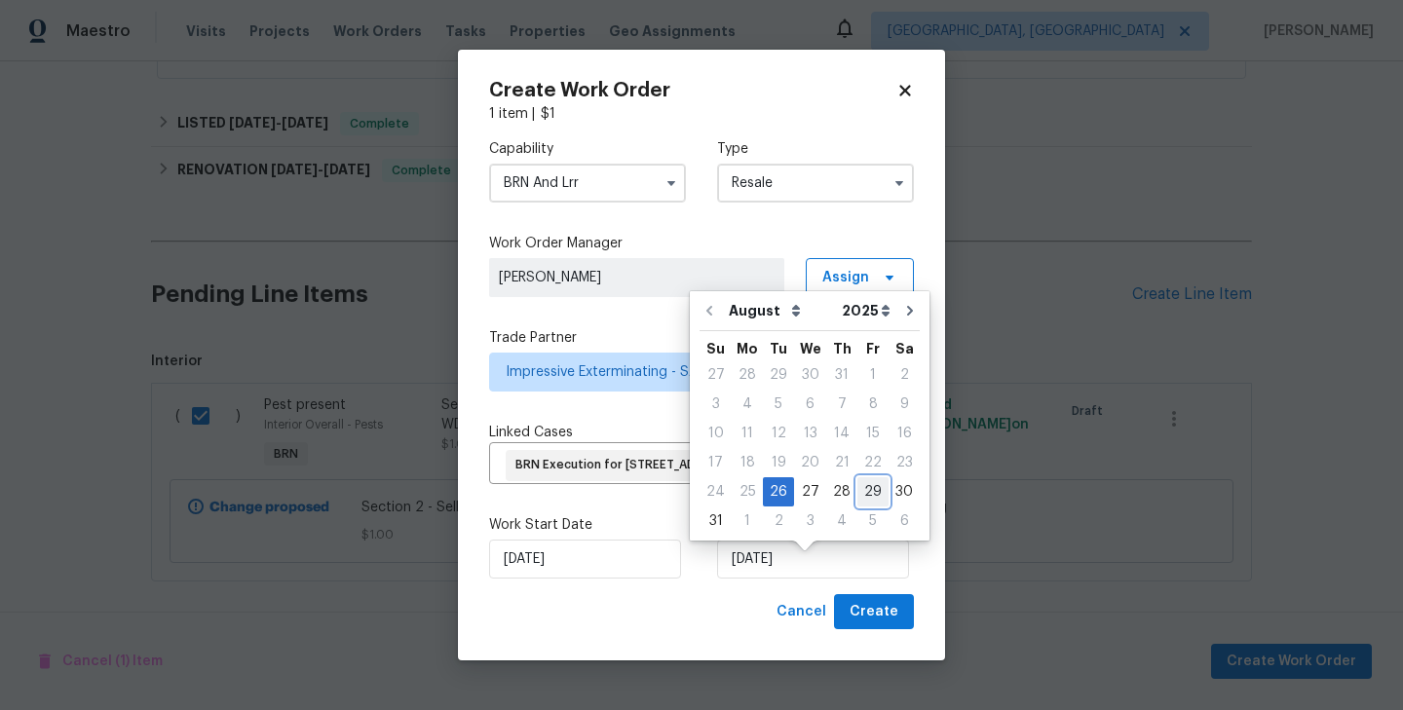
click at [857, 494] on div "29" at bounding box center [872, 491] width 31 height 27
type input "[DATE]"
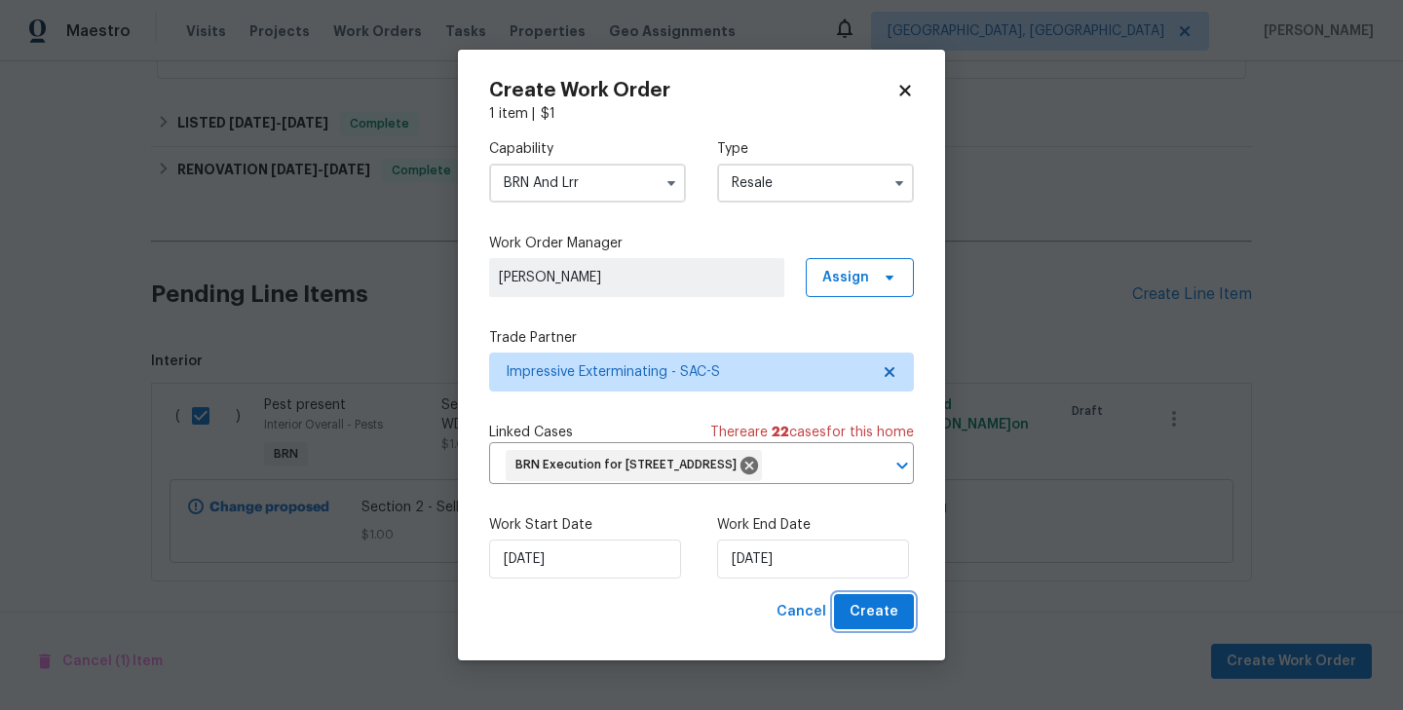
click at [878, 615] on span "Create" at bounding box center [874, 612] width 49 height 24
checkbox input "false"
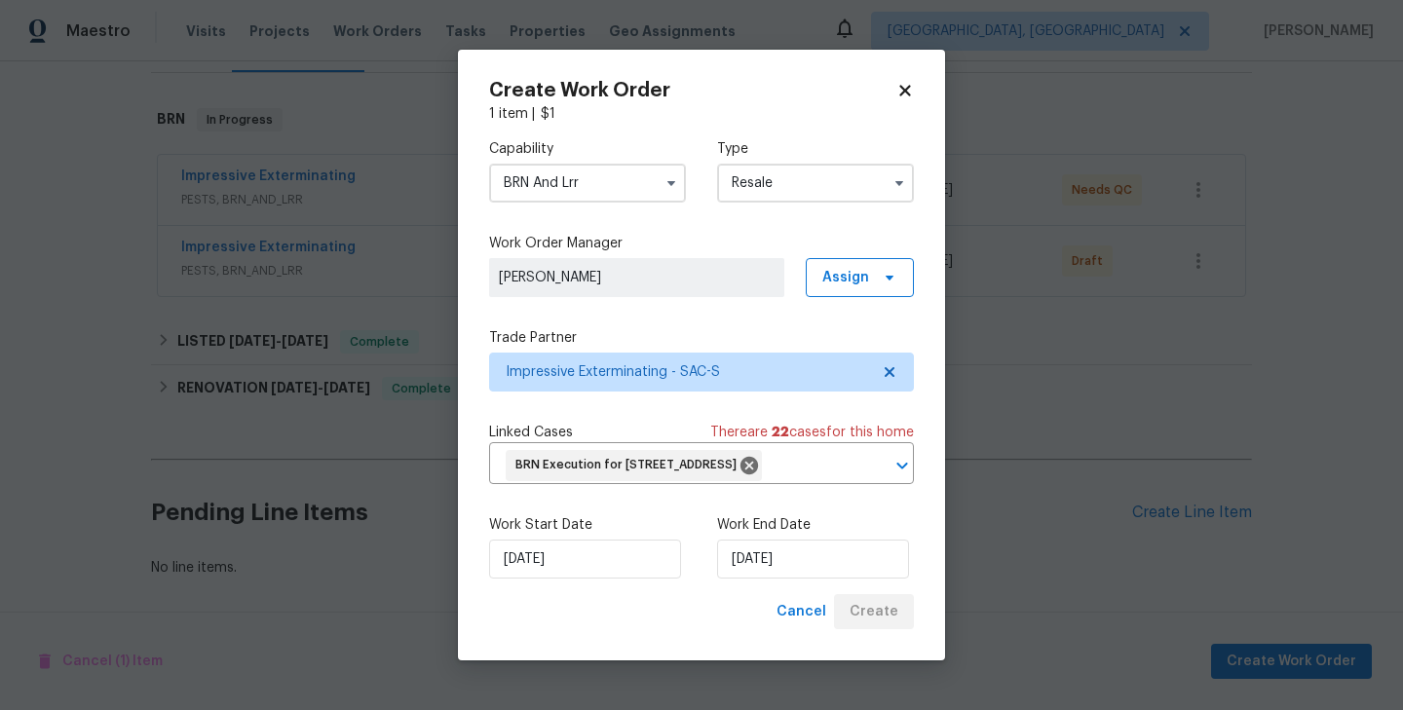
scroll to position [281, 0]
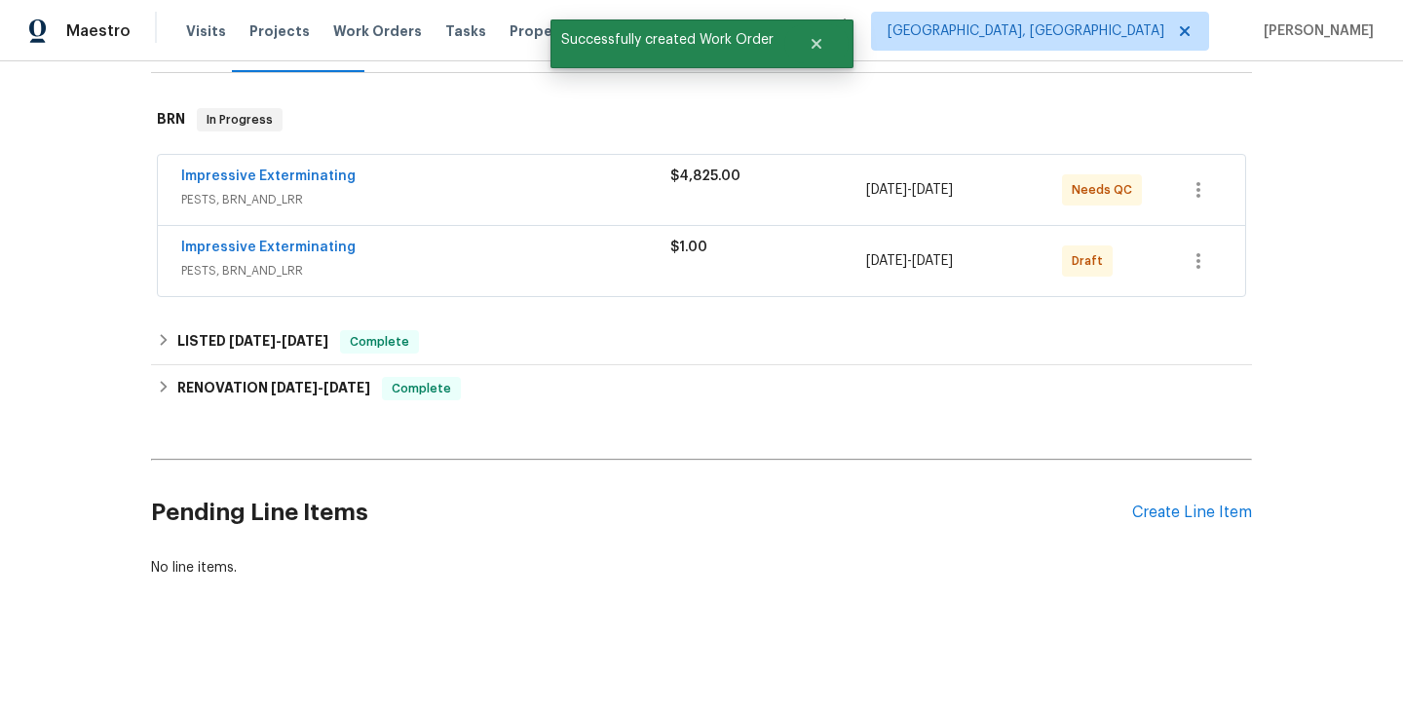
click at [100, 432] on div "Back to all projects 5626 Spyglass Ln, Citrus Heights, CA 95610 3 Beds | 2 1/2 …" at bounding box center [701, 385] width 1403 height 649
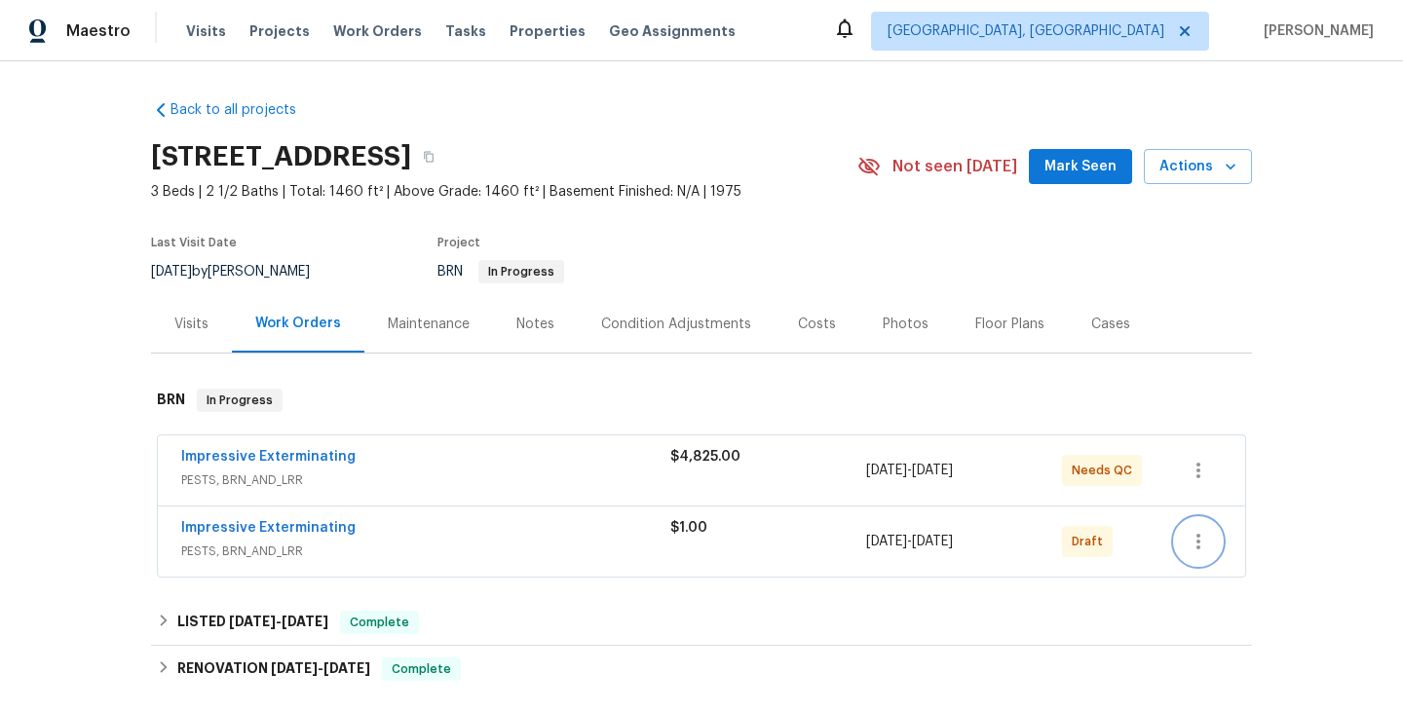
click at [1201, 543] on icon "button" at bounding box center [1198, 541] width 23 height 23
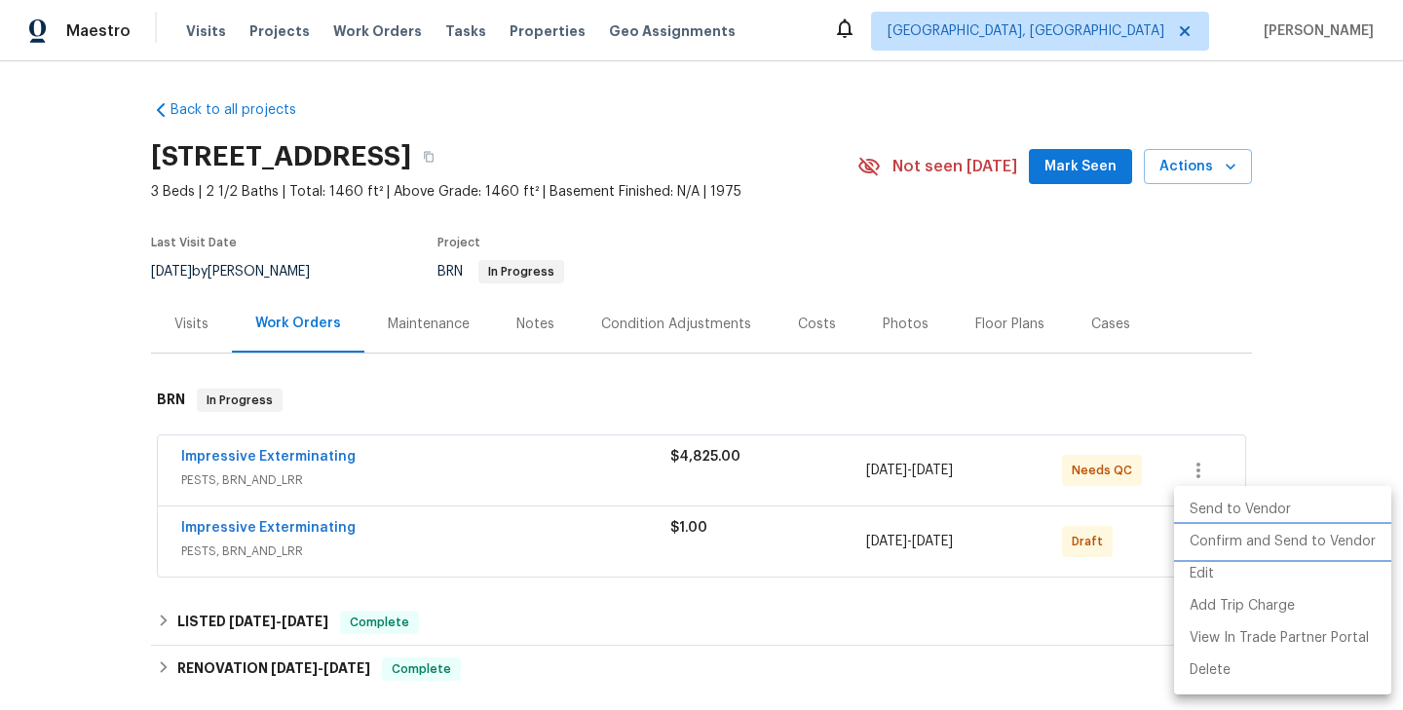
click at [1292, 553] on li "Confirm and Send to Vendor" at bounding box center [1282, 542] width 217 height 32
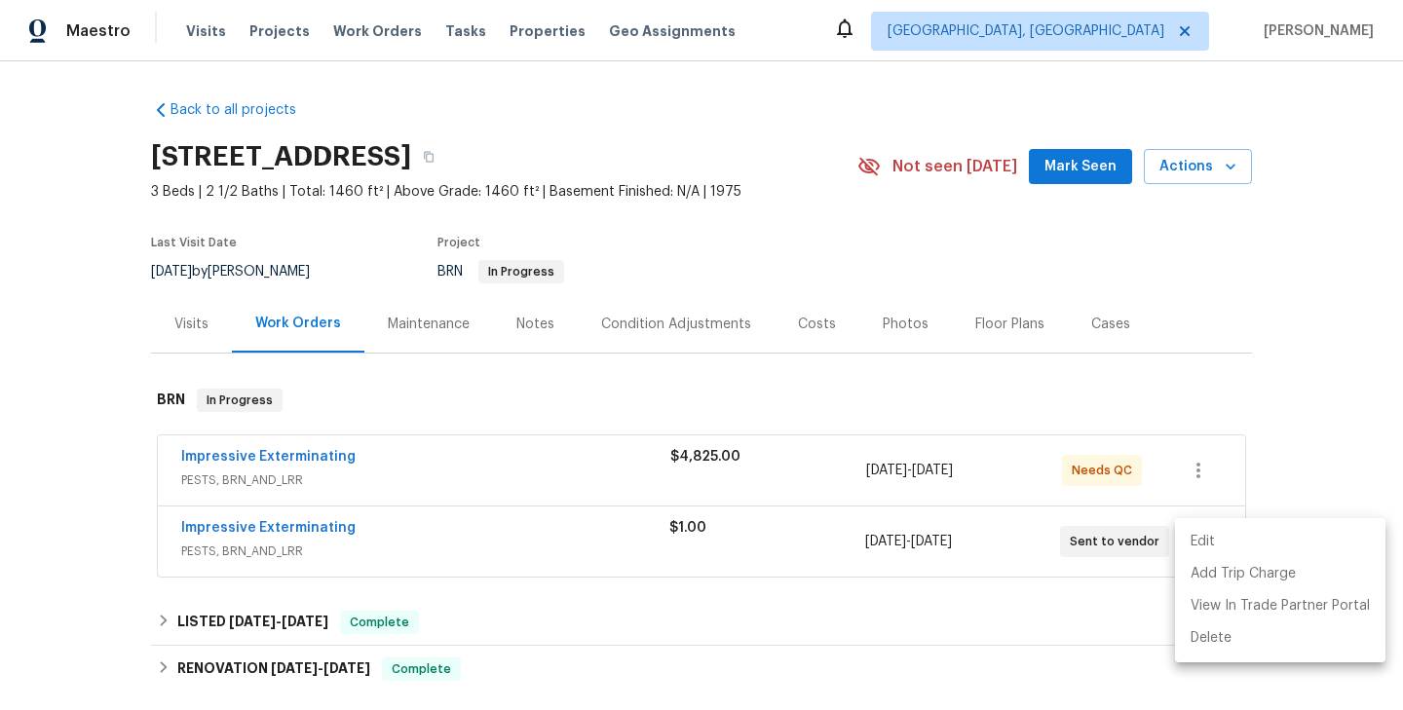
click at [255, 460] on div at bounding box center [701, 355] width 1403 height 710
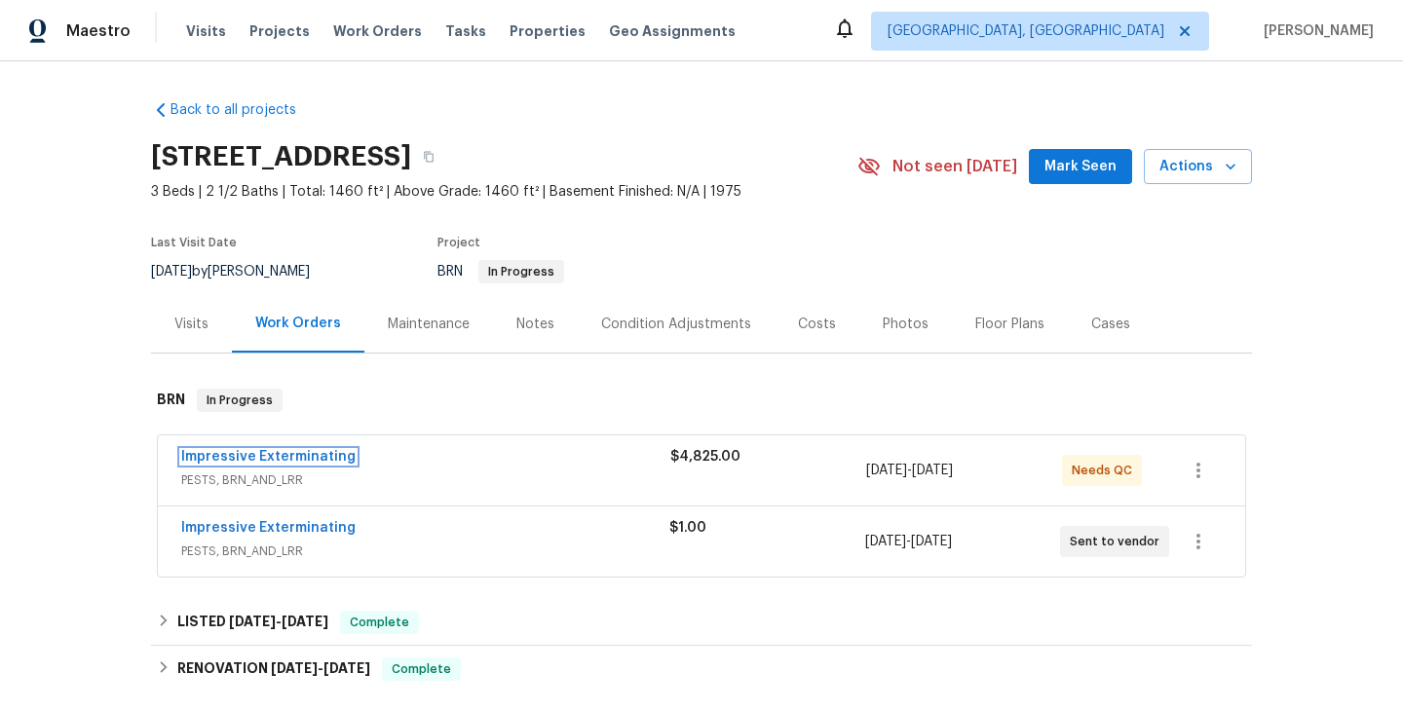
click at [277, 455] on link "Impressive Exterminating" at bounding box center [268, 457] width 174 height 14
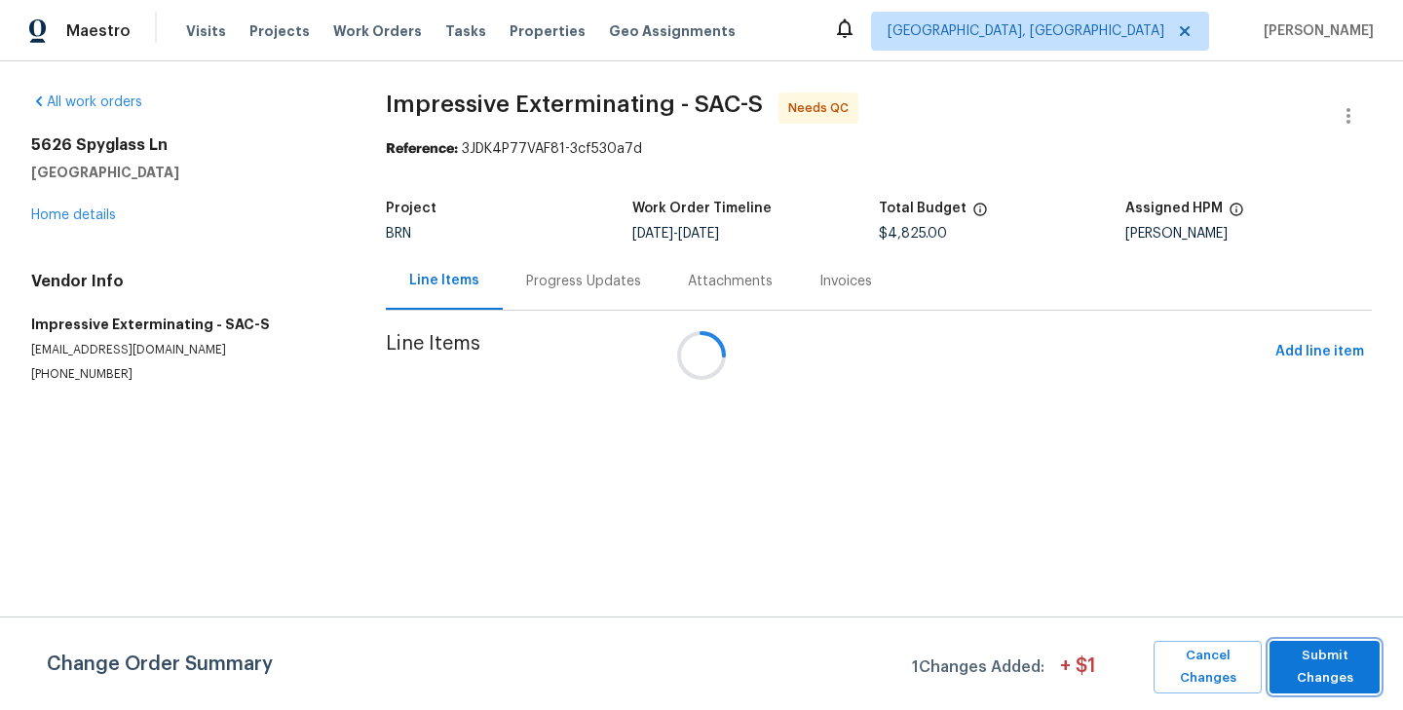
click at [1326, 686] on span "Submit Changes" at bounding box center [1324, 667] width 91 height 45
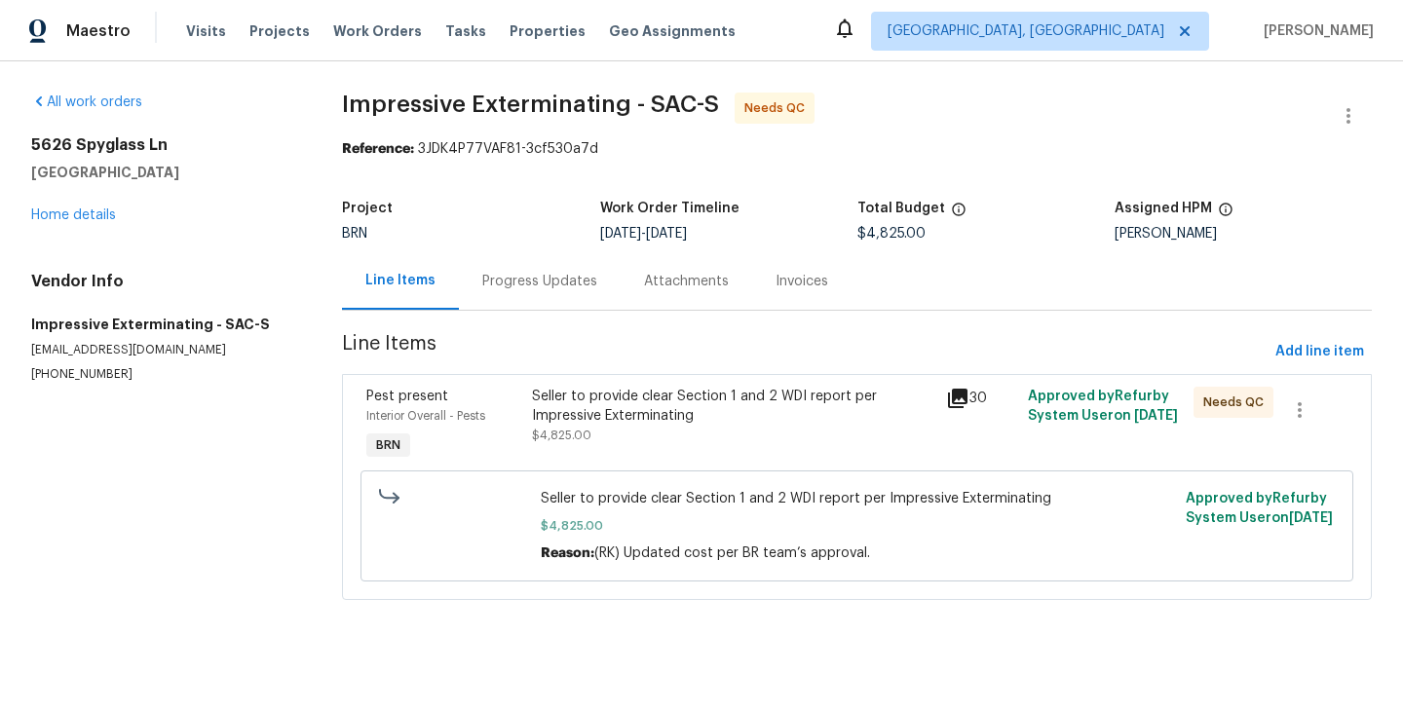
click at [520, 427] on div "Pest present Interior Overall - Pests BRN" at bounding box center [444, 426] width 166 height 90
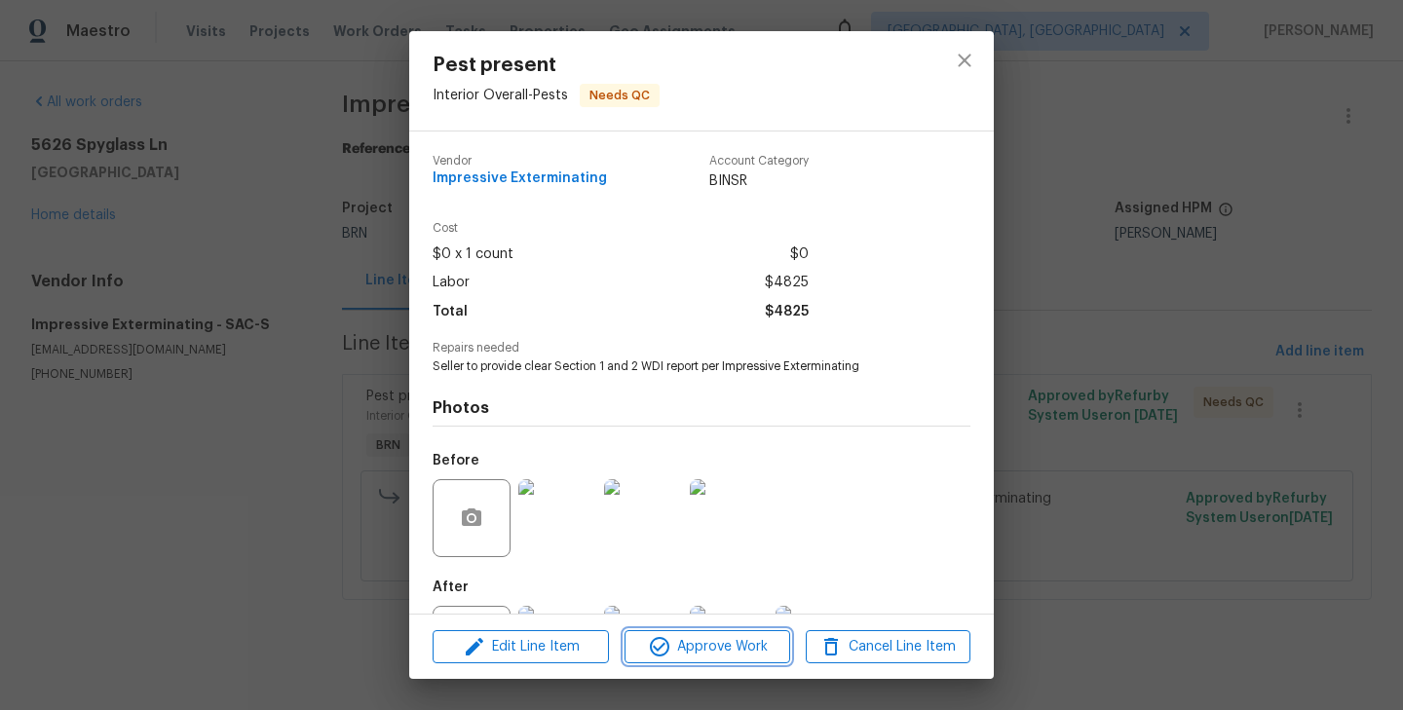
click at [741, 655] on span "Approve Work" at bounding box center [706, 647] width 153 height 24
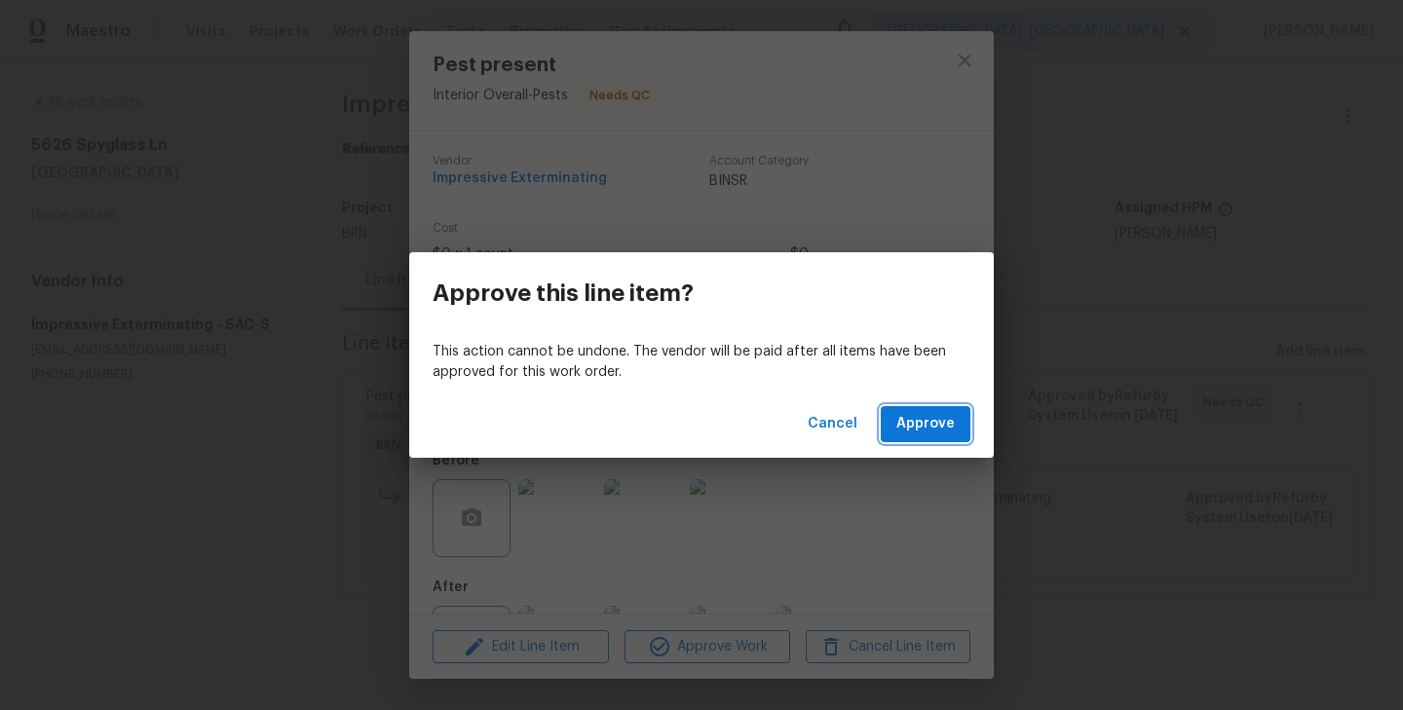
click at [926, 435] on span "Approve" at bounding box center [925, 424] width 58 height 24
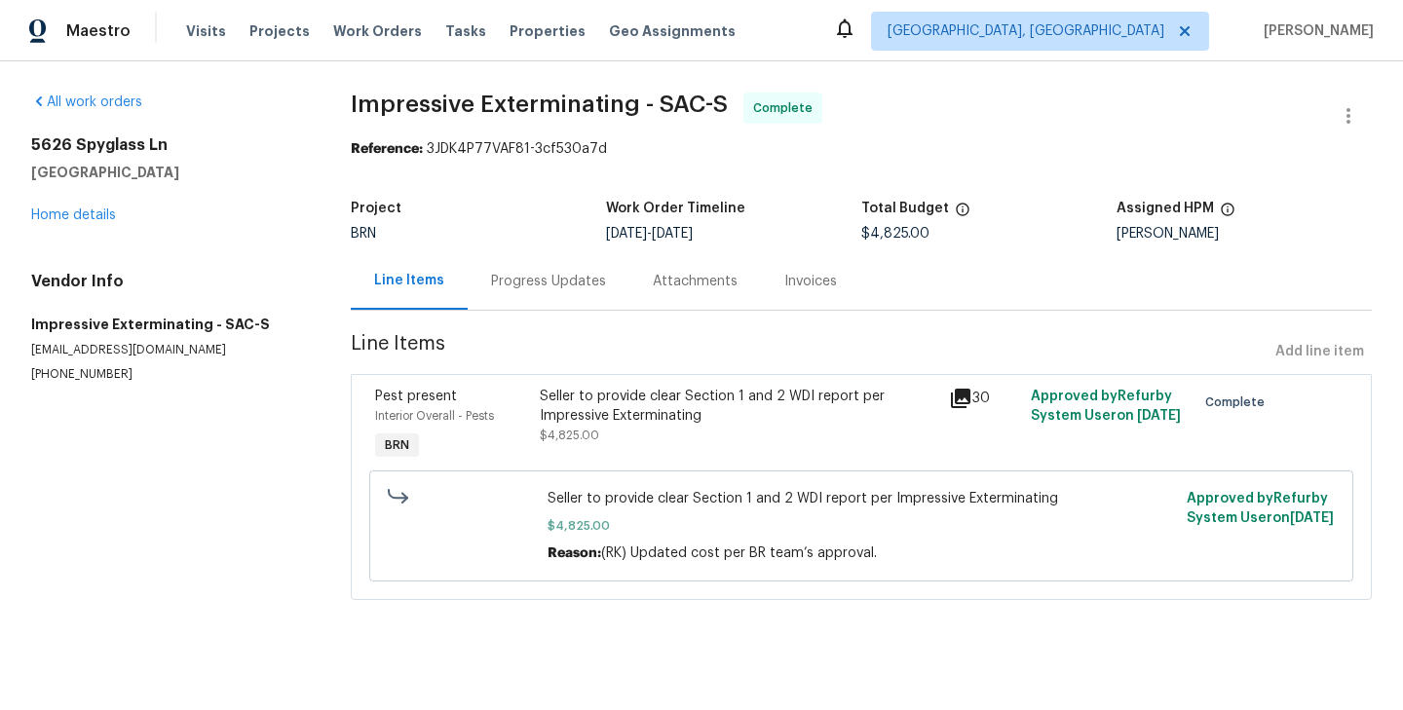
click at [510, 285] on div "Progress Updates" at bounding box center [548, 281] width 115 height 19
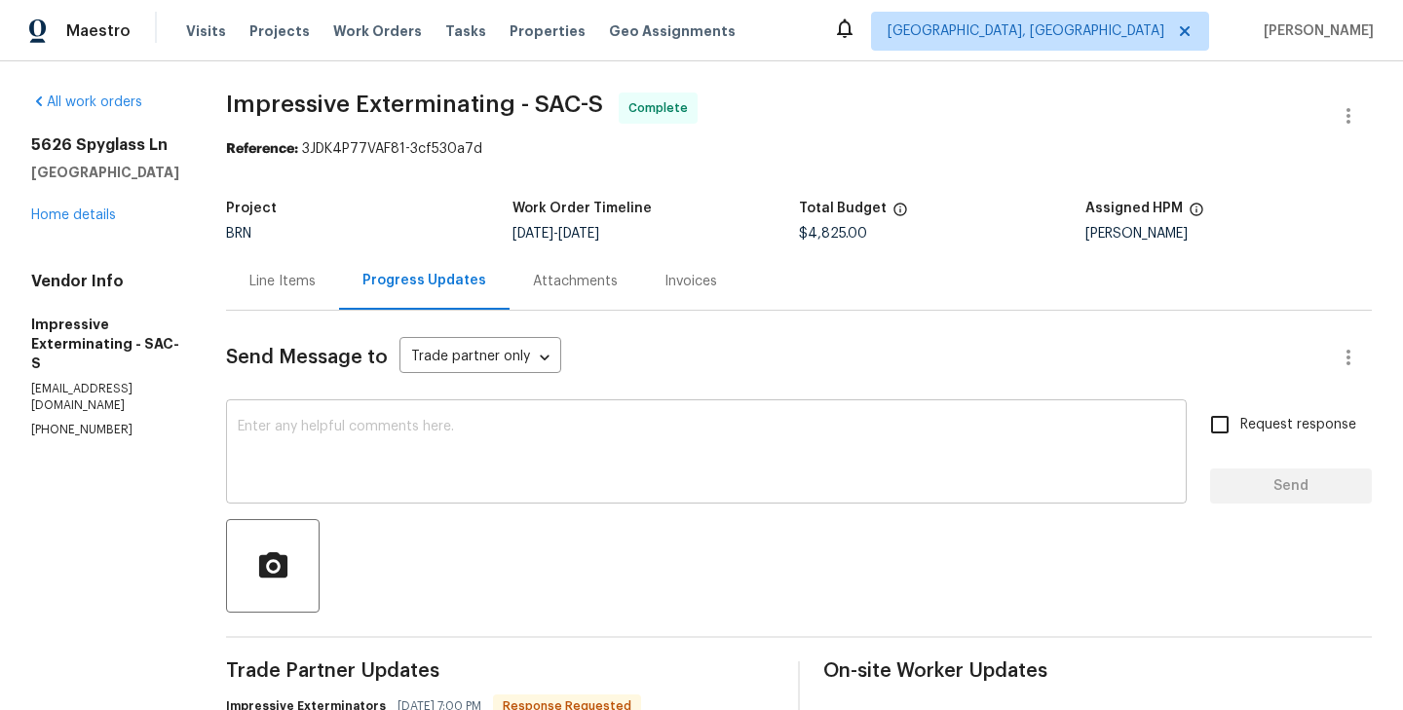
scroll to position [150, 0]
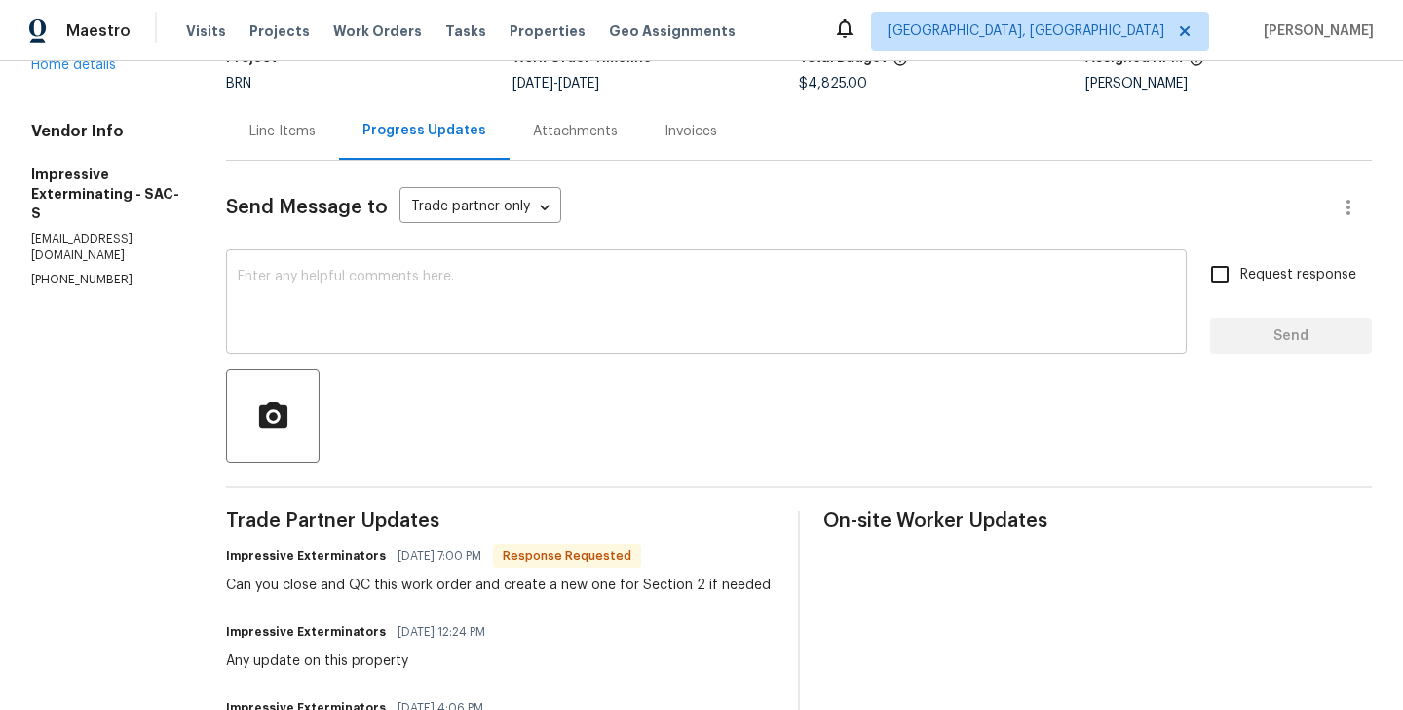
click at [395, 262] on div "x ​" at bounding box center [706, 303] width 961 height 99
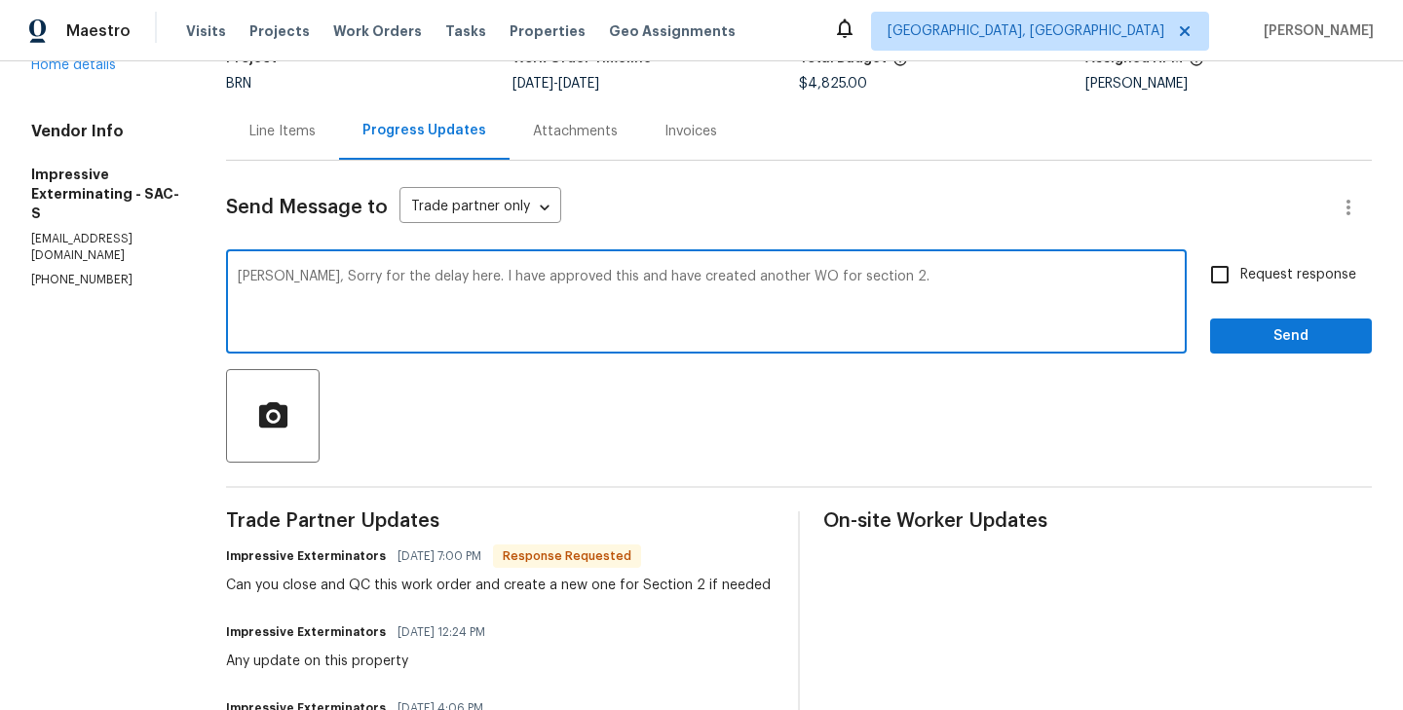
type textarea "[PERSON_NAME], Sorry for the delay here. I have approved this and have created …"
click at [1213, 284] on input "Request response" at bounding box center [1219, 274] width 41 height 41
checkbox input "true"
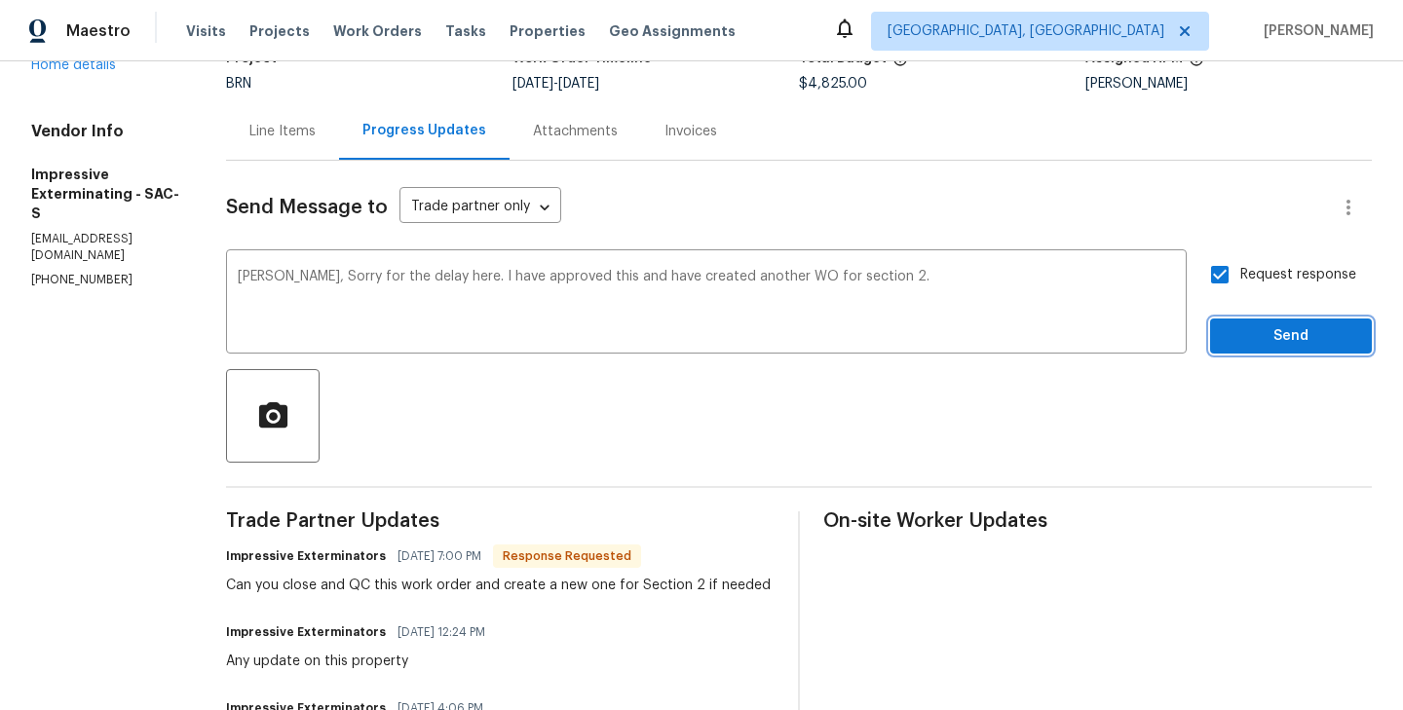
click at [1298, 339] on span "Send" at bounding box center [1291, 336] width 131 height 24
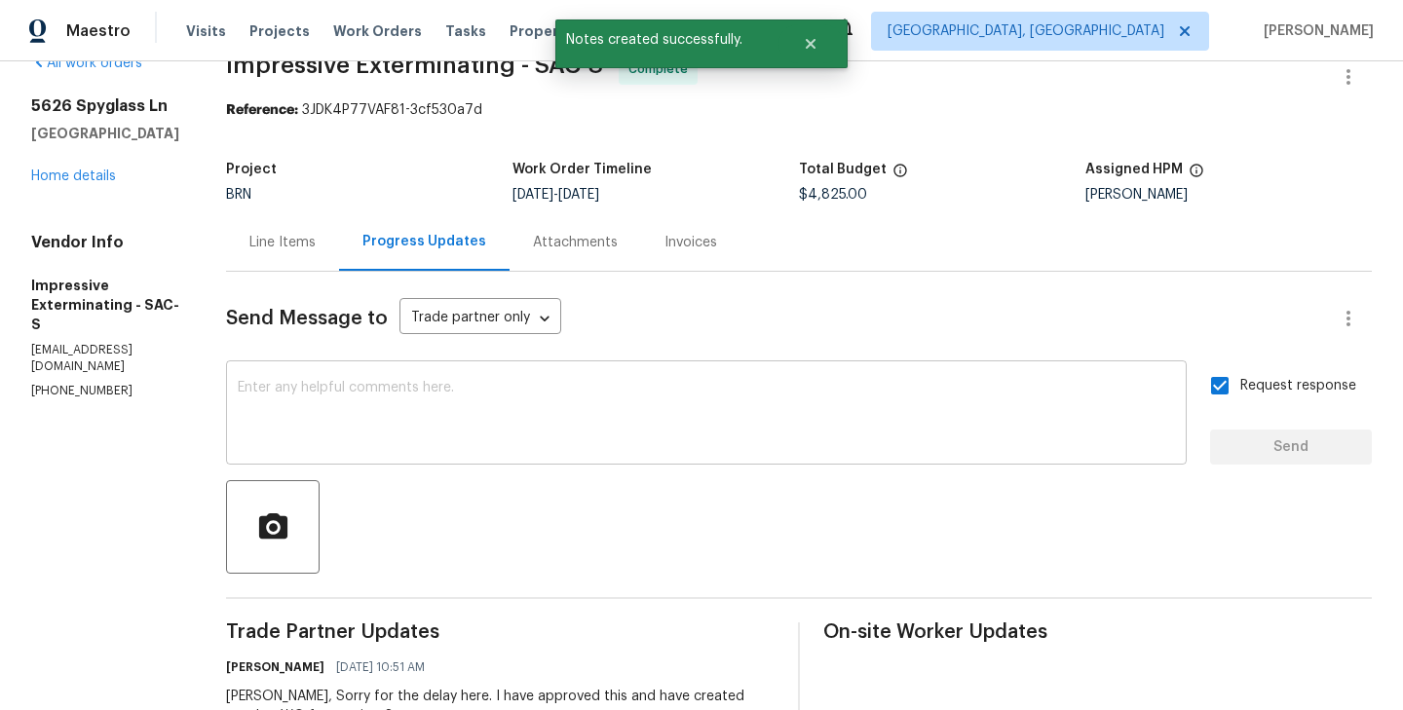
scroll to position [13, 0]
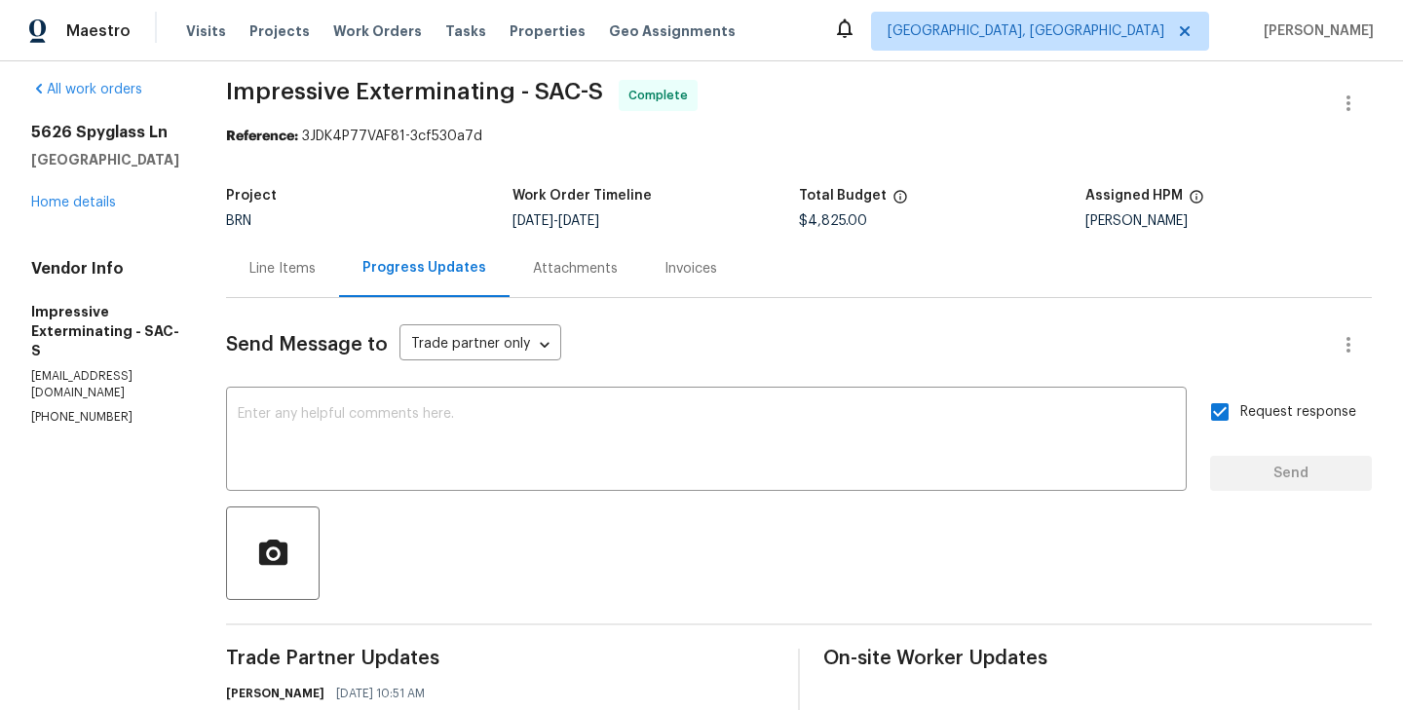
click at [82, 212] on div "[STREET_ADDRESS] Home details" at bounding box center [105, 168] width 148 height 90
click at [82, 209] on link "Home details" at bounding box center [73, 203] width 85 height 14
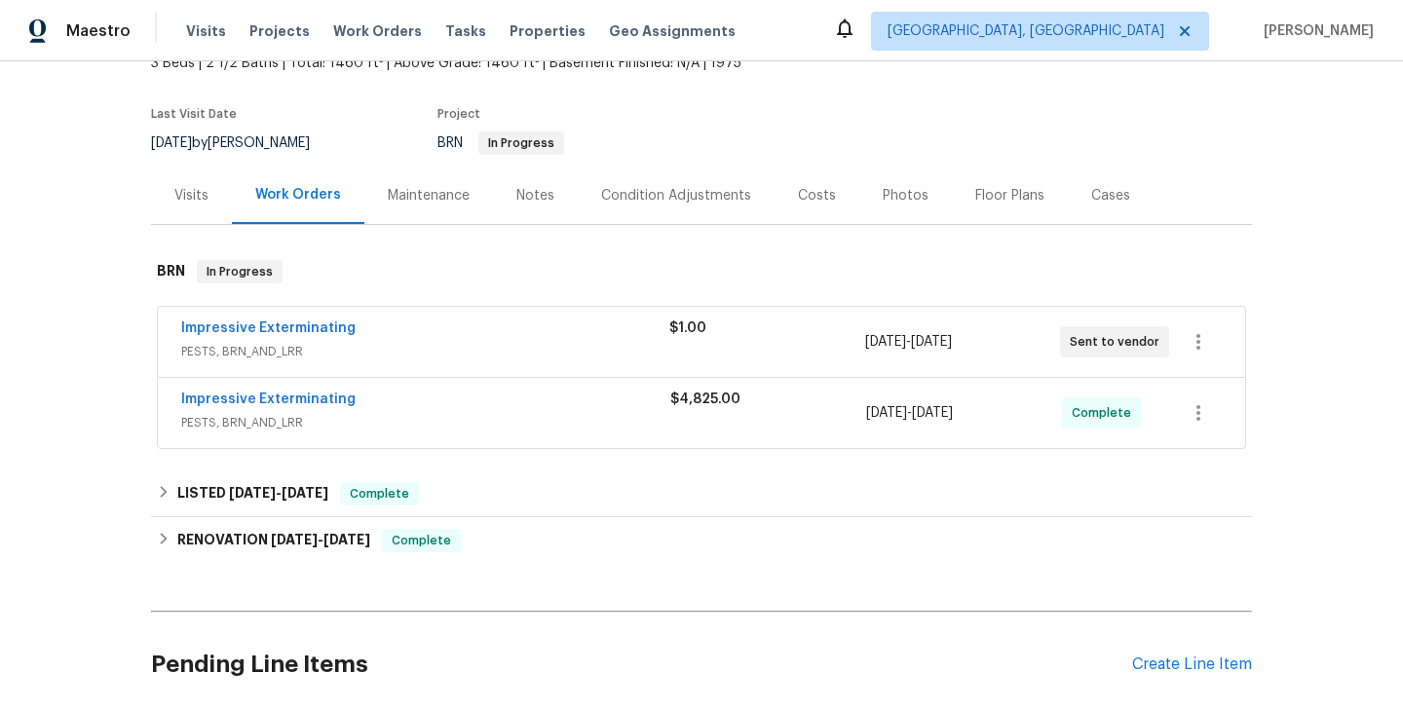
scroll to position [186, 0]
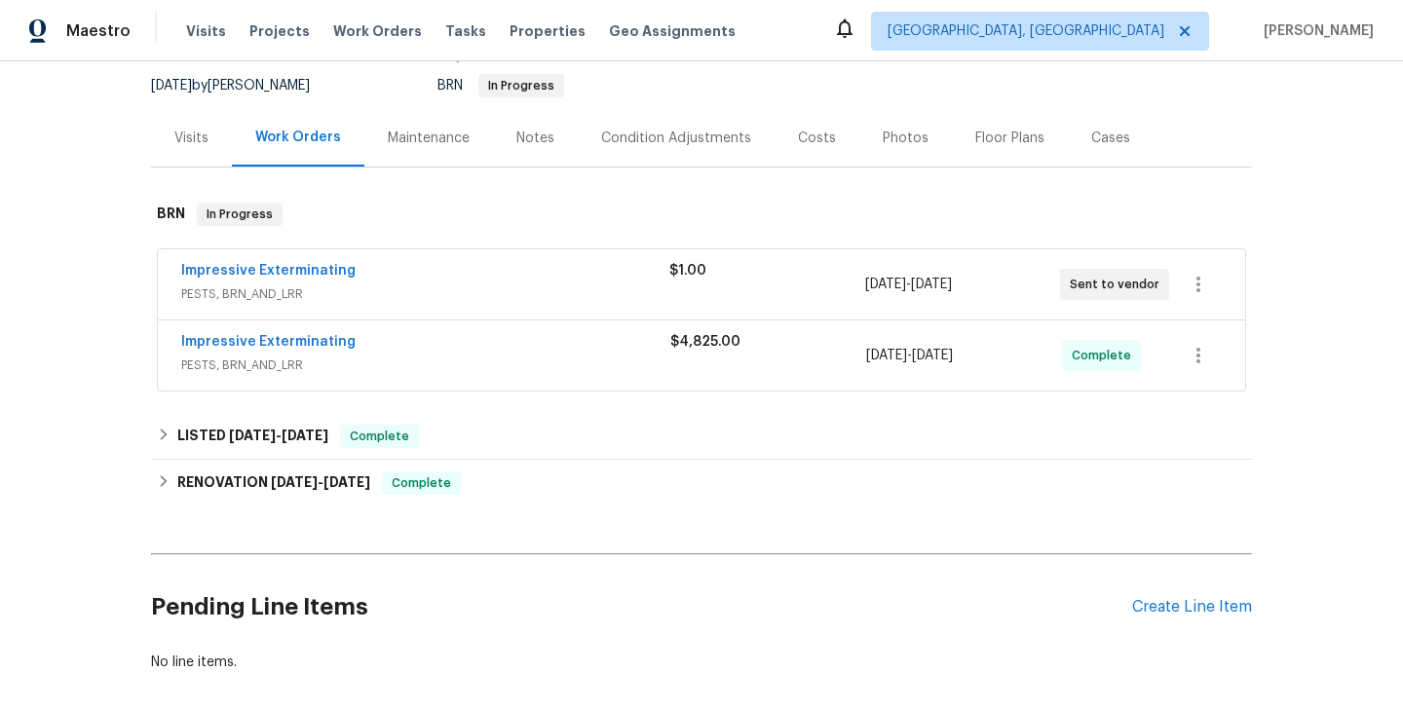
click at [268, 278] on span "Impressive Exterminating" at bounding box center [268, 270] width 174 height 19
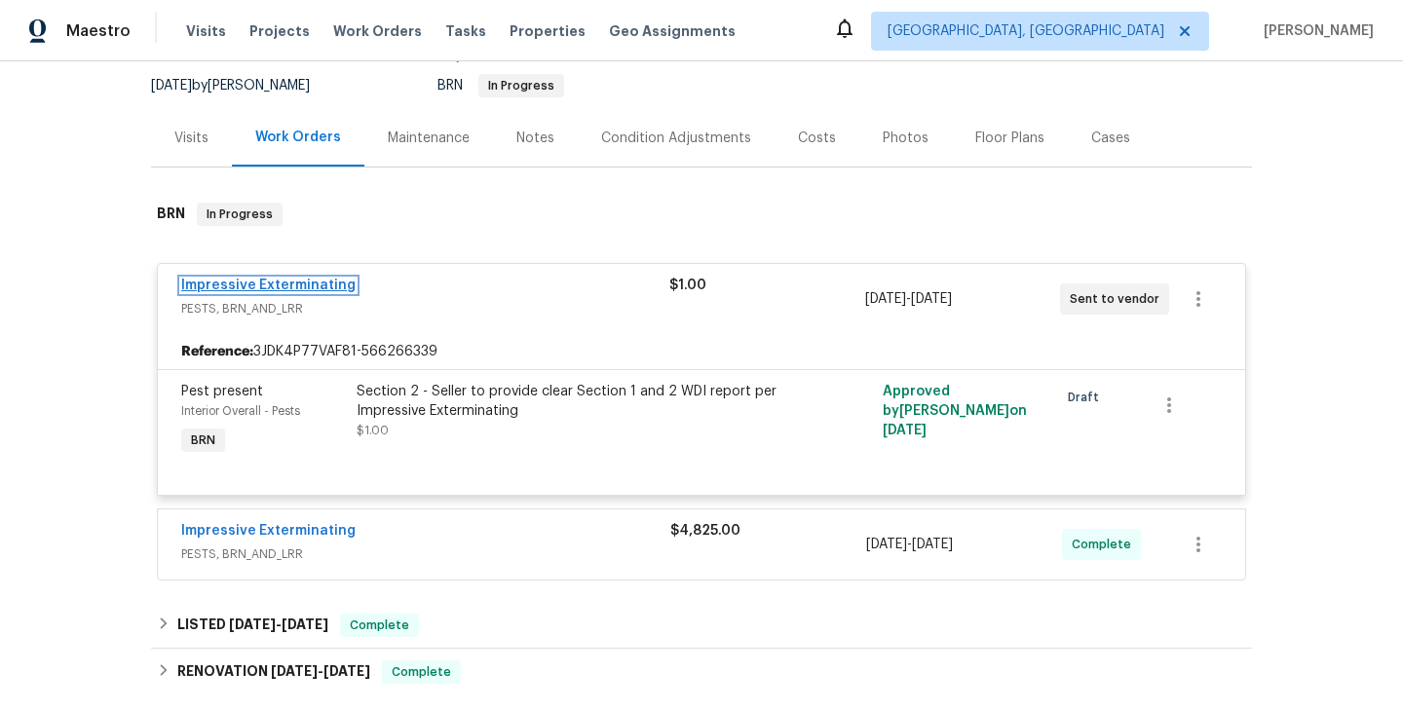
click at [257, 290] on link "Impressive Exterminating" at bounding box center [268, 286] width 174 height 14
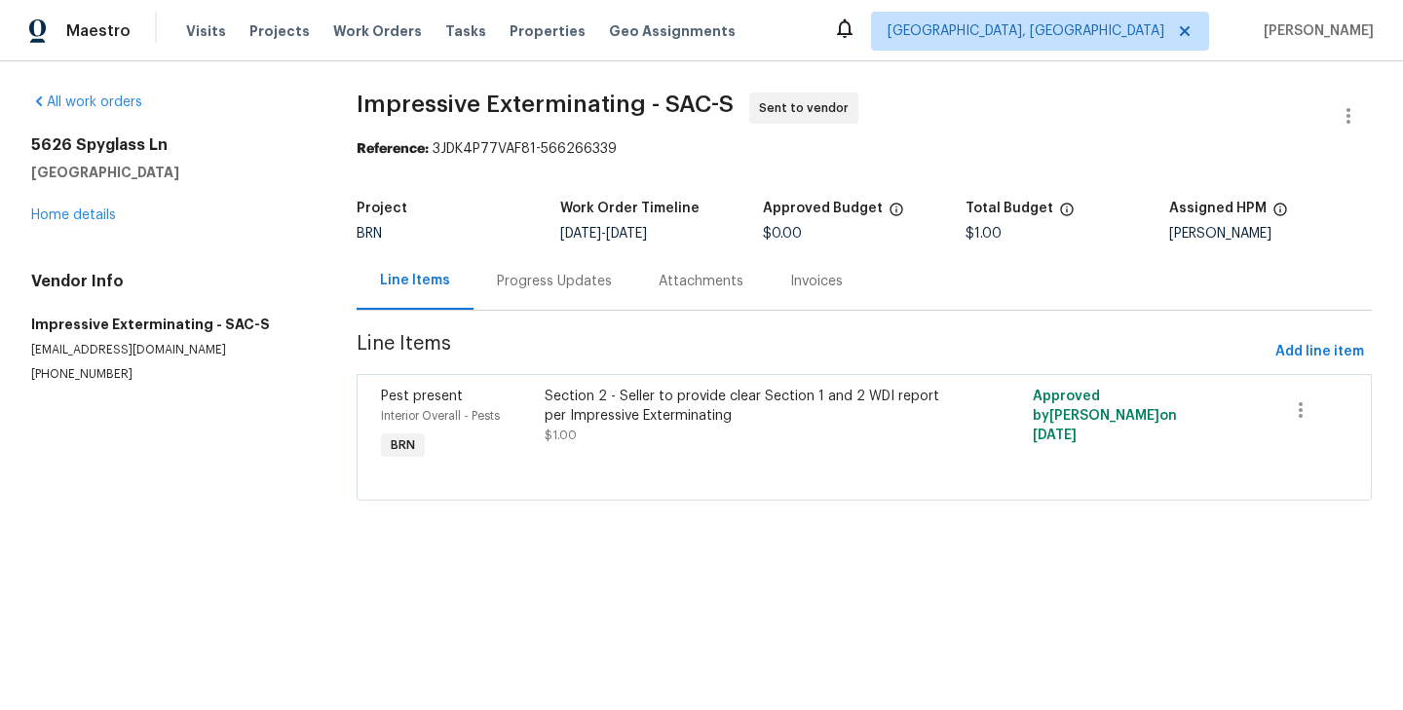
click at [517, 308] on div "Progress Updates" at bounding box center [555, 280] width 162 height 57
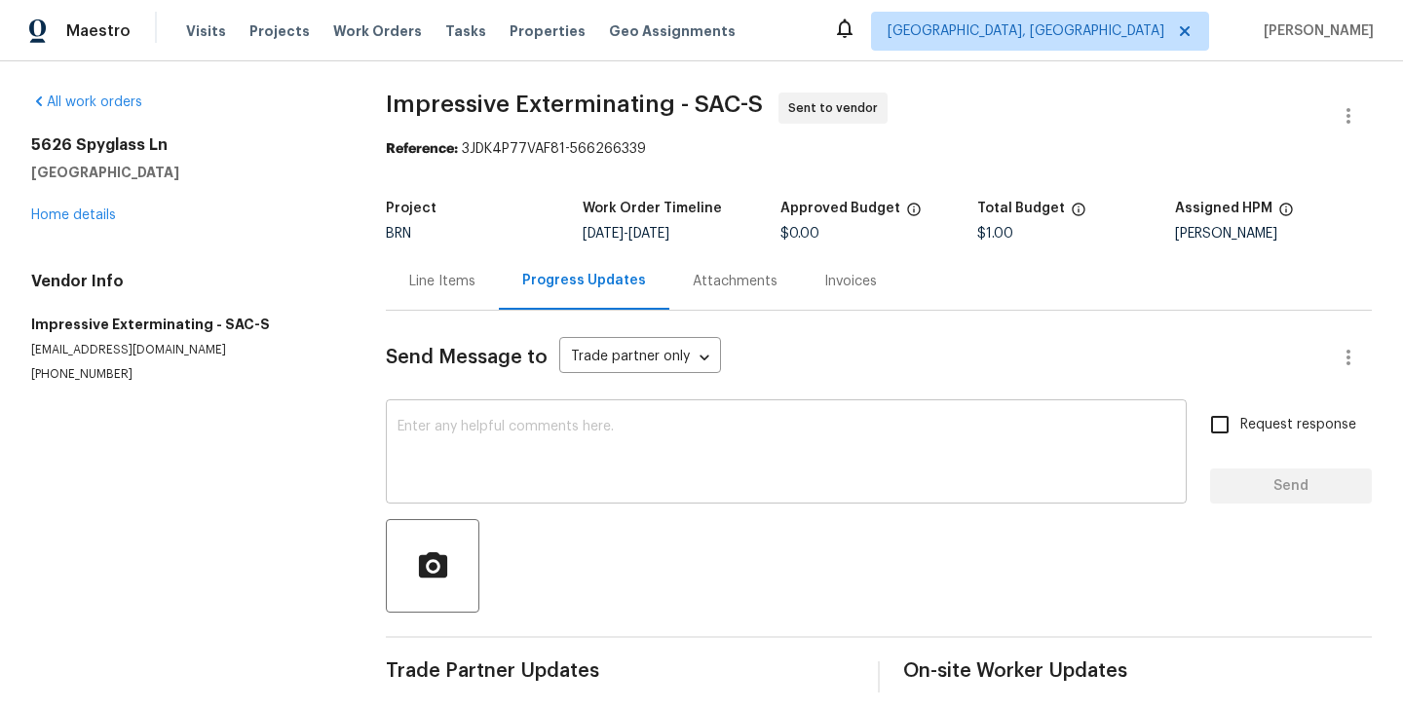
click at [535, 435] on textarea at bounding box center [787, 454] width 778 height 68
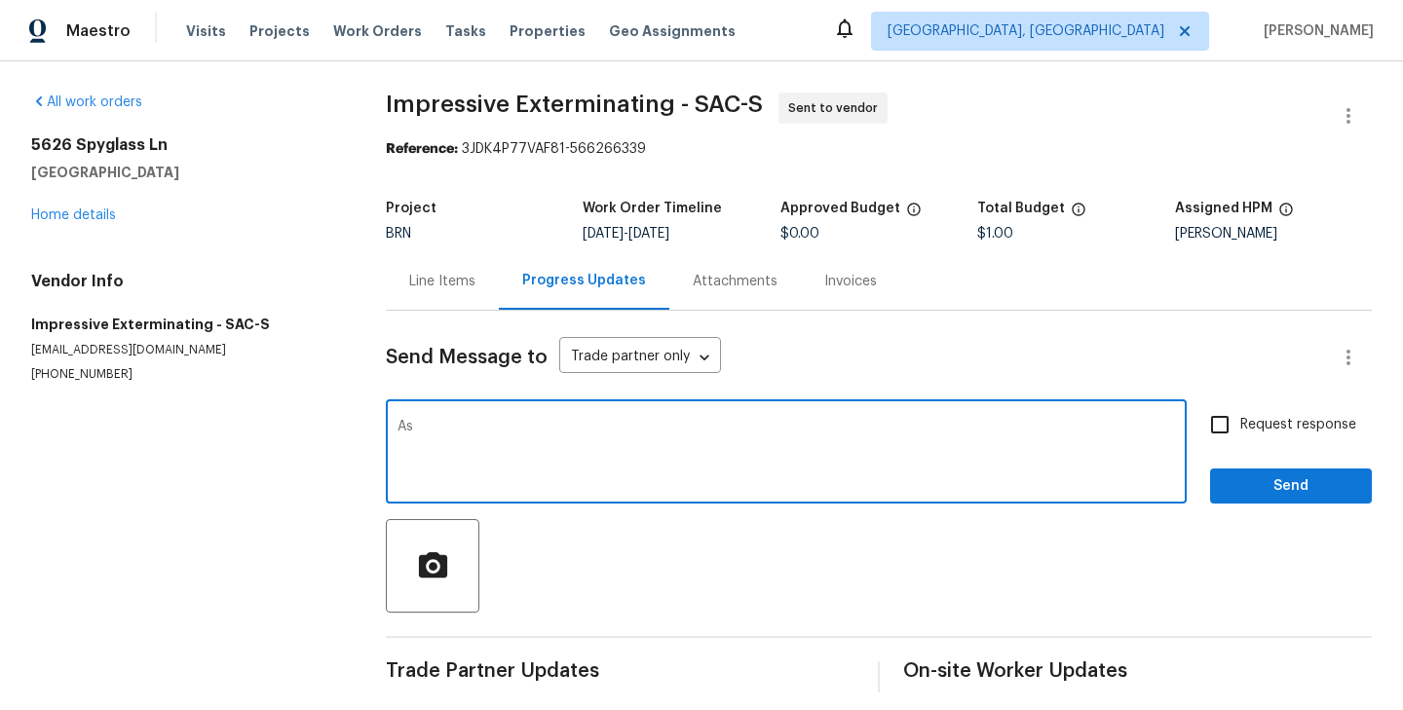
type textarea "A"
click at [925, 432] on textarea "WO for Section 1 has been approved and a new WO has been created for section 2.…" at bounding box center [787, 454] width 778 height 68
type textarea "WO for Section 1 has been approved and a new WO has been created for section 2 …"
click at [1294, 431] on span "Request response" at bounding box center [1298, 425] width 116 height 20
click at [1240, 431] on input "Request response" at bounding box center [1219, 424] width 41 height 41
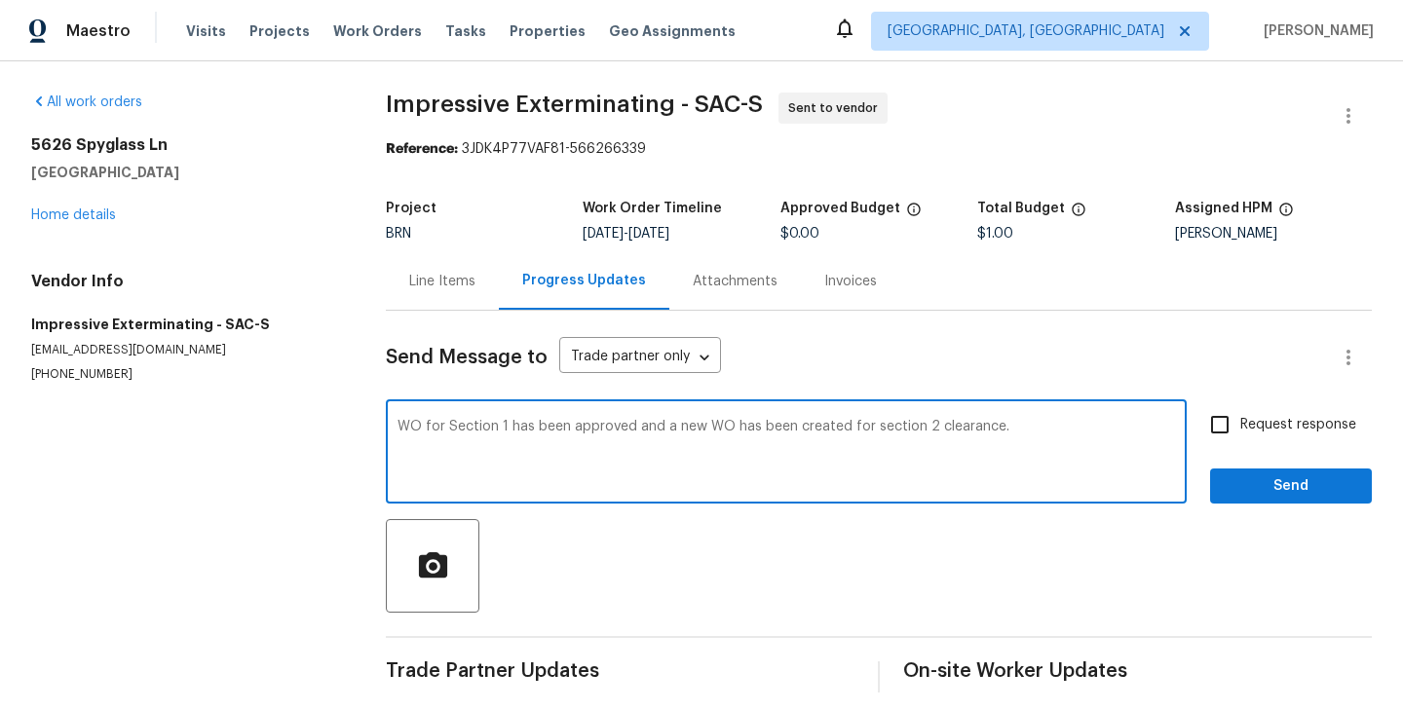
checkbox input "true"
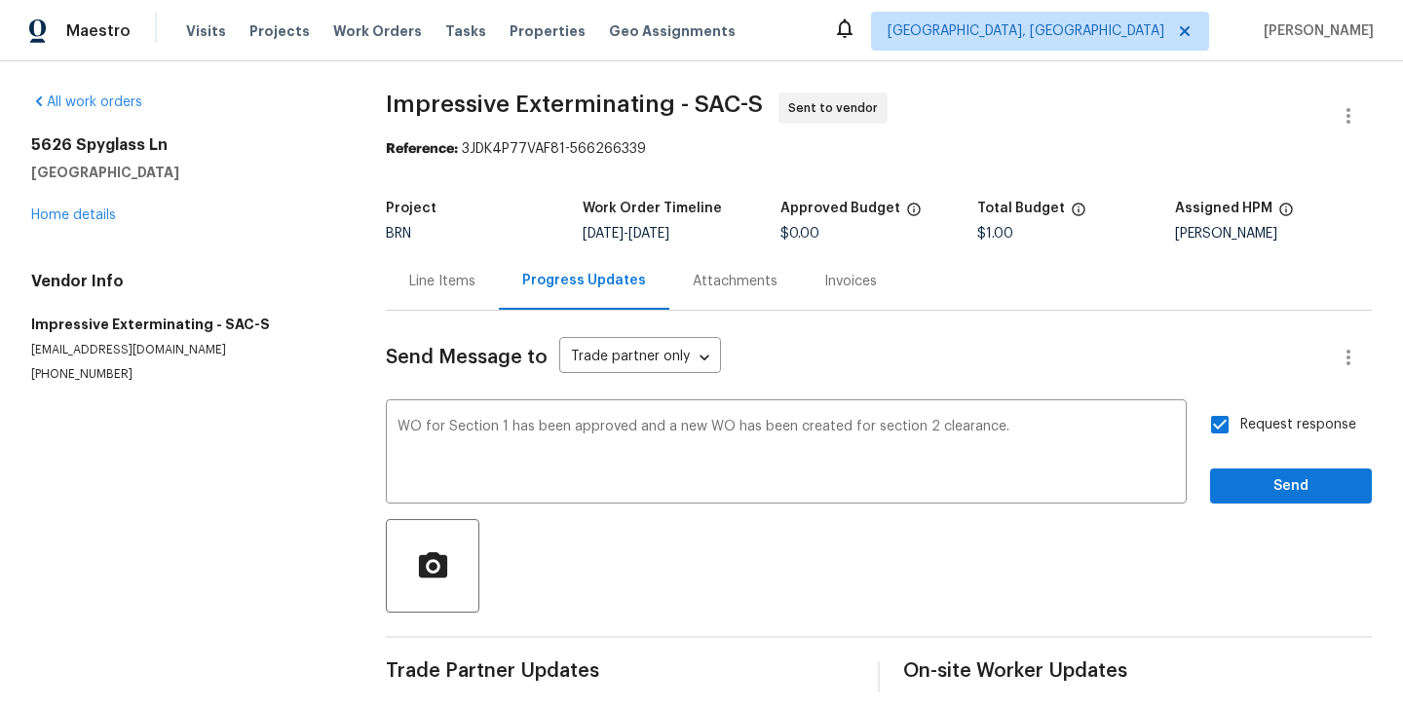
click at [1302, 466] on div "Request response Send" at bounding box center [1291, 453] width 162 height 99
click at [1307, 482] on span "Send" at bounding box center [1291, 487] width 131 height 24
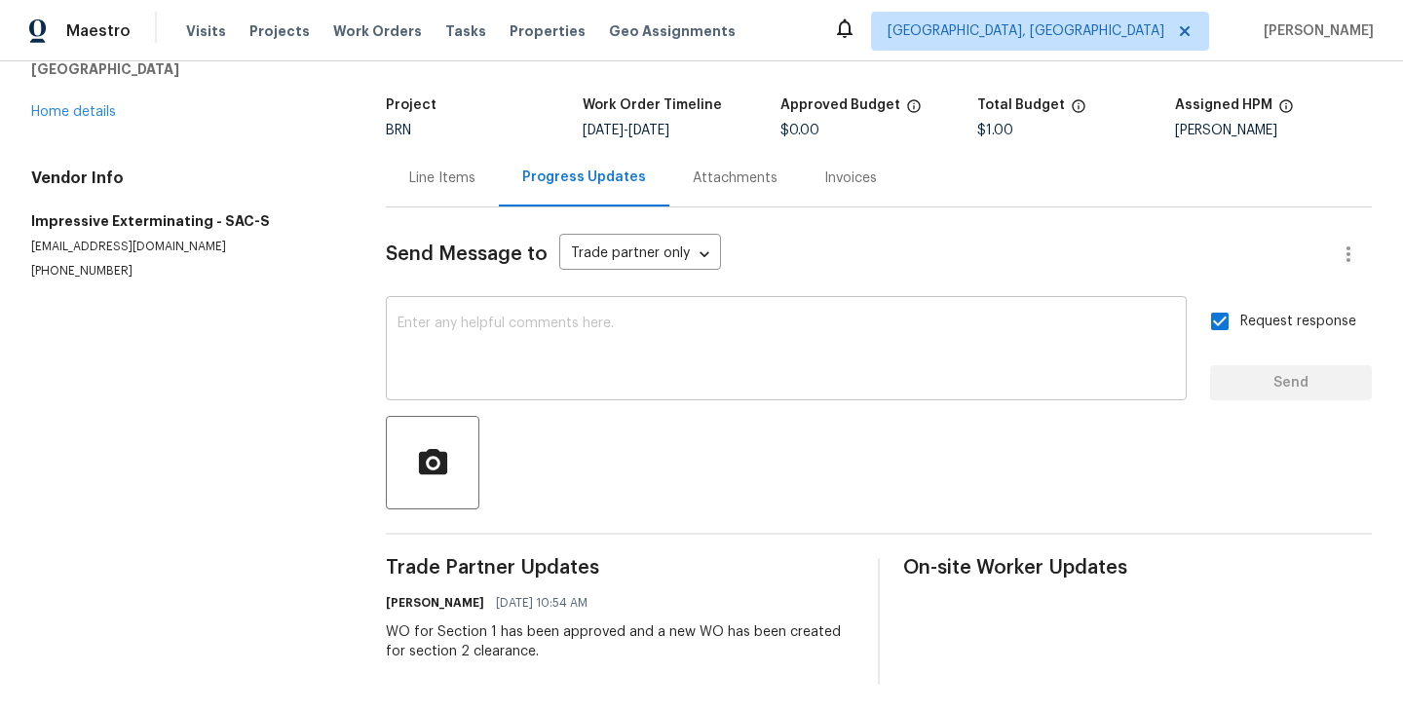
scroll to position [109, 0]
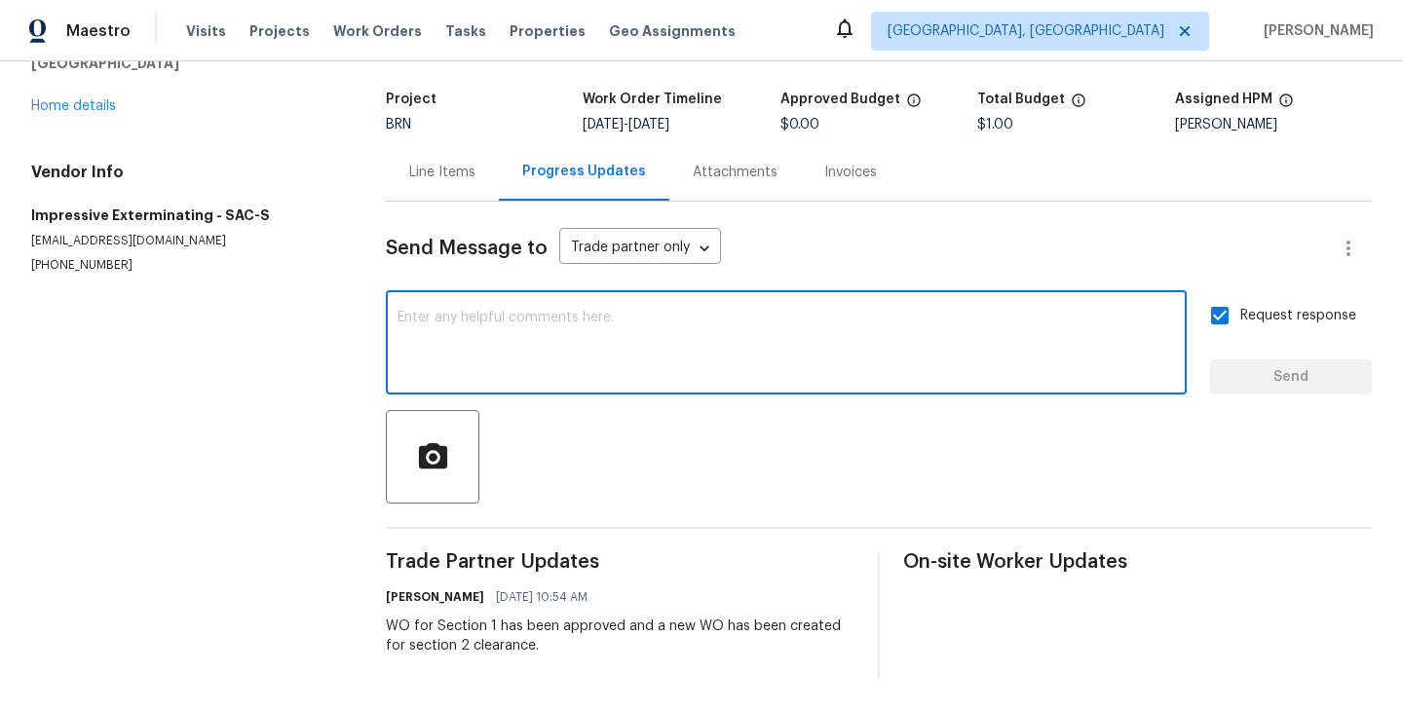
click at [504, 345] on textarea at bounding box center [787, 345] width 778 height 68
